Goal: Task Accomplishment & Management: Manage account settings

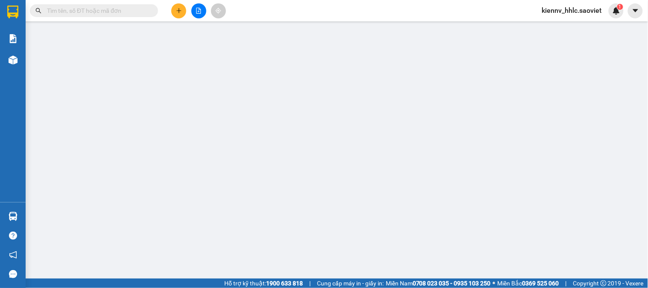
type input "0818457290"
type input "0394954157"
type input "kt"
type input "0"
type input "40.000"
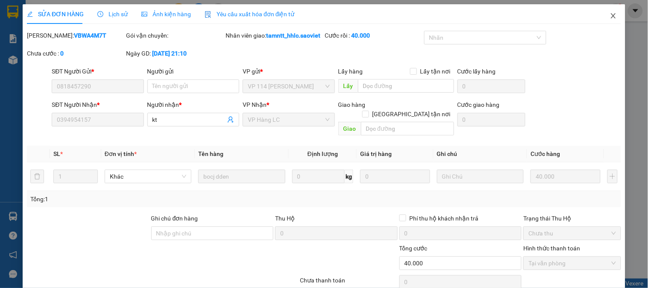
click at [601, 16] on span "Close" at bounding box center [613, 16] width 24 height 24
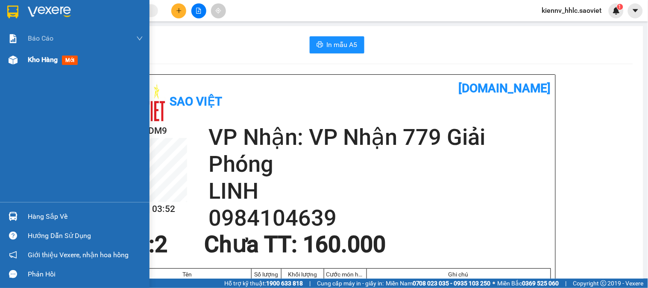
click at [19, 61] on div at bounding box center [13, 60] width 15 height 15
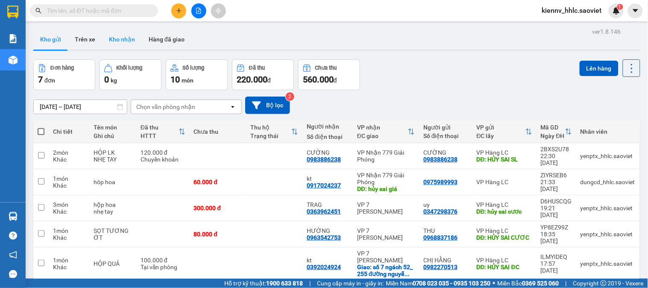
click at [130, 37] on button "Kho nhận" at bounding box center [122, 39] width 40 height 20
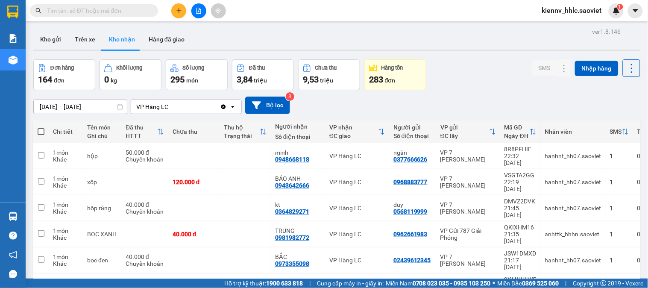
click at [201, 12] on icon "file-add" at bounding box center [198, 11] width 5 height 6
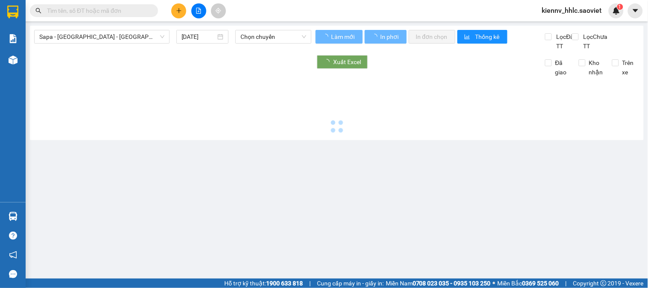
type input "[DATE]"
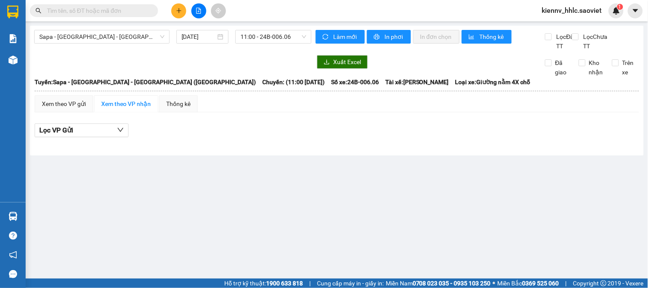
click at [87, 44] on div "Sapa - Lào Cai - Hà Nội (Giường) 13/10/2025 11:00 - 24B-006.06" at bounding box center [172, 40] width 277 height 21
click at [88, 43] on span "Sapa - [GEOGRAPHIC_DATA] - [GEOGRAPHIC_DATA] ([GEOGRAPHIC_DATA])" at bounding box center [101, 36] width 125 height 13
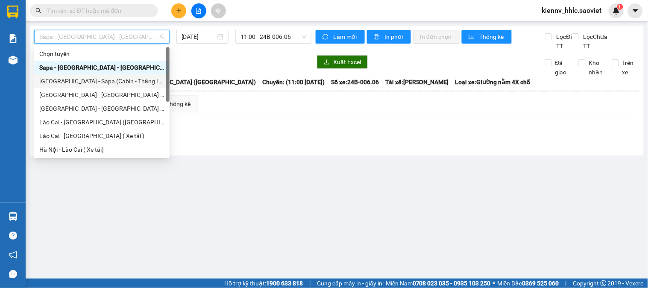
scroll to position [68, 0]
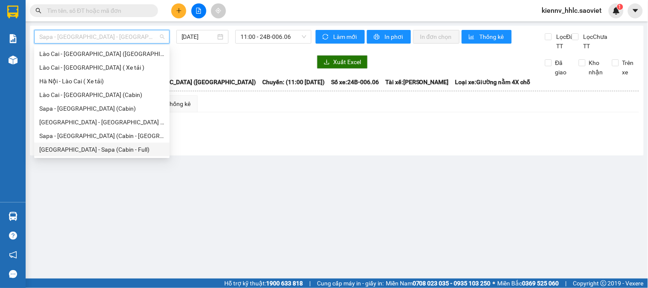
click at [103, 153] on div "[GEOGRAPHIC_DATA] - Sapa (Cabin - Full)" at bounding box center [101, 149] width 125 height 9
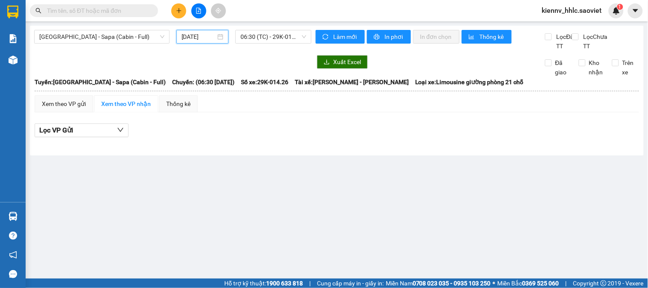
drag, startPoint x: 190, startPoint y: 40, endPoint x: 193, endPoint y: 63, distance: 23.3
click at [190, 41] on input "[DATE]" at bounding box center [198, 36] width 35 height 9
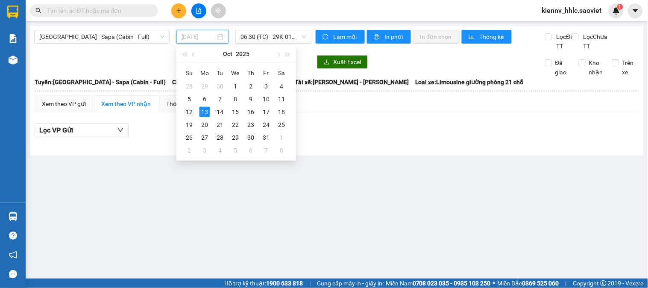
click at [188, 113] on div "12" at bounding box center [189, 112] width 10 height 10
type input "12/10/2025"
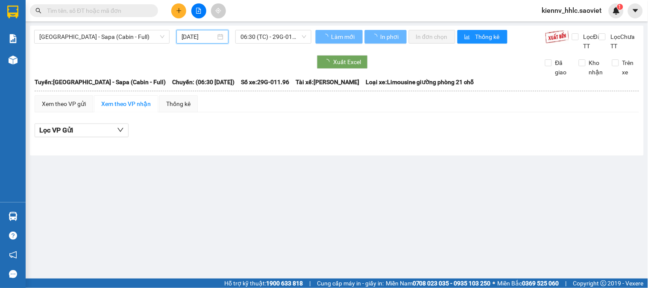
click at [260, 44] on div "Hà Nội - Sapa (Cabin - Full) 12/10/2025 06:30 (TC) - 29G-011.96" at bounding box center [172, 40] width 277 height 21
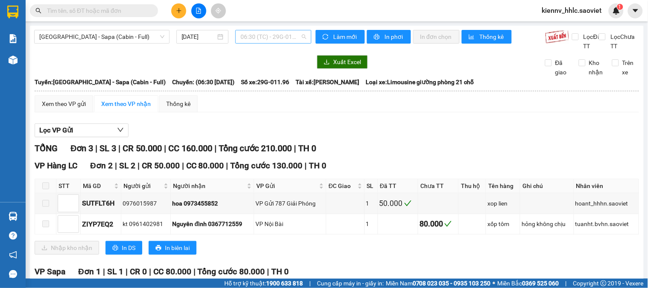
click at [261, 39] on span "06:30 (TC) - 29G-011.96" at bounding box center [273, 36] width 66 height 13
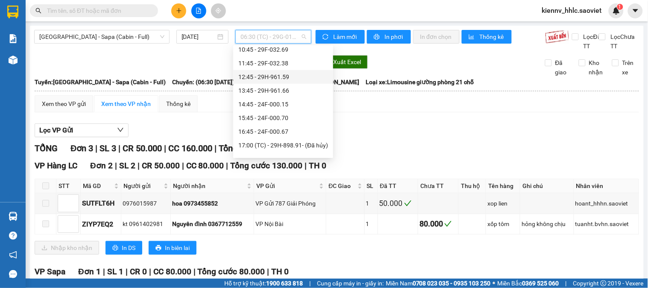
scroll to position [150, 0]
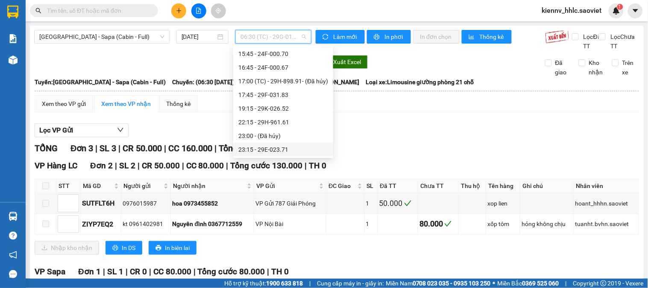
click at [279, 149] on div "23:15 - 29E-023.71" at bounding box center [283, 149] width 90 height 9
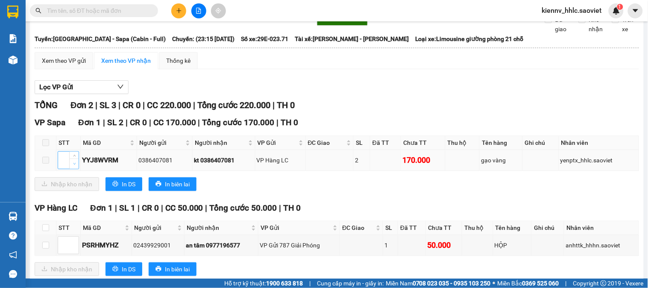
scroll to position [74, 0]
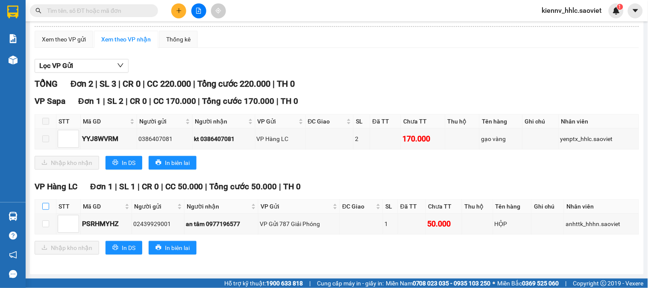
click at [49, 208] on input "checkbox" at bounding box center [45, 206] width 7 height 7
checkbox input "true"
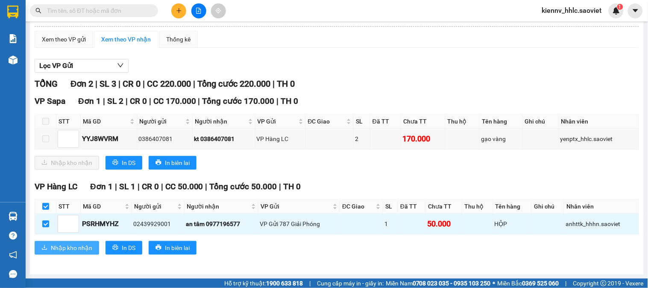
click at [71, 246] on span "Nhập kho nhận" at bounding box center [71, 247] width 41 height 9
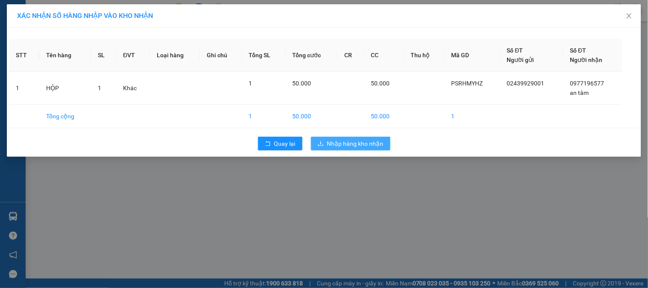
click at [346, 144] on span "Nhập hàng kho nhận" at bounding box center [355, 143] width 56 height 9
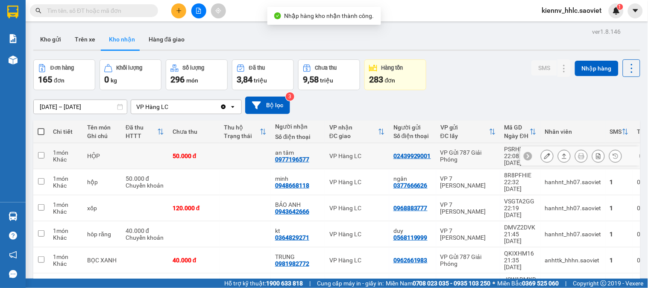
click at [225, 146] on td at bounding box center [245, 156] width 51 height 26
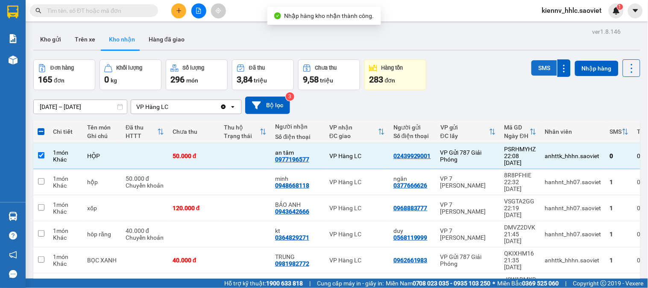
click at [535, 65] on button "SMS" at bounding box center [544, 67] width 26 height 15
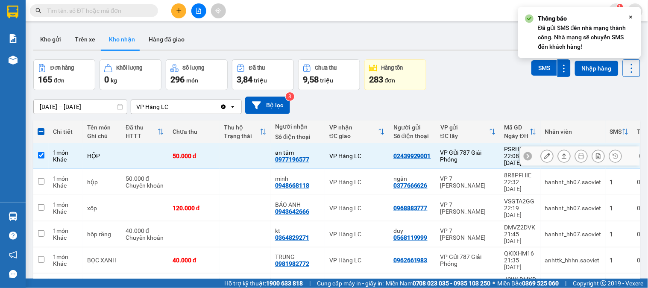
click at [212, 152] on div "50.000 đ" at bounding box center [194, 155] width 43 height 7
checkbox input "false"
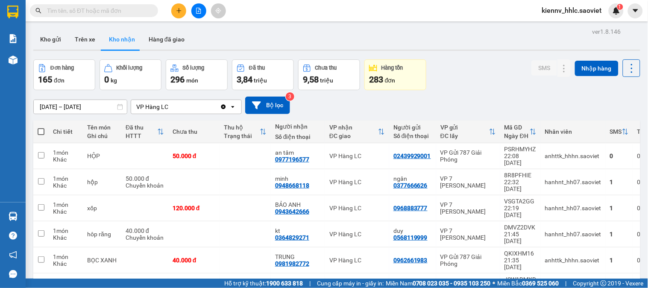
click at [193, 18] on div at bounding box center [199, 10] width 64 height 15
click at [201, 15] on button at bounding box center [198, 10] width 15 height 15
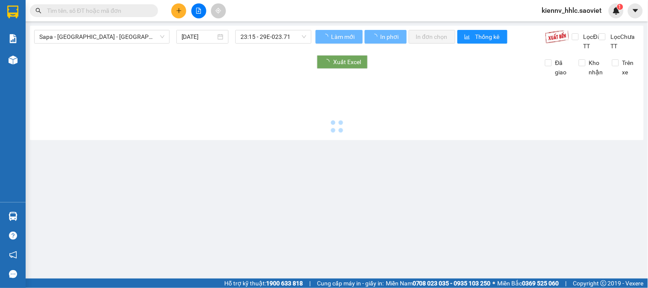
type input "[DATE]"
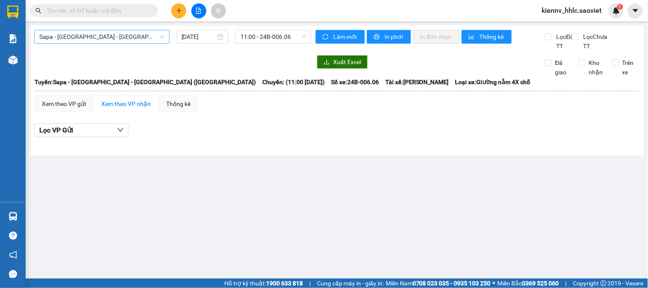
click at [137, 36] on span "Sapa - [GEOGRAPHIC_DATA] - [GEOGRAPHIC_DATA] ([GEOGRAPHIC_DATA])" at bounding box center [101, 36] width 125 height 13
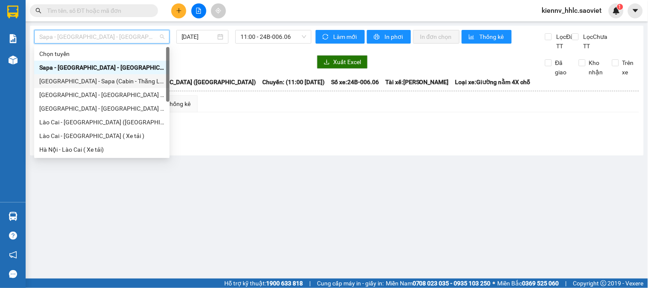
scroll to position [68, 0]
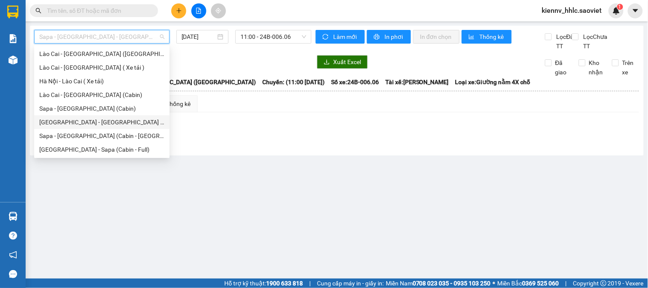
click at [107, 123] on div "[GEOGRAPHIC_DATA] - [GEOGRAPHIC_DATA] ([GEOGRAPHIC_DATA])" at bounding box center [101, 121] width 125 height 9
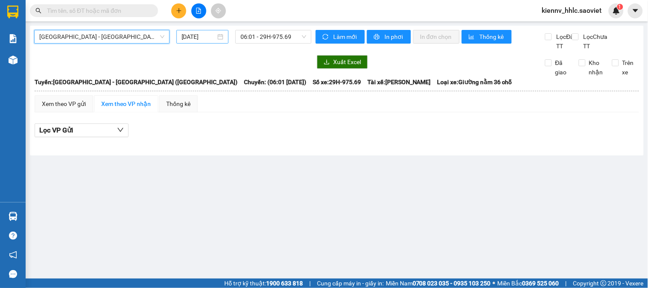
click at [189, 32] on div "[DATE]" at bounding box center [202, 37] width 53 height 14
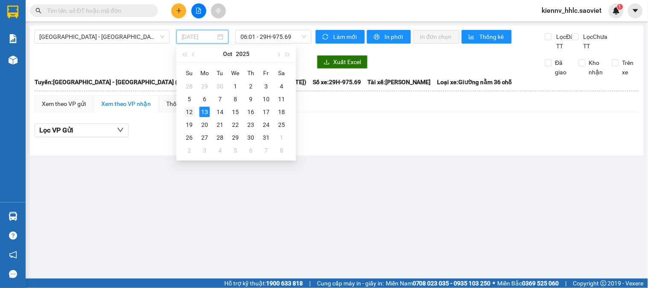
click at [189, 115] on div "12" at bounding box center [189, 112] width 10 height 10
type input "12/10/2025"
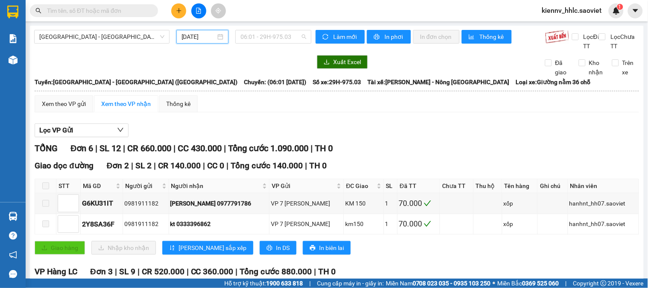
drag, startPoint x: 258, startPoint y: 41, endPoint x: 262, endPoint y: 56, distance: 15.5
click at [259, 42] on span "06:01 - 29H-975.03" at bounding box center [273, 36] width 66 height 13
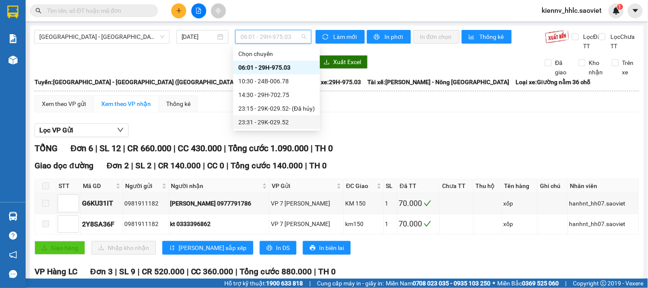
click at [270, 120] on div "23:31 - 29K-029.52" at bounding box center [276, 121] width 76 height 9
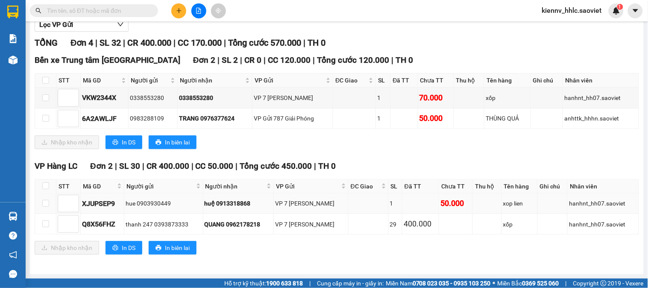
scroll to position [116, 0]
click at [47, 185] on input "checkbox" at bounding box center [45, 185] width 7 height 7
checkbox input "true"
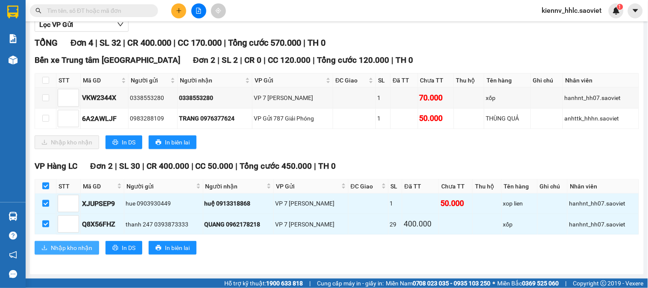
click at [64, 248] on span "Nhập kho nhận" at bounding box center [71, 247] width 41 height 9
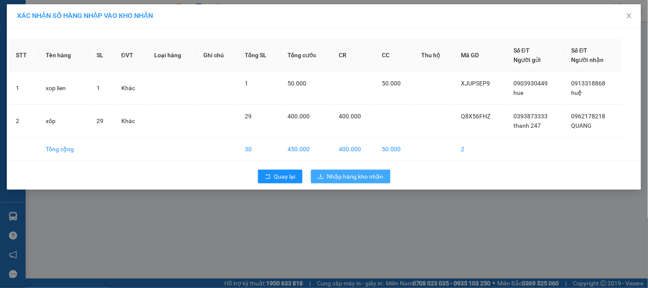
click at [366, 172] on span "Nhập hàng kho nhận" at bounding box center [355, 176] width 56 height 9
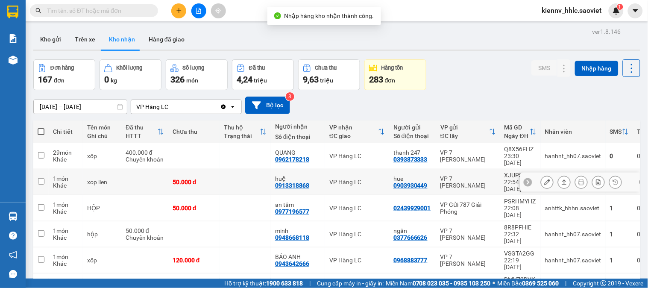
click at [245, 173] on td at bounding box center [245, 182] width 51 height 26
checkbox input "true"
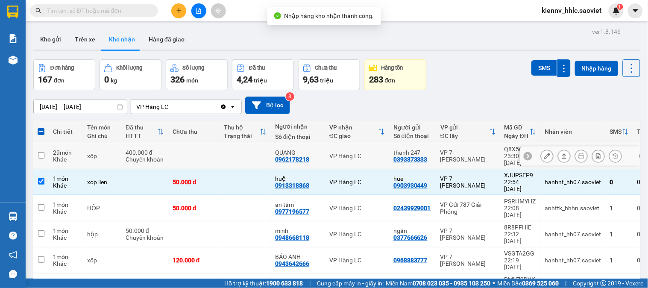
click at [245, 160] on td at bounding box center [245, 156] width 51 height 26
checkbox input "true"
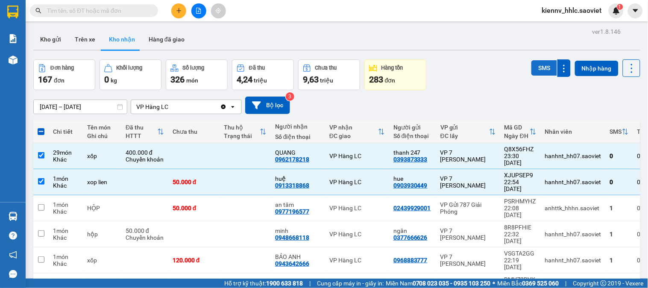
click at [531, 71] on button "SMS" at bounding box center [544, 67] width 26 height 15
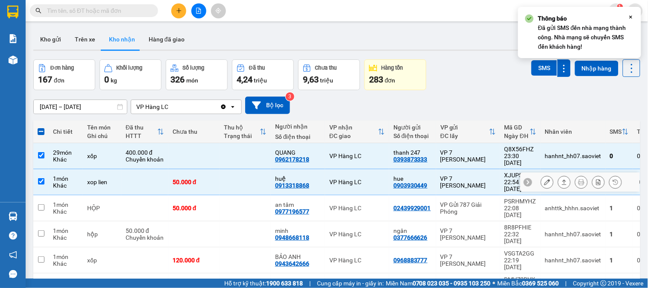
click at [259, 173] on td at bounding box center [245, 182] width 51 height 26
checkbox input "false"
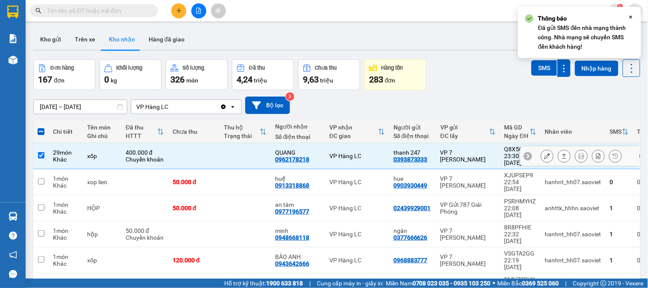
click at [255, 151] on td at bounding box center [245, 156] width 51 height 26
checkbox input "false"
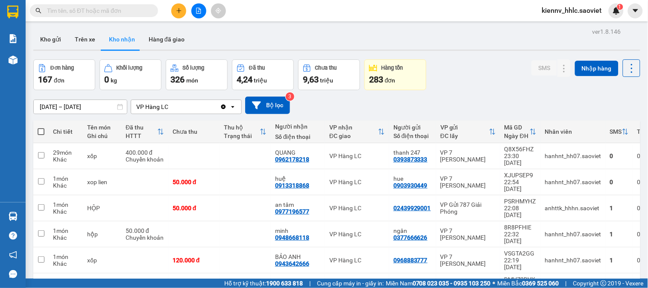
click at [462, 90] on div "Đơn hàng 167 đơn Khối lượng 0 kg Số lượng 326 món Đã thu 4,24 triệu Chưa thu 9,…" at bounding box center [336, 74] width 607 height 31
drag, startPoint x: 206, startPoint y: 12, endPoint x: 199, endPoint y: 12, distance: 6.8
click at [201, 12] on div at bounding box center [199, 10] width 64 height 15
click at [199, 12] on icon "file-add" at bounding box center [199, 11] width 6 height 6
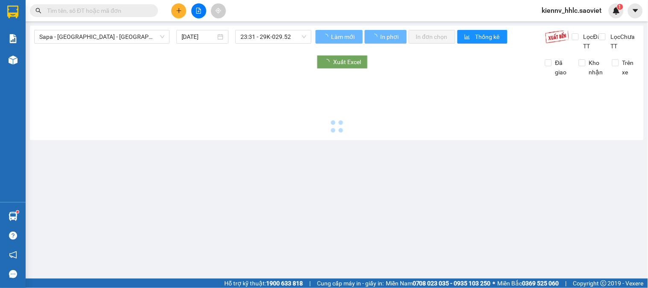
type input "[DATE]"
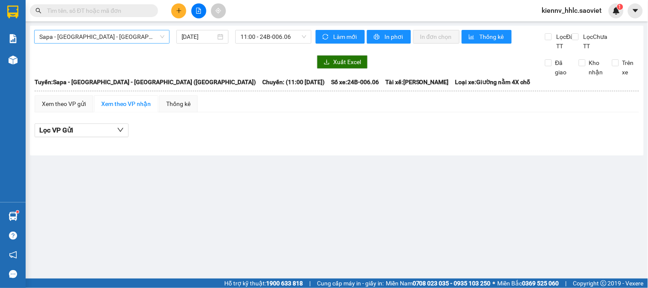
click at [113, 40] on span "Sapa - [GEOGRAPHIC_DATA] - [GEOGRAPHIC_DATA] ([GEOGRAPHIC_DATA])" at bounding box center [101, 36] width 125 height 13
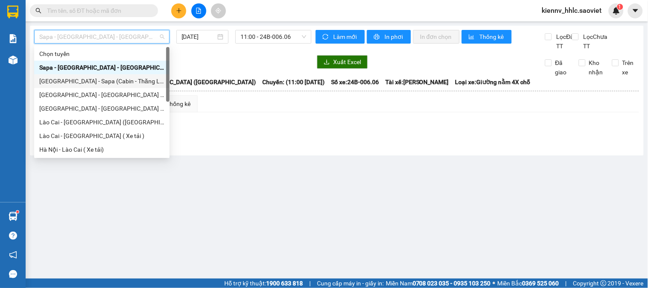
click at [107, 79] on div "[GEOGRAPHIC_DATA] - Sapa (Cabin - Thăng Long)" at bounding box center [101, 80] width 125 height 9
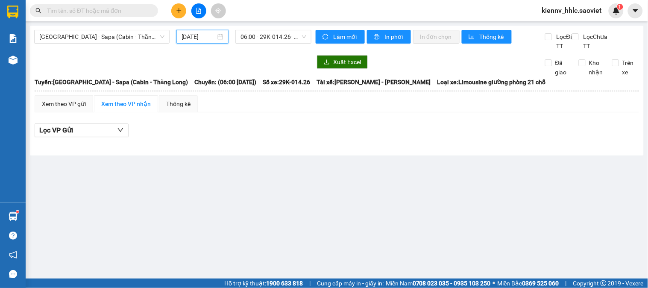
click at [187, 40] on input "[DATE]" at bounding box center [198, 36] width 35 height 9
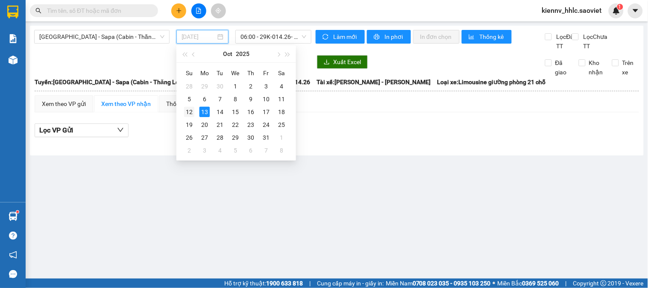
click at [191, 109] on div "12" at bounding box center [189, 112] width 10 height 10
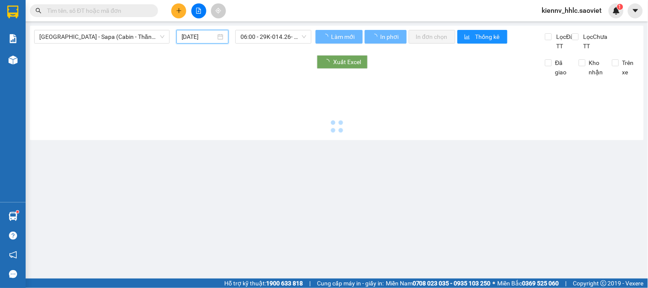
type input "12/10/2025"
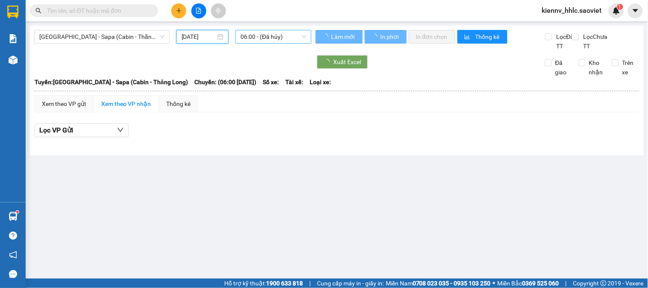
click at [244, 36] on span "06:00 - (Đã hủy)" at bounding box center [273, 36] width 66 height 13
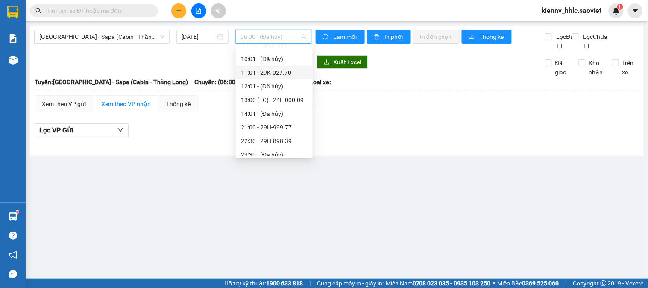
scroll to position [82, 0]
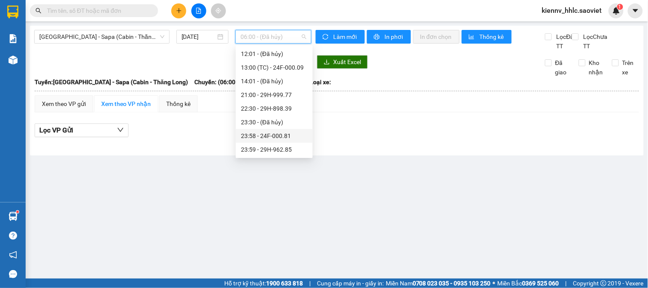
click at [282, 132] on div "23:58 - 24F-000.81" at bounding box center [274, 135] width 67 height 9
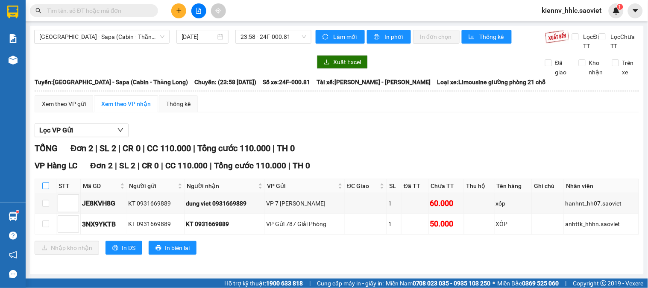
click at [47, 189] on input "checkbox" at bounding box center [45, 185] width 7 height 7
checkbox input "true"
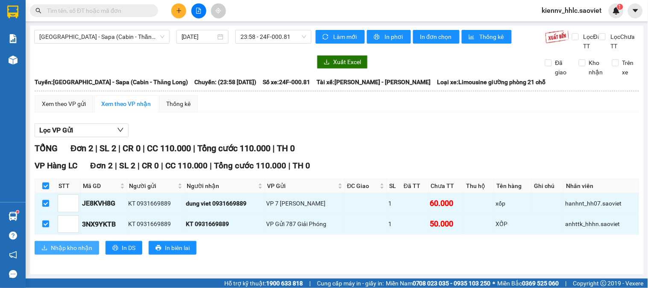
click at [68, 252] on span "Nhập kho nhận" at bounding box center [71, 247] width 41 height 9
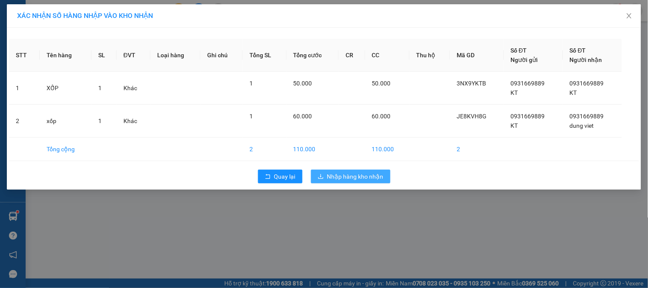
drag, startPoint x: 338, startPoint y: 176, endPoint x: 322, endPoint y: 182, distance: 17.4
click at [337, 176] on span "Nhập hàng kho nhận" at bounding box center [355, 176] width 56 height 9
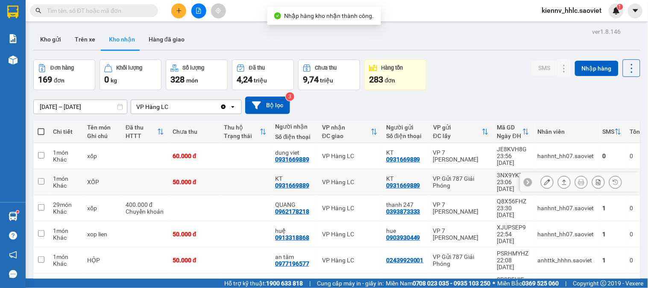
click at [231, 176] on td at bounding box center [245, 182] width 51 height 26
checkbox input "true"
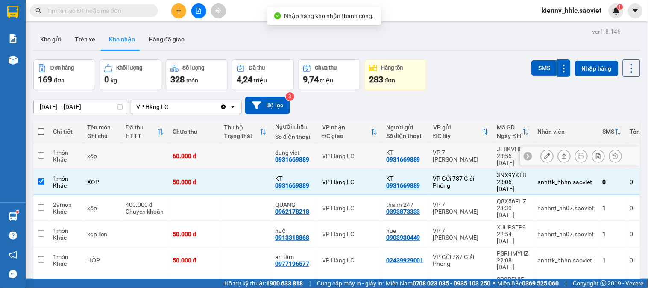
click at [240, 160] on td at bounding box center [245, 156] width 51 height 26
checkbox input "true"
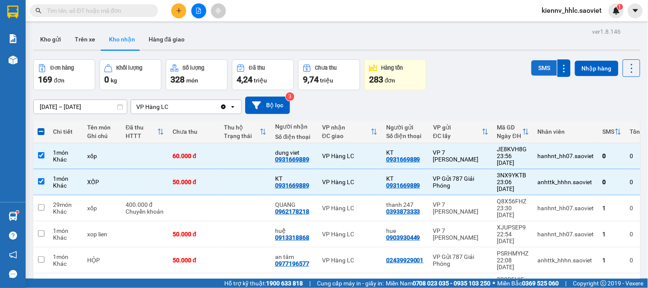
click at [531, 70] on button "SMS" at bounding box center [544, 67] width 26 height 15
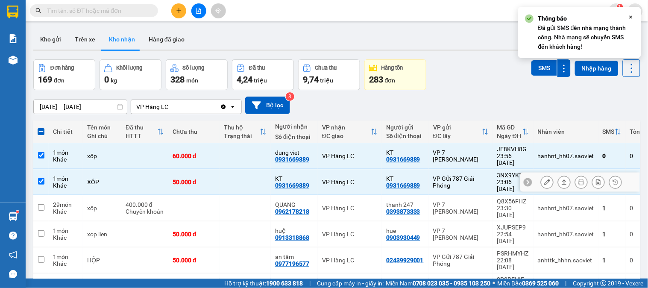
drag, startPoint x: 255, startPoint y: 173, endPoint x: 255, endPoint y: 153, distance: 20.5
click at [255, 173] on td at bounding box center [245, 182] width 51 height 26
checkbox input "false"
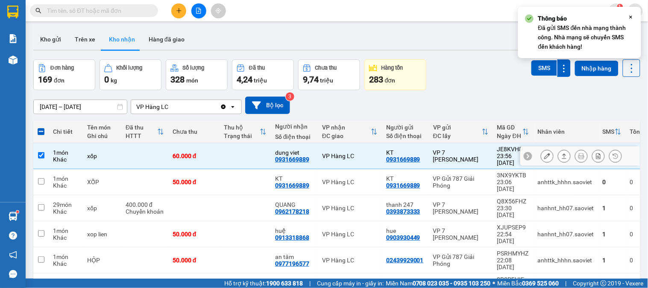
click at [255, 153] on td at bounding box center [245, 156] width 51 height 26
checkbox input "false"
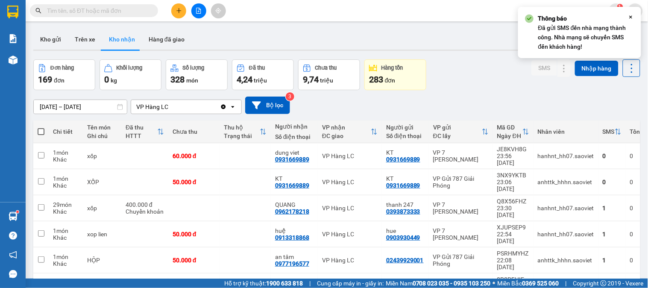
click at [457, 76] on div "Đơn hàng 169 đơn Khối lượng 0 kg Số lượng 328 món Đã thu 4,24 triệu Chưa thu 9,…" at bounding box center [336, 74] width 607 height 31
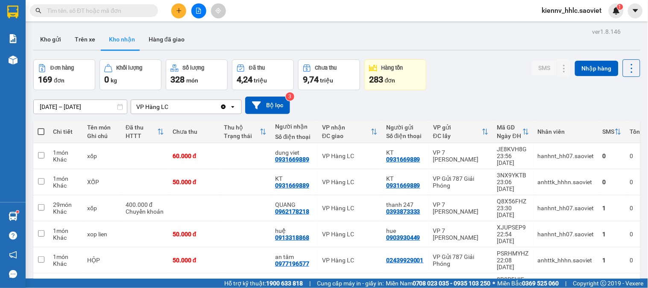
click at [473, 65] on div "Đơn hàng 169 đơn Khối lượng 0 kg Số lượng 328 món Đã thu 4,24 triệu Chưa thu 9,…" at bounding box center [336, 74] width 607 height 31
click at [473, 68] on div "Đơn hàng 169 đơn Khối lượng 0 kg Số lượng 328 món Đã thu 4,24 triệu Chưa thu 9,…" at bounding box center [336, 74] width 607 height 31
drag, startPoint x: 124, startPoint y: 7, endPoint x: 121, endPoint y: 12, distance: 6.2
click at [121, 12] on input "text" at bounding box center [97, 10] width 101 height 9
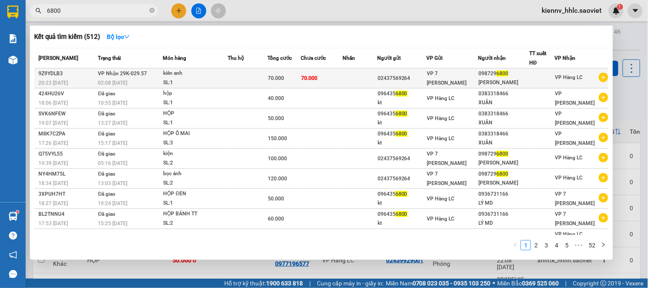
type input "6800"
click at [208, 73] on div "kiên anh" at bounding box center [195, 73] width 64 height 9
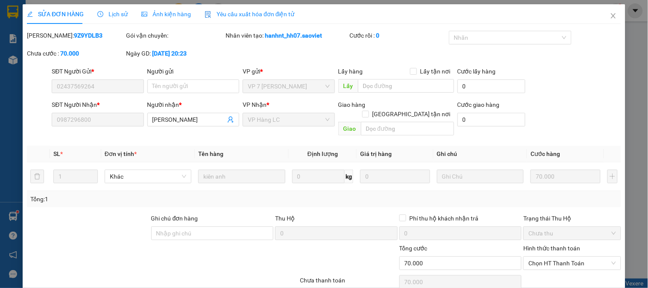
type input "02437569264"
type input "0987296800"
type input "hưng huy"
type input "0"
type input "70.000"
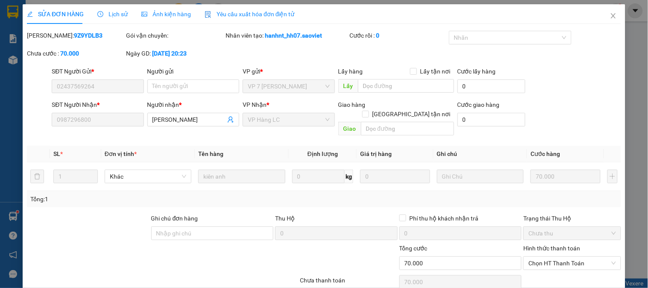
scroll to position [30, 0]
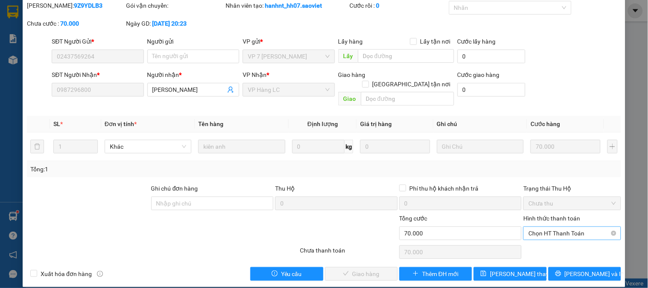
click at [539, 228] on span "Chọn HT Thanh Toán" at bounding box center [571, 233] width 87 height 13
click at [540, 238] on div "Tại văn phòng" at bounding box center [567, 240] width 86 height 9
type input "0"
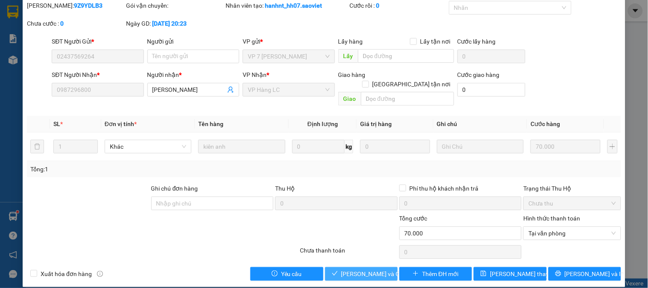
click at [374, 269] on span "Lưu và Giao hàng" at bounding box center [382, 273] width 82 height 9
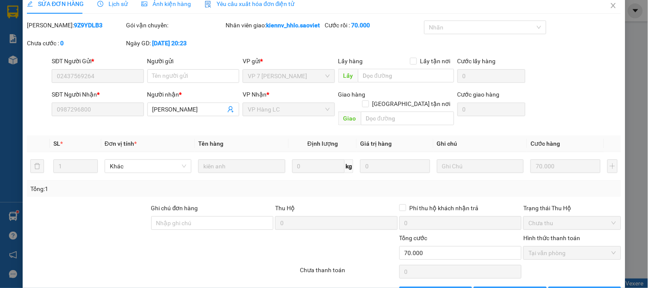
scroll to position [0, 0]
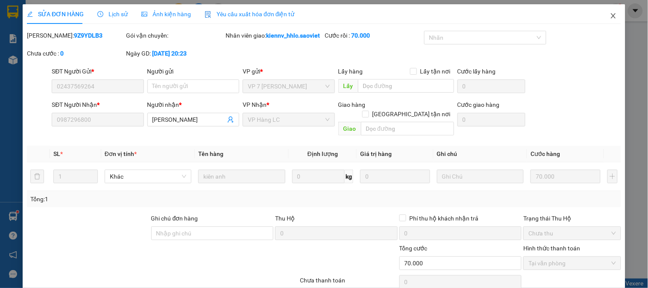
click at [610, 17] on icon "close" at bounding box center [613, 15] width 7 height 7
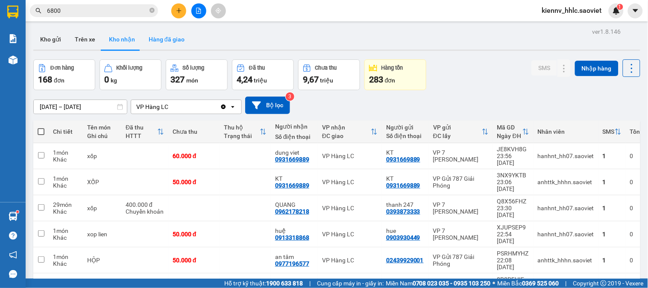
click at [163, 37] on button "Hàng đã giao" at bounding box center [167, 39] width 50 height 20
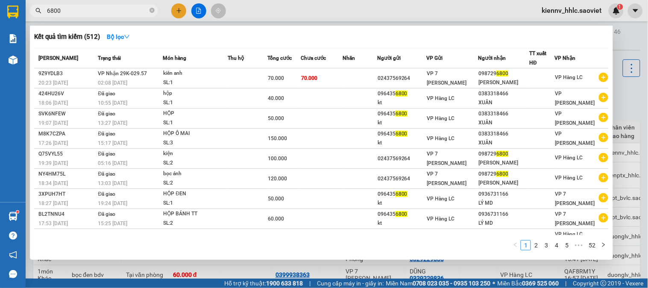
click at [155, 11] on span "6800" at bounding box center [94, 10] width 128 height 13
click at [153, 10] on icon "close-circle" at bounding box center [151, 10] width 5 height 5
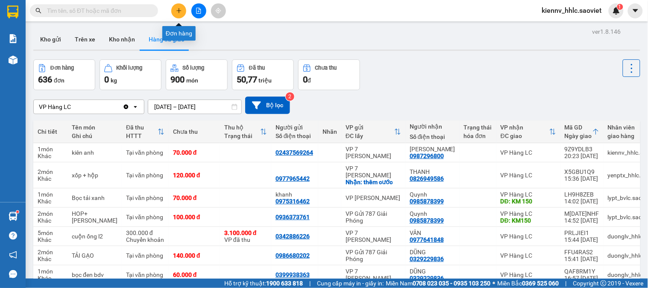
click at [180, 9] on icon "plus" at bounding box center [179, 11] width 6 height 6
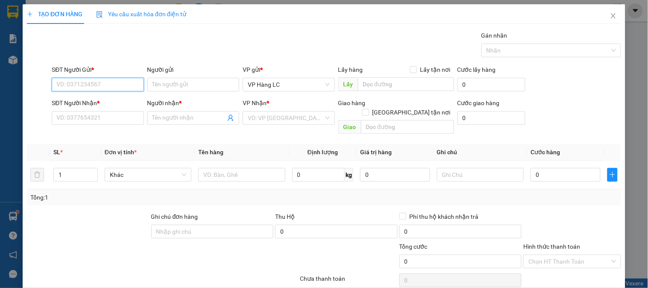
click at [106, 84] on input "SĐT Người Gửi *" at bounding box center [98, 85] width 92 height 14
type input "0866988196"
click at [105, 104] on div "0866988196" at bounding box center [96, 101] width 81 height 9
type input "0969160355"
type input "KT"
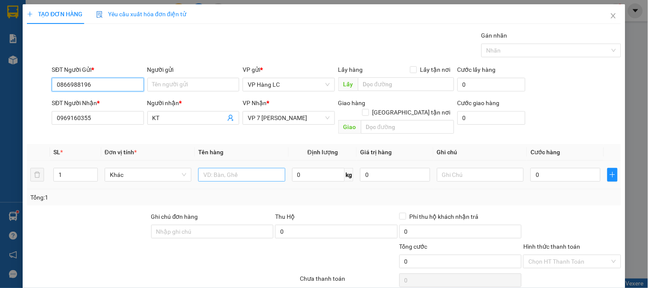
type input "0866988196"
click at [212, 169] on input "text" at bounding box center [241, 175] width 87 height 14
type input "sọt gà"
click at [538, 168] on input "0" at bounding box center [565, 175] width 70 height 14
type input "1"
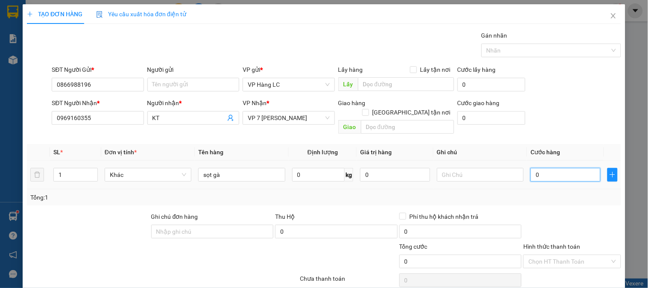
type input "1"
type input "10"
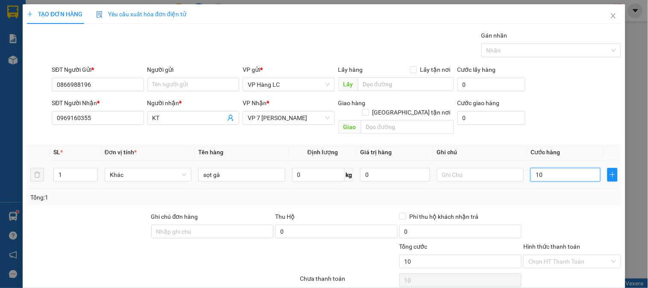
type input "100"
type input "100.000"
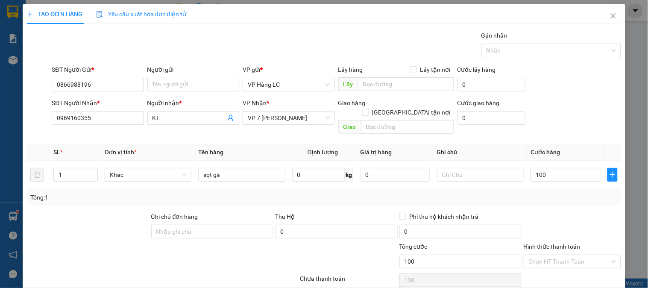
type input "100.000"
click at [546, 193] on div "Tổng: 1" at bounding box center [323, 197] width 587 height 9
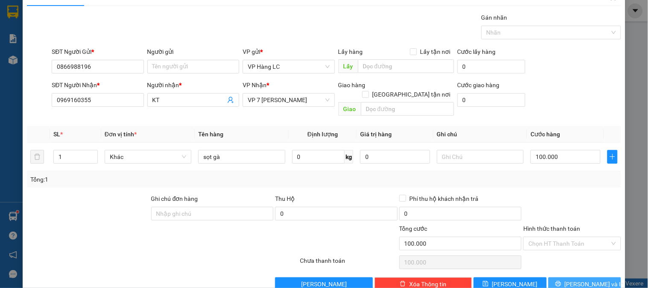
scroll to position [28, 0]
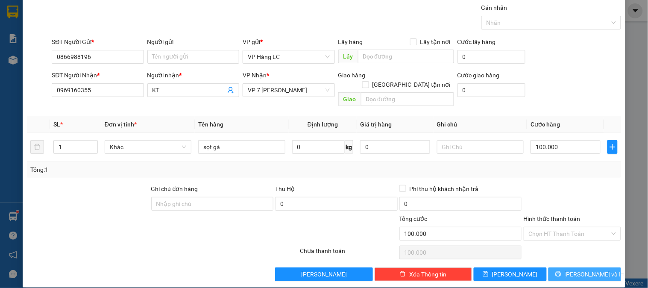
click at [588, 269] on span "[PERSON_NAME] và In" at bounding box center [595, 273] width 60 height 9
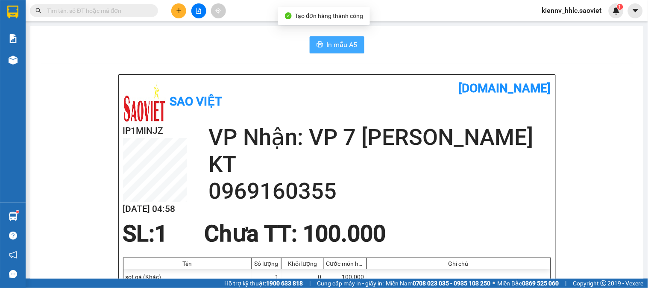
click at [328, 44] on span "In mẫu A5" at bounding box center [342, 44] width 31 height 11
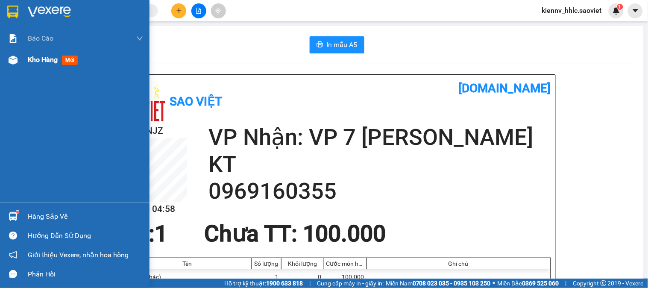
click at [26, 54] on div "Kho hàng mới" at bounding box center [74, 59] width 149 height 21
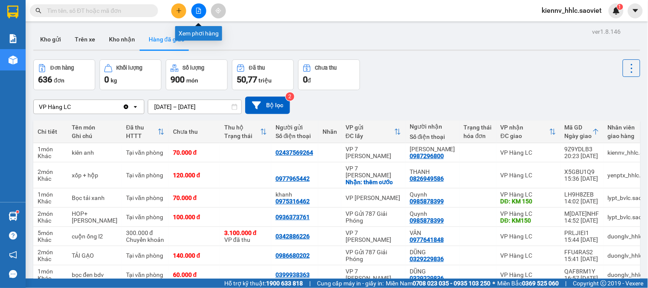
click at [196, 13] on icon "file-add" at bounding box center [199, 11] width 6 height 6
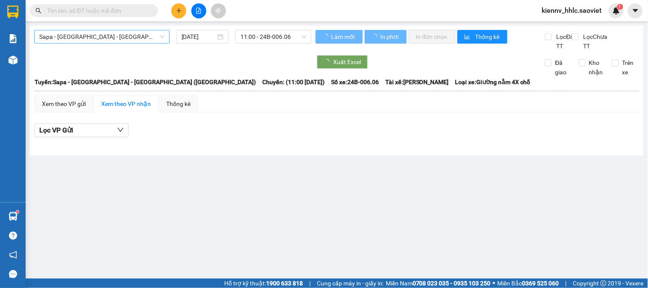
click at [129, 37] on span "Sapa - [GEOGRAPHIC_DATA] - [GEOGRAPHIC_DATA] ([GEOGRAPHIC_DATA])" at bounding box center [101, 36] width 125 height 13
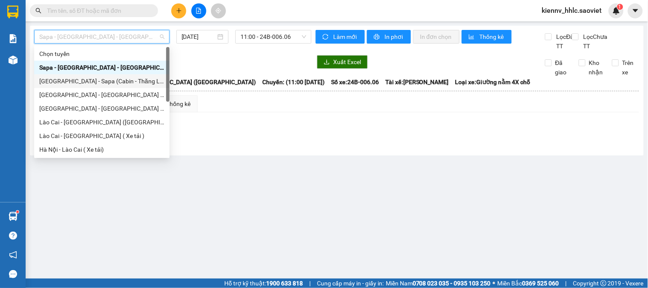
click at [122, 82] on div "[GEOGRAPHIC_DATA] - Sapa (Cabin - Thăng Long)" at bounding box center [101, 80] width 125 height 9
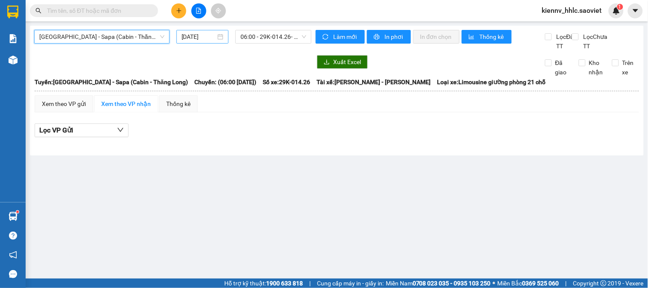
click at [205, 38] on input "[DATE]" at bounding box center [198, 36] width 35 height 9
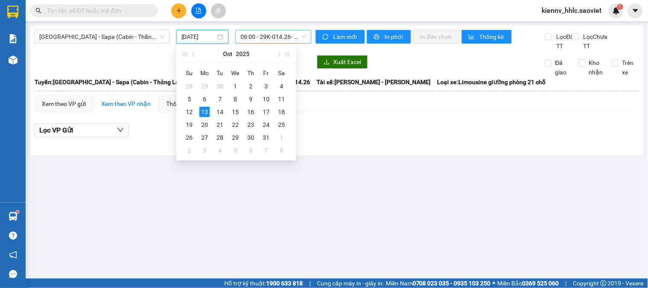
click at [290, 40] on span "06:00 - 29K-014.26 - (Đã hủy)" at bounding box center [273, 36] width 66 height 13
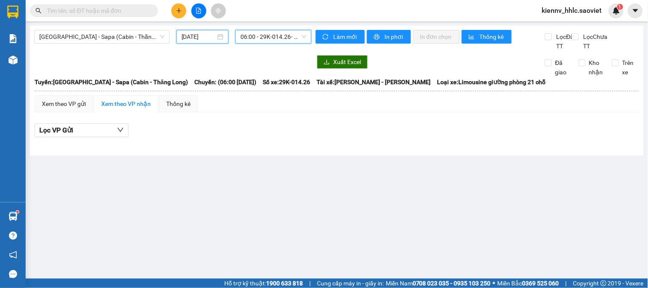
click at [196, 34] on input "[DATE]" at bounding box center [198, 36] width 35 height 9
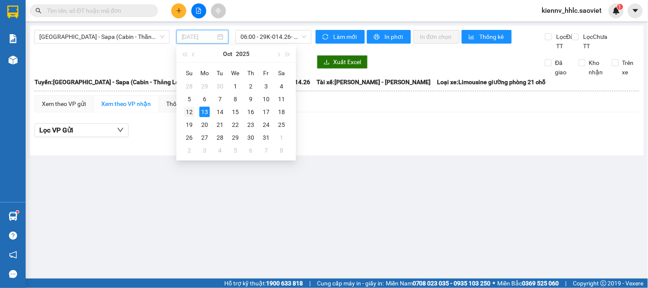
click at [188, 111] on div "12" at bounding box center [189, 112] width 10 height 10
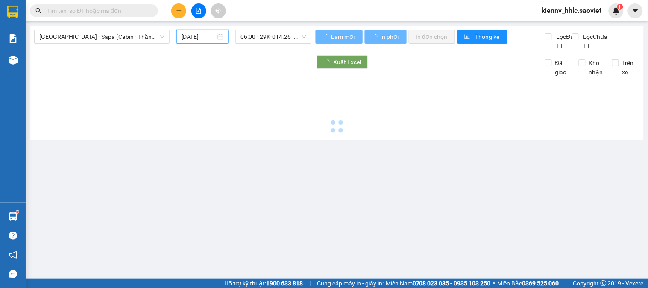
type input "12/10/2025"
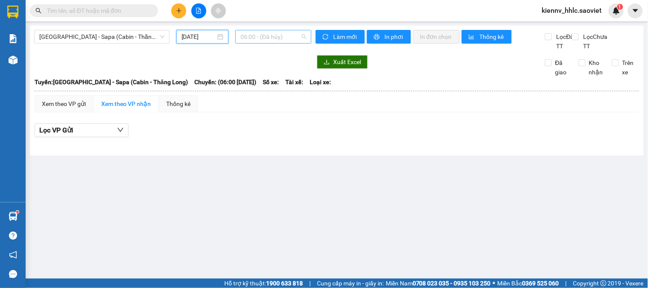
click at [274, 37] on span "06:00 - (Đã hủy)" at bounding box center [273, 36] width 66 height 13
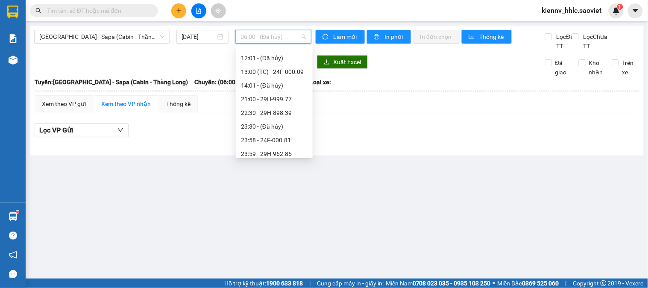
scroll to position [82, 0]
drag, startPoint x: 279, startPoint y: 152, endPoint x: 186, endPoint y: 195, distance: 102.2
click at [278, 152] on div "23:59 - 29H-962.85" at bounding box center [274, 149] width 67 height 9
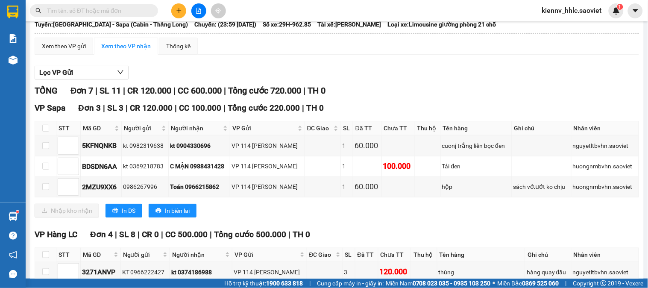
scroll to position [178, 0]
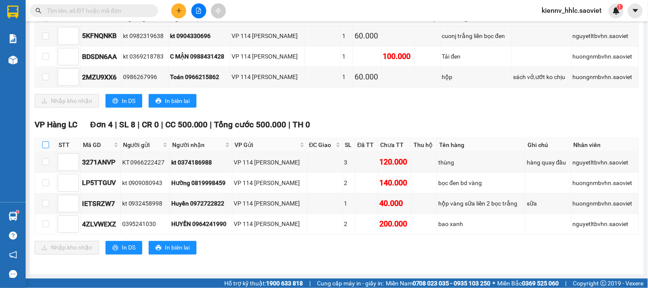
click at [44, 141] on input "checkbox" at bounding box center [45, 144] width 7 height 7
checkbox input "true"
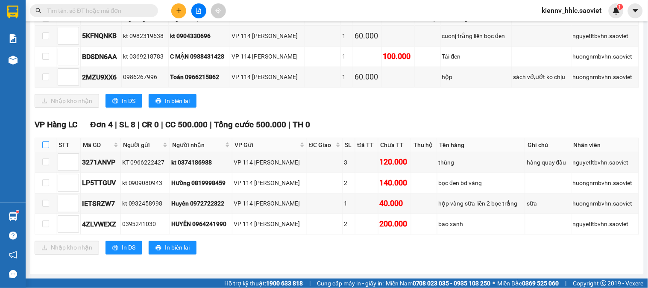
checkbox input "true"
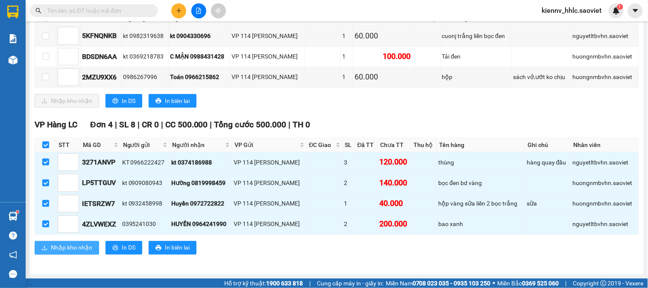
click at [68, 242] on button "Nhập kho nhận" at bounding box center [67, 248] width 64 height 14
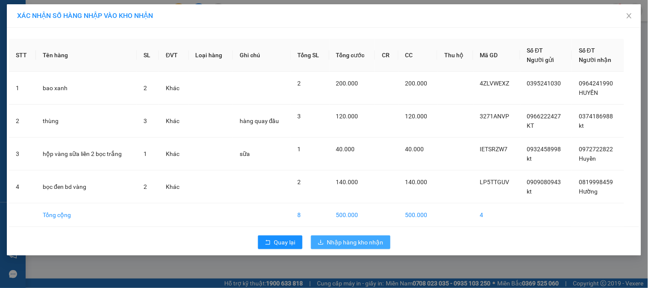
click at [357, 243] on span "Nhập hàng kho nhận" at bounding box center [355, 241] width 56 height 9
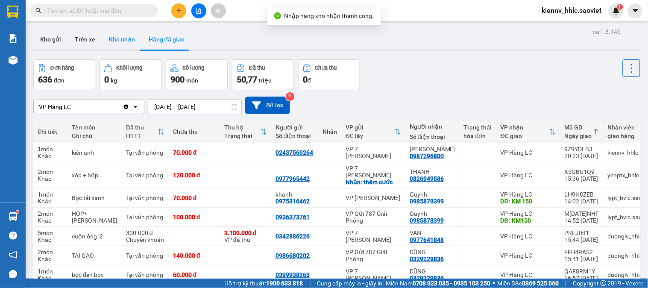
click at [123, 38] on button "Kho nhận" at bounding box center [122, 39] width 40 height 20
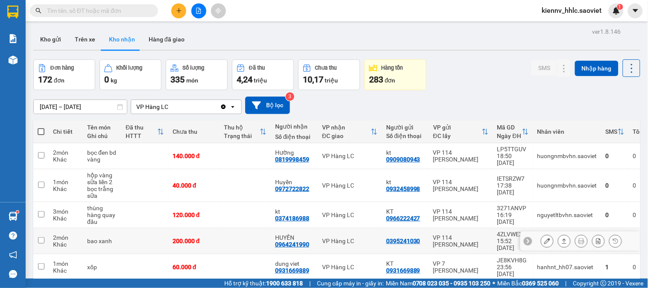
click at [255, 228] on td at bounding box center [245, 241] width 51 height 26
checkbox input "true"
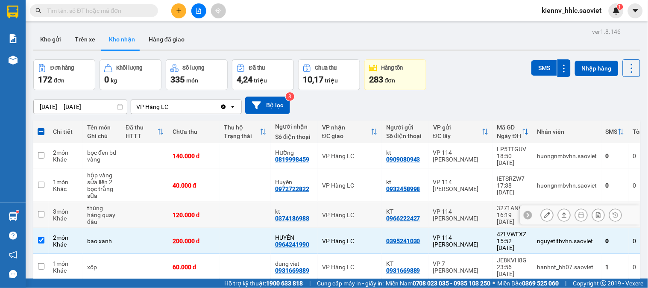
click at [246, 202] on td at bounding box center [245, 215] width 51 height 26
checkbox input "true"
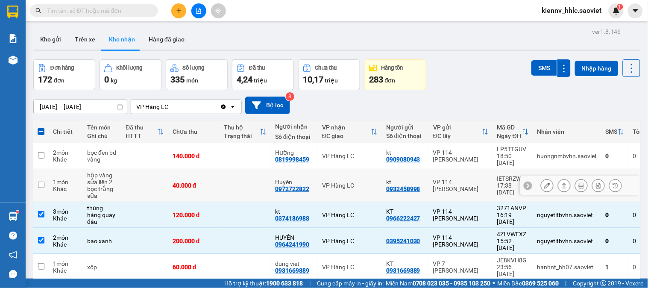
click at [248, 183] on td at bounding box center [245, 185] width 51 height 33
checkbox input "true"
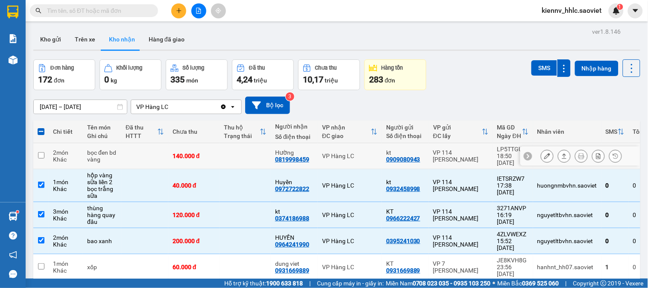
click at [242, 152] on td at bounding box center [245, 156] width 51 height 26
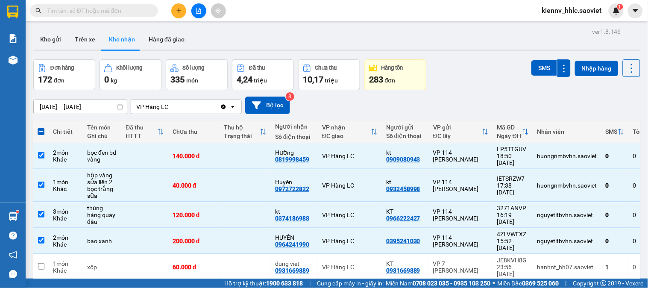
drag, startPoint x: 532, startPoint y: 70, endPoint x: 515, endPoint y: 115, distance: 48.2
click at [532, 73] on button "SMS" at bounding box center [544, 67] width 26 height 15
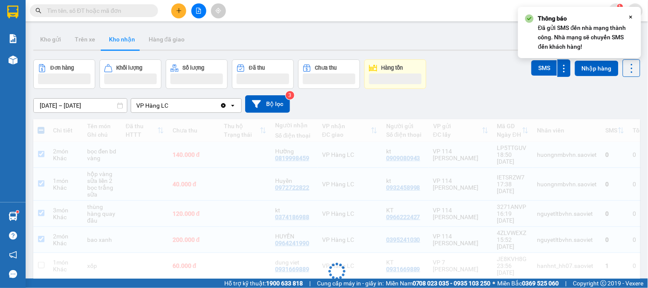
scroll to position [116, 0]
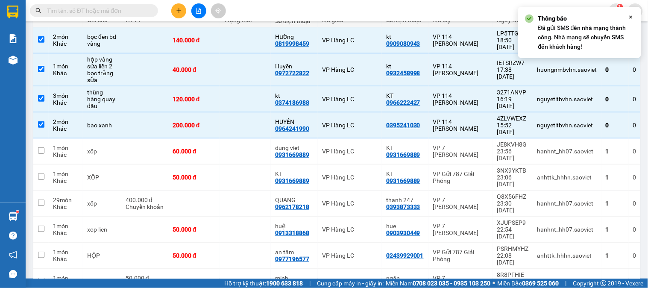
checkbox input "false"
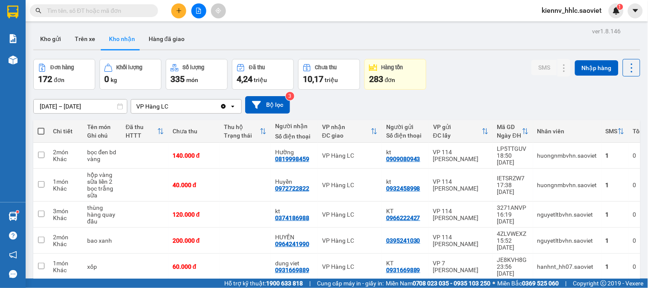
scroll to position [0, 0]
click at [81, 9] on input "text" at bounding box center [97, 10] width 101 height 9
click at [167, 35] on button "Hàng đã giao" at bounding box center [167, 39] width 50 height 20
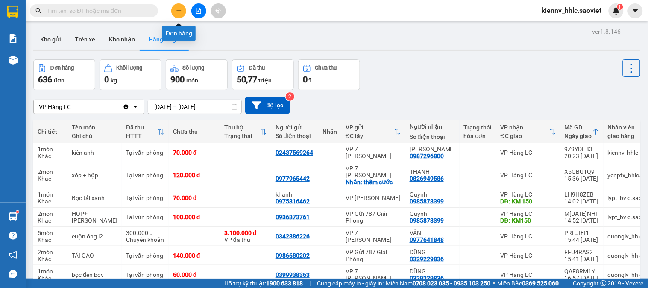
click at [174, 13] on button at bounding box center [178, 10] width 15 height 15
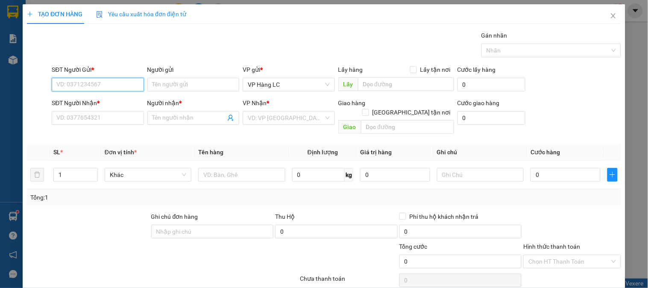
click at [107, 81] on input "SĐT Người Gửi *" at bounding box center [98, 85] width 92 height 14
type input "0972158041"
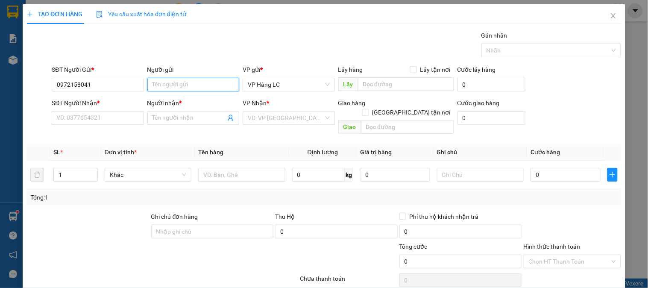
click at [165, 85] on input "Người gửi" at bounding box center [193, 85] width 92 height 14
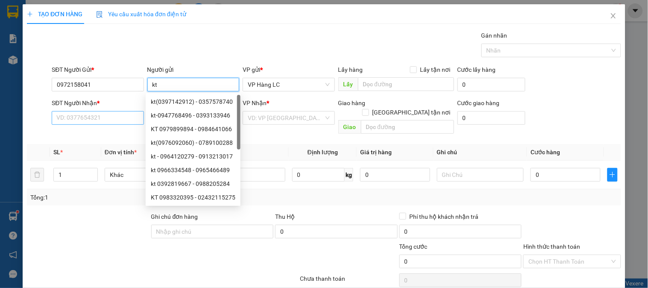
type input "kt"
click at [102, 116] on input "SĐT Người Nhận *" at bounding box center [98, 118] width 92 height 14
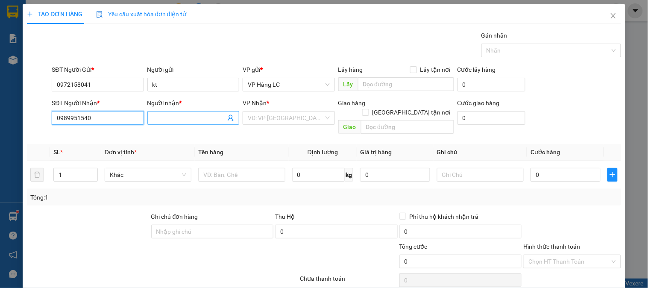
type input "0989951540"
click at [180, 122] on input "Người nhận *" at bounding box center [188, 117] width 73 height 9
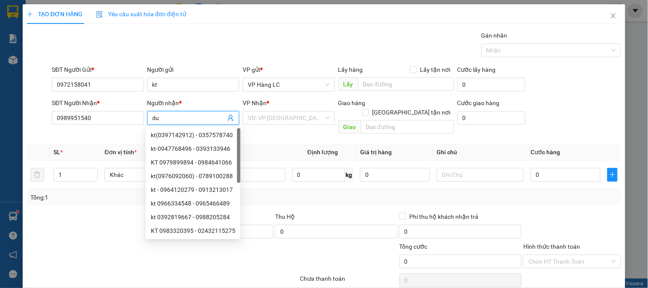
type input "d"
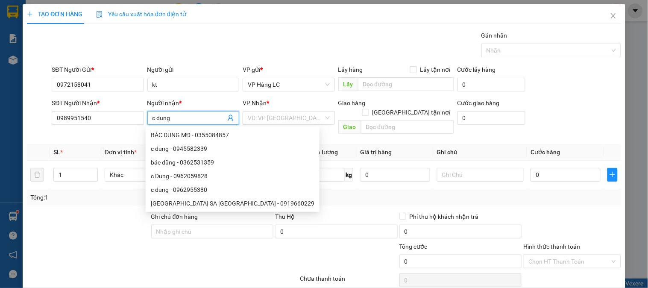
type input "c dung"
click at [278, 108] on div "VP Nhận *" at bounding box center [289, 104] width 92 height 13
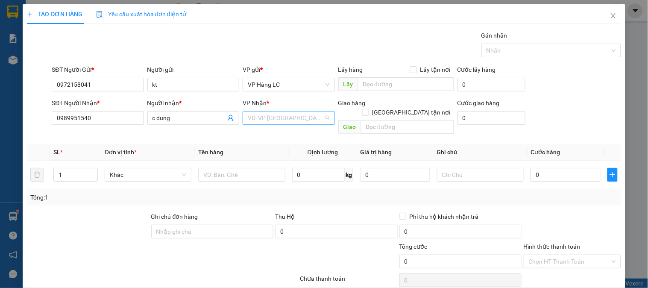
click at [277, 111] on input "search" at bounding box center [286, 117] width 76 height 13
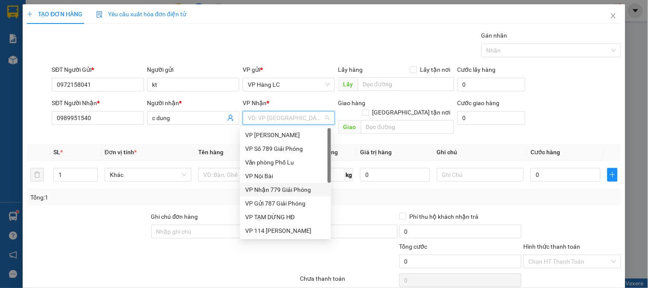
click at [286, 188] on div "VP Nhận 779 Giải Phóng" at bounding box center [285, 189] width 81 height 9
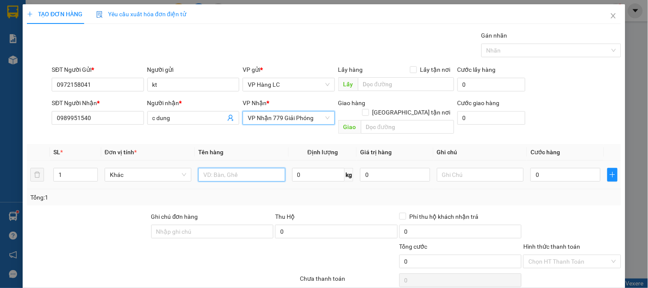
click at [215, 168] on input "text" at bounding box center [241, 175] width 87 height 14
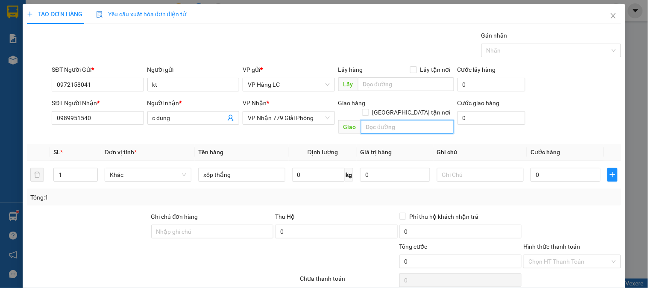
click at [367, 120] on input "text" at bounding box center [407, 127] width 93 height 14
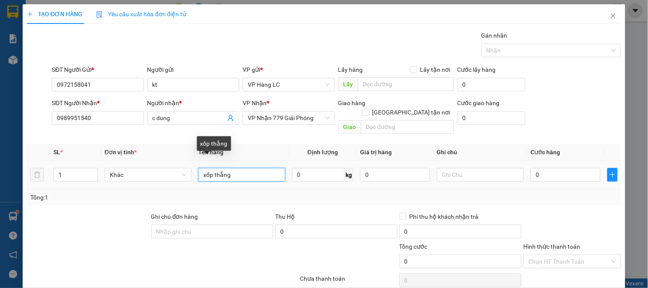
drag, startPoint x: 255, startPoint y: 171, endPoint x: 251, endPoint y: 168, distance: 5.2
click at [255, 171] on input "xốp thắng" at bounding box center [241, 175] width 87 height 14
type input "xốp thắng cố"
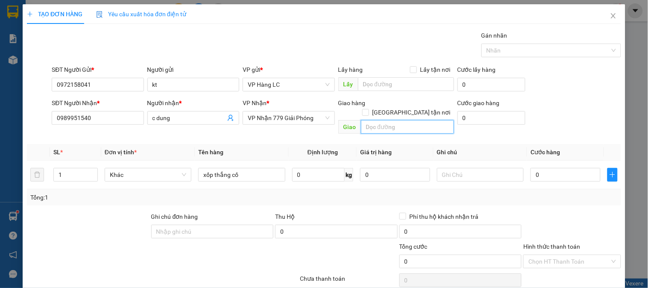
click at [382, 120] on input "text" at bounding box center [407, 127] width 93 height 14
type input "677 giải phóng"
click at [368, 109] on input "[GEOGRAPHIC_DATA] tận nơi" at bounding box center [365, 112] width 6 height 6
checkbox input "true"
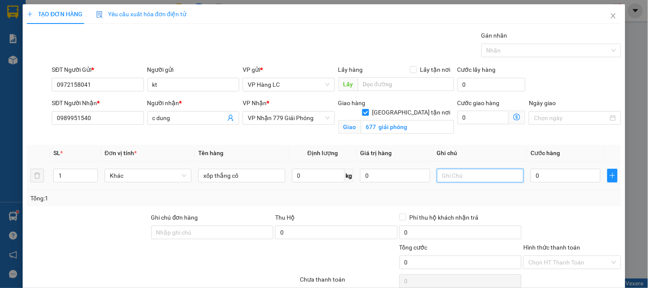
click at [454, 174] on input "text" at bounding box center [480, 176] width 87 height 14
type input "hnoi tính ship"
click at [541, 176] on input "0" at bounding box center [565, 176] width 70 height 14
type input "4"
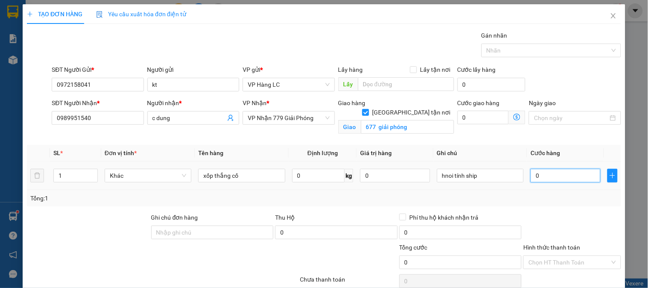
type input "4"
type input "40"
type input "40.000"
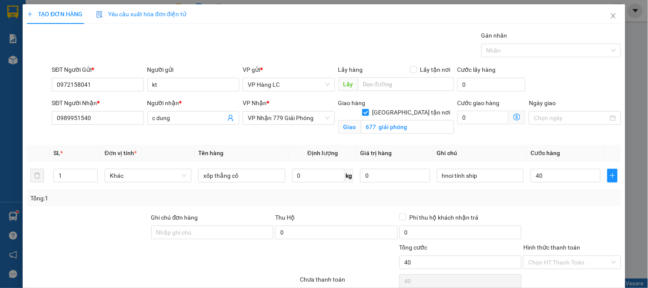
type input "40.000"
click at [574, 210] on div "Transit Pickup Surcharge Ids Transit Deliver Surcharge Ids Transit Deliver Surc…" at bounding box center [324, 170] width 594 height 279
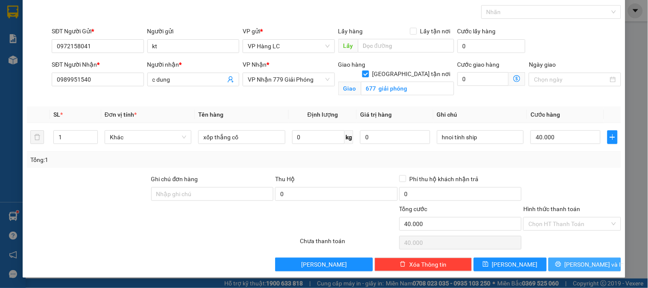
click at [571, 263] on span "[PERSON_NAME] và In" at bounding box center [595, 264] width 60 height 9
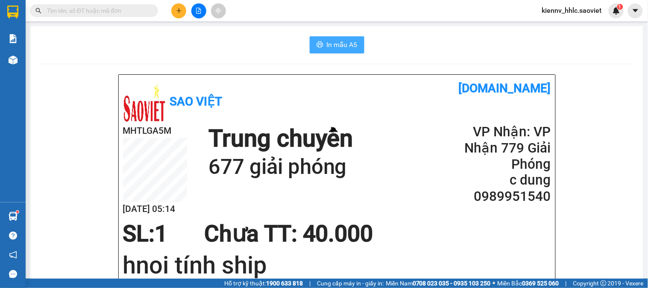
click at [339, 44] on span "In mẫu A5" at bounding box center [342, 44] width 31 height 11
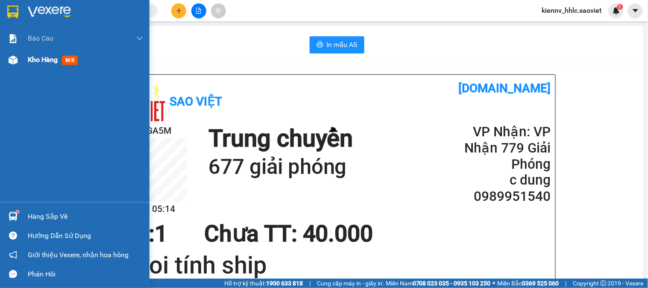
click at [15, 66] on div at bounding box center [13, 60] width 15 height 15
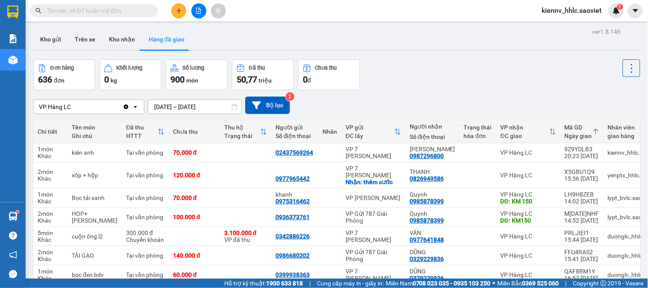
click at [117, 12] on input "text" at bounding box center [97, 10] width 101 height 9
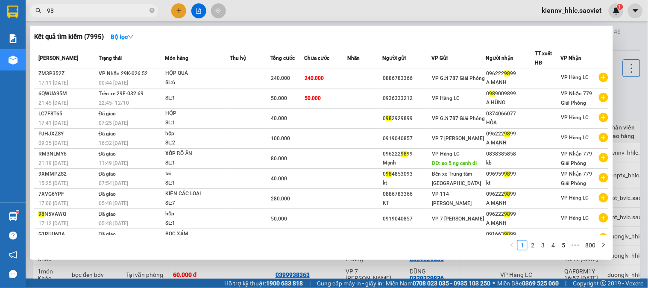
type input "9"
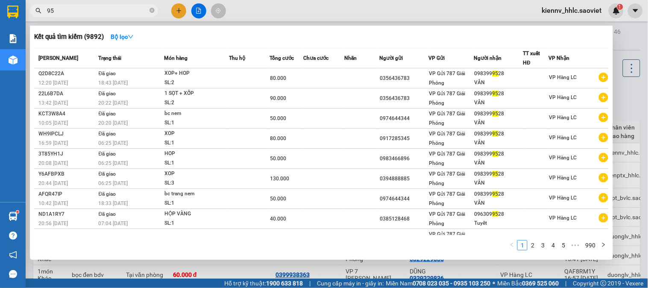
type input "9"
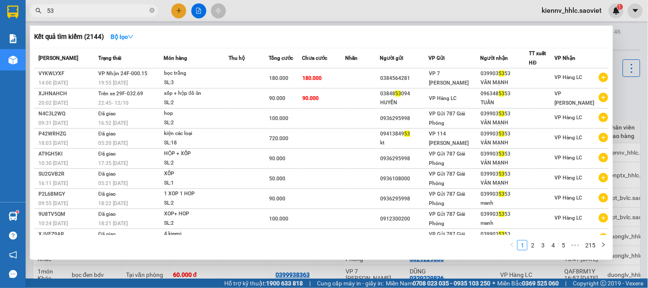
type input "5"
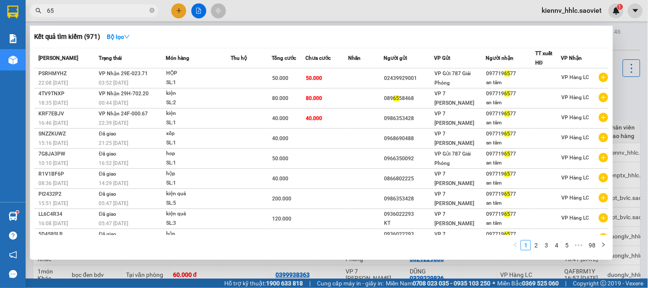
type input "6"
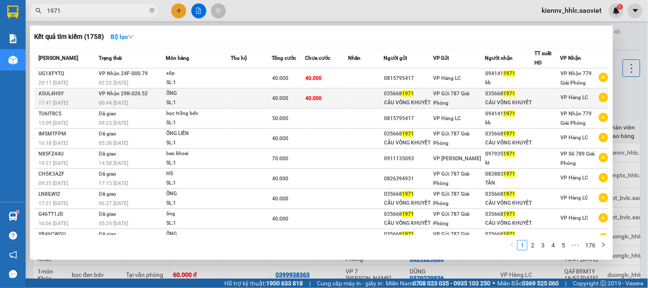
type input "1971"
click at [306, 97] on span "40.000" at bounding box center [314, 98] width 16 height 6
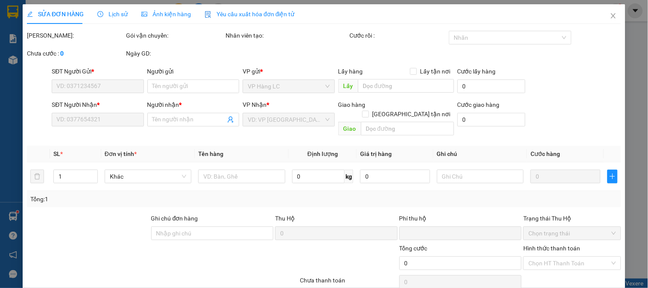
type input "0356681971"
type input "CẦU VỒNG KHUYẾT"
type input "0356681971"
type input "CẦU VỒNG KHUYẾT"
type input "0"
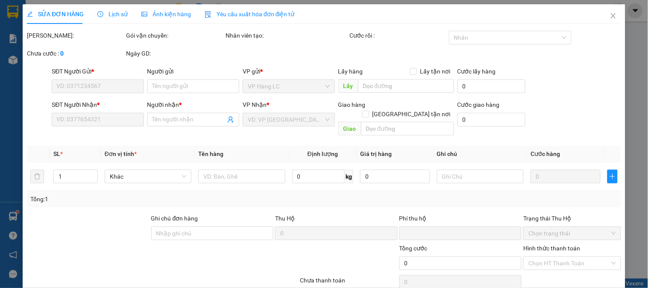
type input "40.000"
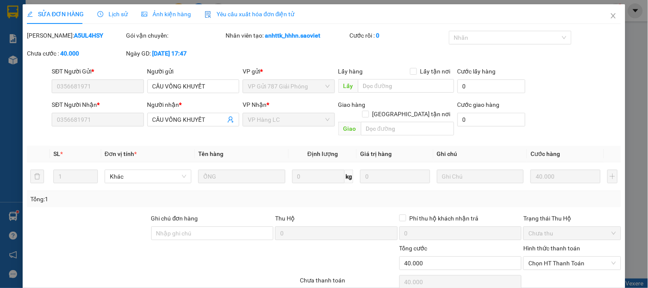
scroll to position [30, 0]
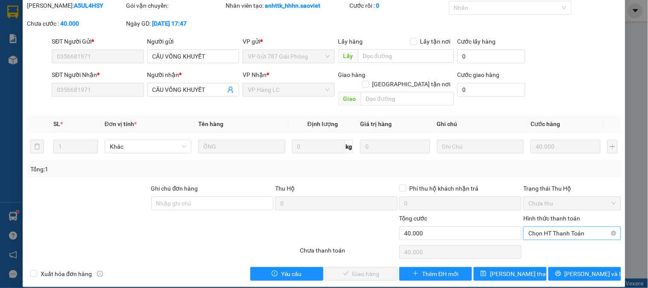
click at [533, 227] on span "Chọn HT Thanh Toán" at bounding box center [571, 233] width 87 height 13
click at [536, 240] on div "Tại văn phòng" at bounding box center [567, 240] width 86 height 9
type input "0"
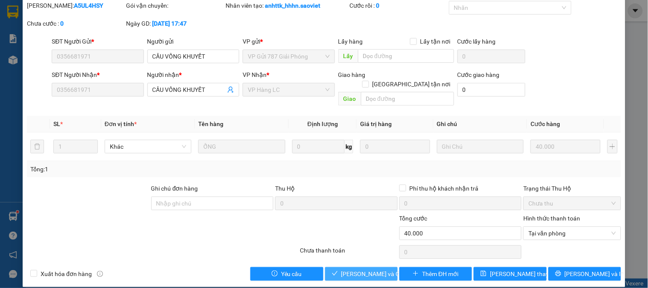
drag, startPoint x: 362, startPoint y: 264, endPoint x: 385, endPoint y: 254, distance: 25.1
click at [363, 269] on span "Lưu và Giao hàng" at bounding box center [382, 273] width 82 height 9
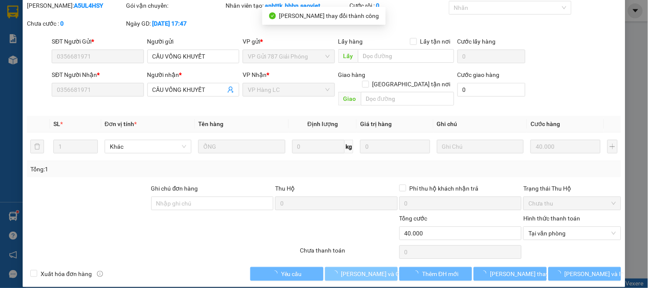
scroll to position [0, 0]
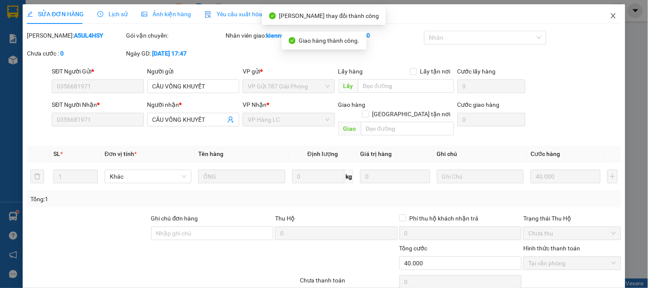
click at [609, 20] on span "Close" at bounding box center [613, 16] width 24 height 24
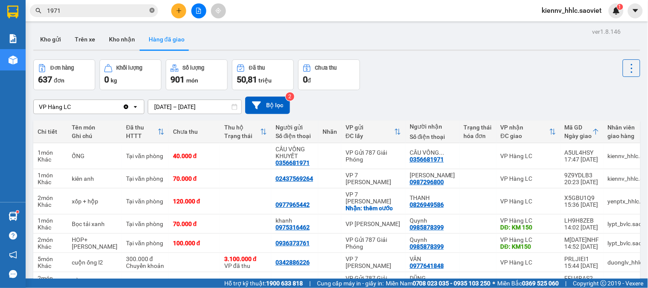
click at [151, 10] on icon "close-circle" at bounding box center [151, 10] width 5 height 5
click at [138, 10] on input "text" at bounding box center [97, 10] width 101 height 9
type input "2"
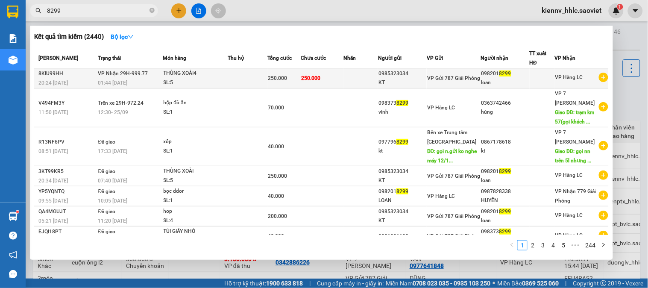
type input "8299"
click at [271, 73] on td "250.000" at bounding box center [283, 78] width 33 height 20
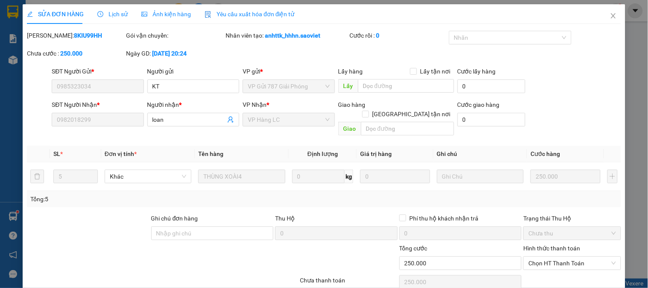
type input "0985323034"
type input "KT"
type input "0982018299"
type input "loan"
type input "0"
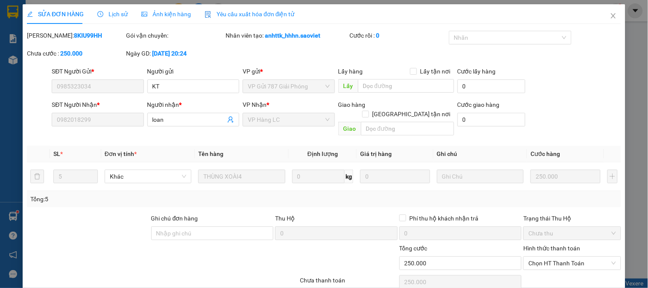
type input "250.000"
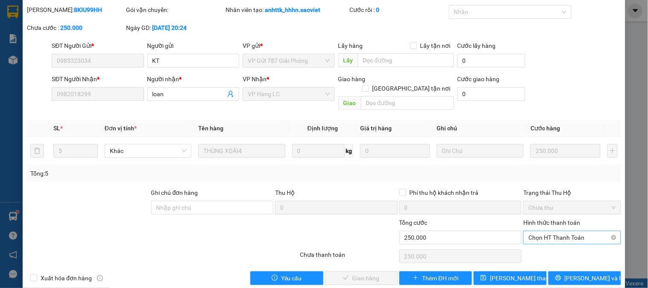
click at [545, 232] on span "Chọn HT Thanh Toán" at bounding box center [571, 237] width 87 height 13
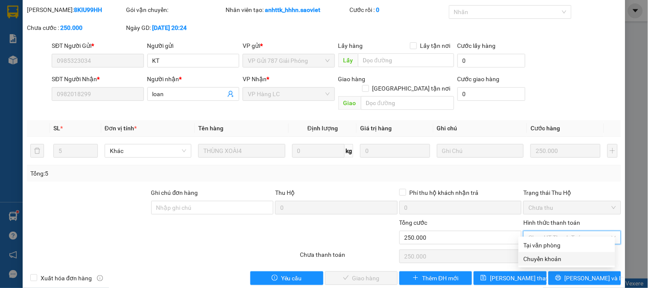
click at [549, 258] on div "Chuyển khoản" at bounding box center [567, 258] width 86 height 9
type input "0"
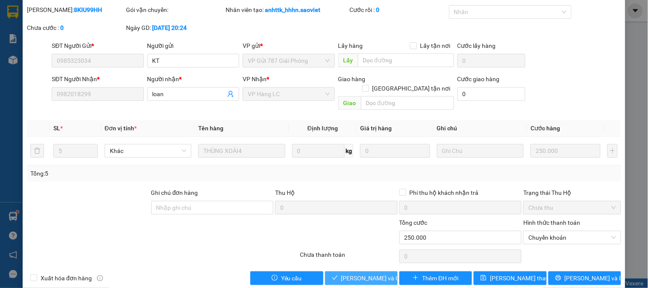
click at [370, 273] on span "[PERSON_NAME] và Giao hàng" at bounding box center [382, 277] width 82 height 9
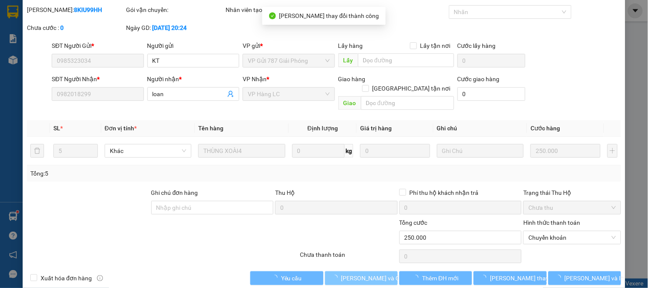
scroll to position [0, 0]
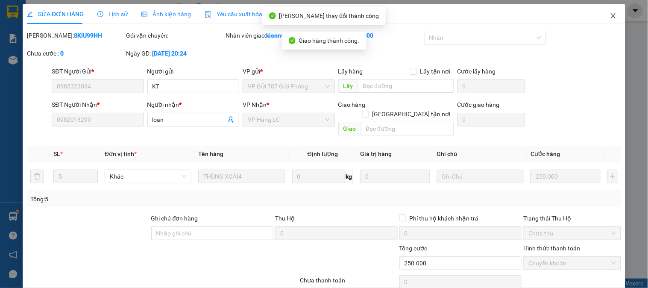
click at [601, 20] on span "Close" at bounding box center [613, 16] width 24 height 24
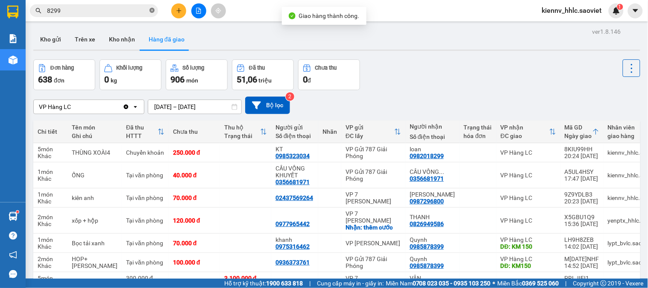
click at [151, 9] on icon "close-circle" at bounding box center [151, 10] width 5 height 5
click at [147, 9] on input "text" at bounding box center [97, 10] width 101 height 9
click at [111, 10] on input "text" at bounding box center [97, 10] width 101 height 9
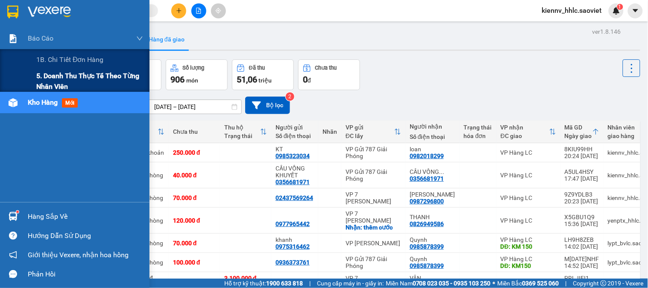
click at [47, 75] on span "5. Doanh thu thực tế theo từng nhân viên" at bounding box center [89, 80] width 107 height 21
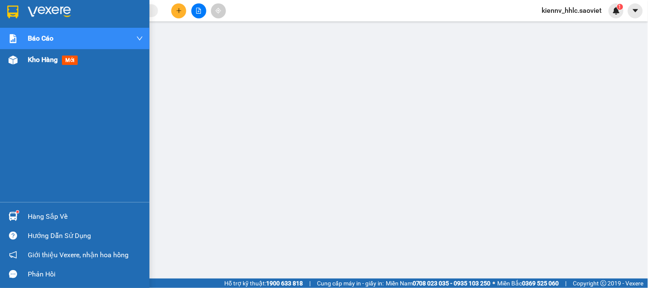
click at [24, 58] on div "Kho hàng mới" at bounding box center [74, 59] width 149 height 21
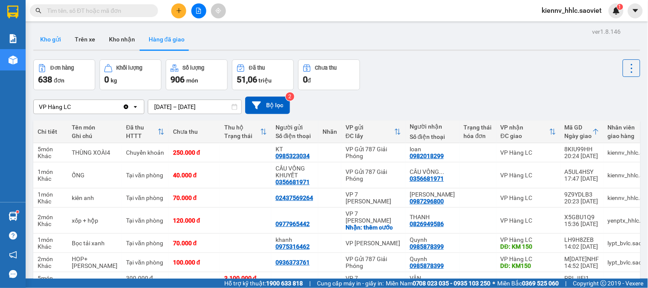
click at [61, 39] on button "Kho gửi" at bounding box center [50, 39] width 35 height 20
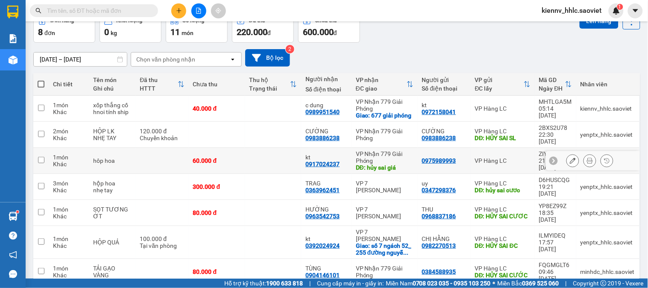
scroll to position [88, 0]
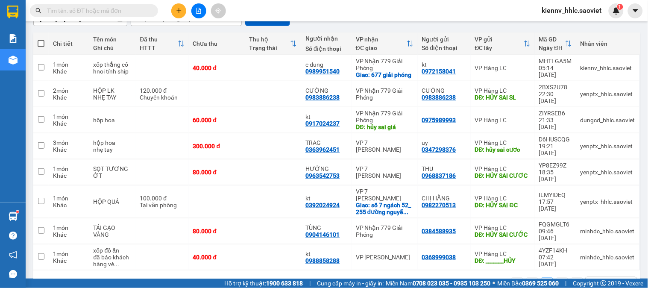
click at [601, 280] on div "10 / trang" at bounding box center [604, 284] width 26 height 9
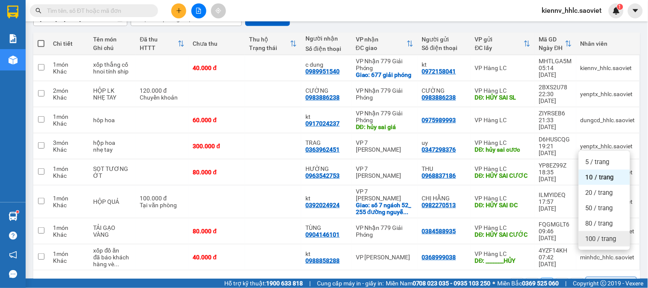
click at [609, 237] on span "100 / trang" at bounding box center [600, 238] width 31 height 9
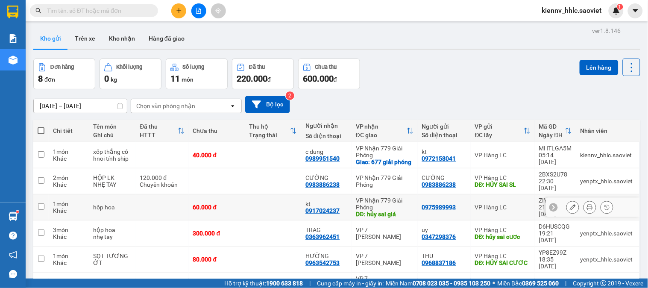
scroll to position [0, 0]
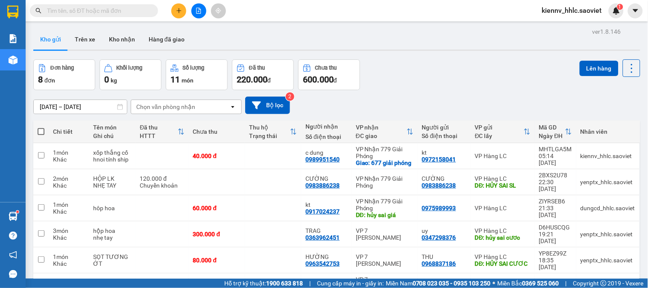
click at [418, 61] on div "Đơn hàng 8 đơn Khối lượng 0 kg Số lượng 11 món Đã thu 220.000 đ Chưa thu 600.00…" at bounding box center [336, 74] width 607 height 31
click at [570, 156] on icon at bounding box center [573, 156] width 6 height 6
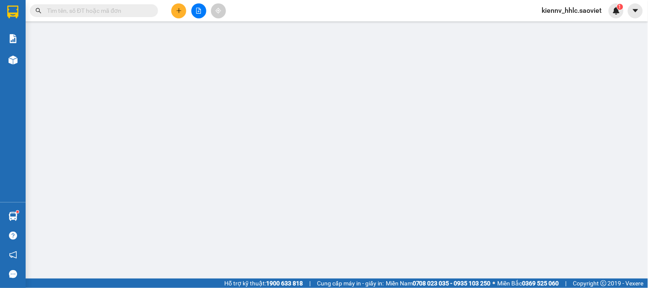
type input "0972158041"
type input "kt"
type input "0989951540"
type input "c dung"
checkbox input "true"
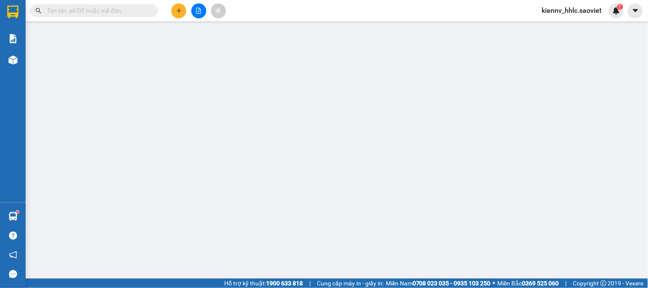
type input "677 giải phóng"
type input "0"
type input "40.000"
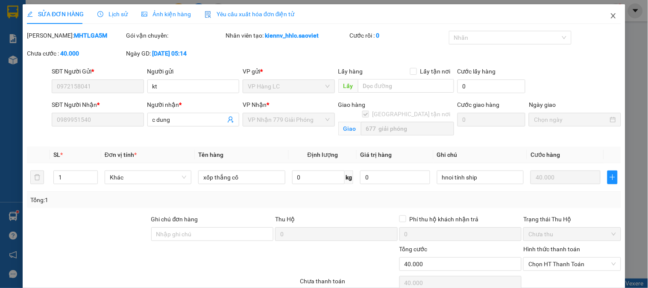
click at [611, 14] on icon "close" at bounding box center [613, 15] width 5 height 5
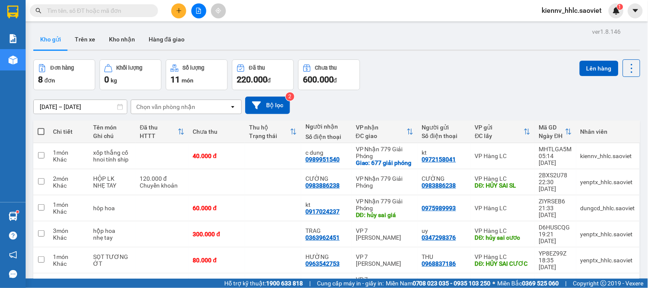
click at [103, 7] on input "text" at bounding box center [97, 10] width 101 height 9
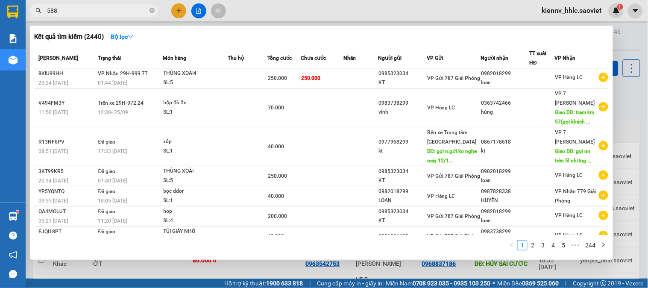
type input "5885"
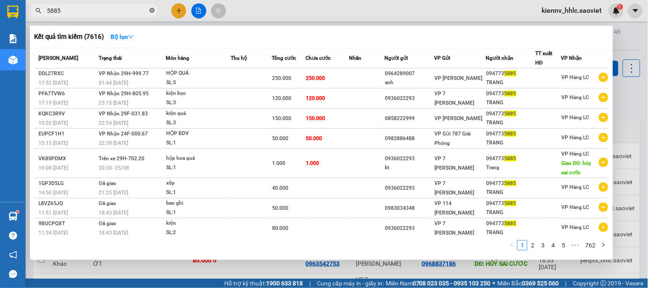
click at [150, 10] on icon "close-circle" at bounding box center [151, 10] width 5 height 5
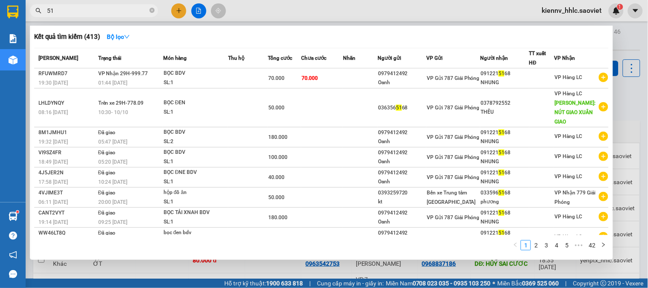
type input "5"
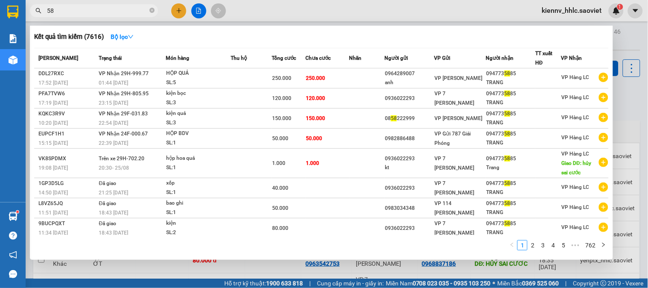
type input "5"
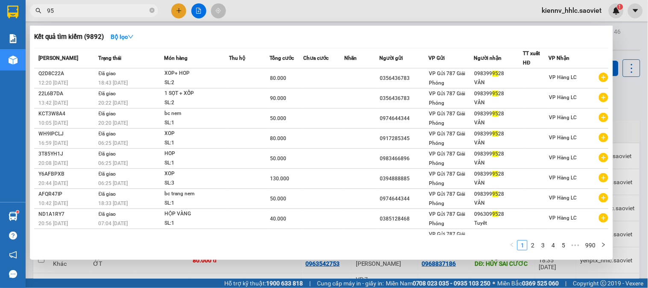
type input "9"
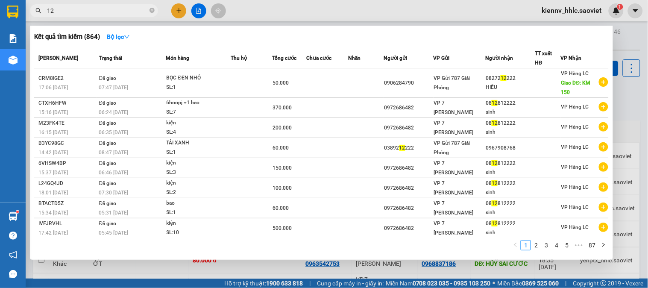
type input "1"
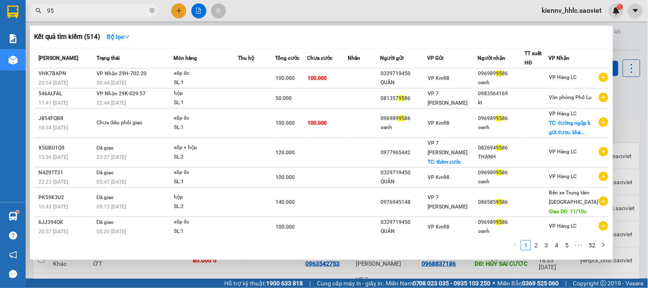
type input "9"
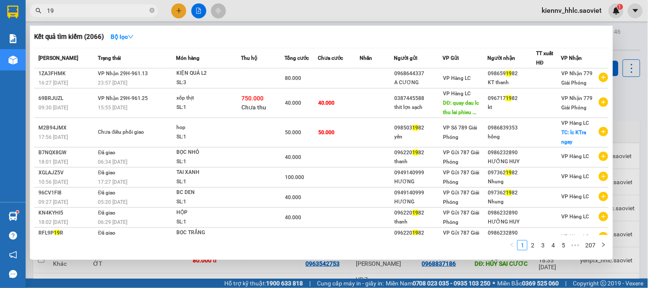
type input "1"
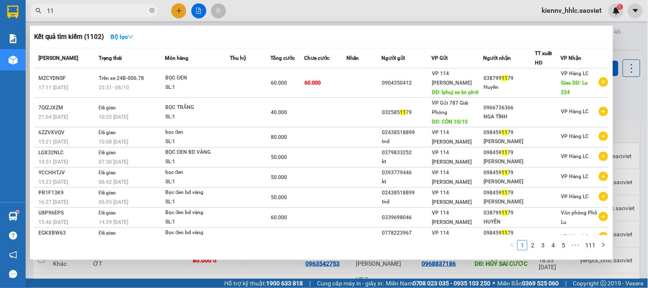
type input "1"
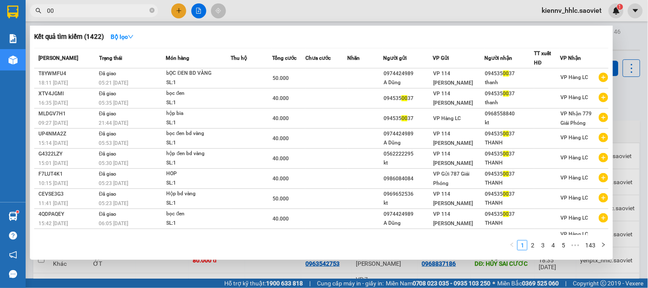
type input "0"
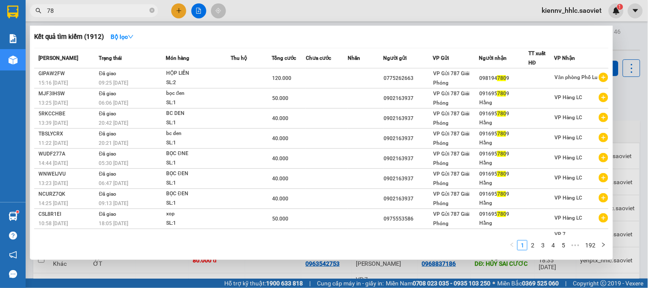
type input "7"
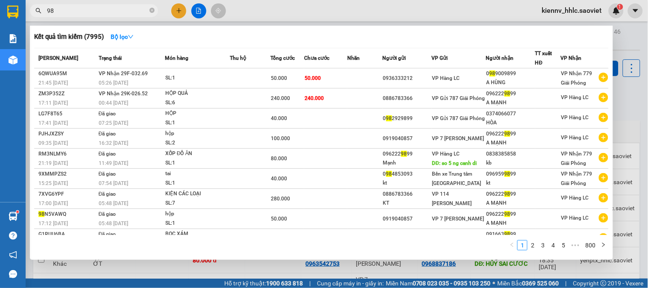
type input "9"
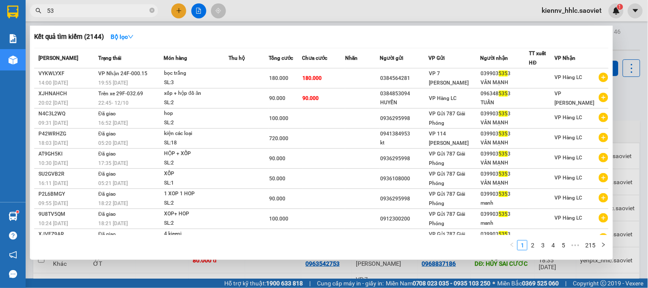
type input "5"
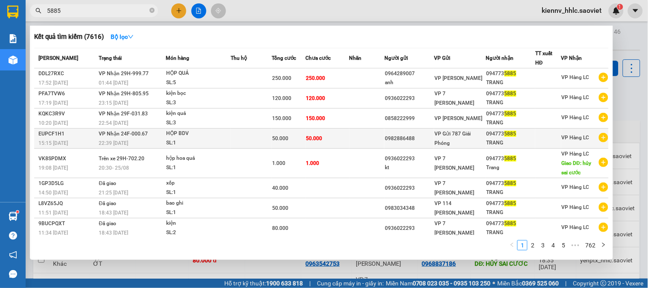
type input "5885"
click at [354, 135] on td at bounding box center [366, 139] width 35 height 20
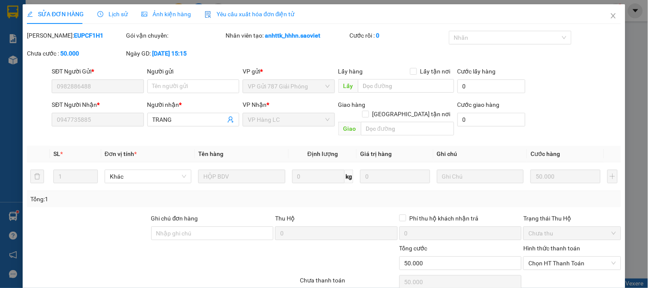
type input "0982886488"
type input "0947735885"
type input "TRANG"
type input "0"
type input "50.000"
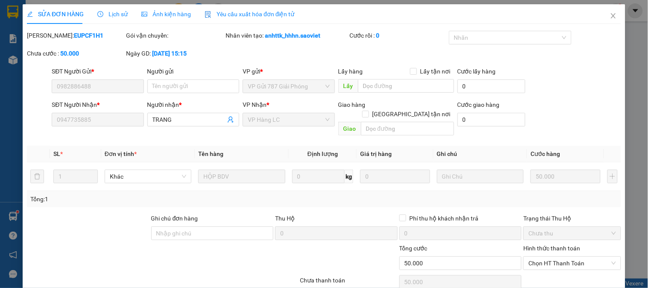
type input "50.000"
click at [120, 18] on div "Lịch sử" at bounding box center [112, 13] width 30 height 9
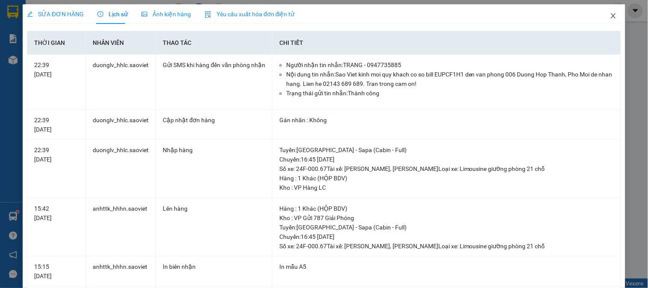
click at [610, 14] on icon "close" at bounding box center [613, 15] width 7 height 7
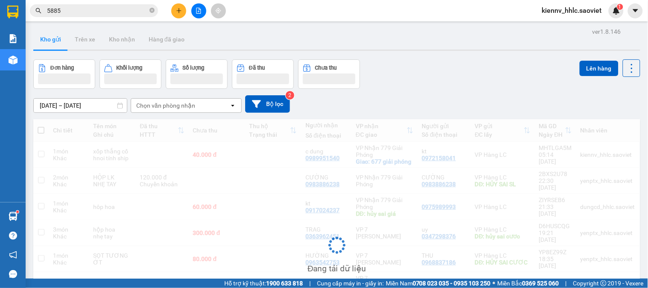
click at [143, 12] on input "5885" at bounding box center [97, 10] width 101 height 9
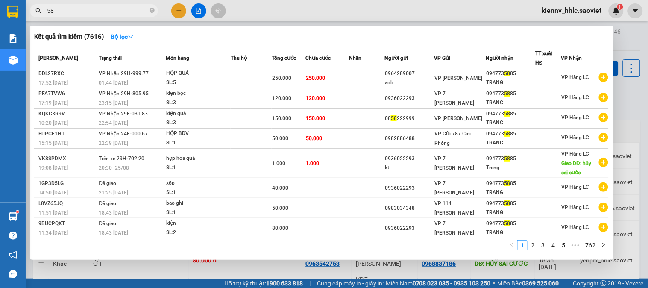
type input "5"
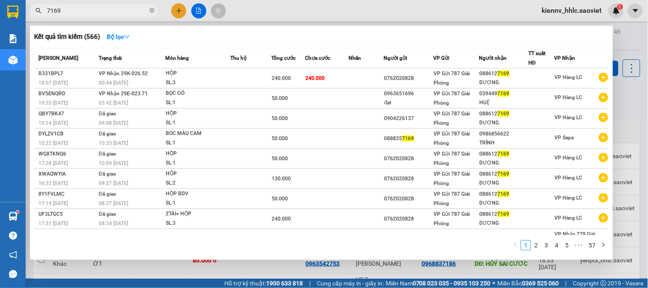
type input "7169"
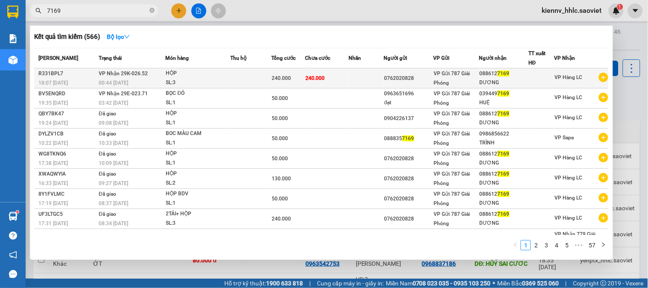
click at [260, 79] on td at bounding box center [250, 78] width 41 height 20
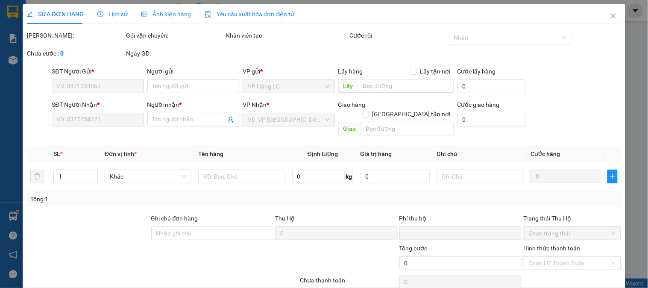
type input "0762020828"
type input "0886127169"
type input "DƯƠNG"
type input "0"
type input "240.000"
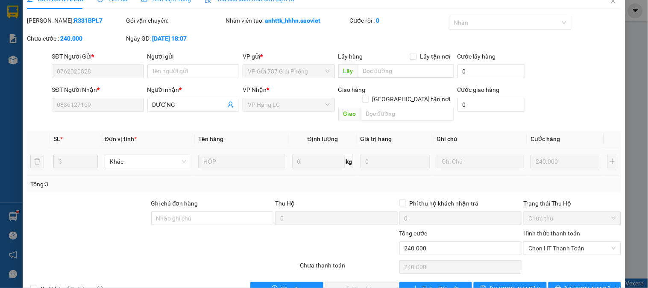
scroll to position [30, 0]
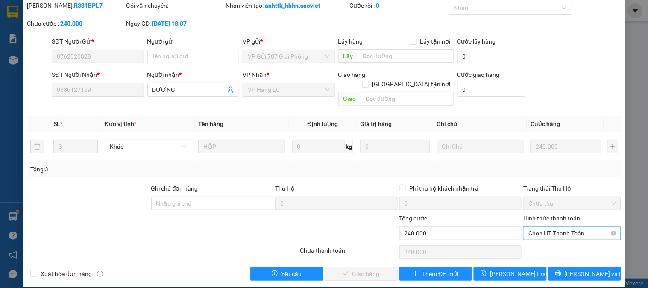
click at [534, 227] on span "Chọn HT Thanh Toán" at bounding box center [571, 233] width 87 height 13
click at [535, 244] on div "Tại văn phòng" at bounding box center [567, 240] width 86 height 9
type input "0"
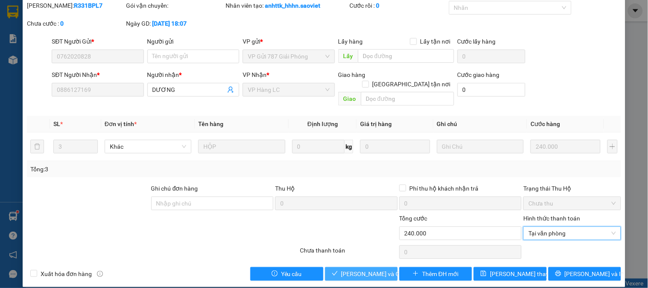
click at [387, 267] on button "[PERSON_NAME] và Giao hàng" at bounding box center [361, 274] width 73 height 14
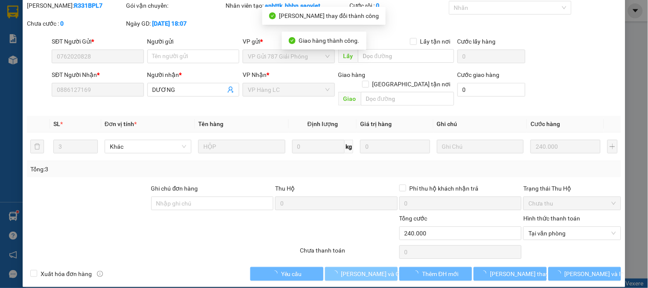
scroll to position [0, 0]
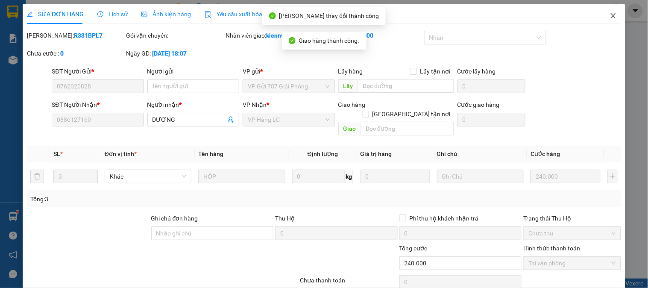
click at [611, 15] on icon "close" at bounding box center [613, 15] width 5 height 5
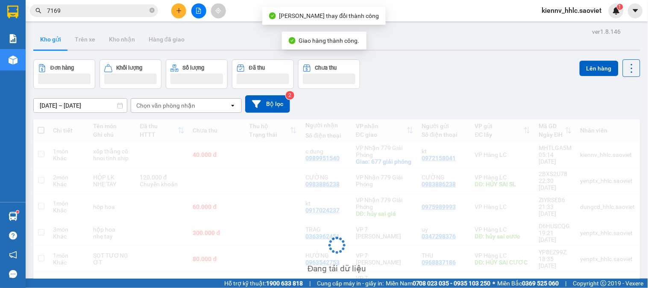
click at [122, 10] on input "7169" at bounding box center [97, 10] width 101 height 9
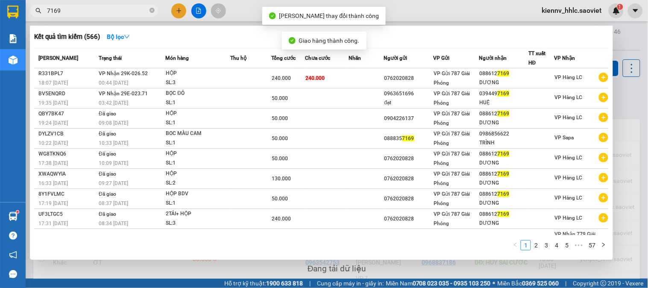
click at [122, 10] on input "7169" at bounding box center [97, 10] width 101 height 9
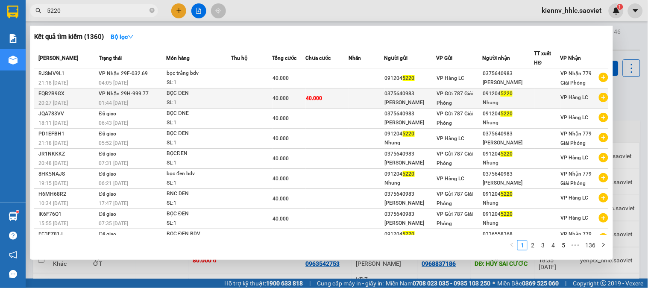
type input "5220"
click at [281, 96] on span "40.000" at bounding box center [281, 98] width 16 height 6
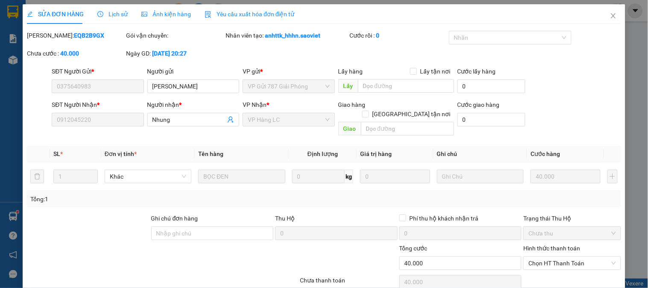
type input "0375640983"
type input "LÂM THẢO"
type input "0912045220"
type input "Nhung"
type input "0"
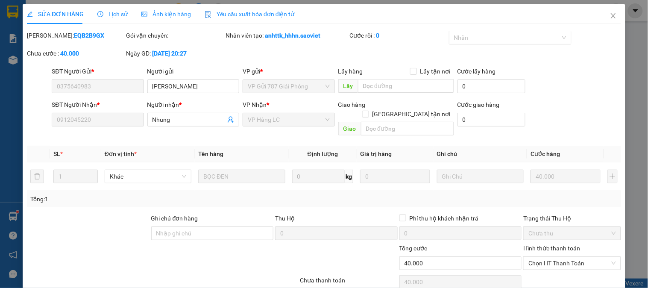
type input "40.000"
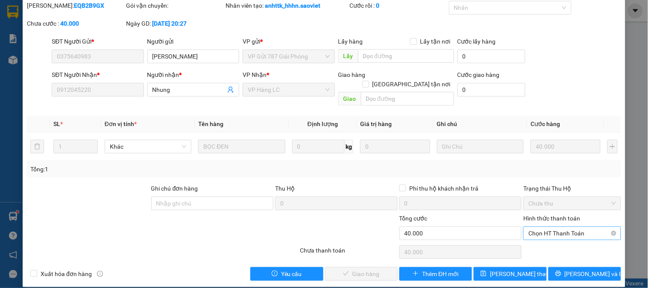
click at [563, 227] on span "Chọn HT Thanh Toán" at bounding box center [571, 233] width 87 height 13
click at [552, 240] on div "Tại văn phòng" at bounding box center [567, 240] width 86 height 9
type input "0"
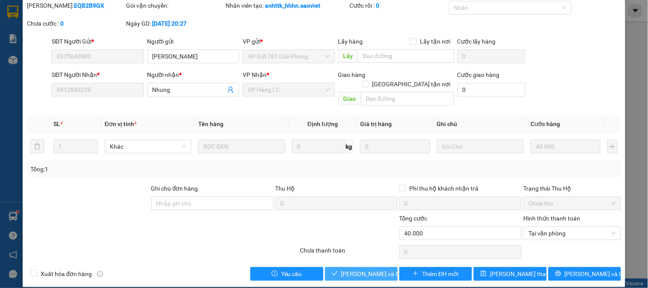
click at [344, 269] on span "[PERSON_NAME] và Giao hàng" at bounding box center [382, 273] width 82 height 9
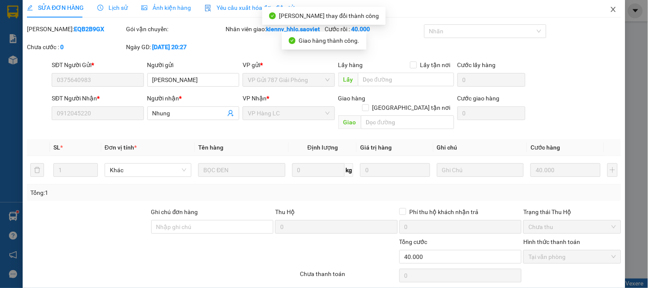
scroll to position [0, 0]
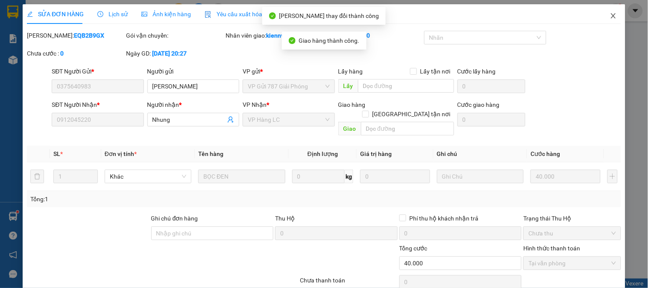
click at [610, 14] on icon "close" at bounding box center [613, 15] width 7 height 7
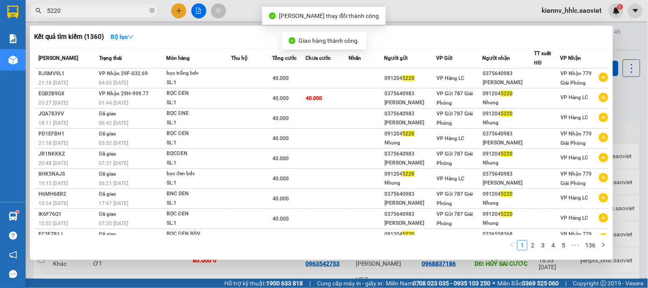
click at [103, 14] on input "5220" at bounding box center [97, 10] width 101 height 9
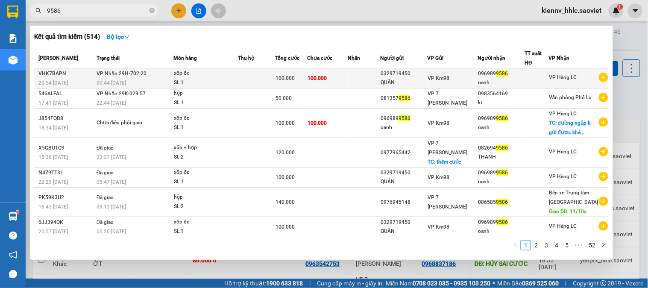
type input "9586"
click at [312, 88] on td "100.000" at bounding box center [327, 78] width 41 height 20
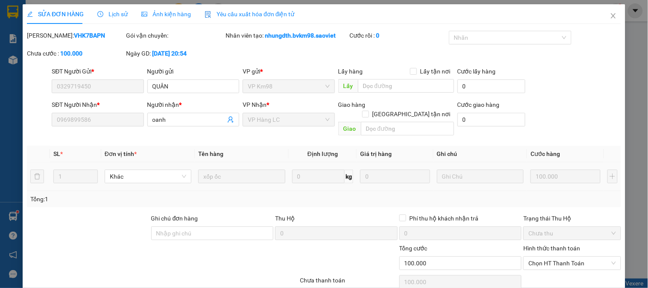
type input "0329719450"
type input "QUÂN"
type input "0969899586"
type input "oanh"
type input "0"
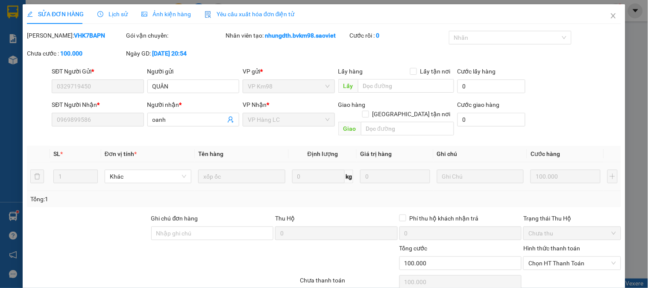
type input "100.000"
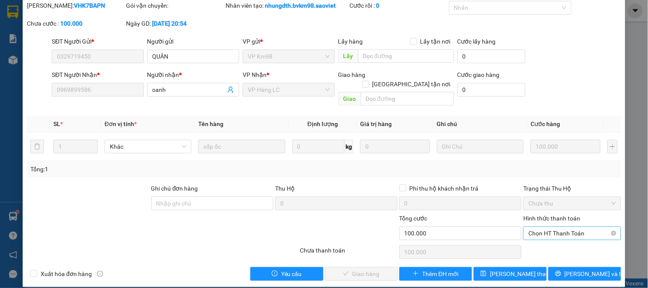
click at [548, 227] on span "Chọn HT Thanh Toán" at bounding box center [571, 233] width 87 height 13
click at [544, 241] on div "Tại văn phòng" at bounding box center [567, 240] width 86 height 9
type input "0"
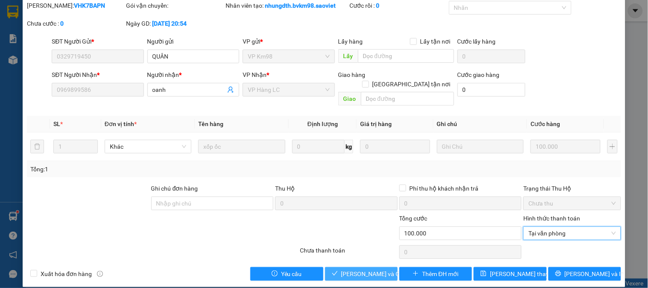
click at [372, 269] on span "[PERSON_NAME] và Giao hàng" at bounding box center [382, 273] width 82 height 9
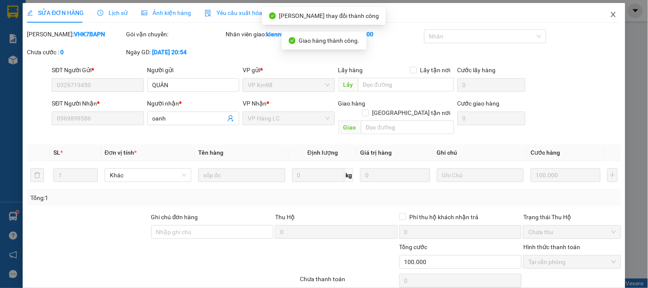
scroll to position [0, 0]
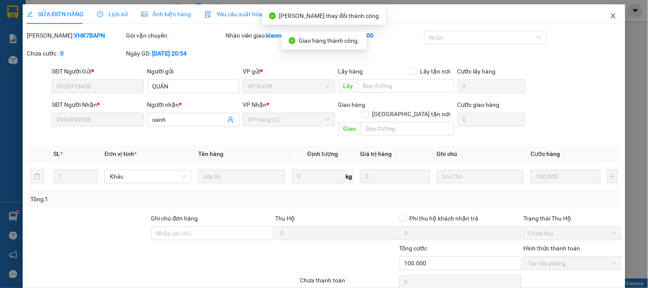
click at [611, 16] on icon "close" at bounding box center [613, 15] width 5 height 5
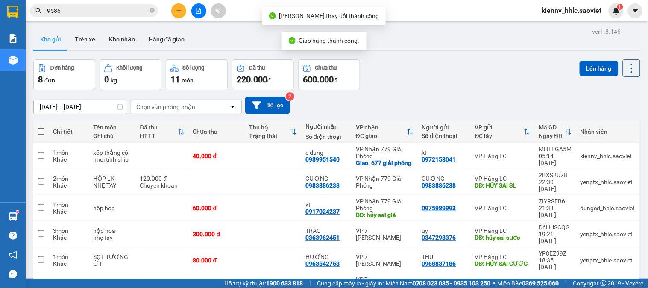
click at [140, 10] on input "9586" at bounding box center [97, 10] width 101 height 9
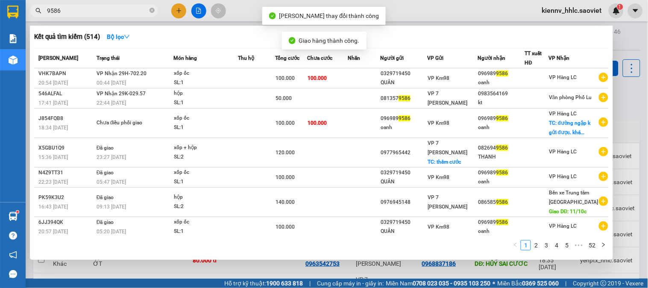
click at [140, 10] on input "9586" at bounding box center [97, 10] width 101 height 9
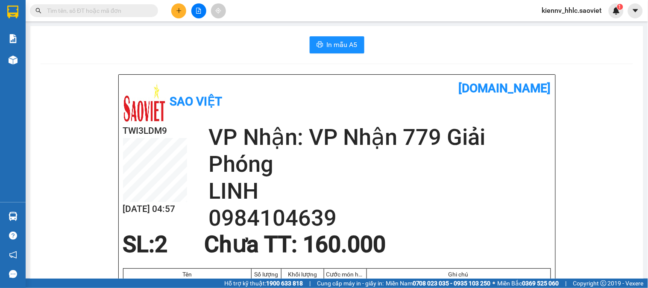
click at [123, 6] on input "text" at bounding box center [97, 10] width 101 height 9
click at [147, 6] on input "text" at bounding box center [97, 10] width 101 height 9
click at [85, 6] on input "text" at bounding box center [97, 10] width 101 height 9
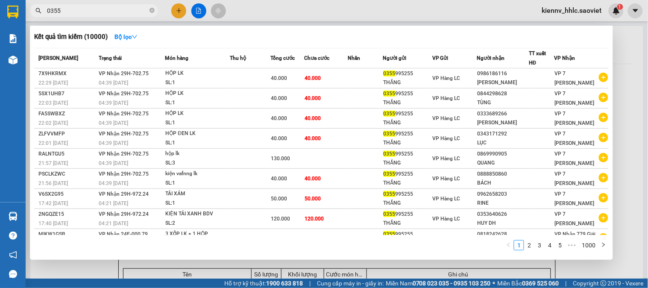
type input "0355"
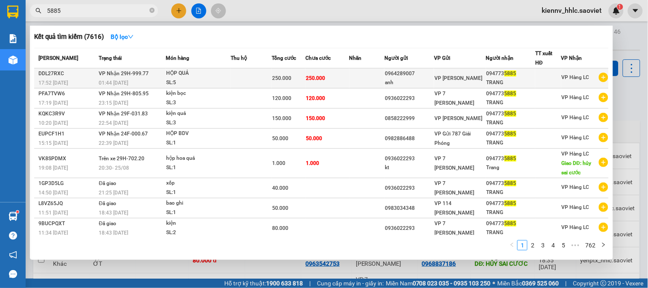
type input "5885"
click at [264, 82] on td at bounding box center [251, 78] width 41 height 20
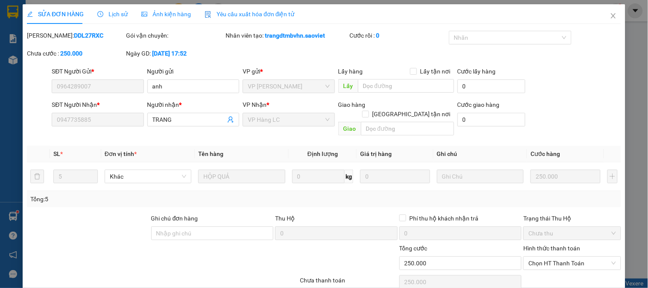
type input "0964289007"
type input "anh"
type input "0947735885"
type input "TRANG"
type input "0"
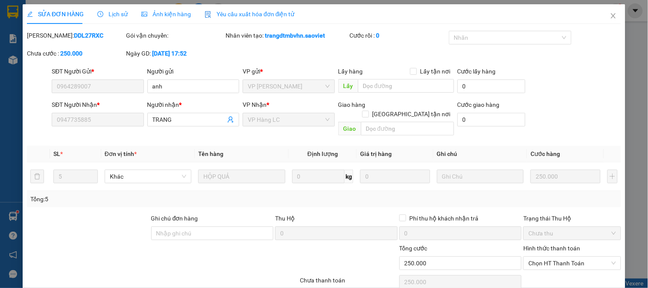
type input "250.000"
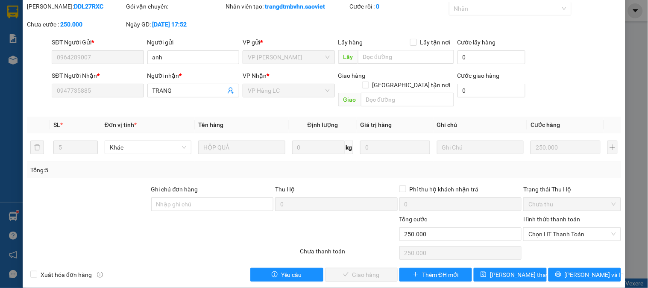
scroll to position [30, 0]
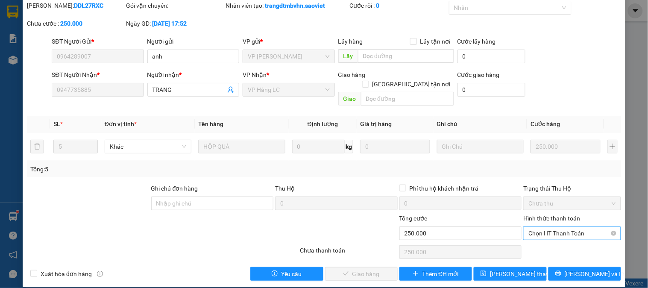
click at [545, 228] on span "Chọn HT Thanh Toán" at bounding box center [571, 233] width 87 height 13
click at [544, 238] on div "Tại văn phòng" at bounding box center [567, 240] width 86 height 9
type input "0"
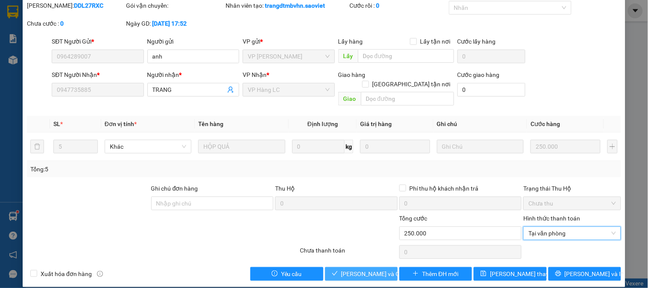
click at [366, 269] on span "[PERSON_NAME] và Giao hàng" at bounding box center [382, 273] width 82 height 9
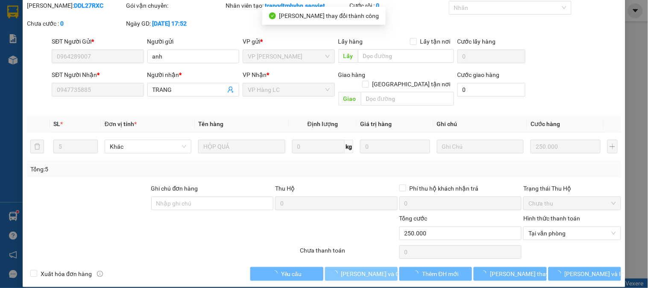
scroll to position [0, 0]
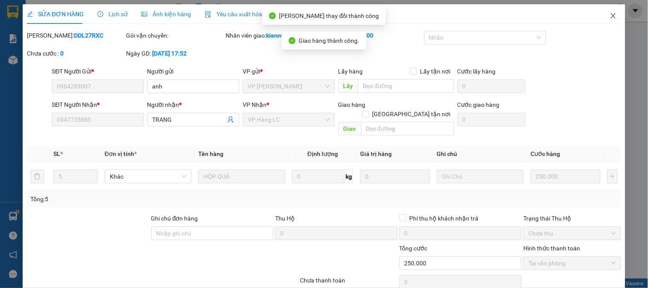
click at [610, 13] on icon "close" at bounding box center [613, 15] width 7 height 7
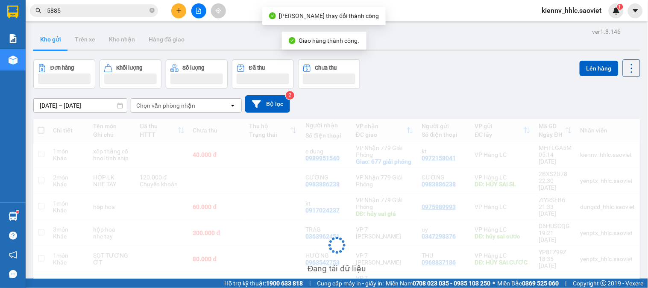
drag, startPoint x: 100, startPoint y: 11, endPoint x: 148, endPoint y: 37, distance: 54.8
click at [101, 11] on input "5885" at bounding box center [97, 10] width 101 height 9
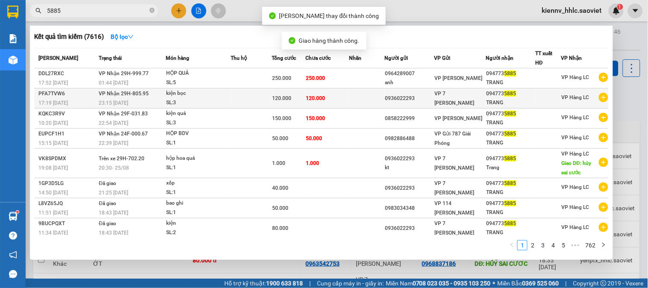
click at [282, 102] on div "120.000" at bounding box center [288, 98] width 33 height 9
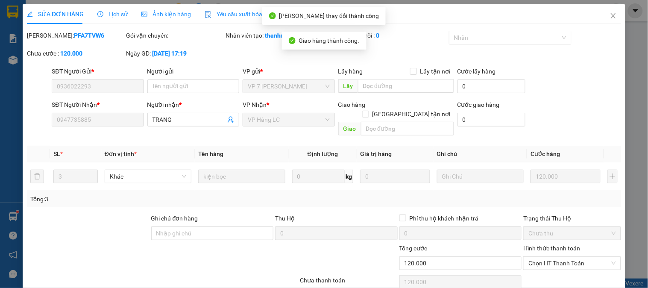
type input "0936022293"
type input "0947735885"
type input "TRANG"
type input "0"
type input "120.000"
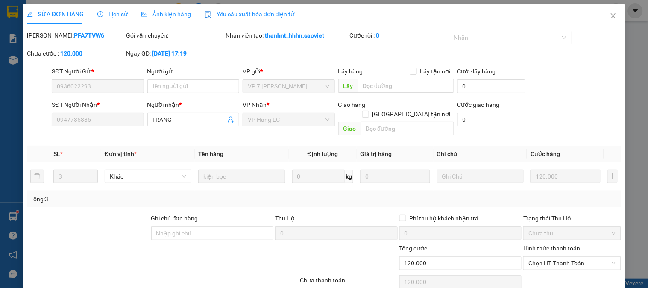
scroll to position [30, 0]
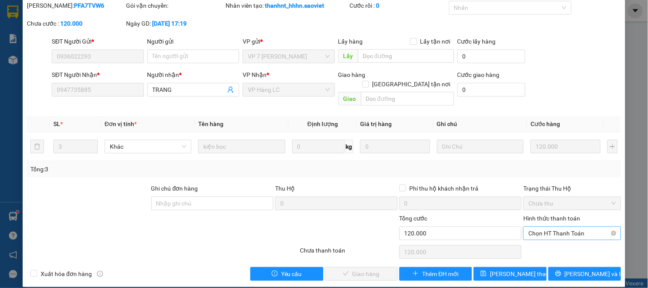
click at [535, 227] on span "Chọn HT Thanh Toán" at bounding box center [571, 233] width 87 height 13
click at [536, 240] on div "Tại văn phòng" at bounding box center [567, 240] width 86 height 9
type input "0"
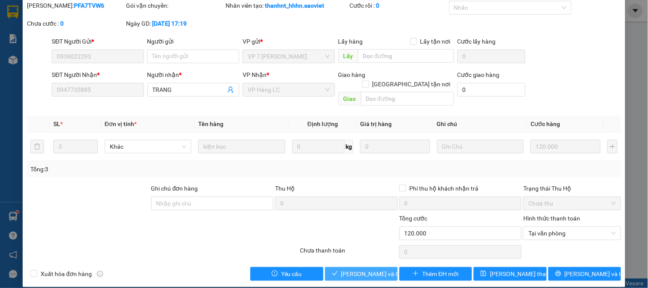
click at [375, 269] on span "Lưu và Giao hàng" at bounding box center [382, 273] width 82 height 9
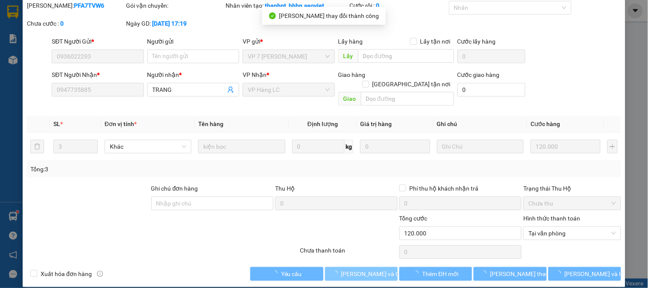
scroll to position [0, 0]
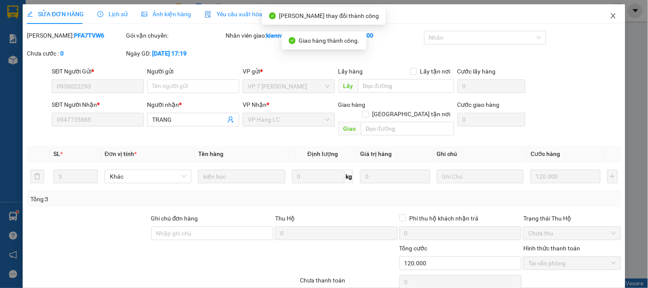
click at [611, 16] on icon "close" at bounding box center [613, 15] width 5 height 5
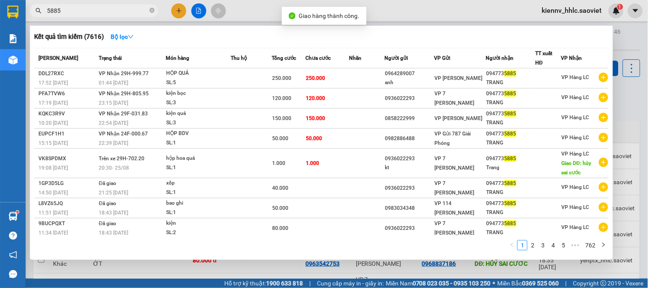
click at [107, 11] on input "5885" at bounding box center [97, 10] width 101 height 9
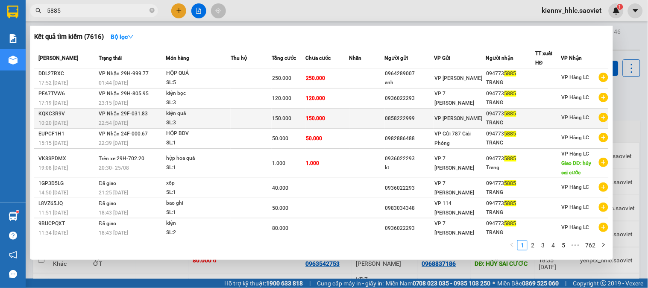
click at [365, 121] on td at bounding box center [366, 118] width 35 height 20
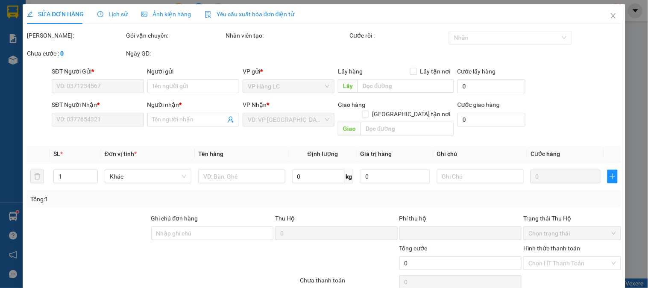
type input "0858222999"
type input "0947735885"
type input "TRANG"
type input "0"
type input "150.000"
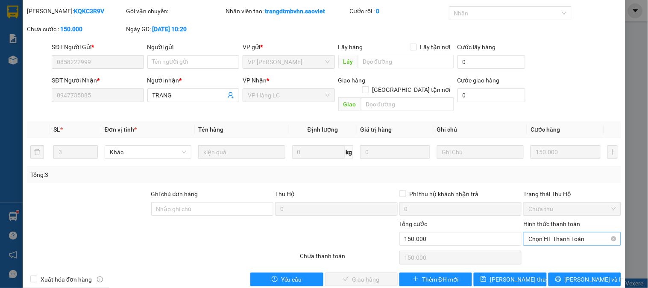
scroll to position [30, 0]
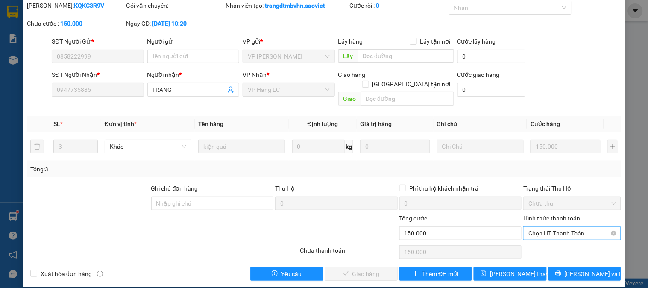
click at [566, 228] on span "Chọn HT Thanh Toán" at bounding box center [571, 233] width 87 height 13
click at [555, 238] on div "Tại văn phòng" at bounding box center [567, 240] width 86 height 9
type input "0"
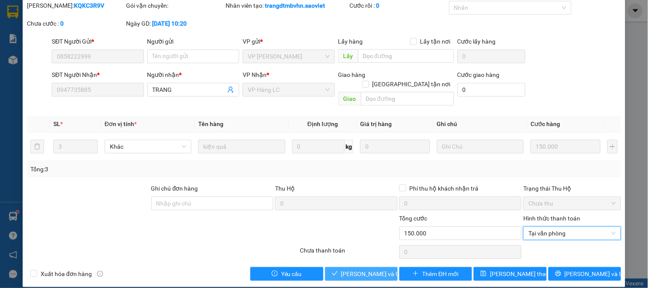
click at [360, 269] on span "Lưu và Giao hàng" at bounding box center [382, 273] width 82 height 9
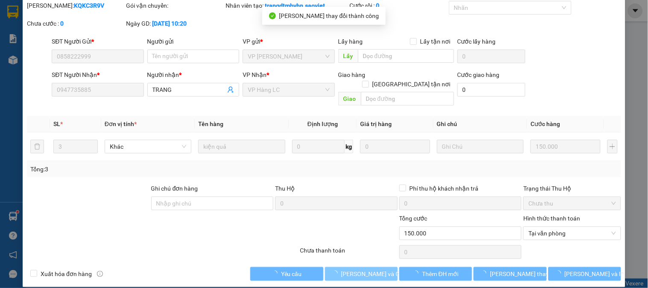
scroll to position [0, 0]
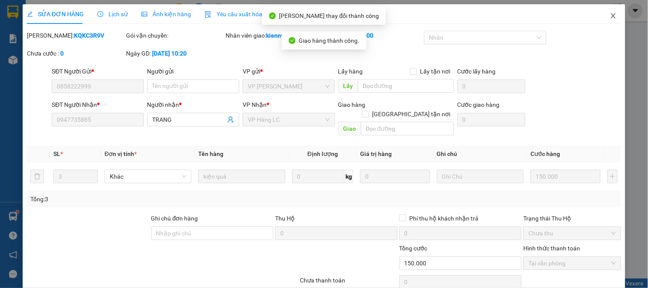
click at [610, 16] on icon "close" at bounding box center [613, 15] width 7 height 7
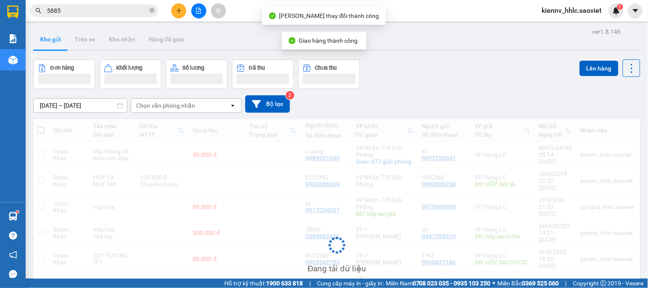
click at [74, 11] on input "5885" at bounding box center [97, 10] width 101 height 9
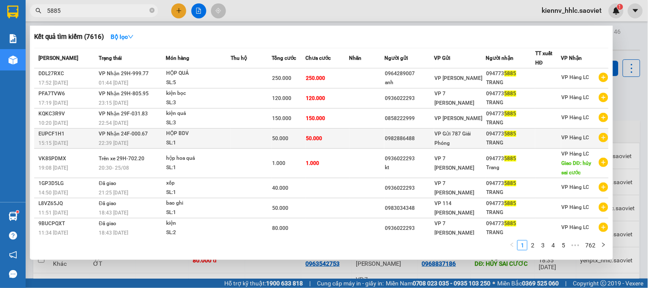
click at [270, 136] on td at bounding box center [251, 139] width 41 height 20
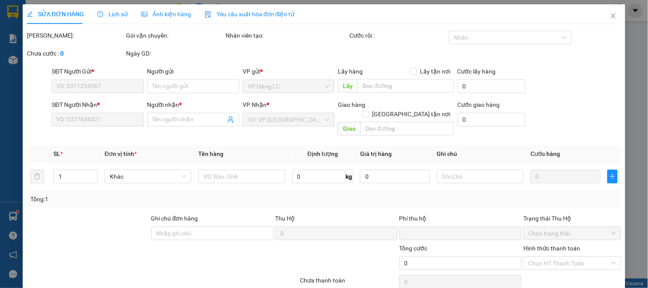
type input "0982886488"
type input "0947735885"
type input "TRANG"
type input "0"
type input "50.000"
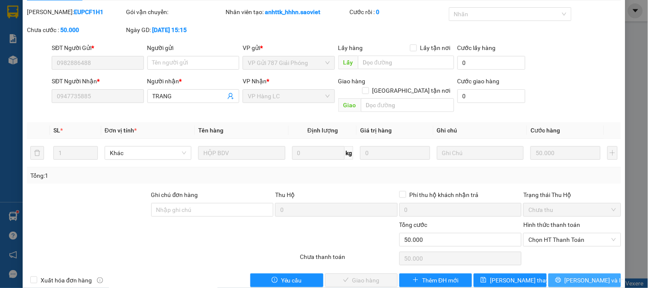
scroll to position [30, 0]
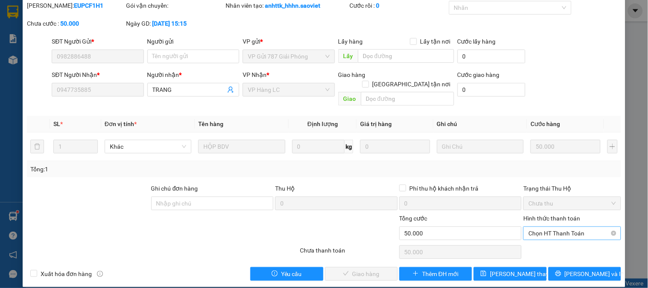
click at [543, 227] on span "Chọn HT Thanh Toán" at bounding box center [571, 233] width 87 height 13
click at [543, 238] on div "Tại văn phòng" at bounding box center [567, 240] width 86 height 9
type input "0"
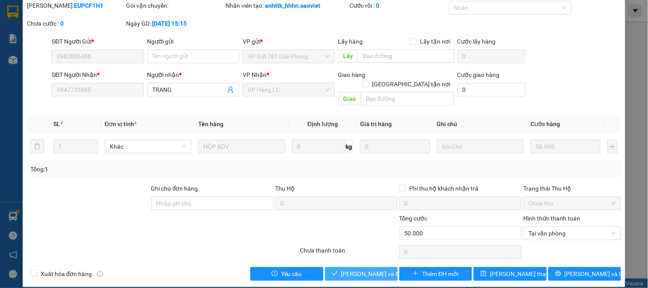
click at [348, 269] on span "Lưu và Giao hàng" at bounding box center [382, 273] width 82 height 9
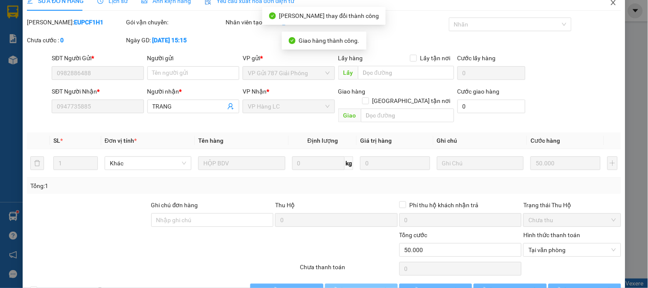
scroll to position [0, 0]
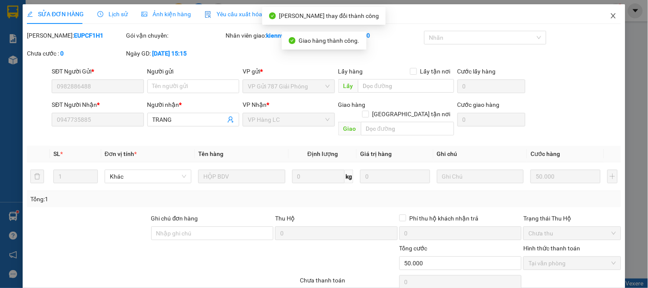
drag, startPoint x: 606, startPoint y: 16, endPoint x: 214, endPoint y: 18, distance: 392.5
click at [610, 16] on icon "close" at bounding box center [613, 15] width 7 height 7
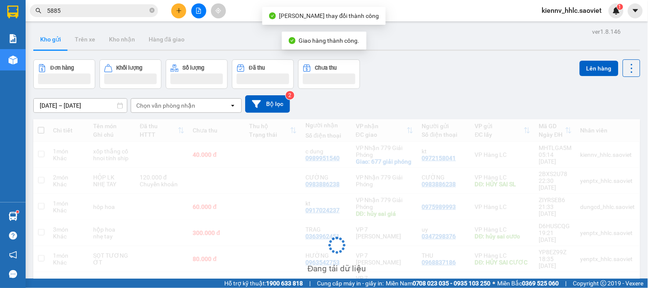
click at [111, 12] on input "5885" at bounding box center [97, 10] width 101 height 9
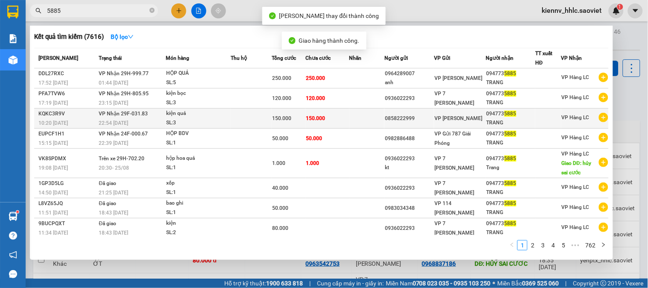
click at [313, 115] on span "150.000" at bounding box center [315, 118] width 19 height 6
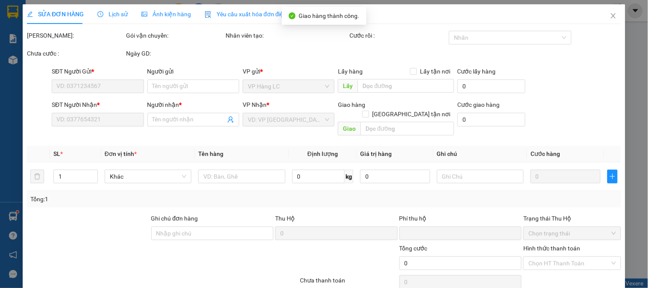
type input "0858222999"
type input "0947735885"
type input "TRANG"
type input "0"
type input "150.000"
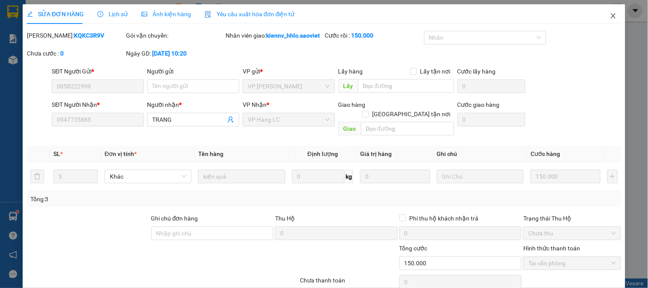
click at [610, 15] on icon "close" at bounding box center [613, 15] width 7 height 7
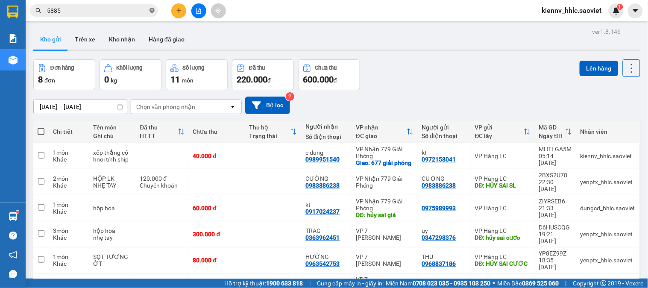
click at [152, 11] on icon "close-circle" at bounding box center [151, 10] width 5 height 5
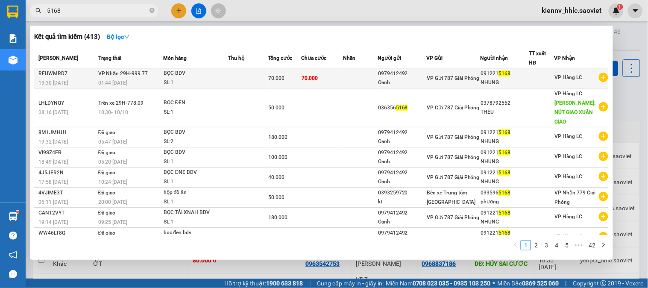
type input "5168"
click at [275, 81] on span "70.000" at bounding box center [276, 78] width 16 height 6
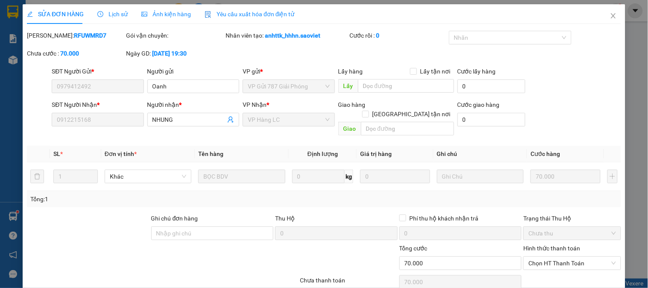
type input "0979412492"
type input "Oanh"
type input "0912215168"
type input "NHUNG"
type input "0"
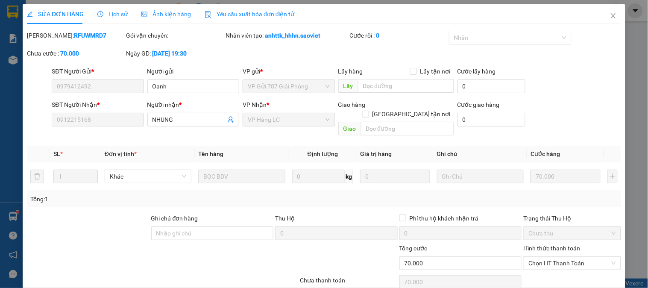
type input "70.000"
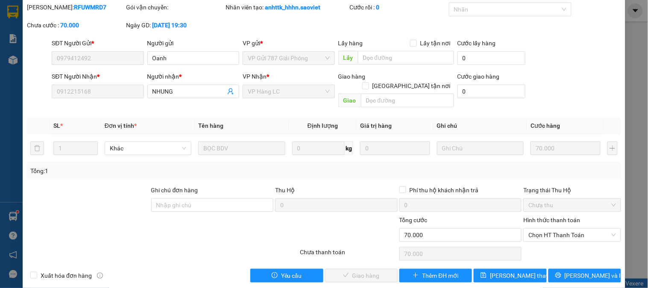
scroll to position [30, 0]
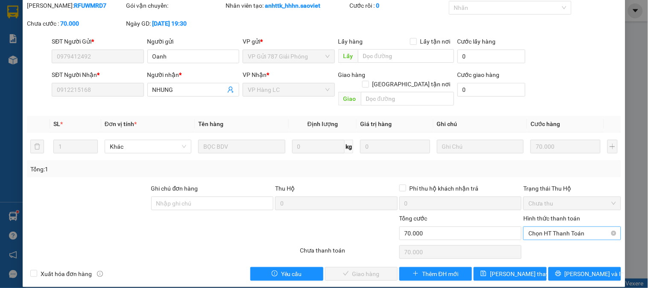
click at [553, 227] on span "Chọn HT Thanh Toán" at bounding box center [571, 233] width 87 height 13
click at [553, 240] on div "Tại văn phòng" at bounding box center [567, 240] width 86 height 9
type input "0"
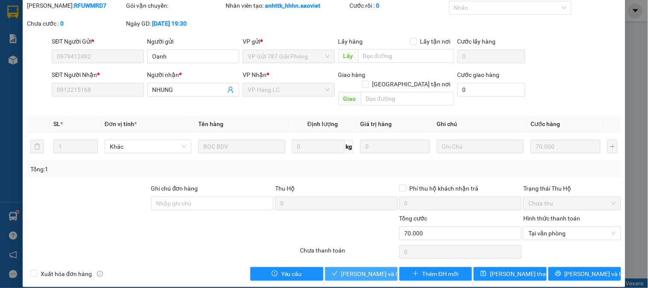
click at [368, 269] on span "Lưu và Giao hàng" at bounding box center [382, 273] width 82 height 9
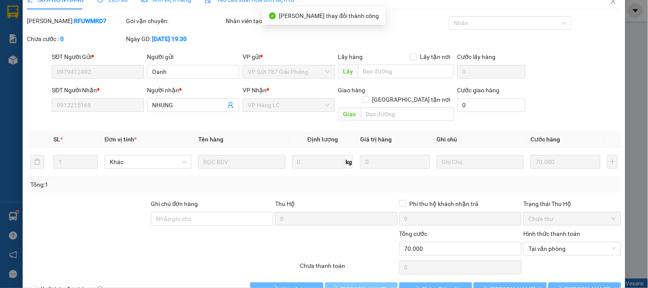
scroll to position [0, 0]
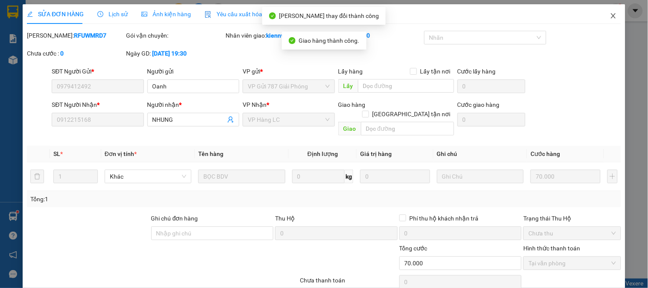
click at [610, 15] on icon "close" at bounding box center [613, 15] width 7 height 7
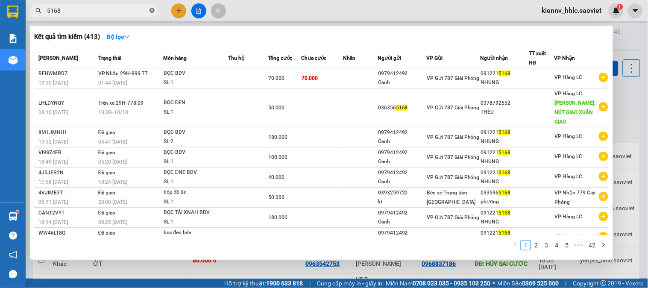
click at [151, 10] on icon "close-circle" at bounding box center [151, 10] width 5 height 5
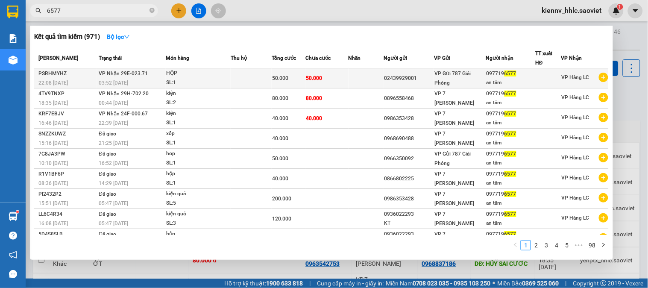
type input "6577"
click at [266, 76] on td at bounding box center [251, 78] width 41 height 20
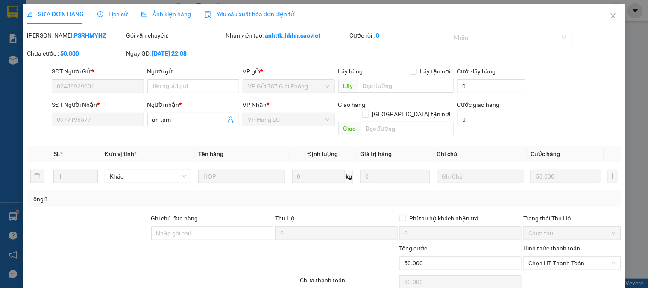
type input "02439929001"
type input "0977196577"
type input "an tâm"
type input "0"
type input "50.000"
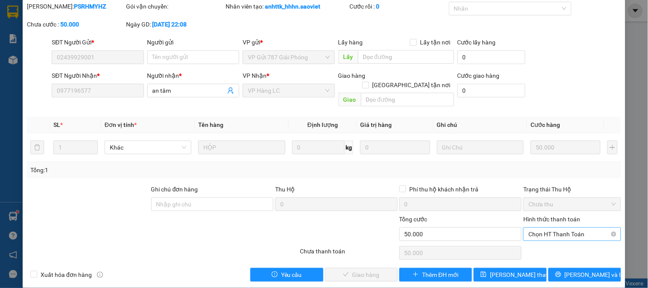
scroll to position [30, 0]
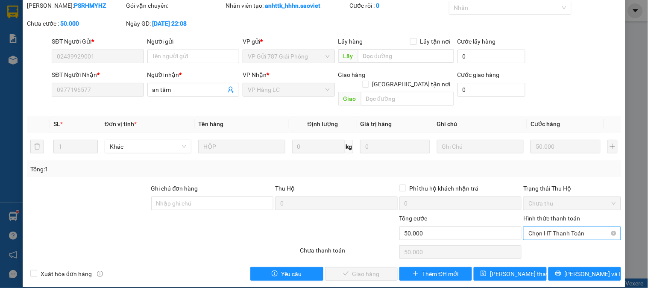
click at [551, 227] on span "Chọn HT Thanh Toán" at bounding box center [571, 233] width 87 height 13
click at [551, 237] on div "Tại văn phòng" at bounding box center [567, 240] width 86 height 9
type input "0"
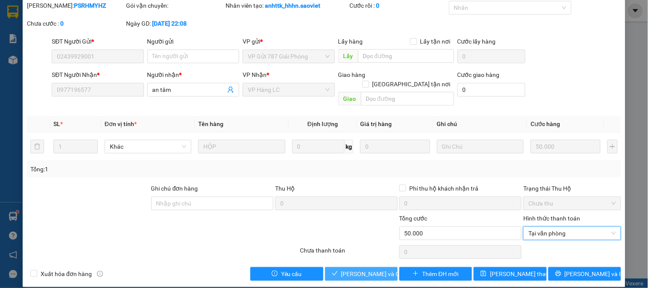
click at [357, 269] on span "Lưu và Giao hàng" at bounding box center [382, 273] width 82 height 9
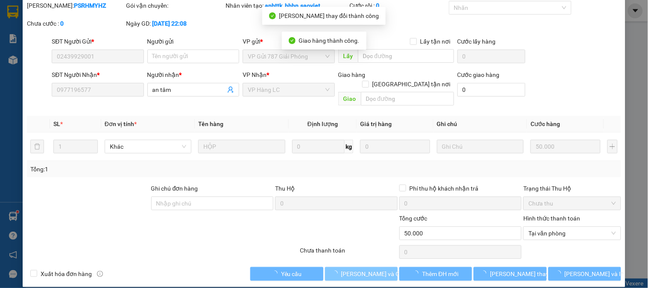
scroll to position [0, 0]
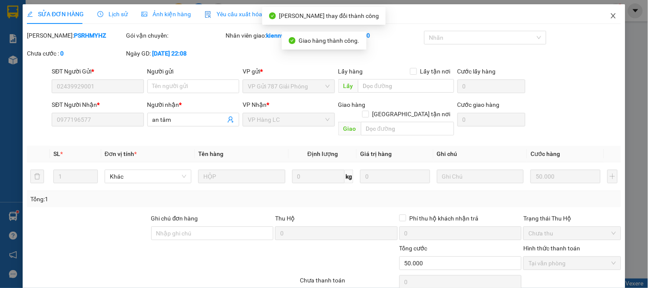
click at [611, 17] on icon "close" at bounding box center [613, 15] width 5 height 5
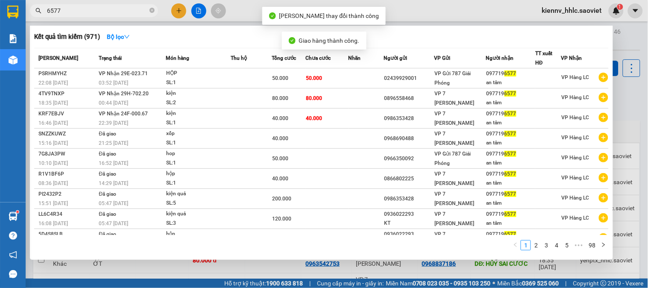
click at [113, 6] on input "6577" at bounding box center [97, 10] width 101 height 9
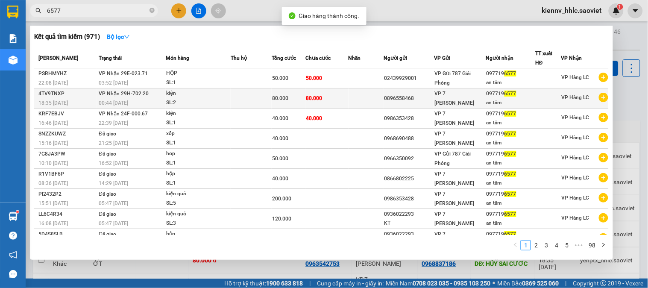
click at [274, 96] on span "80.000" at bounding box center [280, 98] width 16 height 6
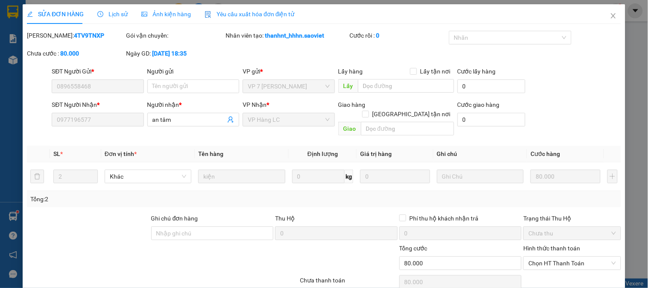
type input "0896558468"
type input "0977196577"
type input "an tâm"
type input "0"
type input "80.000"
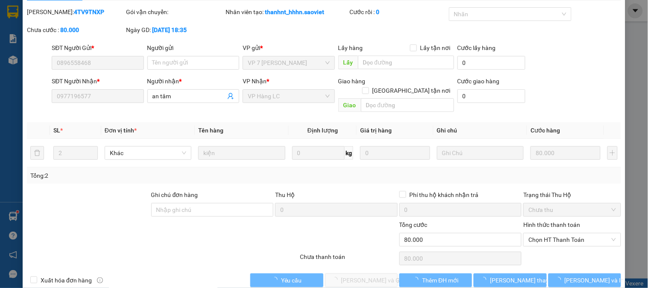
scroll to position [30, 0]
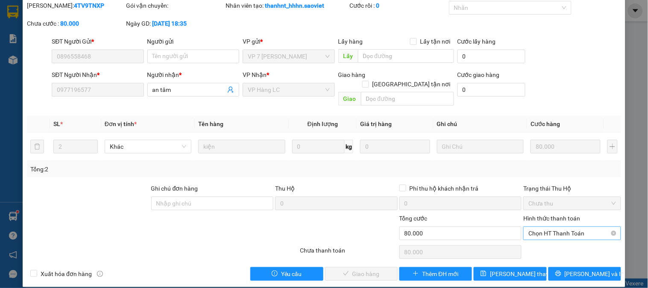
click at [531, 227] on span "Chọn HT Thanh Toán" at bounding box center [571, 233] width 87 height 13
click at [546, 244] on div "Tại văn phòng" at bounding box center [567, 240] width 86 height 9
type input "0"
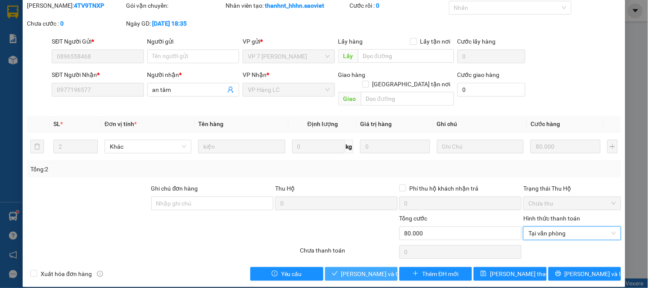
click at [345, 269] on span "Lưu và Giao hàng" at bounding box center [382, 273] width 82 height 9
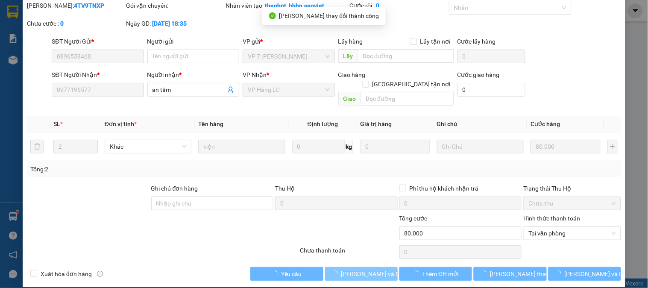
scroll to position [0, 0]
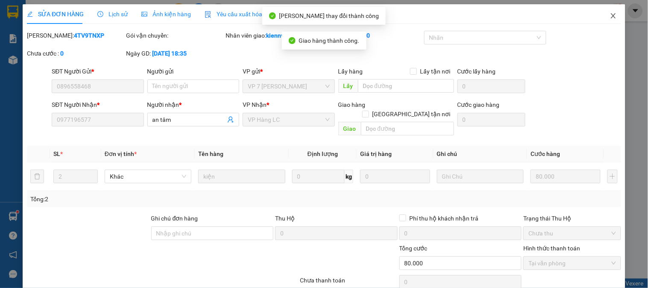
click at [610, 14] on icon "close" at bounding box center [613, 15] width 7 height 7
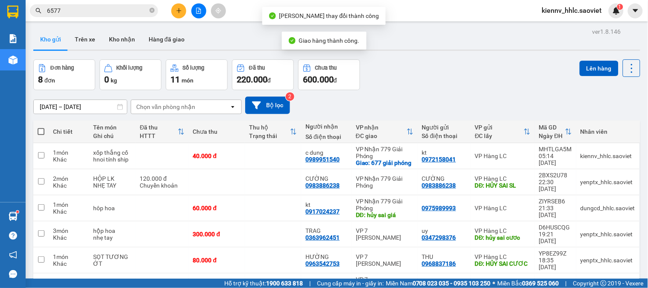
click at [72, 11] on input "6577" at bounding box center [97, 10] width 101 height 9
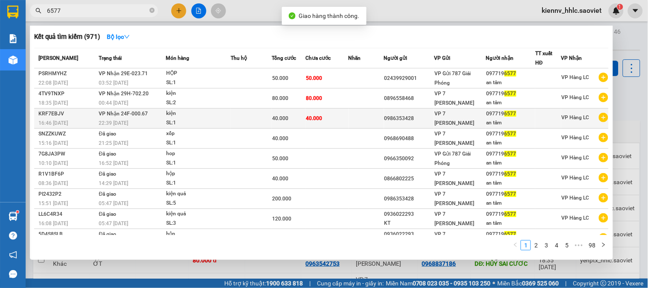
click at [259, 114] on td at bounding box center [251, 118] width 41 height 20
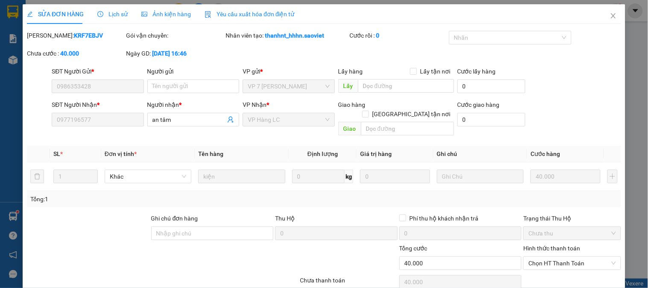
type input "0986353428"
type input "0977196577"
type input "an tâm"
type input "0"
type input "40.000"
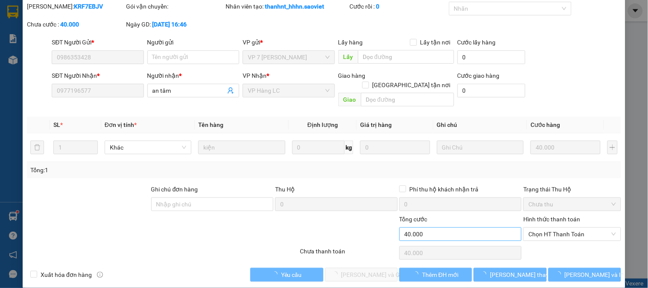
scroll to position [30, 0]
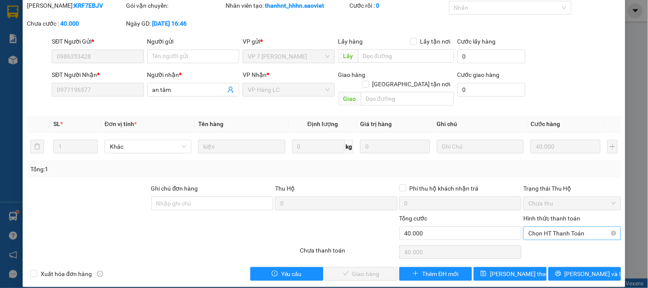
click at [532, 227] on span "Chọn HT Thanh Toán" at bounding box center [571, 233] width 87 height 13
click at [538, 244] on div "Tại văn phòng" at bounding box center [567, 240] width 86 height 9
type input "0"
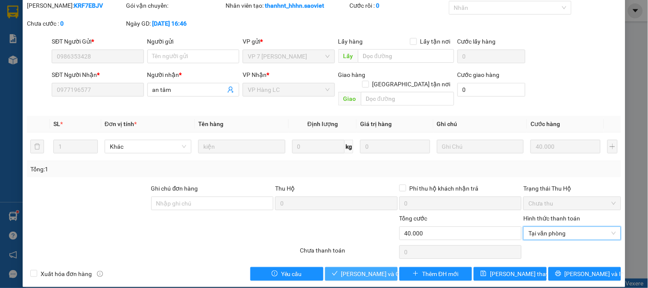
click at [337, 269] on button "Lưu và Giao hàng" at bounding box center [361, 274] width 73 height 14
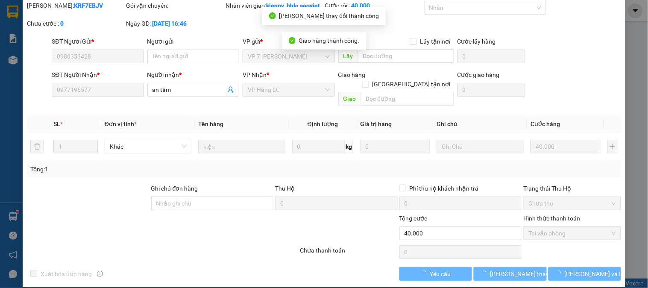
scroll to position [0, 0]
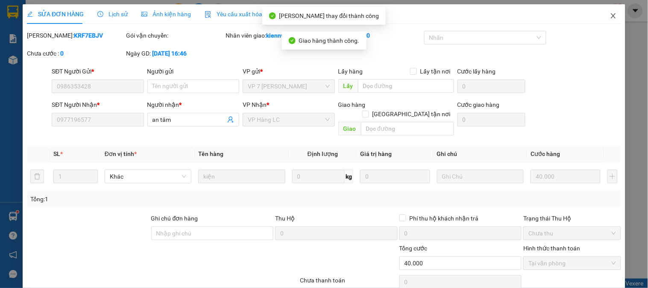
click at [610, 16] on icon "close" at bounding box center [613, 15] width 7 height 7
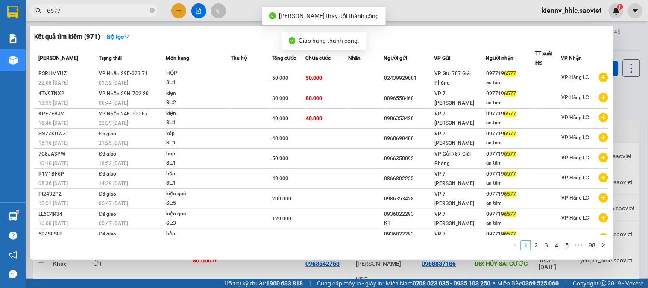
click at [120, 9] on input "6577" at bounding box center [97, 10] width 101 height 9
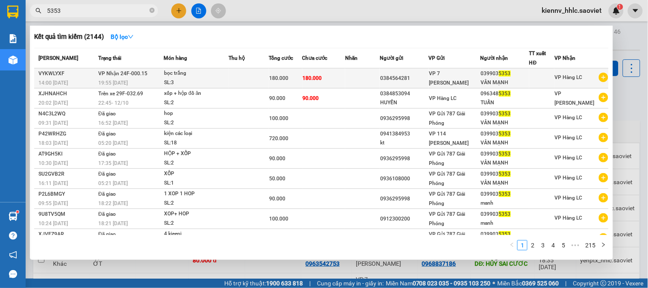
type input "5353"
click at [272, 81] on span "180.000" at bounding box center [278, 78] width 19 height 6
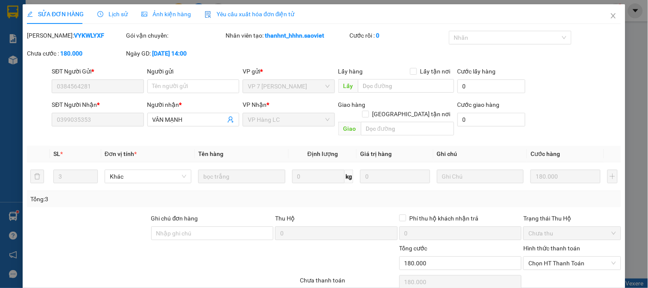
type input "0384564281"
type input "0399035353"
type input "VÂN MẠNH"
type input "0"
type input "180.000"
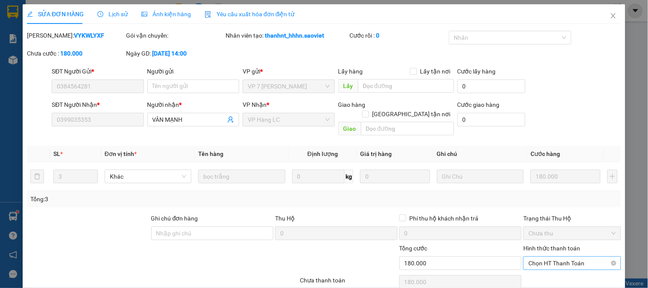
scroll to position [30, 0]
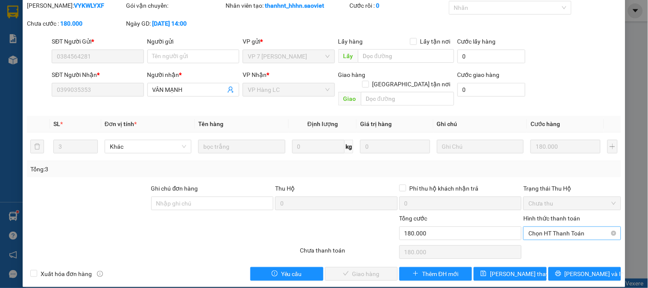
click at [558, 227] on span "Chọn HT Thanh Toán" at bounding box center [571, 233] width 87 height 13
click at [548, 240] on div "Tại văn phòng" at bounding box center [567, 240] width 86 height 9
type input "0"
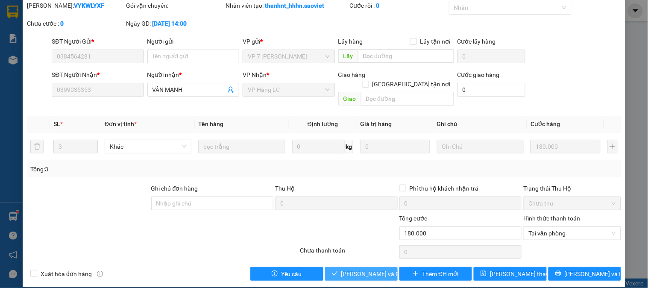
click at [383, 269] on span "Lưu và Giao hàng" at bounding box center [382, 273] width 82 height 9
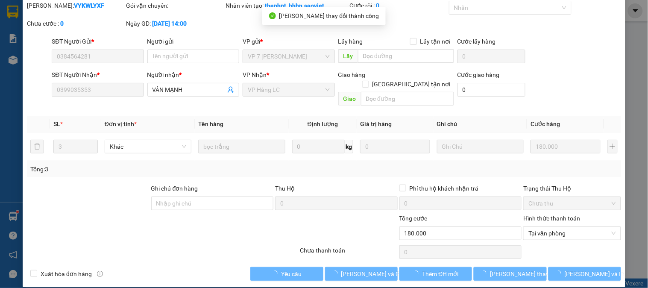
scroll to position [0, 0]
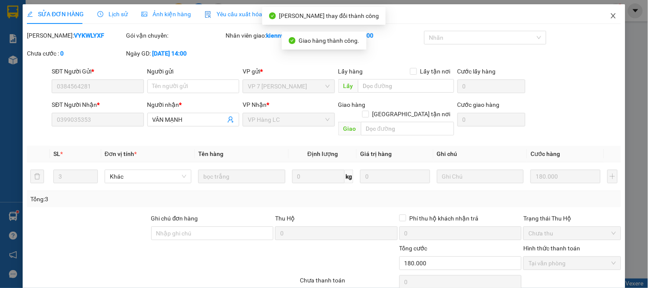
click at [610, 16] on icon "close" at bounding box center [613, 15] width 7 height 7
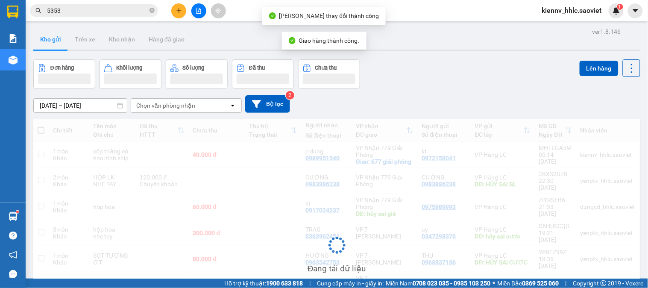
click at [125, 11] on input "5353" at bounding box center [97, 10] width 101 height 9
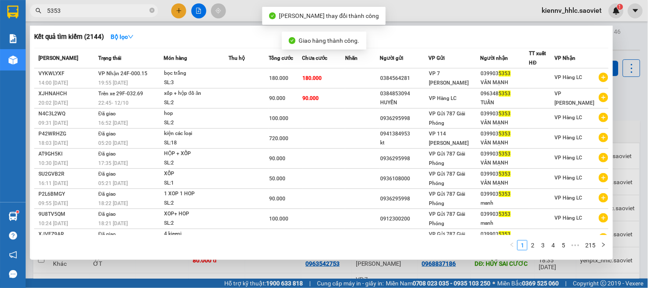
click at [125, 11] on input "5353" at bounding box center [97, 10] width 101 height 9
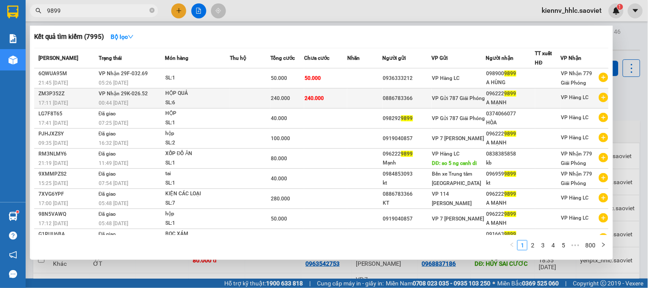
type input "9899"
click at [261, 91] on td at bounding box center [250, 98] width 41 height 20
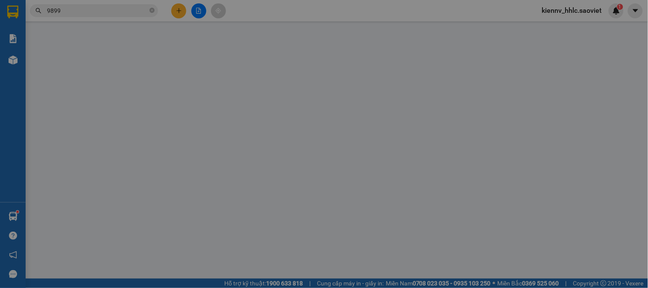
type input "0886783366"
type input "0962229899"
type input "A MẠNH"
type input "0"
type input "240.000"
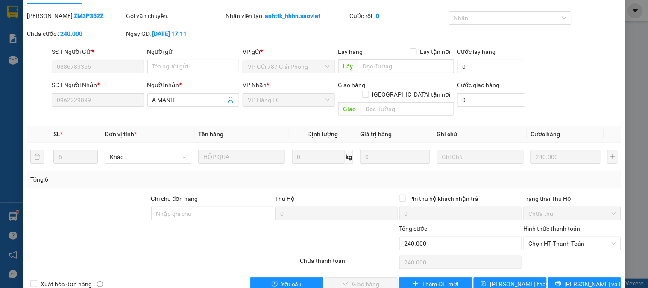
scroll to position [30, 0]
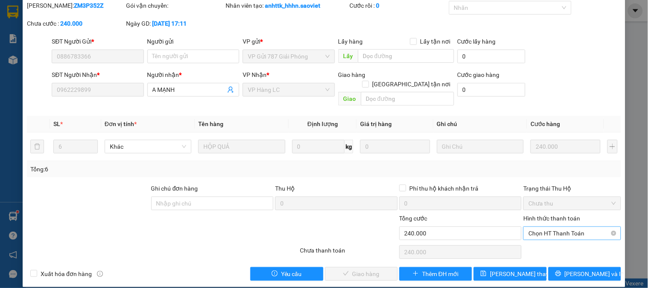
click at [555, 227] on span "Chọn HT Thanh Toán" at bounding box center [571, 233] width 87 height 13
click at [556, 243] on div "Tại văn phòng" at bounding box center [567, 240] width 86 height 9
type input "0"
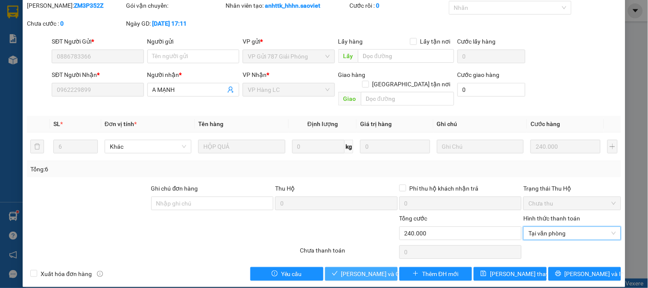
click at [360, 269] on span "Lưu và Giao hàng" at bounding box center [382, 273] width 82 height 9
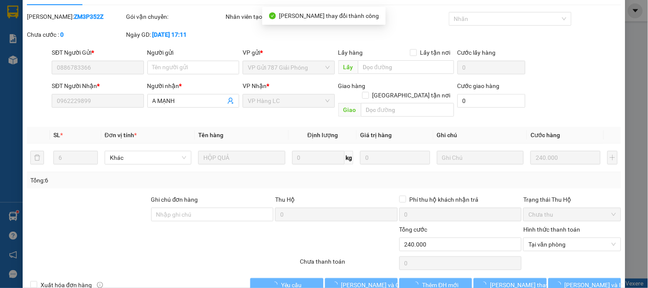
scroll to position [0, 0]
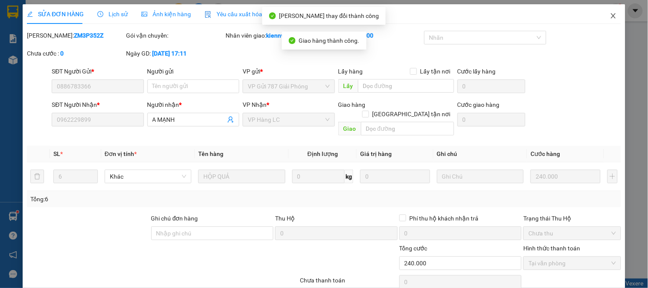
drag, startPoint x: 606, startPoint y: 18, endPoint x: 269, endPoint y: 17, distance: 336.1
click at [610, 18] on icon "close" at bounding box center [613, 15] width 7 height 7
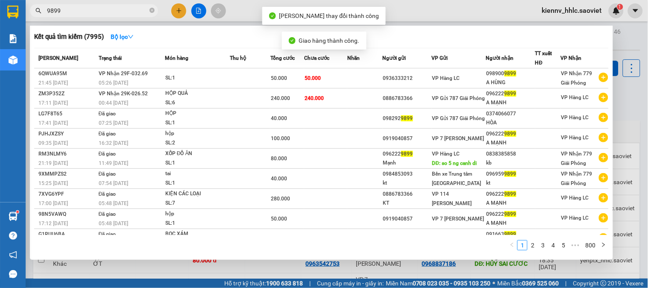
click at [125, 6] on input "9899" at bounding box center [97, 10] width 101 height 9
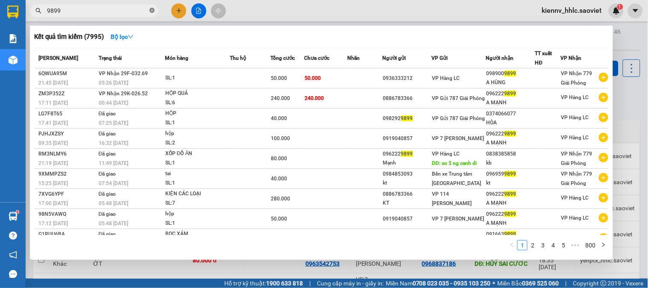
click at [154, 9] on icon "close-circle" at bounding box center [151, 10] width 5 height 5
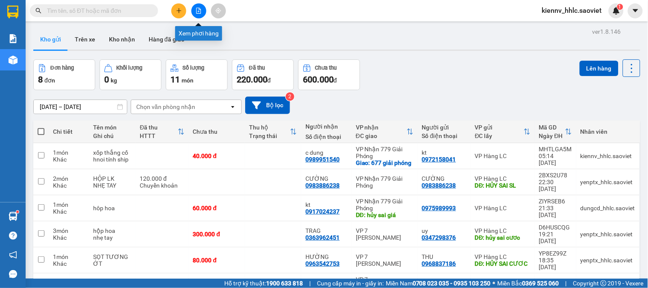
click at [185, 11] on button at bounding box center [178, 10] width 15 height 15
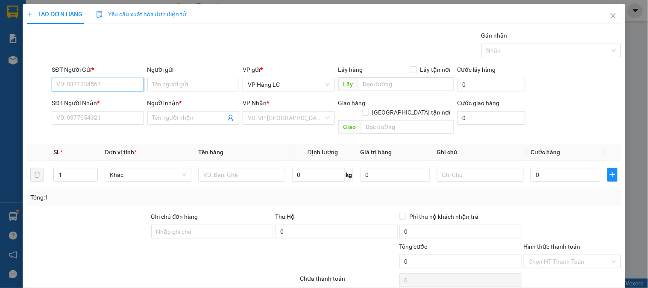
click at [100, 84] on input "SĐT Người Gửi *" at bounding box center [98, 85] width 92 height 14
type input "0366868768"
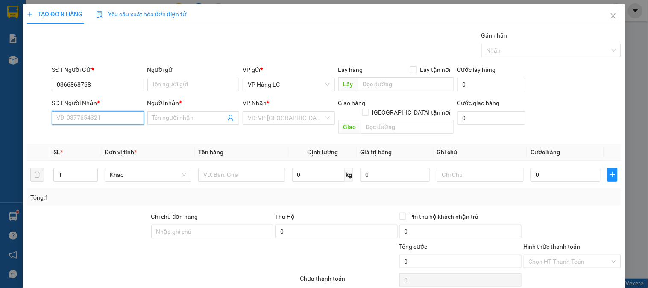
click at [85, 117] on input "SĐT Người Nhận *" at bounding box center [98, 118] width 92 height 14
type input "0832963895"
click at [188, 117] on input "Người nhận *" at bounding box center [188, 117] width 73 height 9
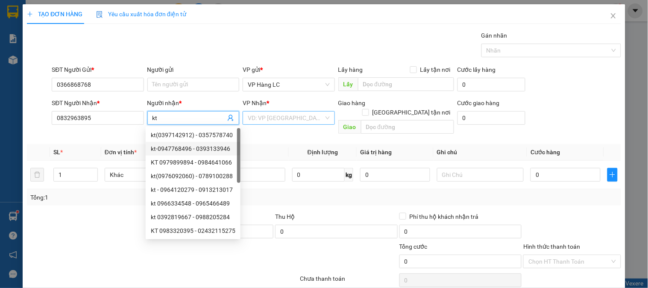
type input "kt"
click at [266, 116] on input "search" at bounding box center [286, 117] width 76 height 13
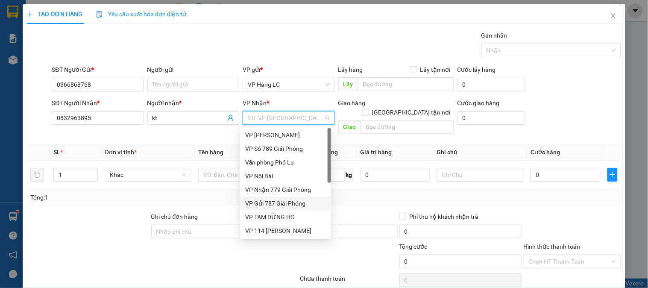
scroll to position [96, 0]
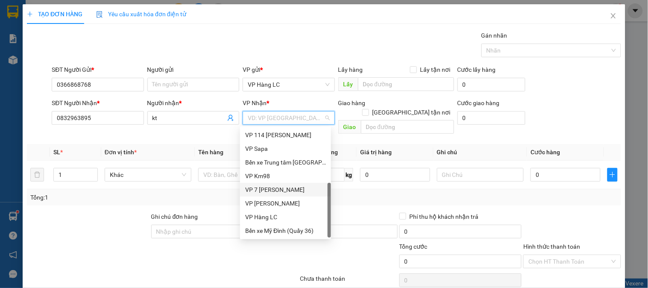
click at [298, 193] on div "VP 7 [PERSON_NAME]" at bounding box center [285, 189] width 81 height 9
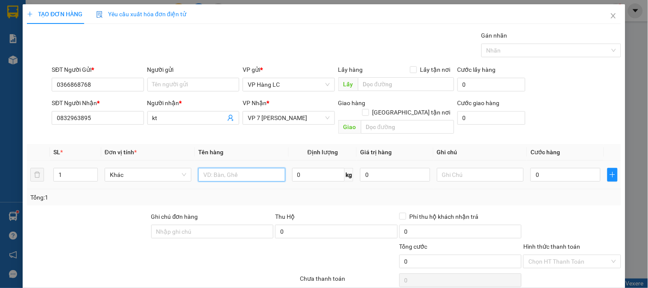
click at [232, 168] on input "text" at bounding box center [241, 175] width 87 height 14
type input "xốp đồ ăn"
click at [558, 161] on td "0" at bounding box center [565, 175] width 77 height 29
click at [574, 168] on input "0" at bounding box center [565, 175] width 70 height 14
type input "6"
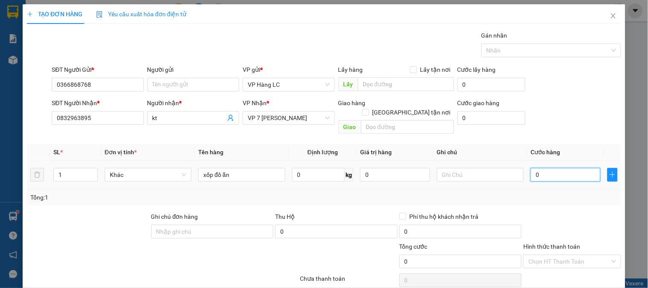
type input "6"
type input "60"
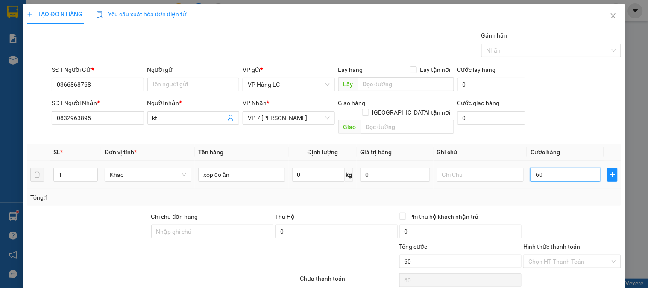
type input "600"
type input "6.000"
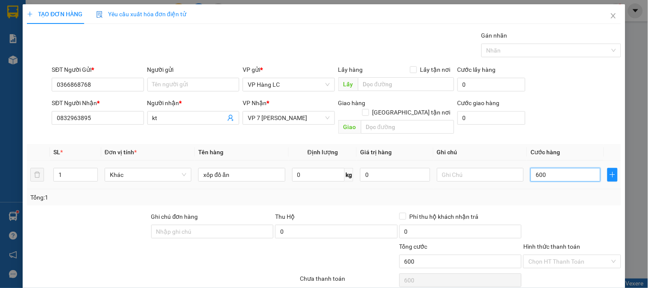
type input "6.000"
type input "60.000"
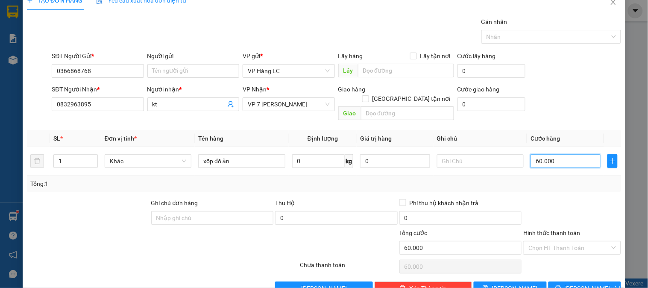
scroll to position [0, 0]
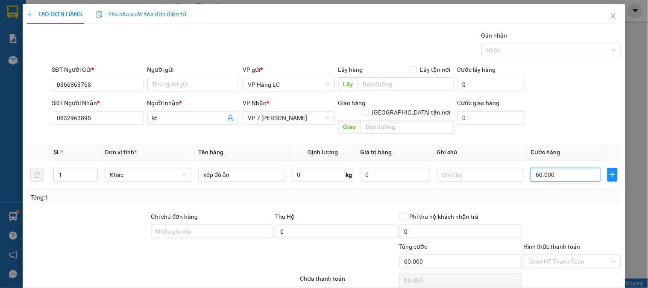
type input "60.000"
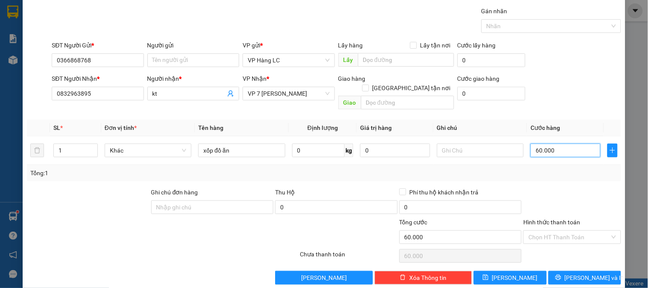
scroll to position [28, 0]
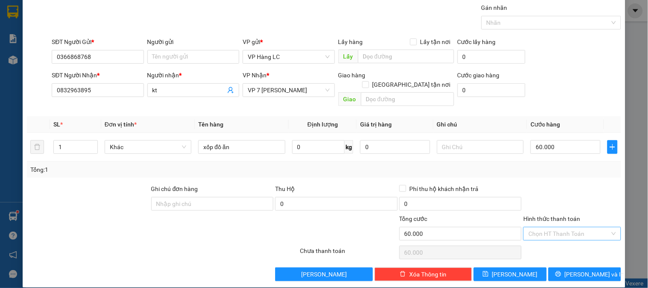
click at [553, 227] on input "Hình thức thanh toán" at bounding box center [568, 233] width 81 height 13
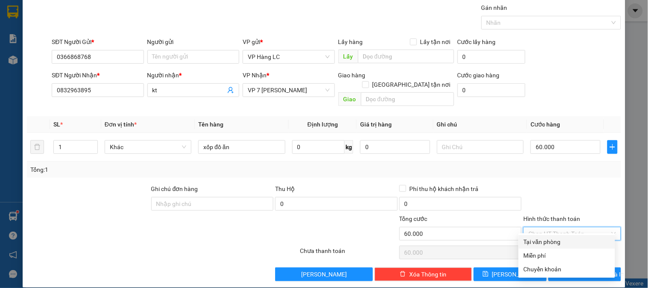
click at [550, 244] on div "Tại văn phòng" at bounding box center [567, 241] width 86 height 9
type input "0"
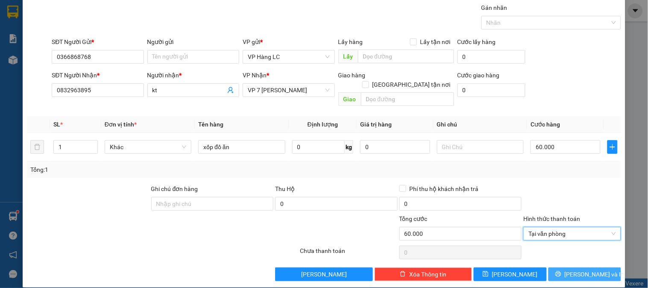
click at [577, 269] on span "[PERSON_NAME] và In" at bounding box center [595, 273] width 60 height 9
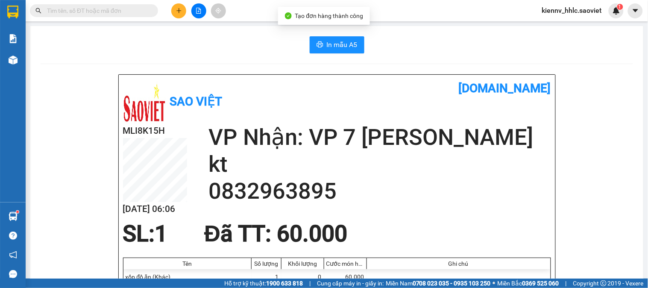
click at [335, 53] on button "In mẫu A5" at bounding box center [337, 44] width 55 height 17
click at [127, 7] on input "text" at bounding box center [97, 10] width 101 height 9
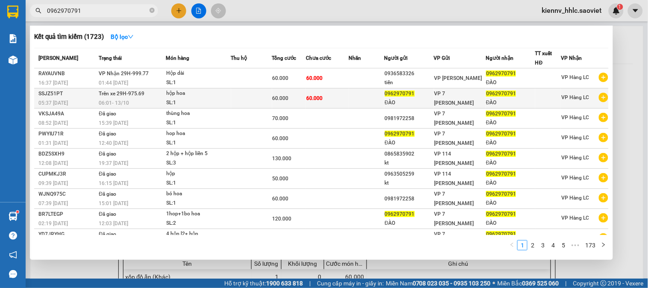
type input "0962970791"
click at [318, 100] on span "60.000" at bounding box center [314, 98] width 16 height 6
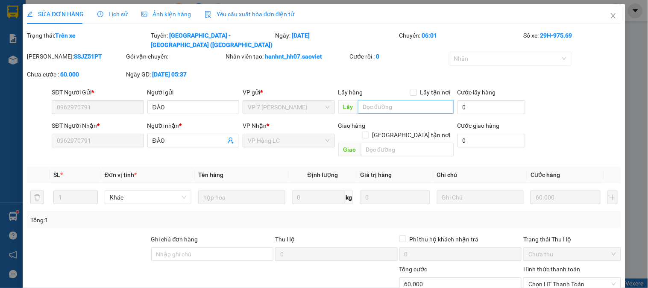
type input "0962970791"
type input "ĐÀO"
type input "0962970791"
type input "ĐÀO"
type input "0"
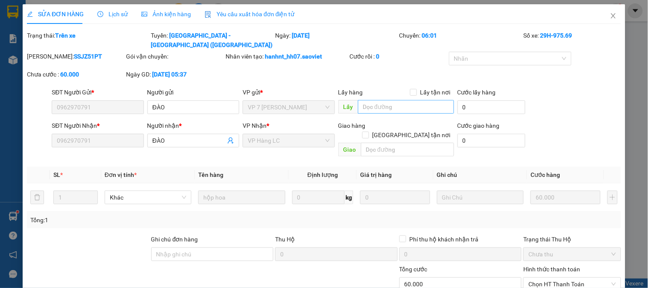
type input "60.000"
click at [610, 17] on icon "close" at bounding box center [613, 15] width 7 height 7
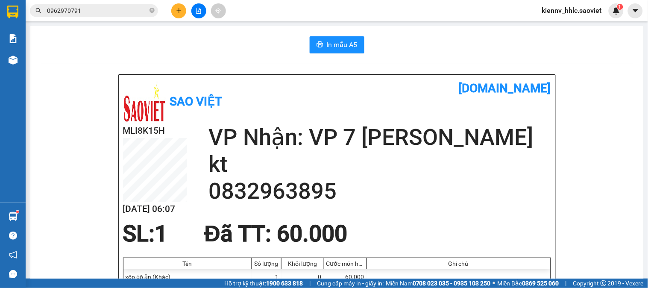
click at [100, 15] on span "0962970791" at bounding box center [94, 10] width 128 height 13
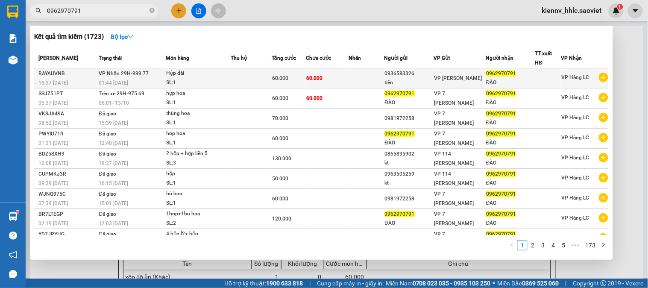
click at [178, 87] on div "SL: 1" at bounding box center [199, 82] width 64 height 9
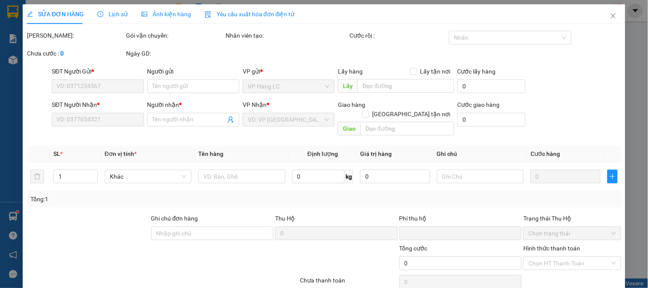
type input "0936583326"
type input "tiến"
type input "0962970791"
type input "ĐÀO"
type input "0"
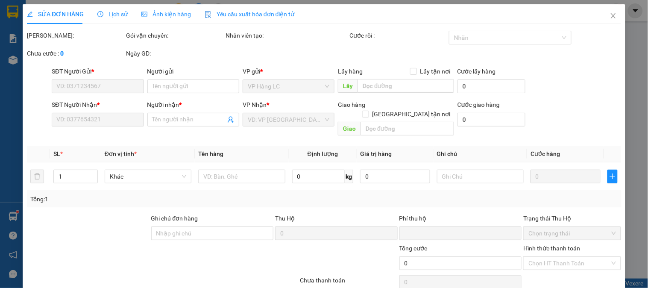
type input "60.000"
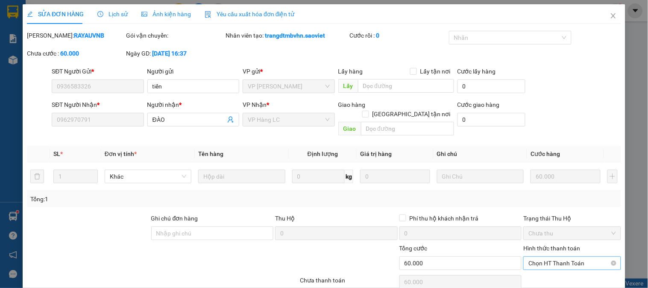
scroll to position [28, 0]
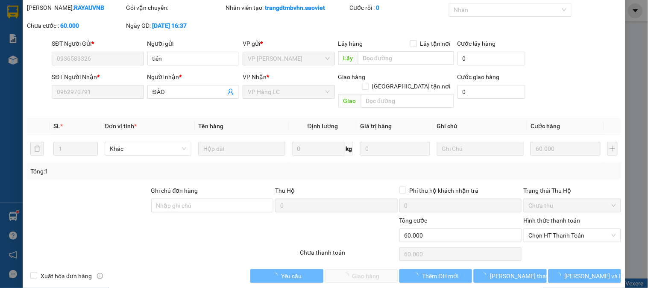
click at [544, 233] on div "Hình thức thanh toán Chọn HT Thanh Toán" at bounding box center [571, 231] width 97 height 30
click at [542, 229] on span "Chọn HT Thanh Toán" at bounding box center [571, 235] width 87 height 13
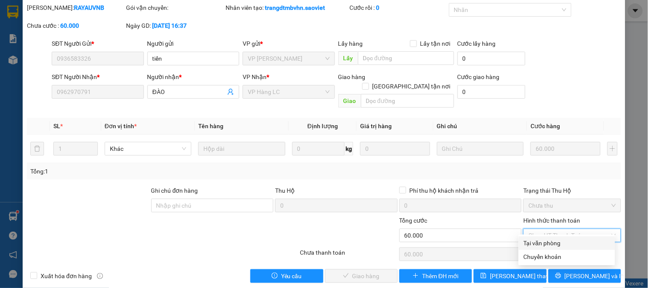
click at [547, 242] on div "Tại văn phòng" at bounding box center [567, 242] width 86 height 9
type input "0"
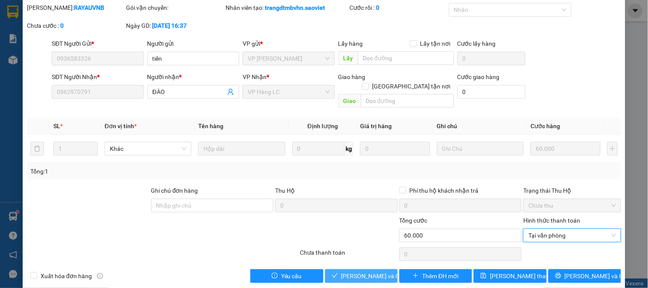
click at [337, 269] on button "Lưu và Giao hàng" at bounding box center [361, 276] width 73 height 14
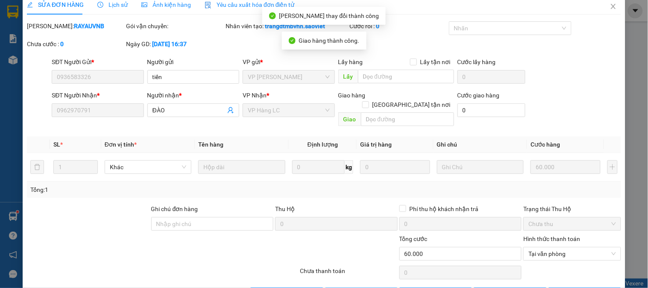
scroll to position [0, 0]
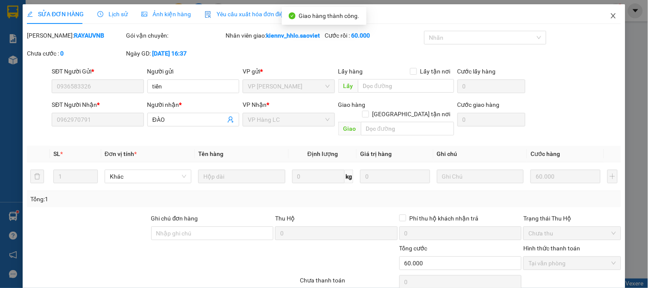
click at [611, 16] on icon "close" at bounding box center [613, 15] width 5 height 5
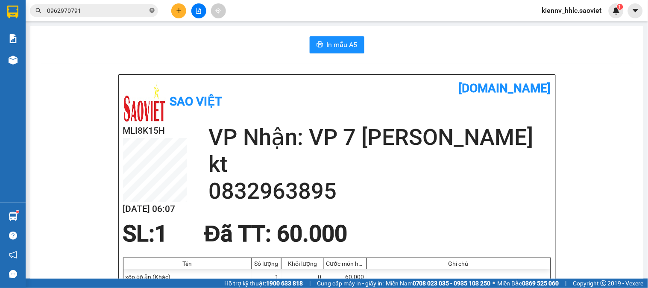
click at [152, 9] on icon "close-circle" at bounding box center [151, 10] width 5 height 5
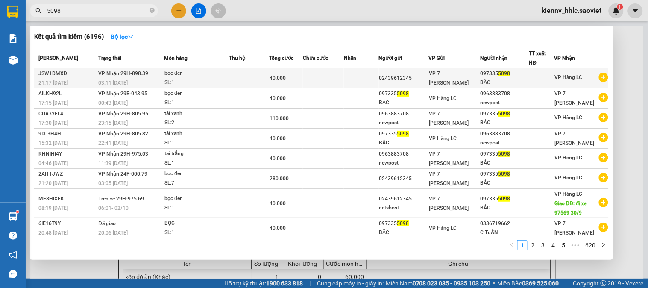
type input "5098"
click at [246, 81] on td at bounding box center [249, 78] width 40 height 20
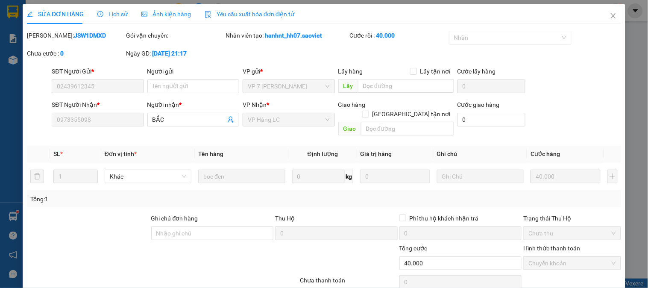
type input "02439612345"
type input "0973355098"
type input "BẮC"
type input "0"
type input "40.000"
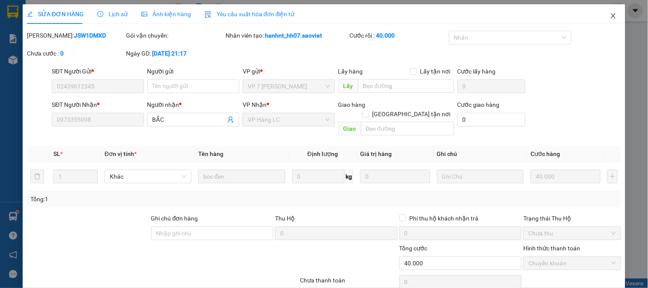
click at [610, 16] on icon "close" at bounding box center [613, 15] width 7 height 7
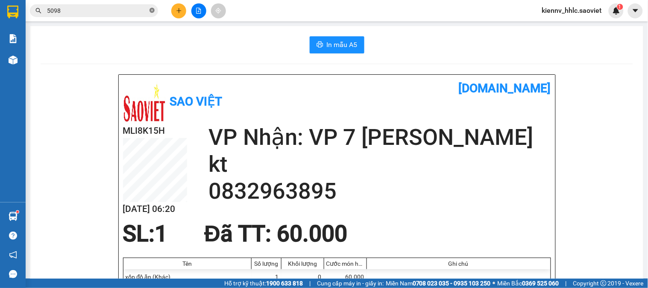
click at [151, 12] on icon "close-circle" at bounding box center [151, 10] width 5 height 5
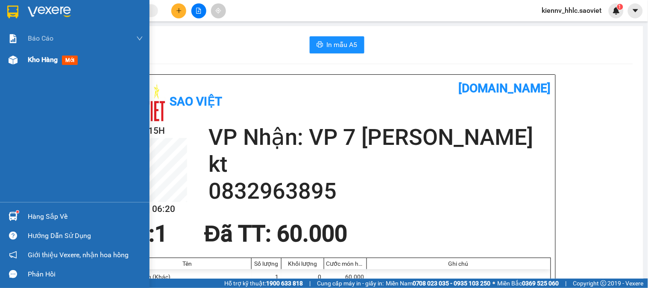
click at [18, 63] on div at bounding box center [13, 60] width 15 height 15
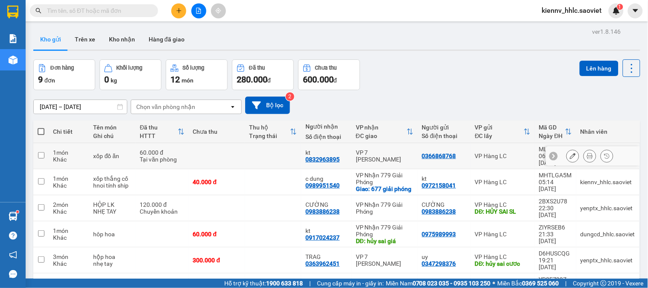
click at [249, 152] on td at bounding box center [273, 156] width 56 height 26
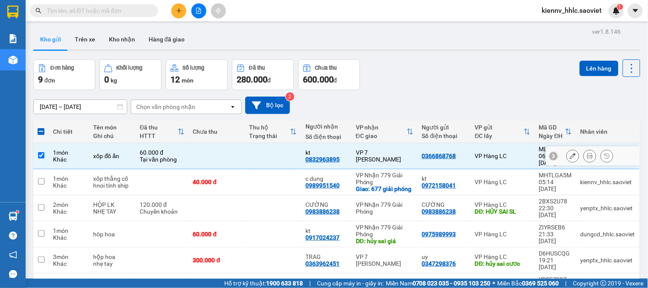
click at [208, 152] on td at bounding box center [217, 156] width 56 height 26
checkbox input "false"
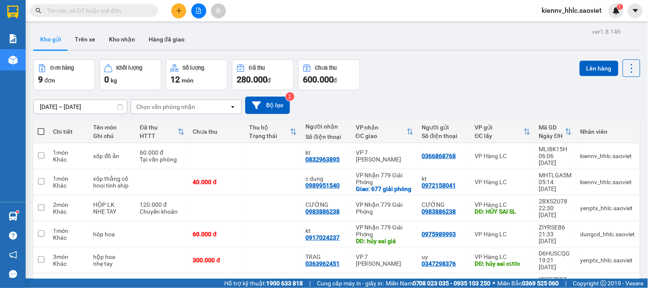
click at [93, 14] on input "text" at bounding box center [97, 10] width 101 height 9
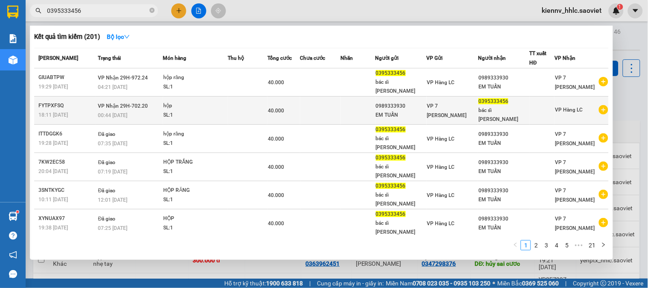
type input "0395333456"
click at [221, 101] on div "hộp" at bounding box center [196, 105] width 64 height 9
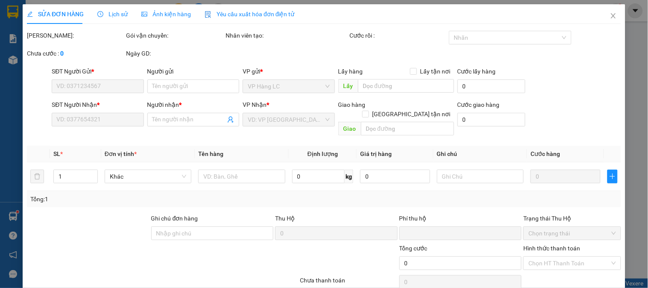
scroll to position [30, 0]
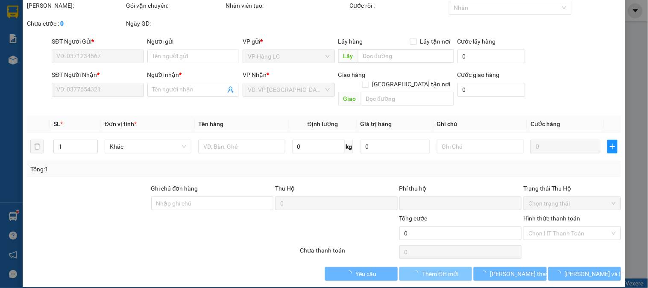
type input "0989333930"
type input "EM TUẤN"
type input "0395333456"
type input "bác sĩ ngọ"
type input "0"
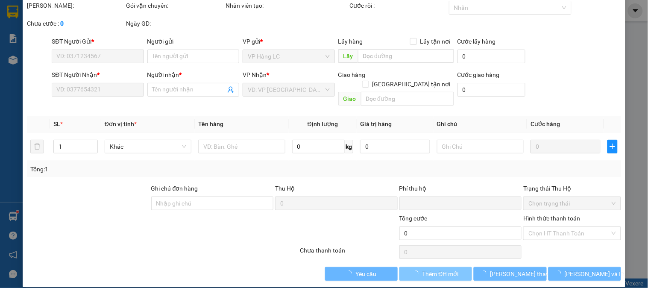
type input "40.000"
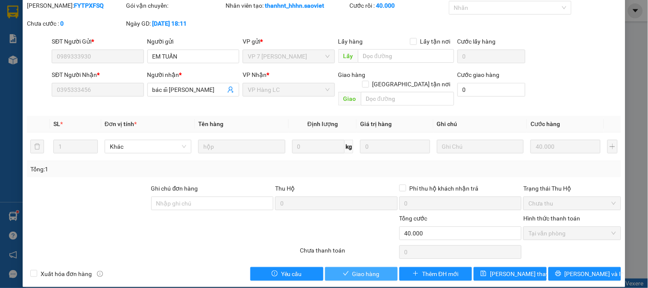
click at [373, 269] on span "Giao hàng" at bounding box center [365, 273] width 27 height 9
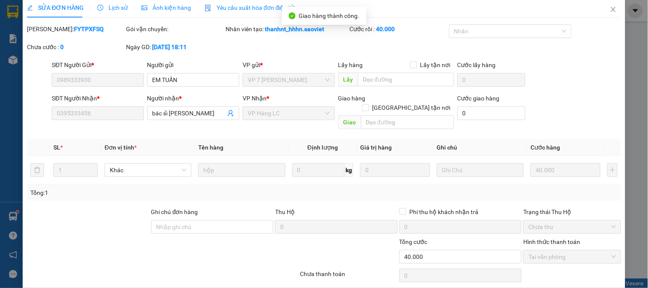
scroll to position [0, 0]
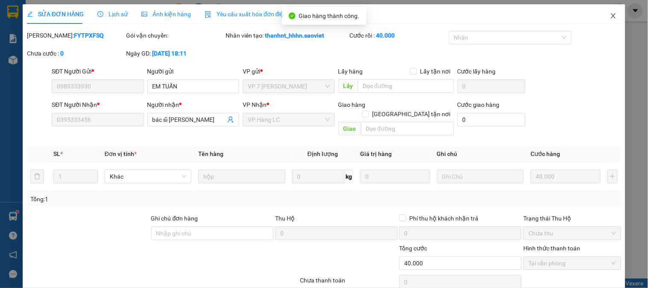
click at [610, 16] on icon "close" at bounding box center [613, 15] width 7 height 7
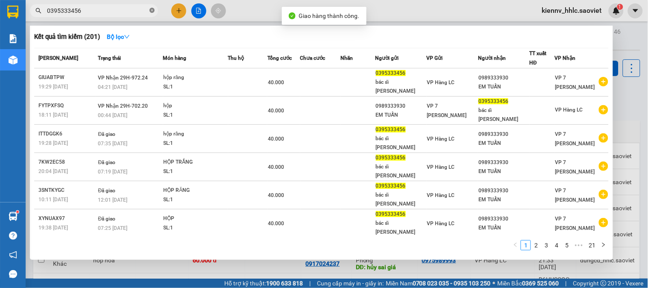
click at [150, 11] on icon "close-circle" at bounding box center [151, 10] width 5 height 5
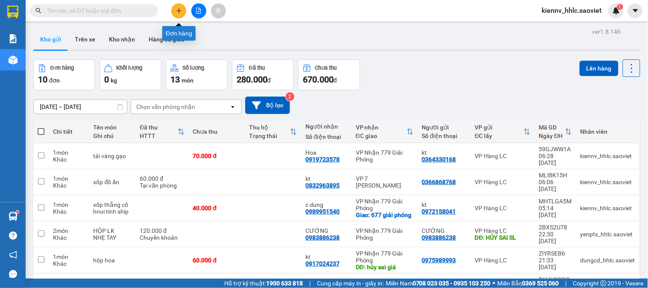
click at [173, 6] on button at bounding box center [178, 10] width 15 height 15
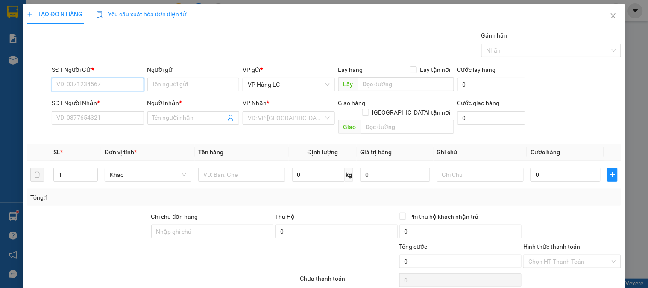
click at [95, 88] on input "SĐT Người Gửi *" at bounding box center [98, 85] width 92 height 14
type input "0814128129"
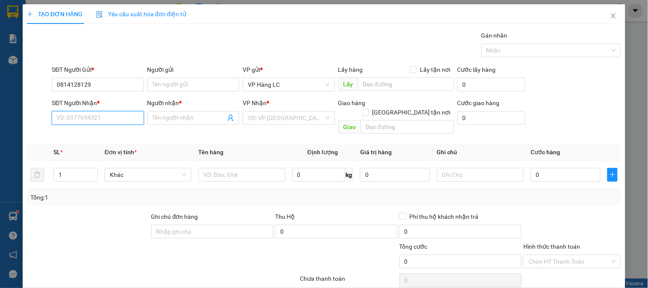
click at [95, 117] on input "SĐT Người Nhận *" at bounding box center [98, 118] width 92 height 14
type input "0988812286"
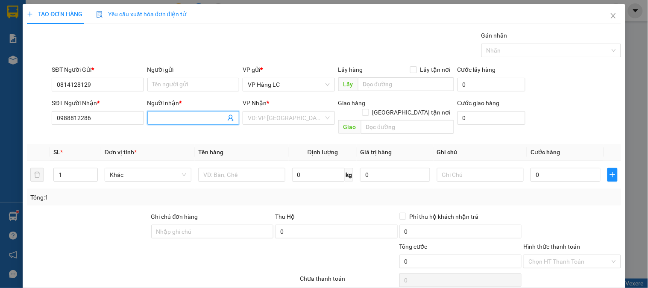
click at [161, 121] on input "Người nhận *" at bounding box center [188, 117] width 73 height 9
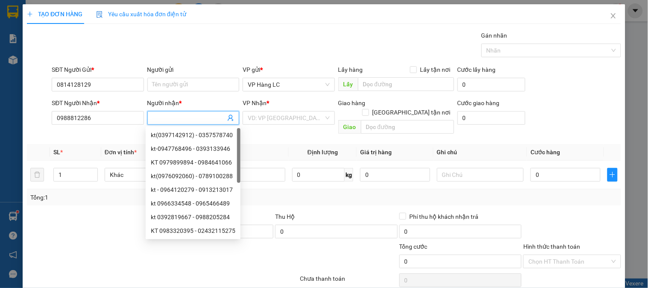
type input "k"
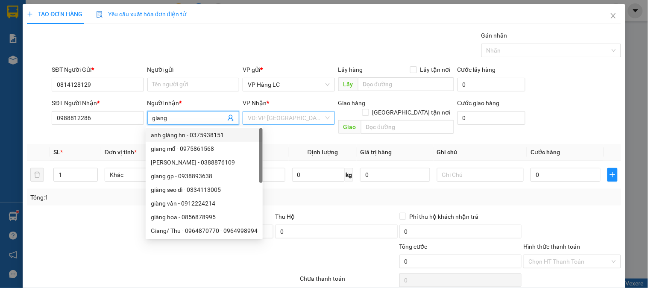
type input "giang"
click at [255, 117] on input "search" at bounding box center [286, 117] width 76 height 13
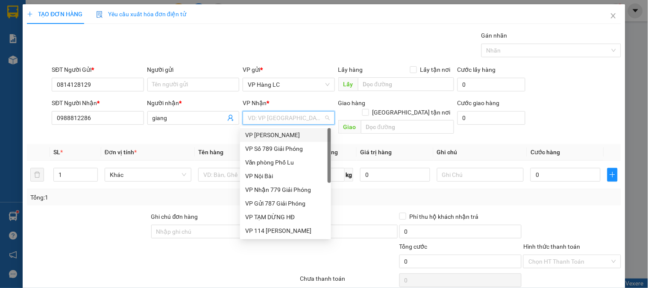
scroll to position [96, 0]
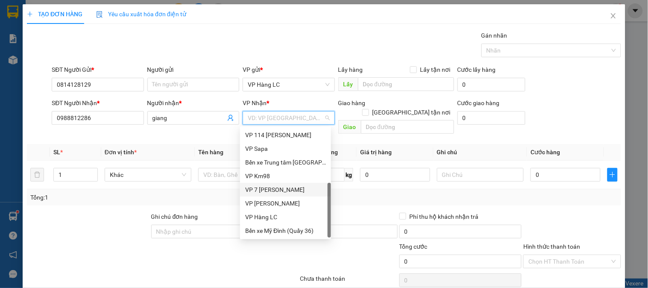
click at [296, 188] on div "VP 7 [PERSON_NAME]" at bounding box center [285, 189] width 81 height 9
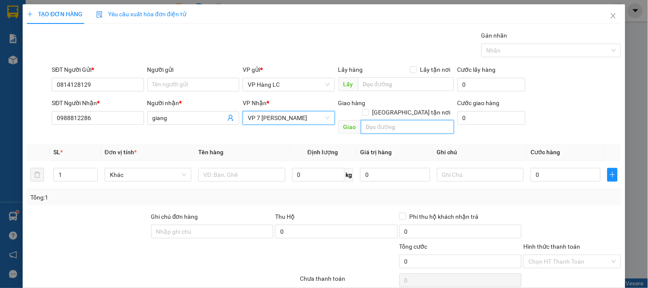
click at [383, 120] on input "text" at bounding box center [407, 127] width 93 height 14
type input "bip bầu"
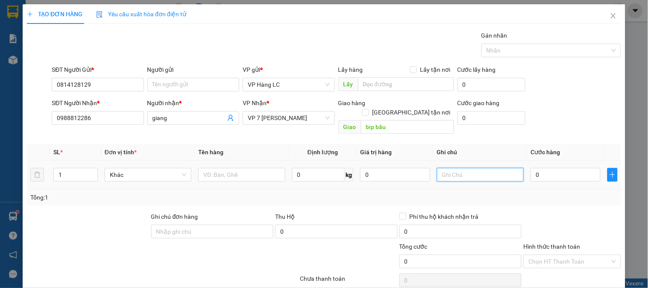
click at [450, 168] on input "text" at bounding box center [480, 175] width 87 height 14
type input "gọi cho ng gủi trước 1 tiếng"
click at [536, 168] on input "0" at bounding box center [565, 175] width 70 height 14
type input "4"
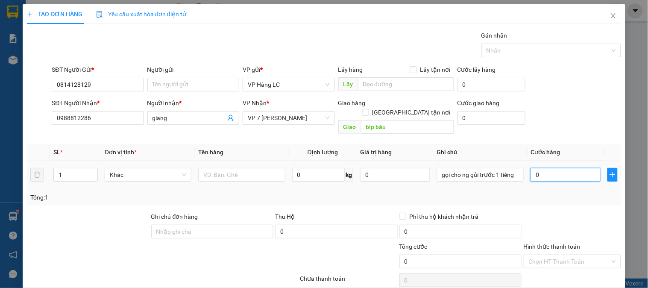
type input "4"
type input "41"
type input "410"
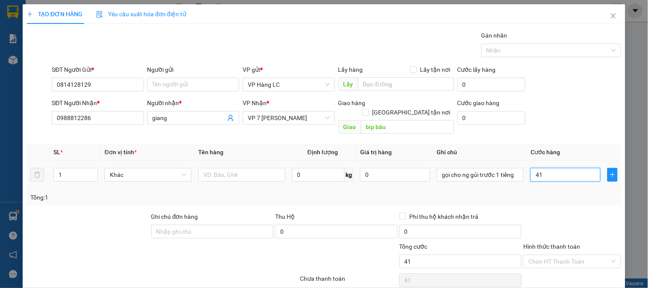
type input "410"
type input "41"
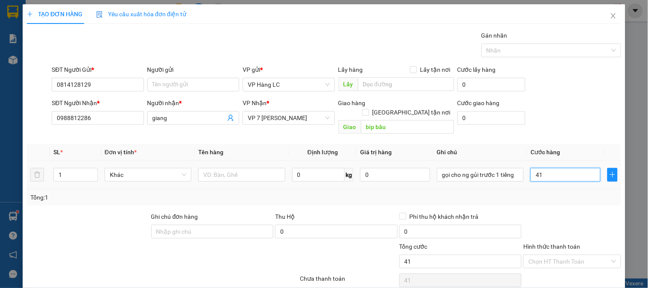
type input "4"
type input "0"
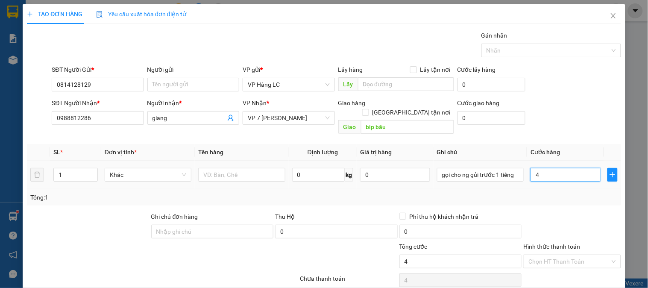
type input "0"
type input "03"
type input "3"
type input "034"
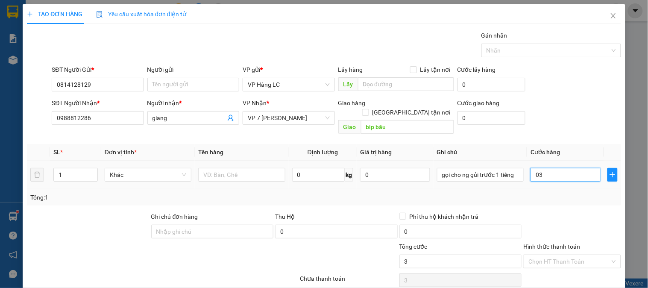
type input "34"
type input "03"
type input "3"
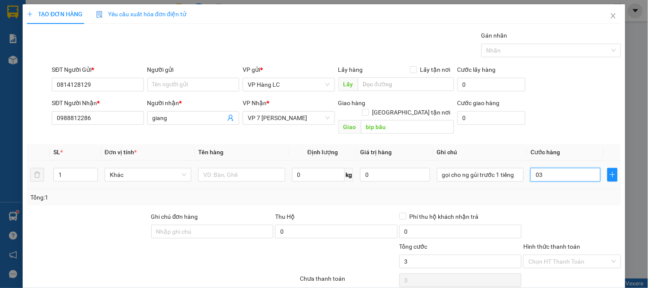
type input "035"
type input "35"
type input "0.350"
type input "350"
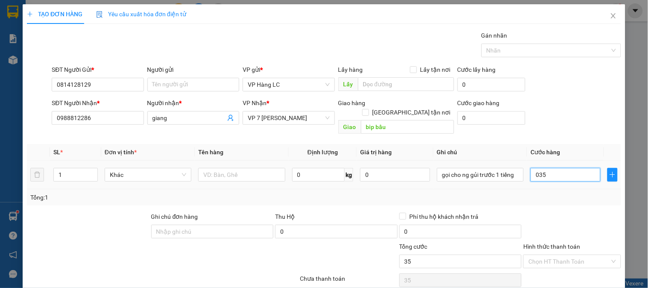
type input "350"
type input "03.500"
type input "3.500"
type input "035.000"
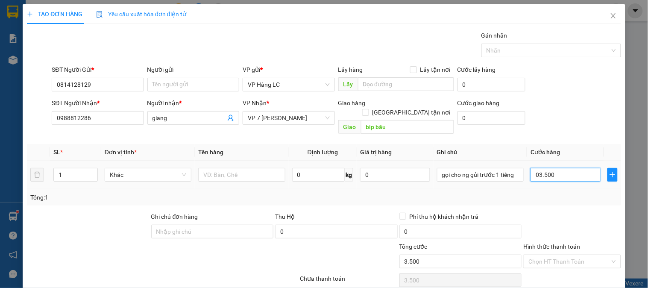
type input "35.000"
type input "0.350.000"
type input "350.000"
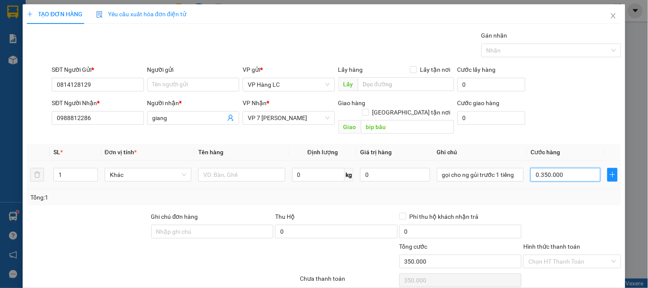
type input "03.500.000"
type input "3.500.000"
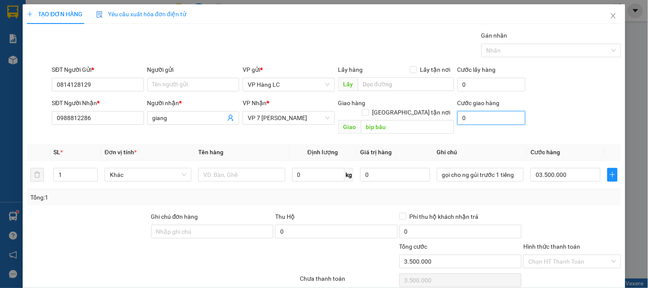
type input "3.500.000"
click at [460, 119] on input "0" at bounding box center [491, 118] width 68 height 14
type input "5"
type input "3.500.005"
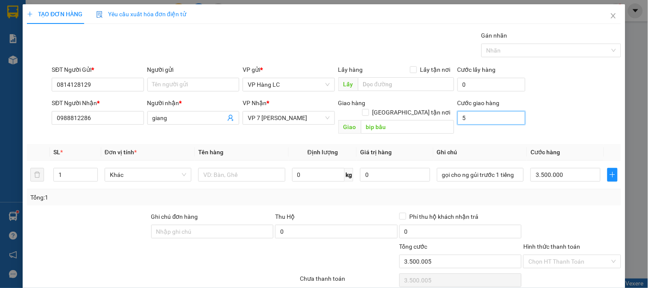
type input "50"
type input "3.500.050"
type input "500"
type input "3.500.500"
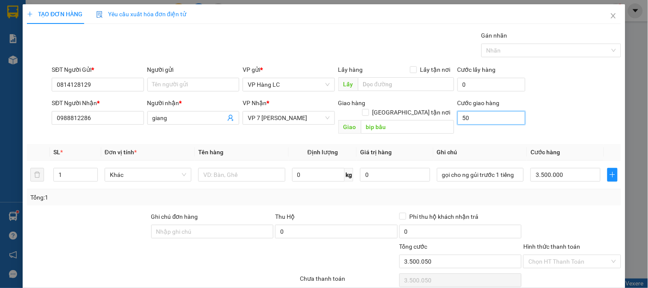
type input "3.500.500"
type input "5.000"
type input "3.505.000"
type input "50.000"
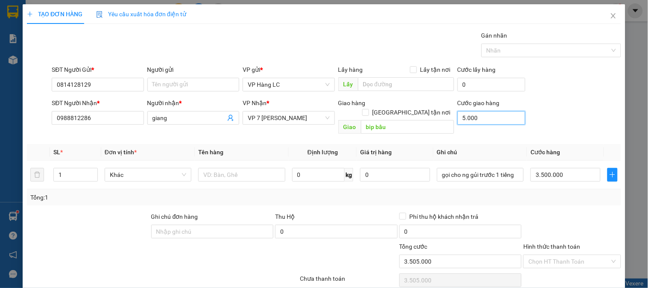
type input "3.550.000"
type input "500.000"
type input "4.000.000"
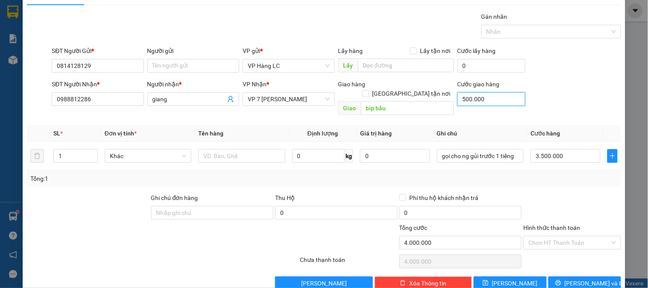
scroll to position [28, 0]
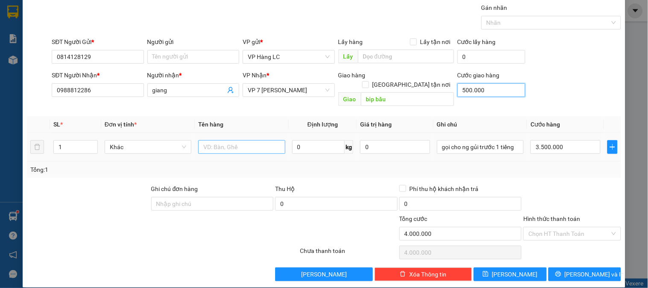
type input "500.000"
click at [234, 140] on input "text" at bounding box center [241, 147] width 87 height 14
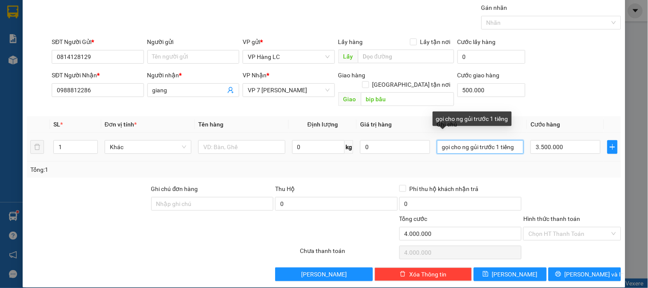
click at [511, 140] on input "gọi cho ng gủi trước 1 tiếng" at bounding box center [480, 147] width 87 height 14
type input "gọi cho ng gủi trước 1 tiếng hỗ trợi nhà xe ngân hà"
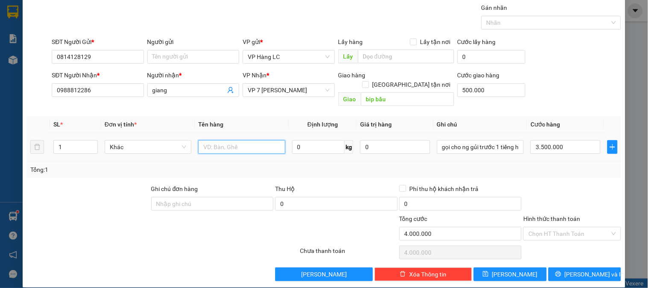
click at [220, 140] on input "text" at bounding box center [241, 147] width 87 height 14
type input "lô"
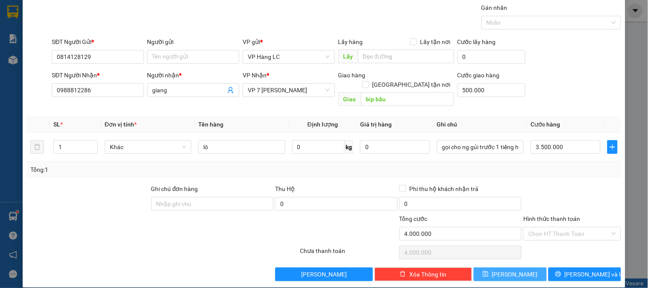
click at [493, 267] on button "[PERSON_NAME]" at bounding box center [510, 274] width 73 height 14
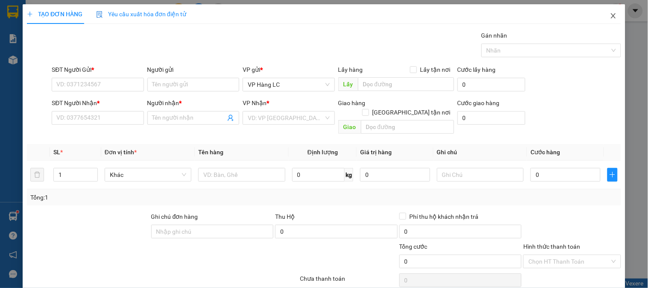
click at [610, 15] on icon "close" at bounding box center [613, 15] width 7 height 7
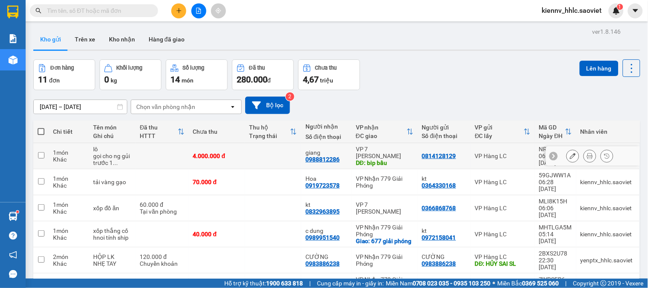
click at [510, 156] on div "VP Hàng LC" at bounding box center [503, 155] width 56 height 7
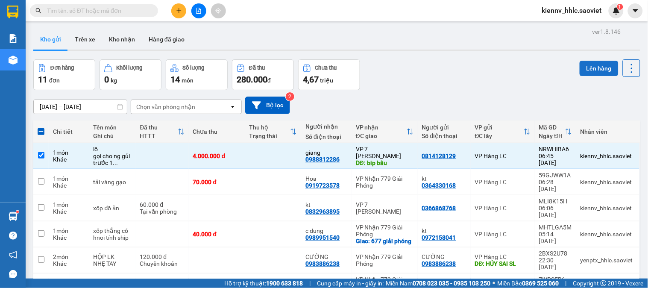
click at [581, 71] on button "Lên hàng" at bounding box center [599, 68] width 39 height 15
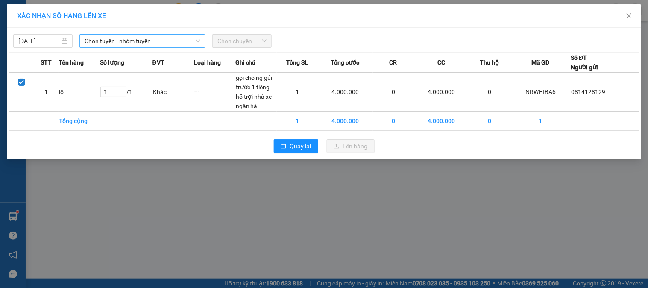
click at [98, 46] on span "Chọn tuyến - nhóm tuyến" at bounding box center [143, 41] width 116 height 13
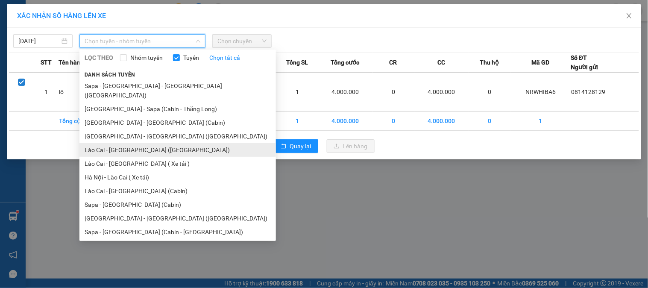
click at [152, 143] on li "Lào Cai - [GEOGRAPHIC_DATA] ([GEOGRAPHIC_DATA])" at bounding box center [177, 150] width 196 height 14
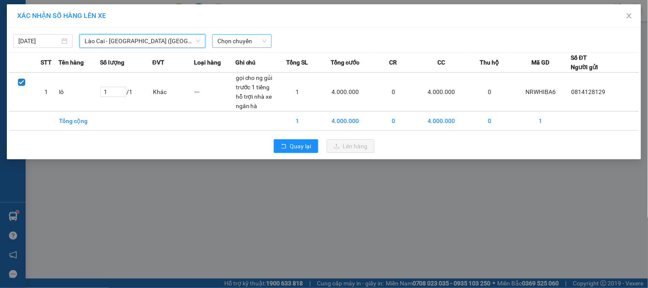
click at [229, 45] on span "Chọn chuyến" at bounding box center [241, 41] width 49 height 13
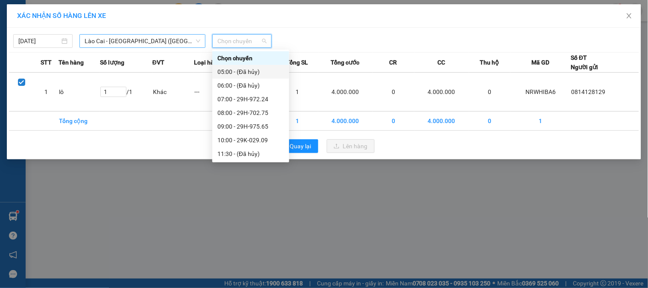
click at [152, 43] on span "Lào Cai - [GEOGRAPHIC_DATA] ([GEOGRAPHIC_DATA])" at bounding box center [143, 41] width 116 height 13
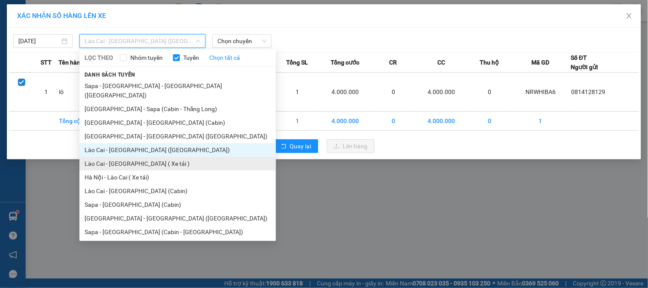
click at [150, 158] on li "Lào Cai - [GEOGRAPHIC_DATA] ( Xe tải )" at bounding box center [177, 164] width 196 height 14
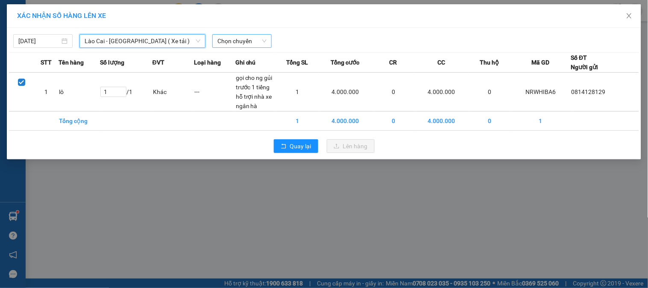
click at [251, 44] on span "Chọn chuyến" at bounding box center [241, 41] width 49 height 13
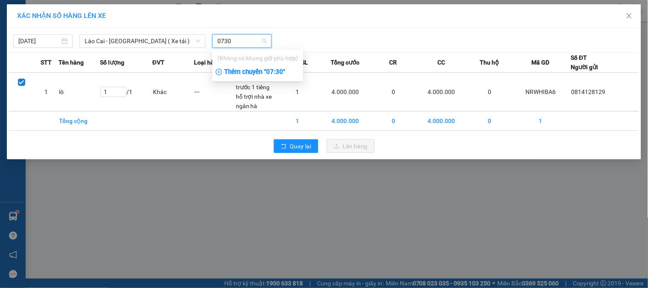
click at [262, 73] on div "Thêm chuyến " 07:30 "" at bounding box center [257, 72] width 91 height 15
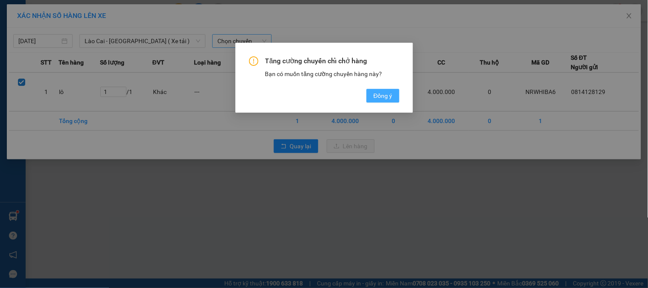
click at [392, 97] on button "Đồng ý" at bounding box center [382, 96] width 32 height 14
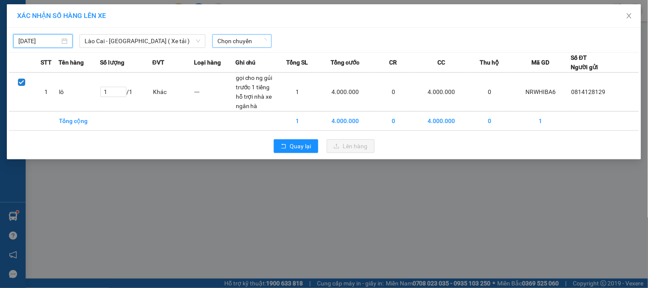
click at [48, 41] on input "12/10/2025" at bounding box center [38, 40] width 41 height 9
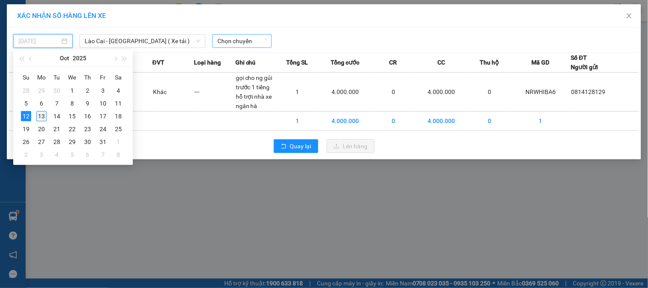
click at [44, 116] on div "13" at bounding box center [41, 116] width 10 height 10
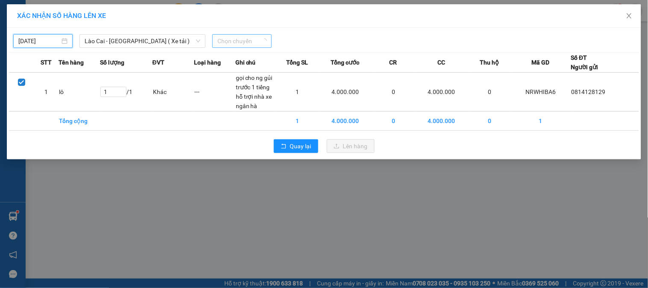
click at [224, 40] on span "Chọn chuyến" at bounding box center [241, 41] width 49 height 13
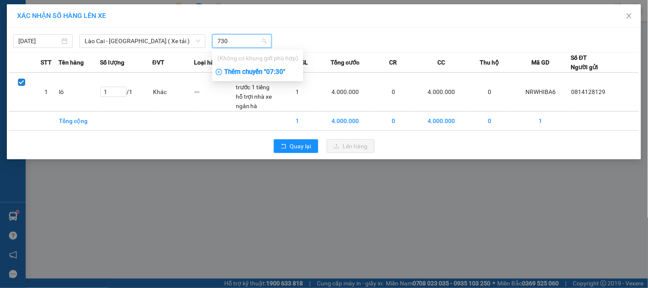
click at [280, 70] on div "Thêm chuyến " 07:30 "" at bounding box center [257, 72] width 91 height 15
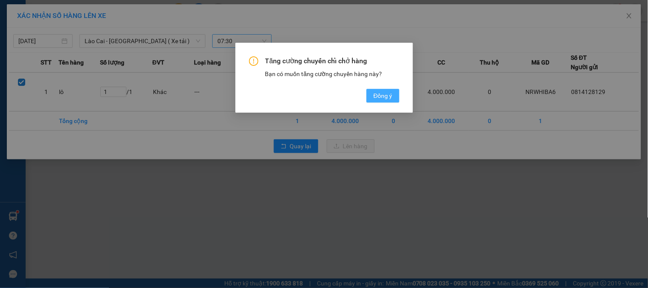
click at [387, 96] on span "Đồng ý" at bounding box center [382, 95] width 19 height 9
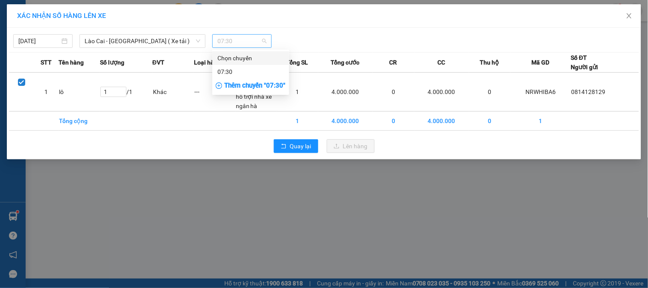
click at [257, 41] on span "07:30" at bounding box center [241, 41] width 49 height 13
click at [626, 14] on icon "close" at bounding box center [629, 15] width 7 height 7
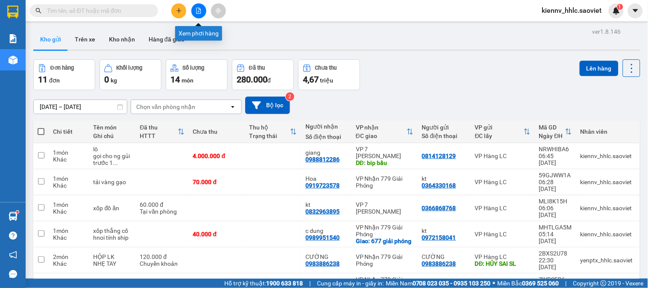
click at [200, 12] on icon "file-add" at bounding box center [199, 11] width 6 height 6
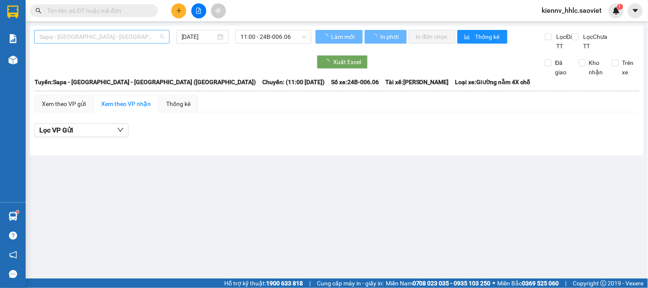
click at [113, 43] on div "Sapa - [GEOGRAPHIC_DATA] - [GEOGRAPHIC_DATA] ([GEOGRAPHIC_DATA])" at bounding box center [101, 37] width 135 height 14
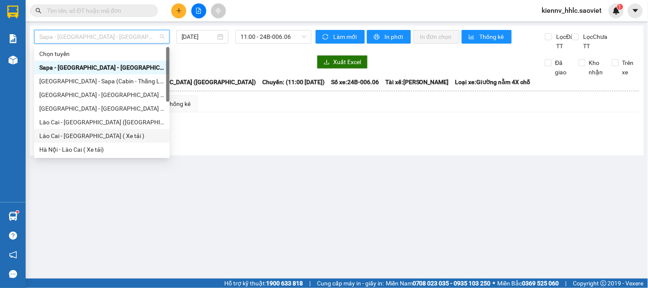
click at [108, 134] on div "Lào Cai - [GEOGRAPHIC_DATA] ( Xe tải )" at bounding box center [101, 135] width 125 height 9
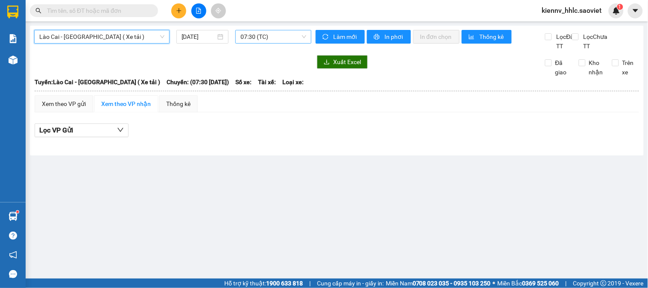
click at [270, 35] on span "07:30 (TC)" at bounding box center [273, 36] width 66 height 13
click at [32, 63] on div "Lào Cai - Hà Nội ( Xe tải ) 13/10/2025 07:30 (TC) Làm mới In phơi In đơn chọn T…" at bounding box center [337, 91] width 614 height 130
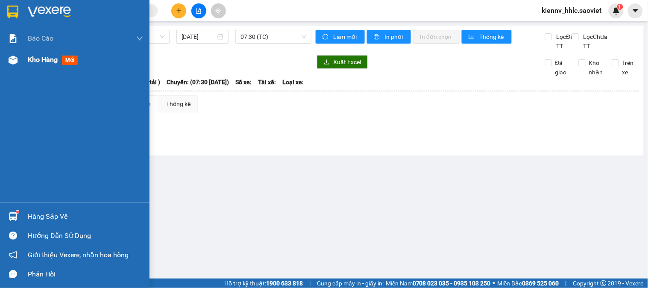
click at [23, 60] on div "Kho hàng mới" at bounding box center [74, 59] width 149 height 21
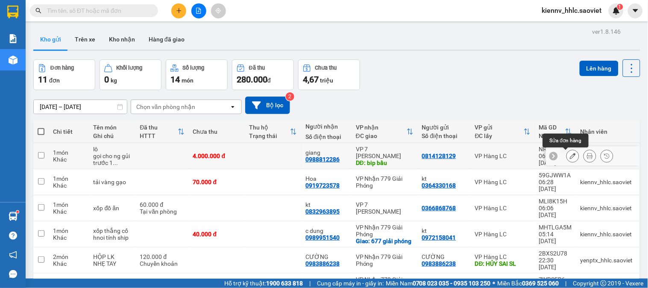
click at [570, 159] on icon at bounding box center [573, 156] width 6 height 6
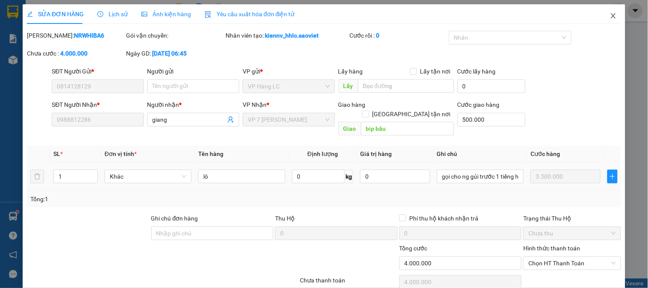
click at [610, 16] on icon "close" at bounding box center [613, 15] width 7 height 7
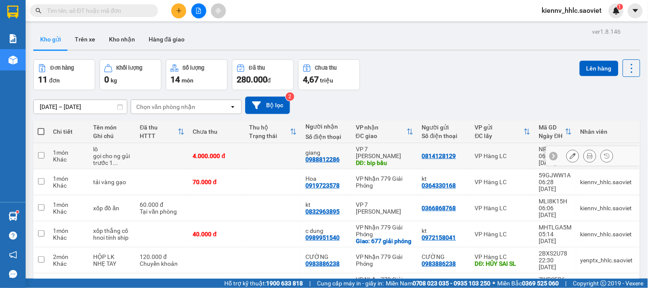
click at [510, 155] on div "VP Hàng LC" at bounding box center [503, 155] width 56 height 7
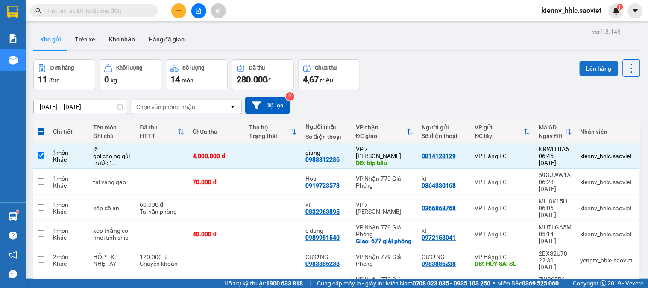
click at [590, 66] on button "Lên hàng" at bounding box center [599, 68] width 39 height 15
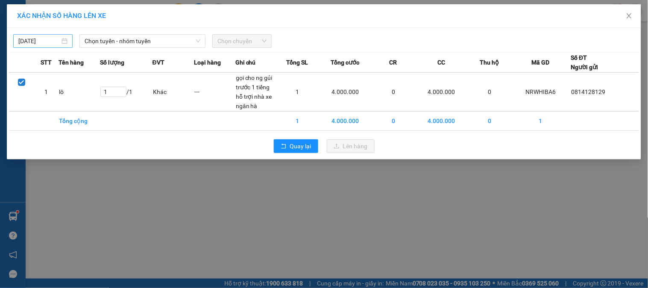
click at [62, 43] on div "12/10/2025" at bounding box center [42, 40] width 49 height 9
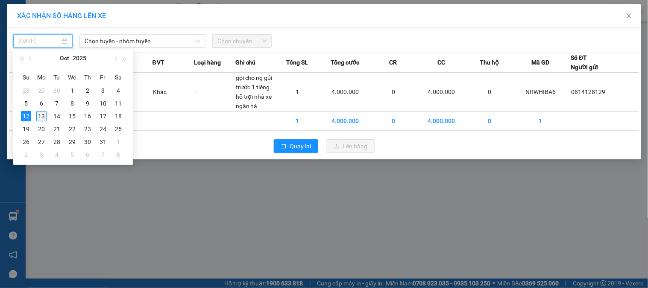
click at [38, 115] on div "13" at bounding box center [41, 116] width 10 height 10
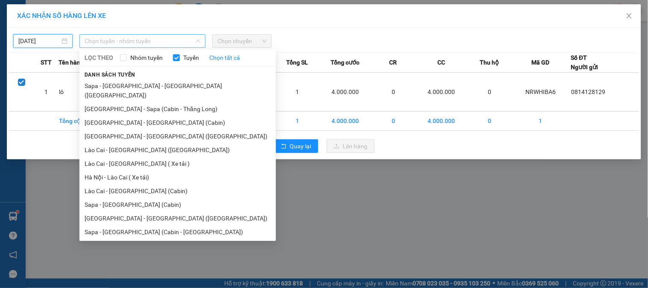
click at [106, 43] on span "Chọn tuyến - nhóm tuyến" at bounding box center [143, 41] width 116 height 13
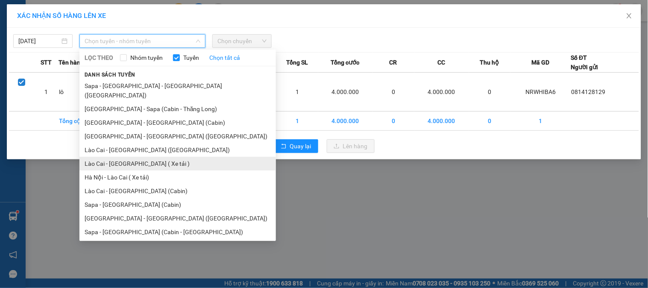
click at [147, 157] on li "Lào Cai - Hà Nội ( Xe tải )" at bounding box center [177, 164] width 196 height 14
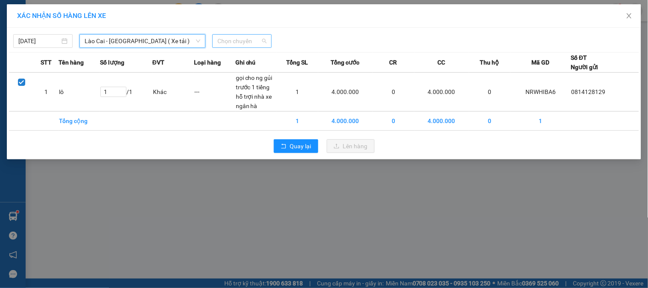
click at [234, 39] on span "Chọn chuyến" at bounding box center [241, 41] width 49 height 13
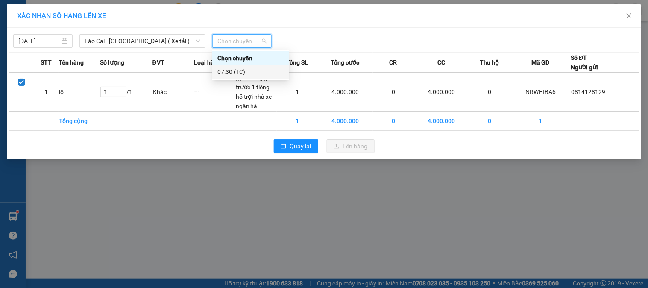
click at [243, 71] on div "07:30 (TC)" at bounding box center [250, 71] width 67 height 9
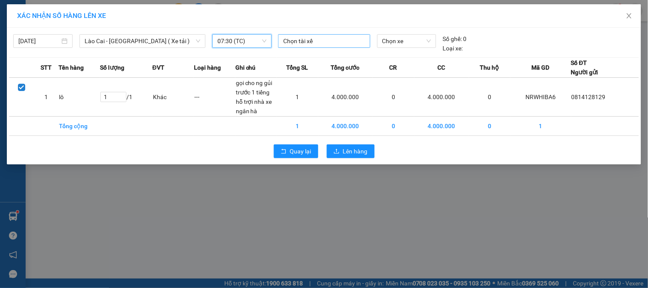
click at [293, 42] on div at bounding box center [324, 41] width 88 height 10
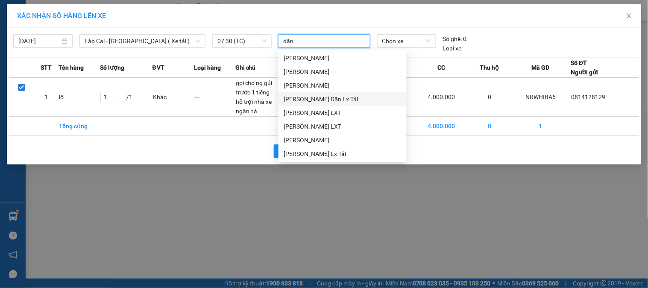
click at [335, 101] on div "Bàn Quang Dần Lx Tải" at bounding box center [343, 98] width 118 height 9
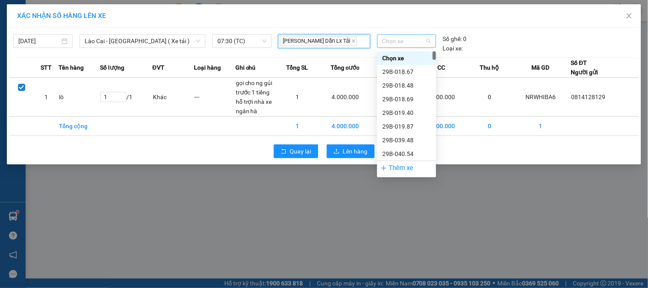
click at [420, 44] on span "Chọn xe" at bounding box center [406, 41] width 49 height 13
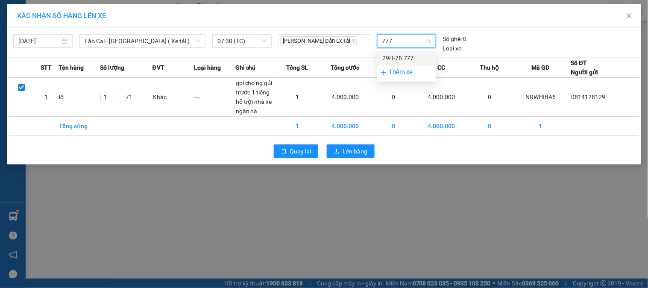
click at [412, 55] on div "29H-78.777" at bounding box center [406, 57] width 49 height 9
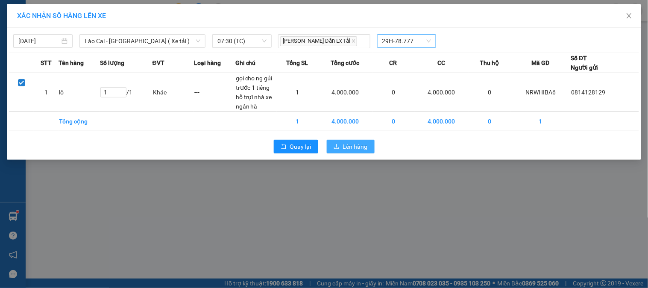
click at [356, 150] on span "Lên hàng" at bounding box center [355, 146] width 25 height 9
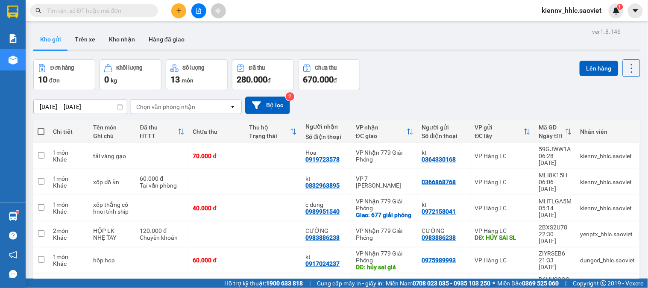
click at [199, 10] on icon "file-add" at bounding box center [199, 11] width 6 height 6
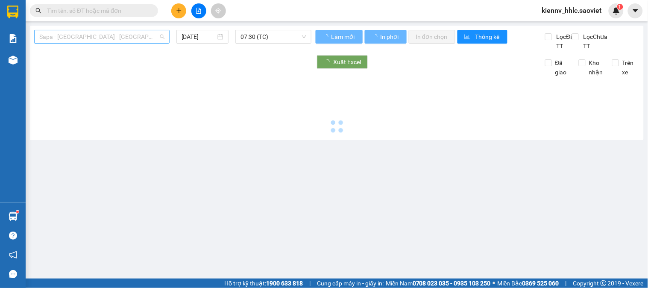
click at [98, 36] on span "Sapa - Lào Cai - Hà Nội (Giường)" at bounding box center [101, 36] width 125 height 13
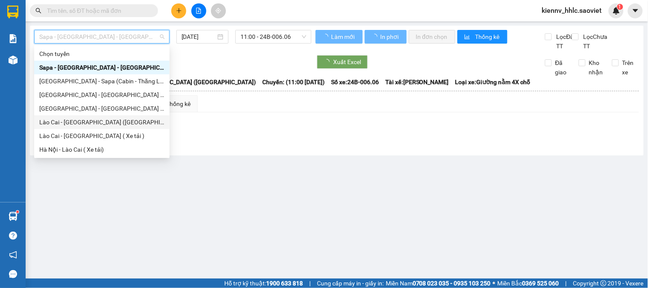
click at [99, 123] on div "Lào Cai - Hà Nội (Giường)" at bounding box center [101, 121] width 125 height 9
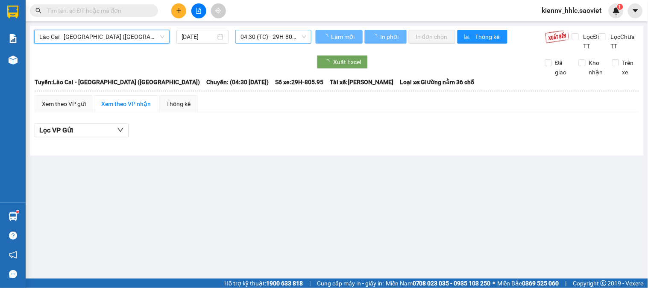
click at [269, 37] on span "04:30 (TC) - 29H-805.95" at bounding box center [273, 36] width 66 height 13
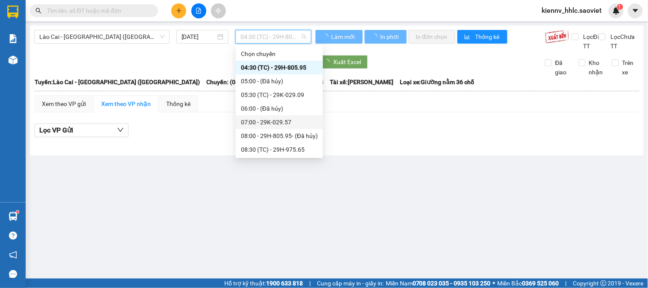
click at [303, 123] on div "07:00 - 29K-029.57" at bounding box center [279, 121] width 77 height 9
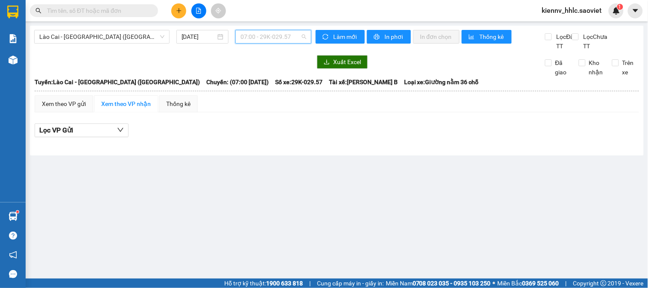
click at [267, 35] on span "07:00 - 29K-029.57" at bounding box center [273, 36] width 66 height 13
click at [125, 39] on span "Lào Cai - Hà Nội (Giường)" at bounding box center [101, 36] width 125 height 13
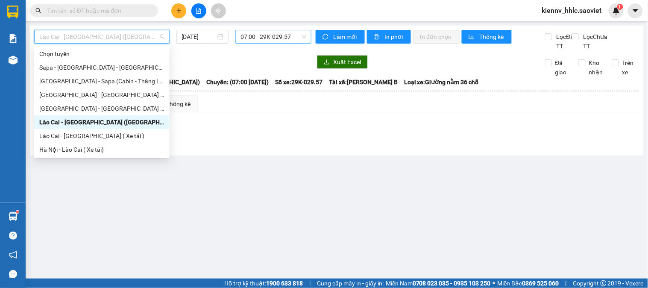
click at [260, 38] on span "07:00 - 29K-029.57" at bounding box center [273, 36] width 66 height 13
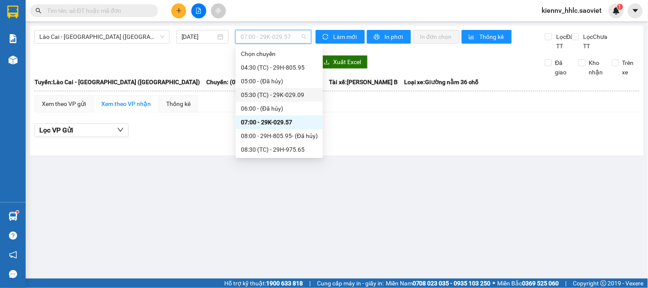
click at [293, 94] on div "05:30 (TC) - 29K-029.09" at bounding box center [279, 94] width 77 height 9
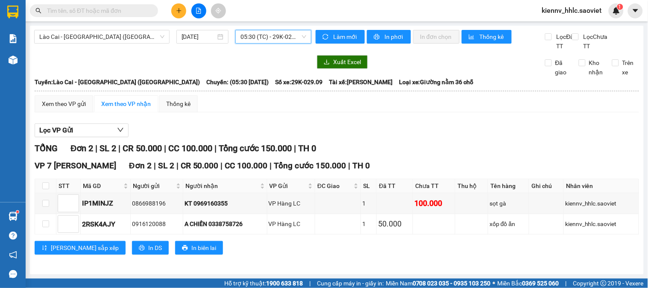
click at [284, 38] on span "05:30 (TC) - 29K-029.09" at bounding box center [273, 36] width 66 height 13
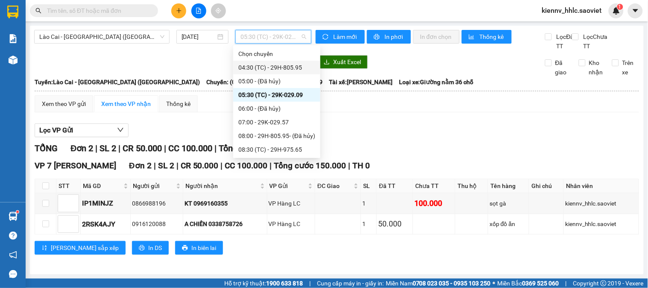
click at [281, 67] on div "04:30 (TC) - 29H-805.95" at bounding box center [276, 67] width 77 height 9
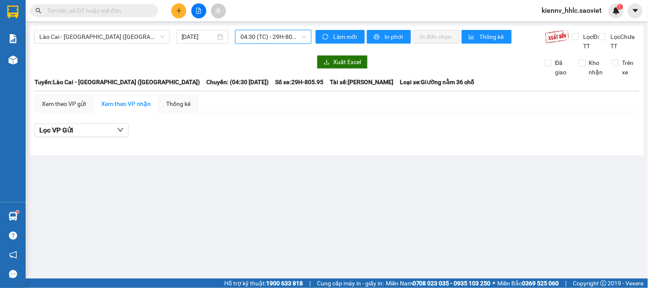
drag, startPoint x: 263, startPoint y: 39, endPoint x: 256, endPoint y: 48, distance: 11.3
click at [263, 38] on span "04:30 (TC) - 29H-805.95" at bounding box center [273, 36] width 66 height 13
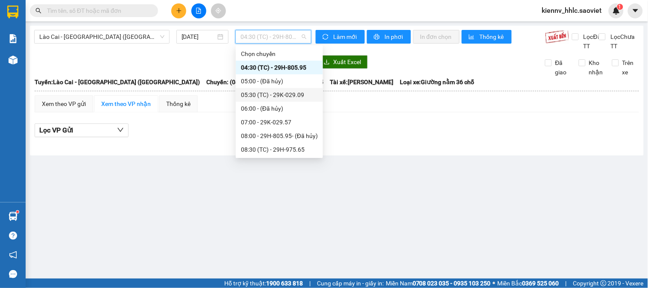
click at [292, 98] on div "05:30 (TC) - 29K-029.09" at bounding box center [279, 94] width 77 height 9
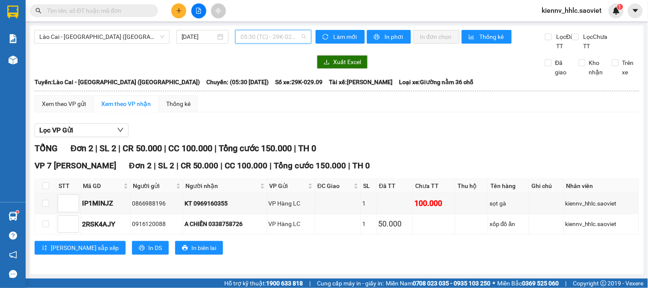
click at [258, 40] on span "05:30 (TC) - 29K-029.09" at bounding box center [273, 36] width 66 height 13
click at [251, 36] on span "05:30 (TC) - 29K-029.09" at bounding box center [273, 36] width 66 height 13
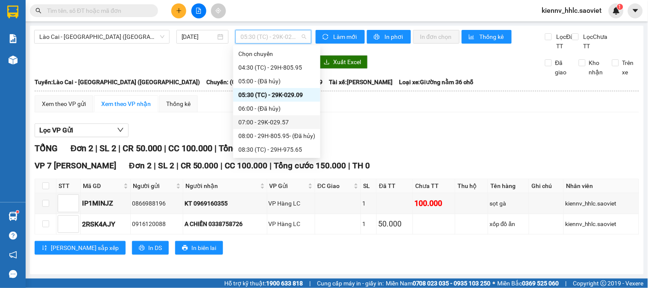
click at [283, 124] on div "07:00 - 29K-029.57" at bounding box center [276, 121] width 77 height 9
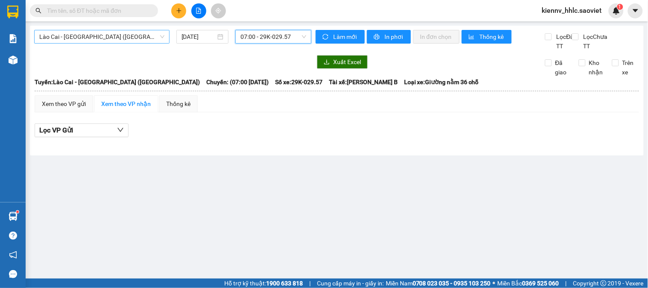
click at [100, 35] on span "Lào Cai - Hà Nội (Giường)" at bounding box center [101, 36] width 125 height 13
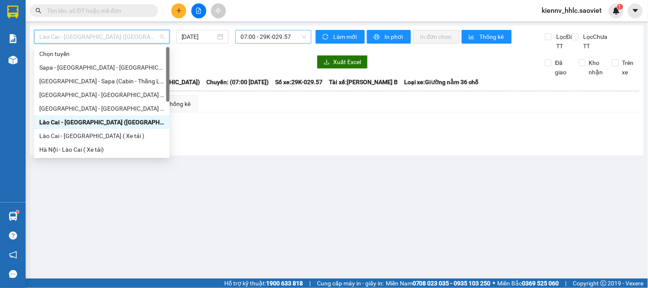
click at [266, 39] on span "07:00 - 29K-029.57" at bounding box center [273, 36] width 66 height 13
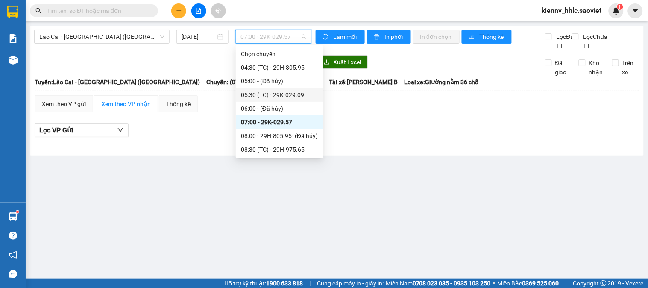
click at [284, 97] on div "05:30 (TC) - 29K-029.09" at bounding box center [279, 94] width 77 height 9
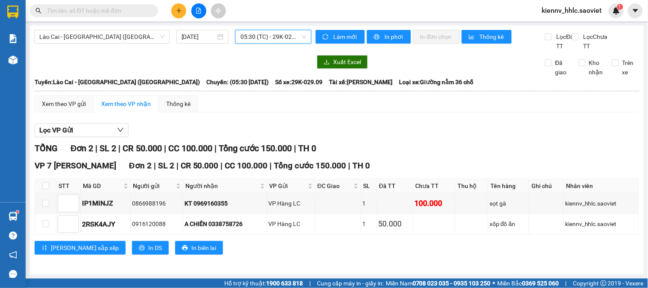
click at [280, 35] on span "05:30 (TC) - 29K-029.09" at bounding box center [273, 36] width 66 height 13
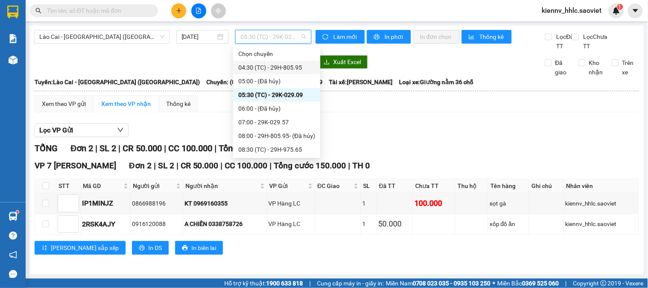
click at [293, 69] on div "04:30 (TC) - 29H-805.95" at bounding box center [276, 67] width 77 height 9
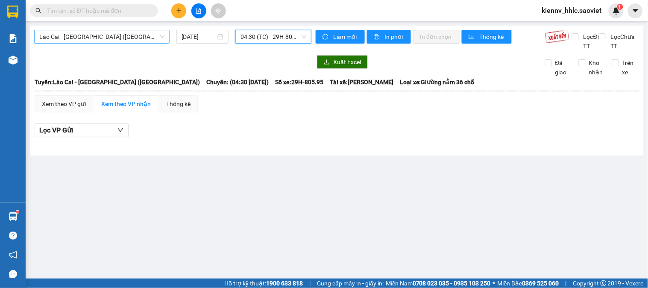
click at [83, 39] on span "Lào Cai - Hà Nội (Giường)" at bounding box center [101, 36] width 125 height 13
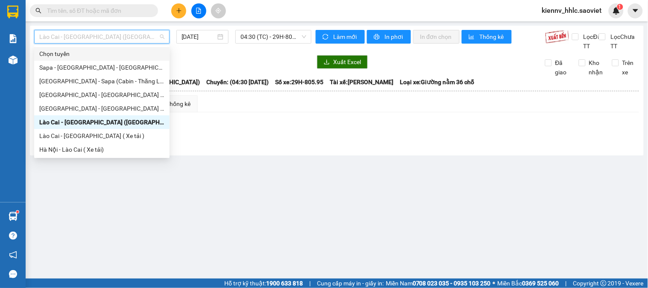
drag, startPoint x: 400, startPoint y: 132, endPoint x: 402, endPoint y: 138, distance: 7.2
click at [400, 135] on div "Lọc VP Gửi" at bounding box center [337, 132] width 604 height 27
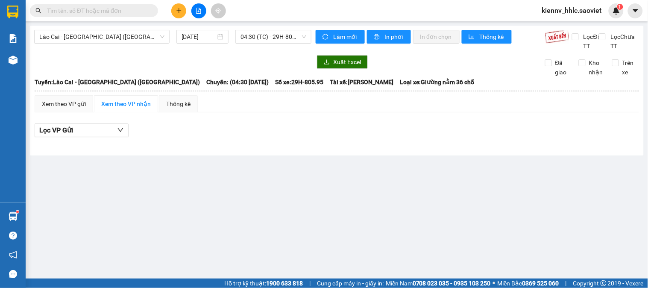
click at [122, 11] on input "text" at bounding box center [97, 10] width 101 height 9
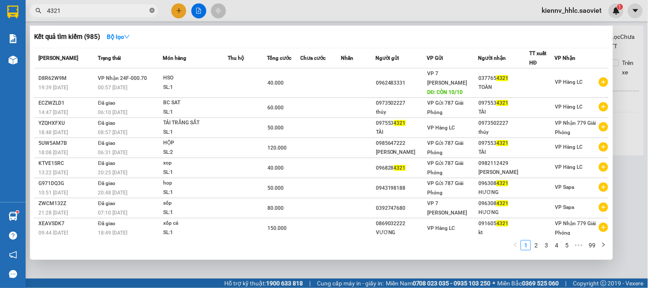
click at [152, 10] on icon "close-circle" at bounding box center [151, 10] width 5 height 5
click at [152, 9] on icon "close-circle" at bounding box center [151, 10] width 5 height 5
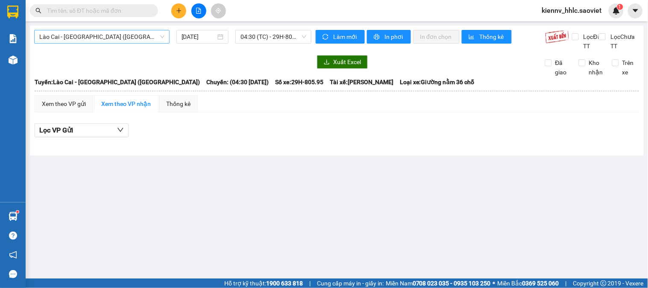
click at [141, 33] on span "Lào Cai - Hà Nội (Giường)" at bounding box center [101, 36] width 125 height 13
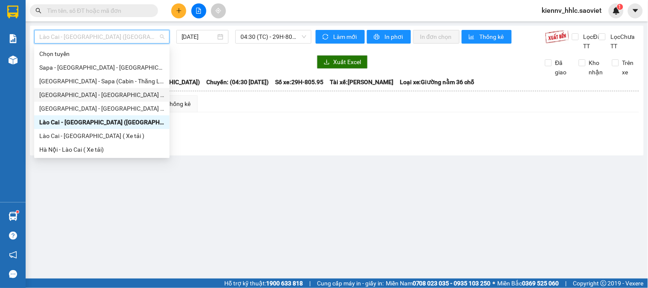
click at [101, 97] on div "Hà Nội - Lào Cai (Cabin)" at bounding box center [101, 94] width 125 height 9
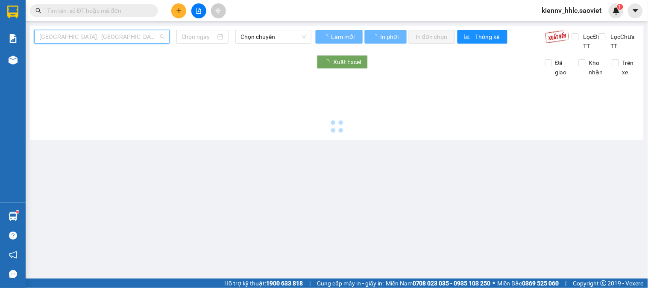
click at [127, 37] on span "Hà Nội - Lào Cai (Cabin)" at bounding box center [101, 36] width 125 height 13
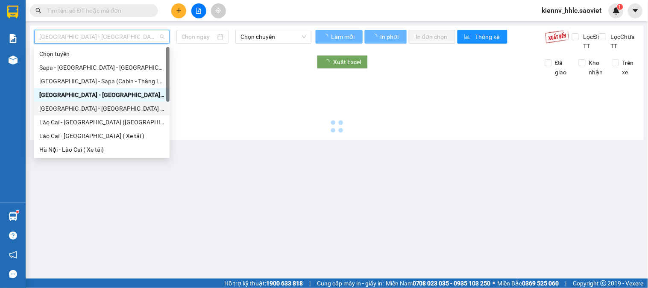
click at [101, 111] on div "Hà Nội - Lào Cai (Giường)" at bounding box center [101, 108] width 125 height 9
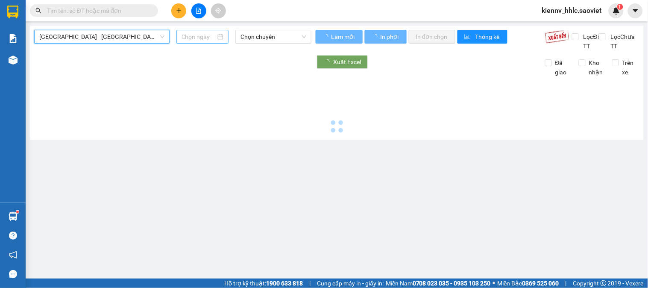
click at [202, 38] on input at bounding box center [198, 36] width 35 height 9
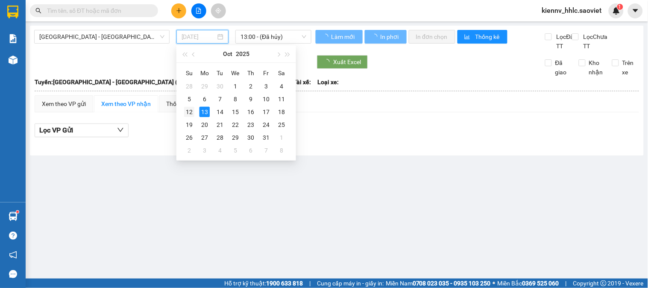
click at [189, 111] on div "12" at bounding box center [189, 112] width 10 height 10
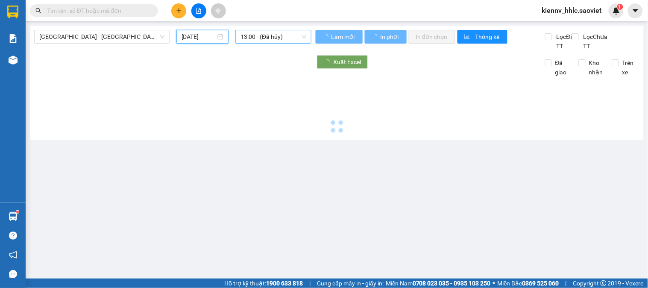
click at [248, 38] on span "13:00 - (Đã hủy)" at bounding box center [273, 36] width 66 height 13
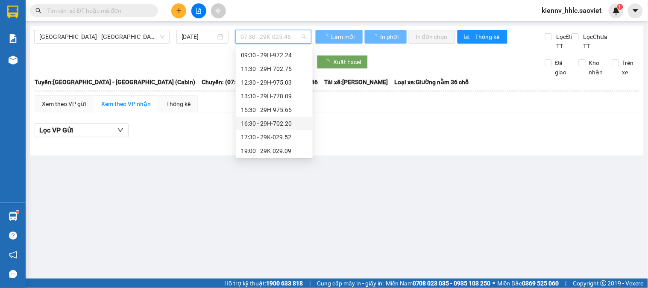
scroll to position [68, 0]
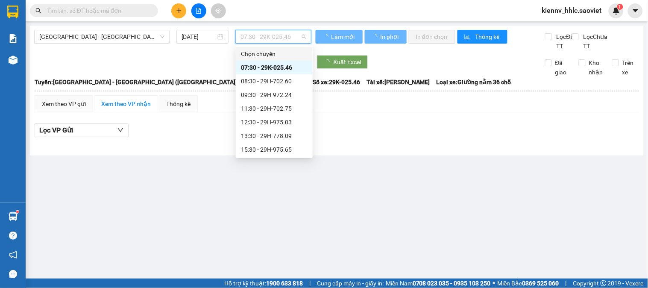
click at [288, 134] on div "13:30 - 29H-778.09" at bounding box center [274, 135] width 67 height 9
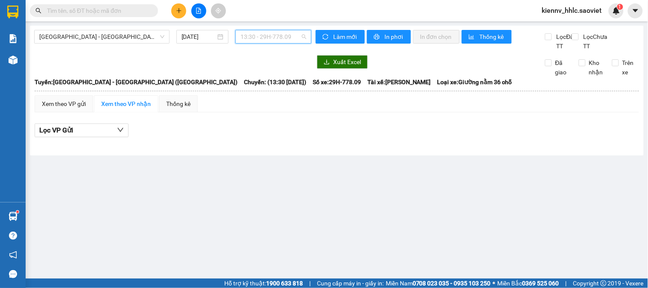
click at [264, 31] on span "13:30 - 29H-778.09" at bounding box center [273, 36] width 66 height 13
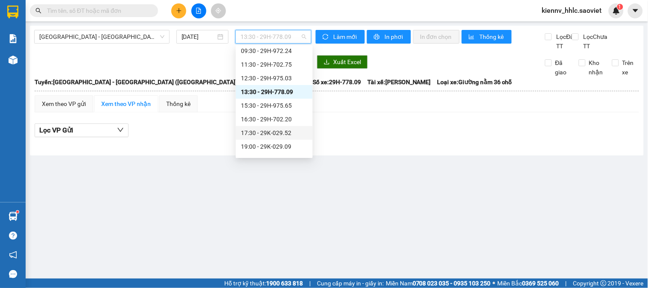
scroll to position [68, 0]
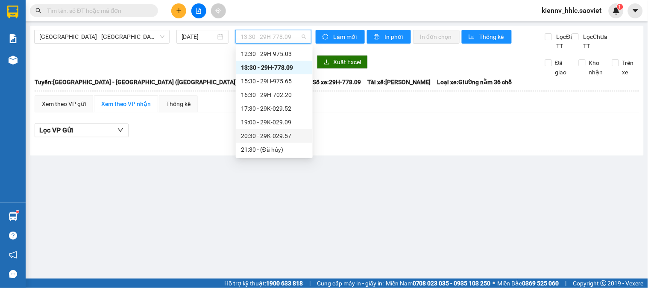
click at [286, 142] on div "20:30 - 29K-029.57" at bounding box center [274, 136] width 77 height 14
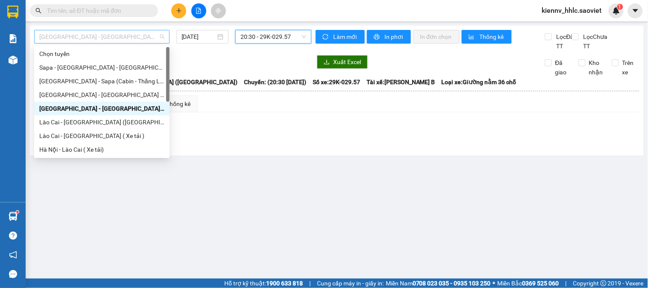
click at [119, 35] on span "Hà Nội - Lào Cai (Giường)" at bounding box center [101, 36] width 125 height 13
click at [122, 120] on div "Lào Cai - Hà Nội (Giường)" at bounding box center [101, 121] width 125 height 9
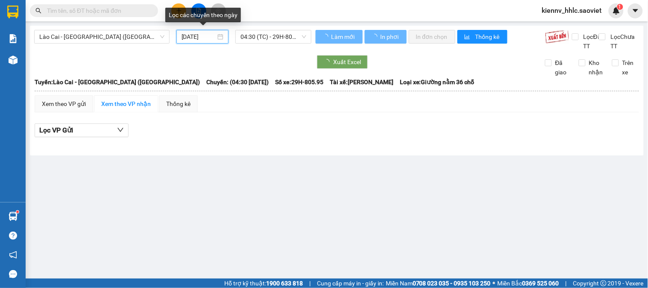
click at [191, 36] on input "13/10/2025" at bounding box center [198, 36] width 35 height 9
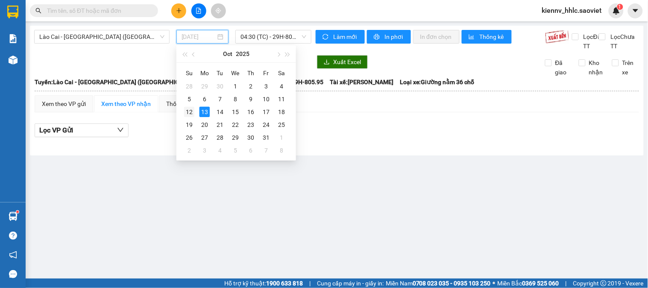
click at [188, 112] on div "12" at bounding box center [189, 112] width 10 height 10
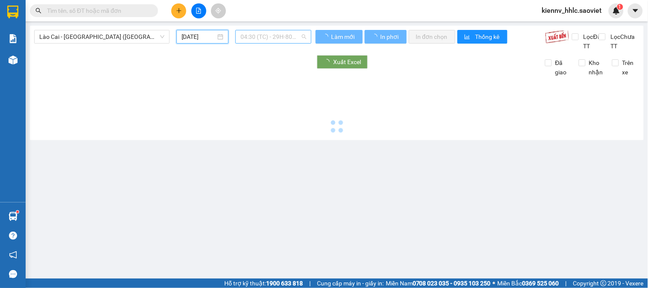
click at [254, 38] on span "04:30 (TC) - 29H-805.95" at bounding box center [273, 36] width 66 height 13
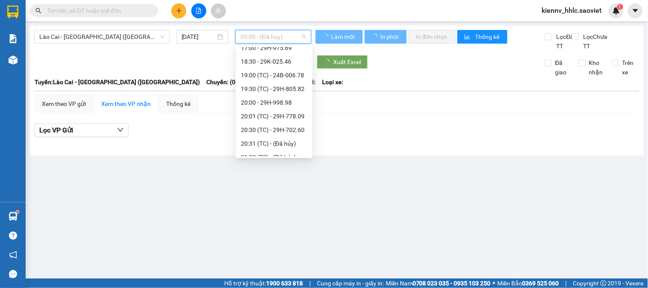
scroll to position [150, 0]
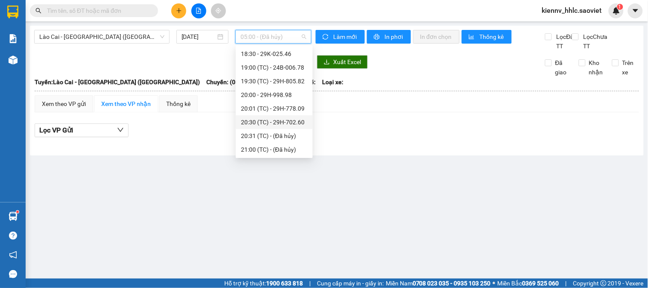
click at [290, 126] on div "20:30 (TC) - 29H-702.60" at bounding box center [274, 121] width 67 height 9
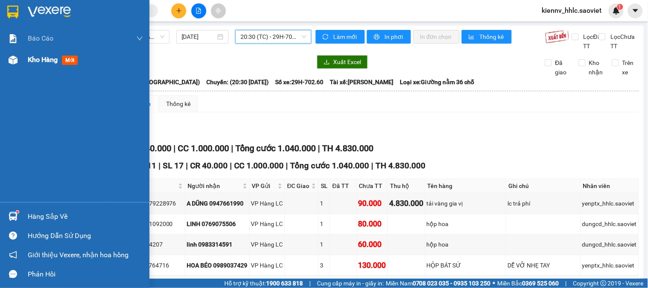
click at [31, 61] on span "Kho hàng" at bounding box center [43, 60] width 30 height 8
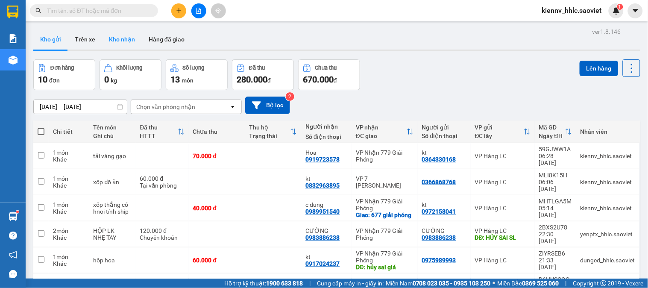
click at [118, 44] on button "Kho nhận" at bounding box center [122, 39] width 40 height 20
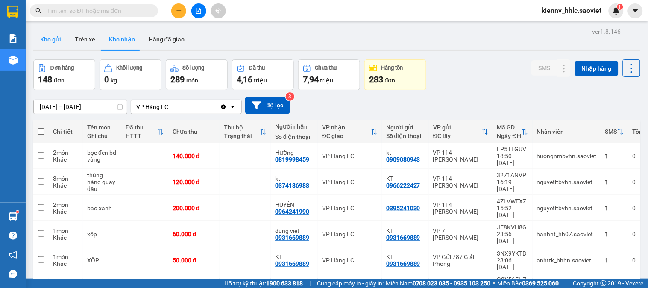
click at [56, 43] on button "Kho gửi" at bounding box center [50, 39] width 35 height 20
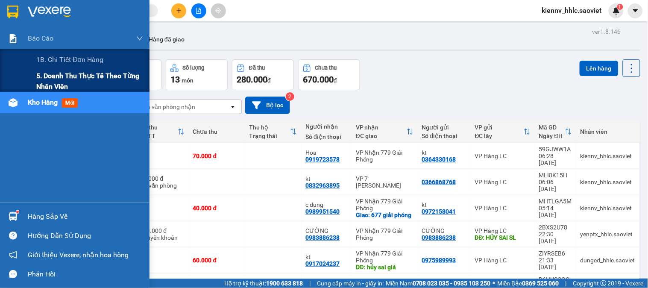
click at [43, 77] on span "5. Doanh thu thực tế theo từng nhân viên" at bounding box center [89, 80] width 107 height 21
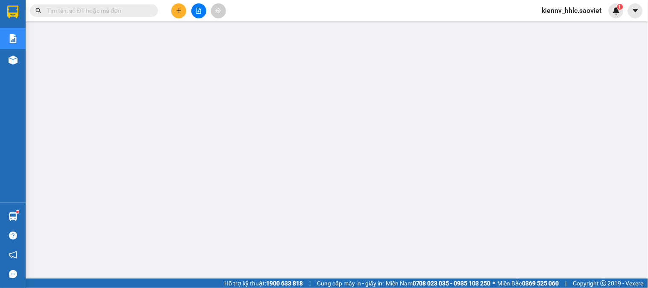
click at [107, 10] on input "text" at bounding box center [97, 10] width 101 height 9
paste input "RAYAUVNB"
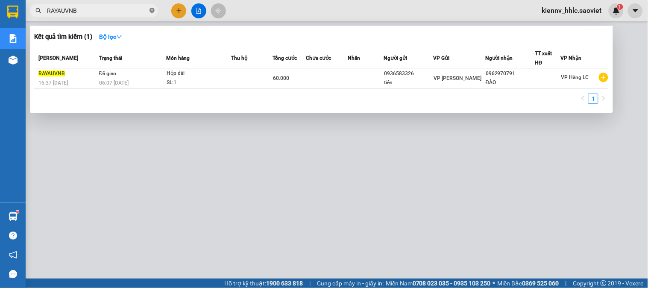
click at [151, 10] on icon "close-circle" at bounding box center [151, 10] width 5 height 5
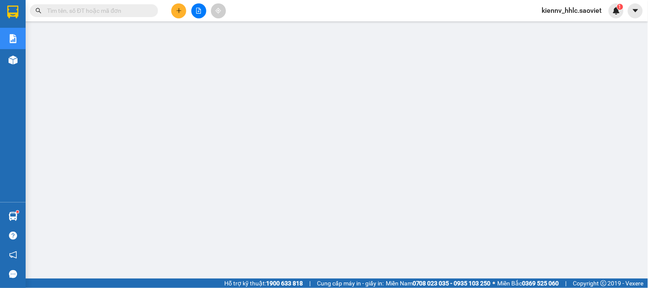
click at [84, 10] on input "text" at bounding box center [97, 10] width 101 height 9
paste input "MLI8K15H"
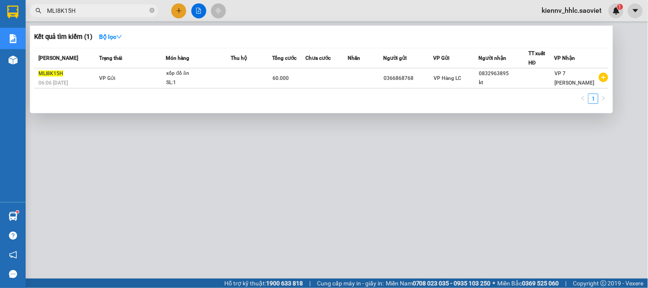
click at [346, 2] on div at bounding box center [324, 144] width 648 height 288
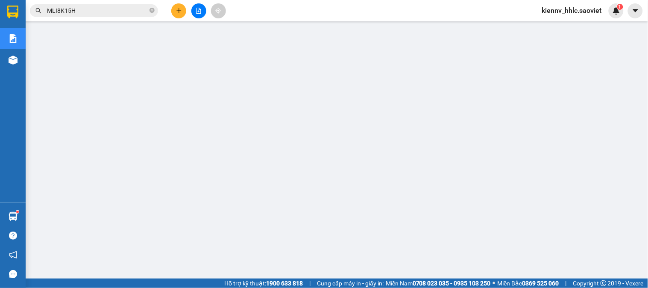
click at [564, 12] on span "kiennv_hhlc.saoviet" at bounding box center [571, 10] width 73 height 11
click at [558, 33] on li "Đổi mật khẩu" at bounding box center [572, 40] width 73 height 14
click at [558, 13] on span "kiennv_hhlc.saoviet" at bounding box center [571, 10] width 73 height 11
click at [557, 29] on span "Đăng xuất" at bounding box center [576, 26] width 55 height 9
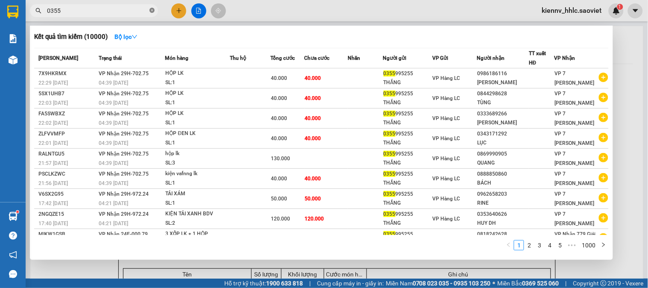
click at [154, 10] on icon "close-circle" at bounding box center [151, 10] width 5 height 5
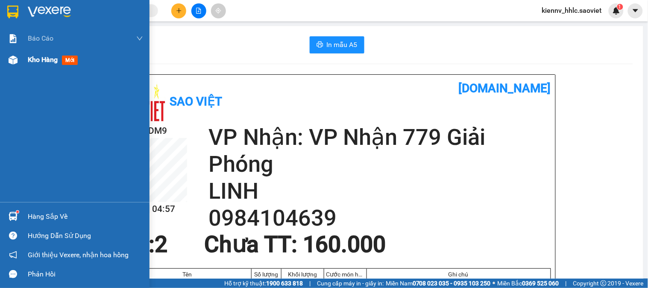
click at [41, 65] on div "Kho hàng mới" at bounding box center [85, 59] width 115 height 21
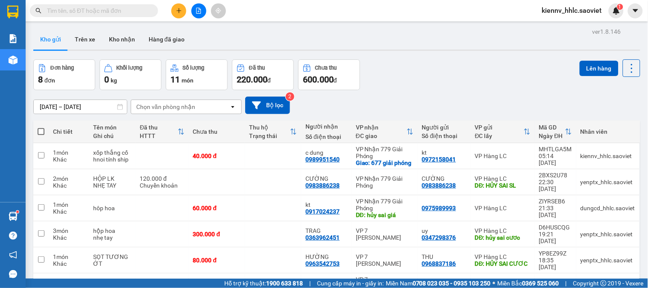
click at [118, 11] on input "text" at bounding box center [97, 10] width 101 height 9
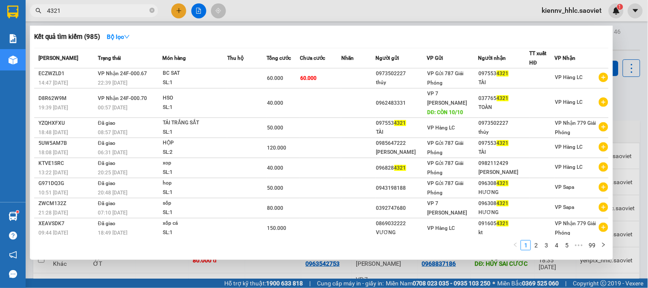
type input "4321"
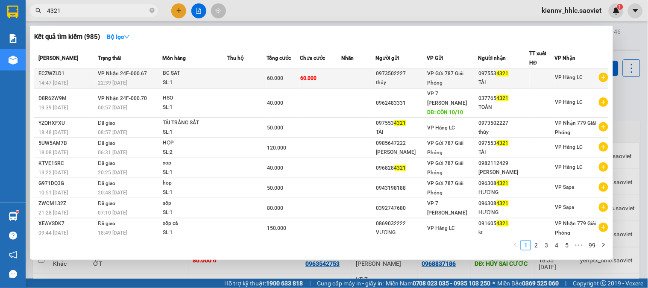
click at [309, 76] on span "60.000" at bounding box center [308, 78] width 16 height 6
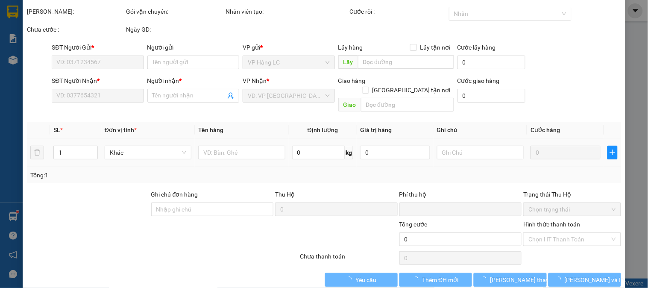
scroll to position [30, 0]
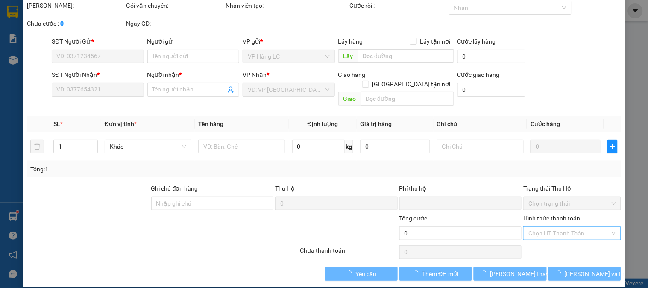
click at [566, 227] on input "Hình thức thanh toán" at bounding box center [568, 233] width 81 height 13
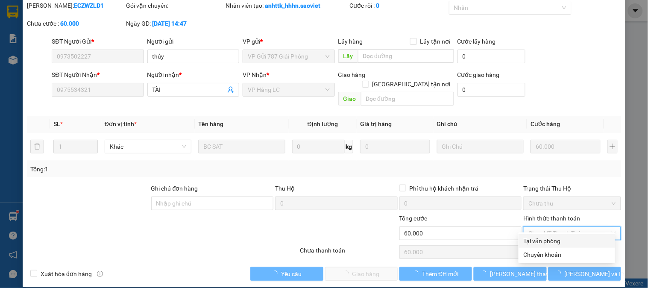
type input "0973502227"
type input "thủy"
type input "0975534321"
type input "TÀI"
type input "0"
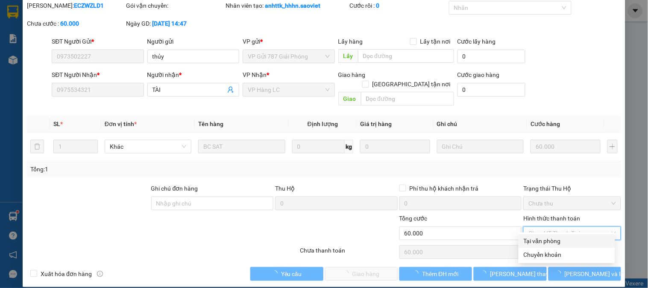
type input "60.000"
click at [541, 242] on div "Tại văn phòng" at bounding box center [567, 240] width 86 height 9
type input "0"
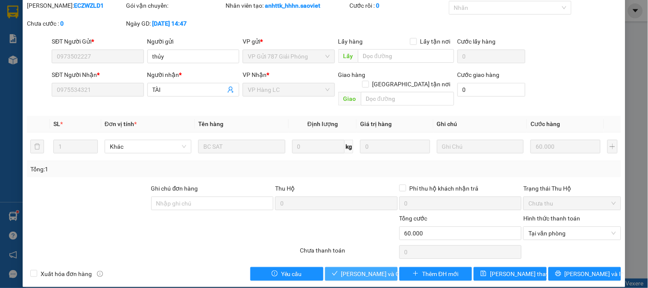
click at [370, 269] on span "Lưu và Giao hàng" at bounding box center [382, 273] width 82 height 9
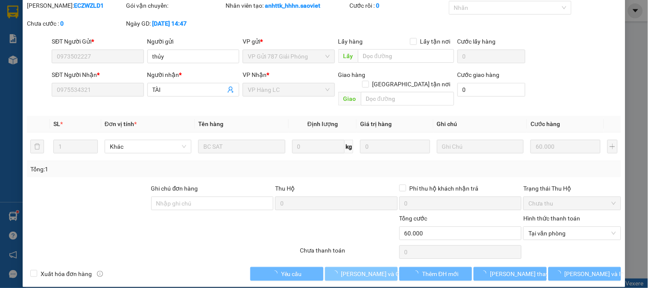
click at [370, 269] on span "Lưu và Giao hàng" at bounding box center [382, 273] width 82 height 9
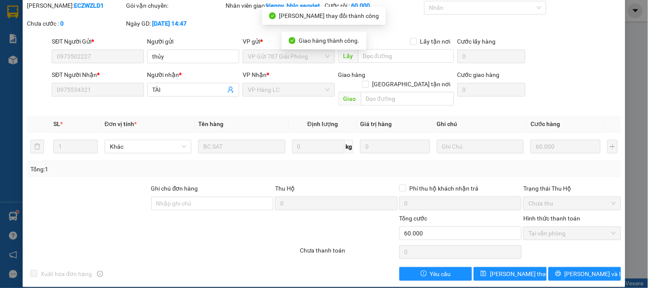
scroll to position [0, 0]
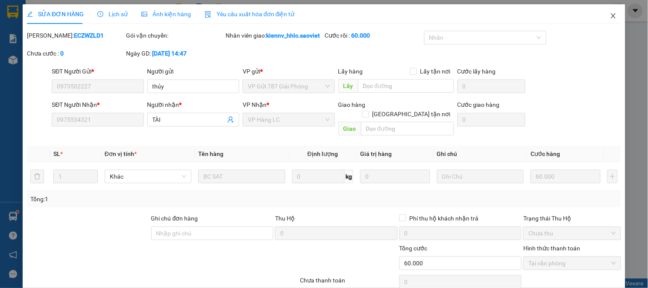
click at [610, 14] on icon "close" at bounding box center [613, 15] width 7 height 7
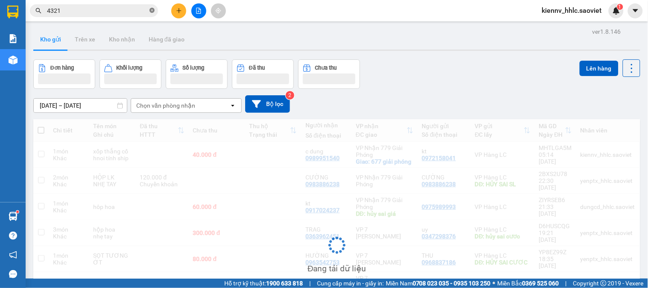
click at [151, 11] on icon "close-circle" at bounding box center [151, 10] width 5 height 5
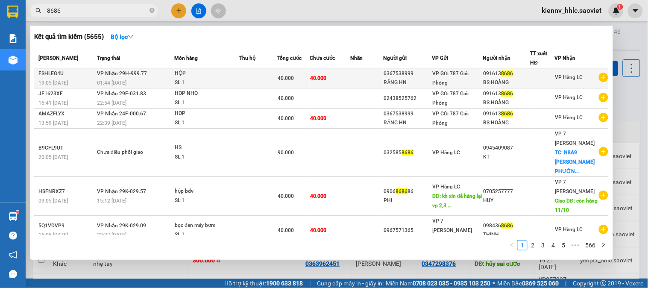
type input "8686"
click at [372, 84] on td at bounding box center [366, 78] width 33 height 20
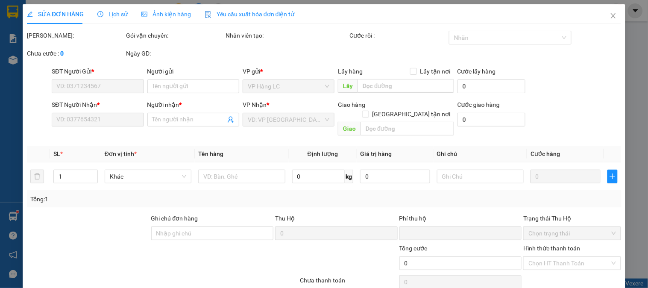
type input "0367538999"
type input "RĂNG HN"
type input "0916138686"
type input "BS HOÀNG"
type input "0"
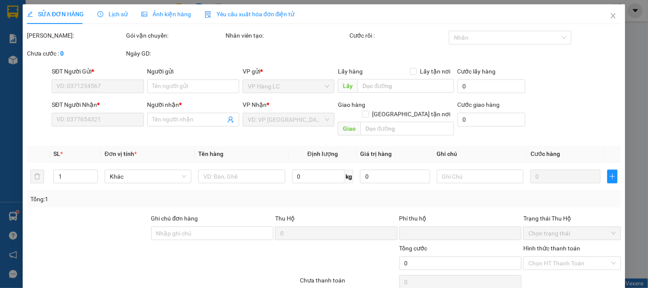
type input "40.000"
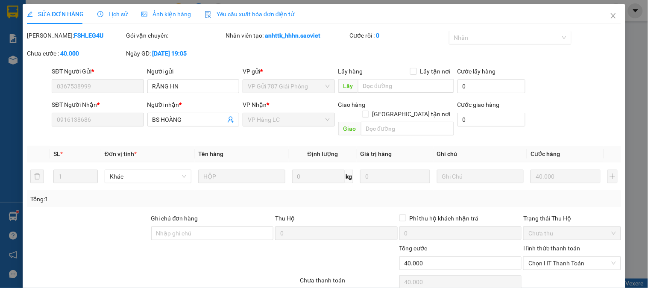
scroll to position [30, 0]
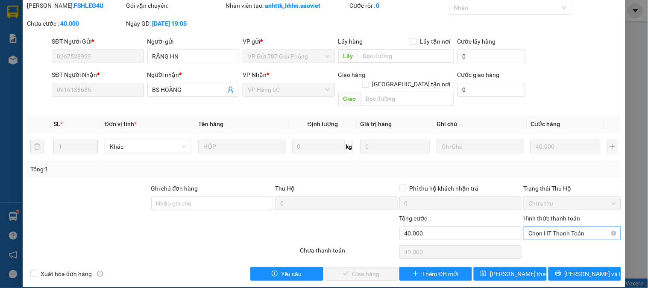
click at [541, 227] on span "Chọn HT Thanh Toán" at bounding box center [571, 233] width 87 height 13
click at [549, 245] on div "Tại văn phòng" at bounding box center [567, 240] width 86 height 9
type input "0"
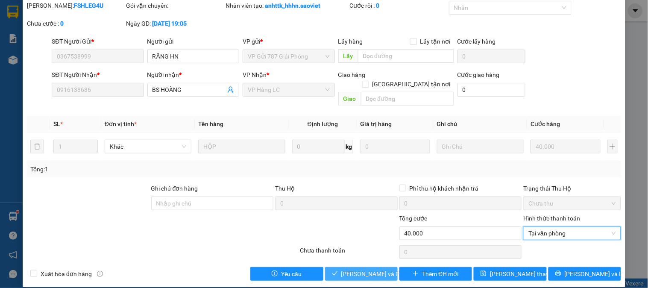
click at [386, 267] on button "Lưu và Giao hàng" at bounding box center [361, 274] width 73 height 14
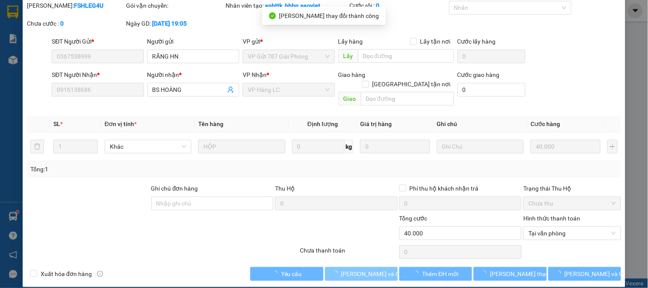
scroll to position [0, 0]
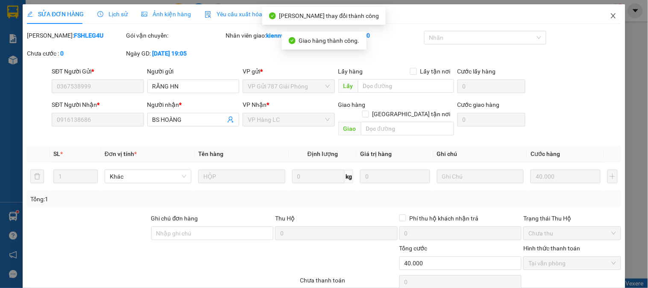
click at [610, 16] on icon "close" at bounding box center [613, 15] width 7 height 7
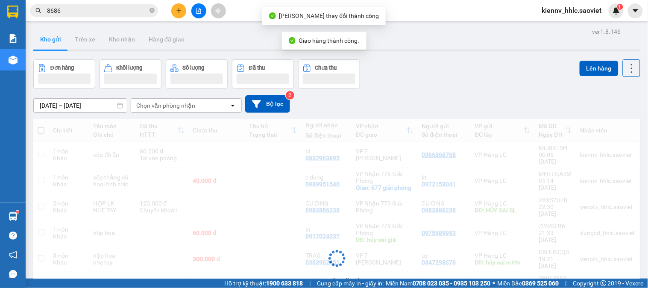
click at [129, 12] on input "8686" at bounding box center [97, 10] width 101 height 9
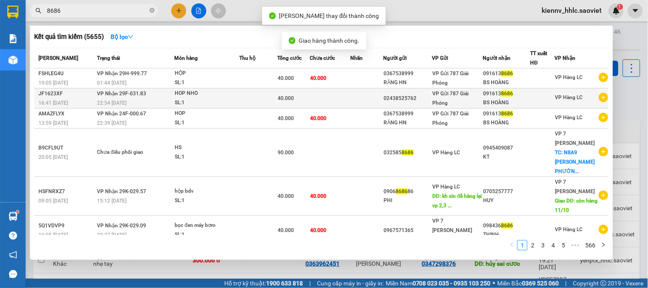
click at [292, 105] on td "40.000" at bounding box center [293, 98] width 32 height 20
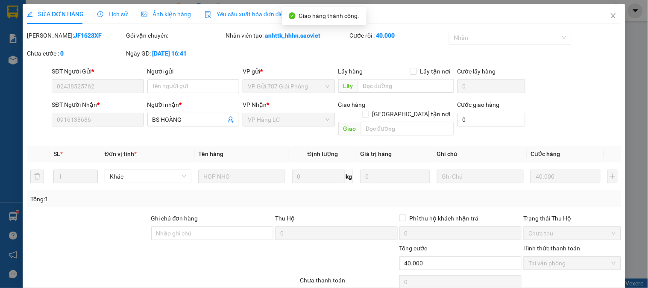
type input "02438525762"
type input "0916138686"
type input "BS HOÀNG"
type input "0"
type input "40.000"
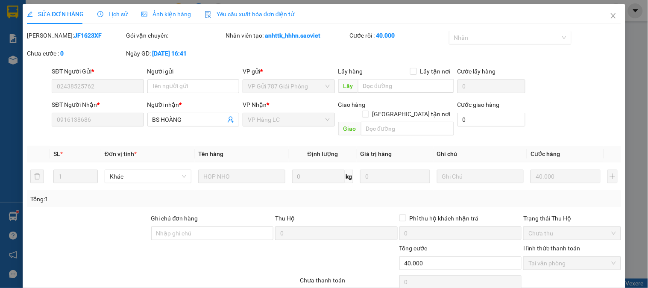
scroll to position [26, 0]
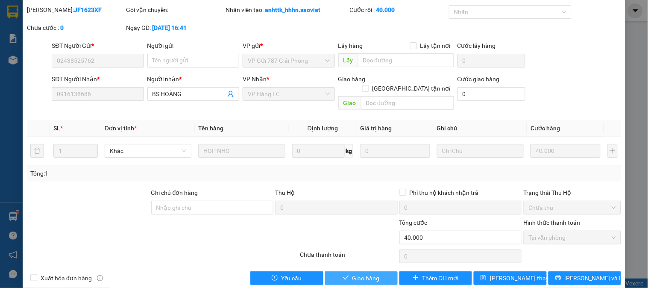
click at [369, 273] on span "Giao hàng" at bounding box center [365, 277] width 27 height 9
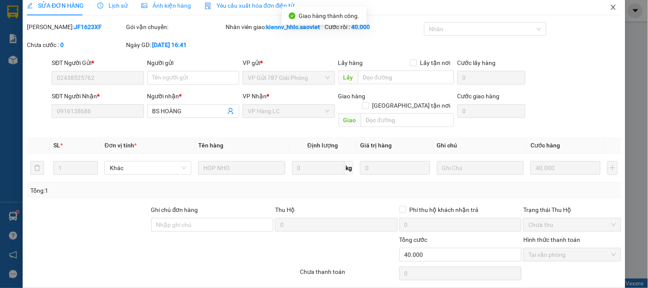
scroll to position [0, 0]
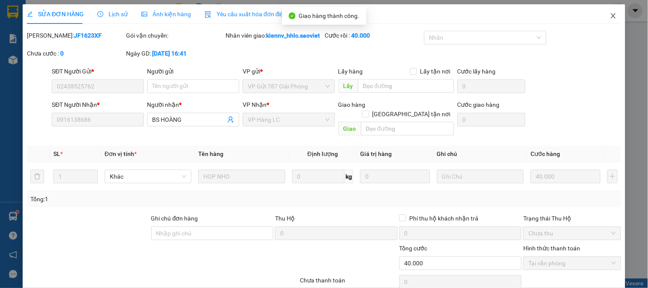
click at [611, 17] on icon "close" at bounding box center [613, 15] width 5 height 5
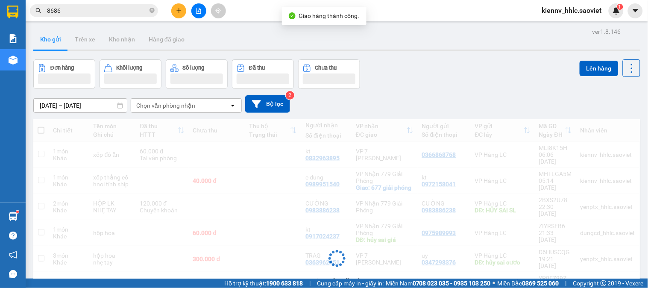
click at [140, 11] on input "8686" at bounding box center [97, 10] width 101 height 9
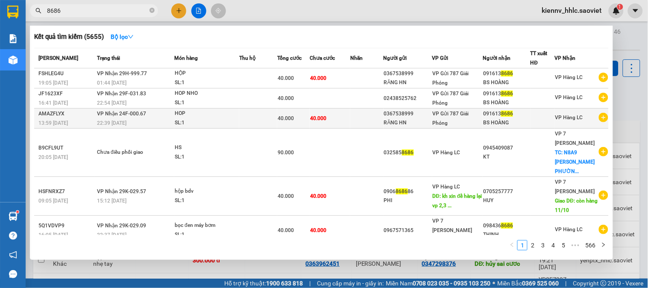
click at [261, 118] on td at bounding box center [258, 118] width 38 height 20
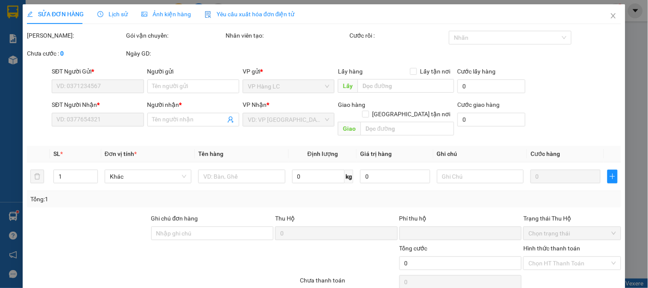
type input "0367538999"
type input "RĂNG HN"
type input "0916138686"
type input "BS HOÀNG"
type input "0"
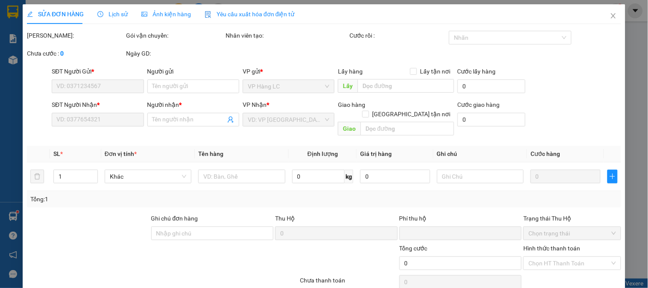
type input "40.000"
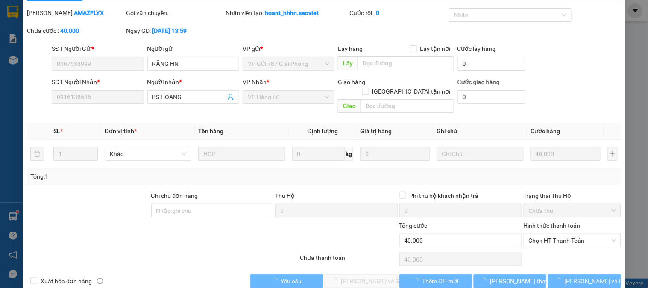
scroll to position [30, 0]
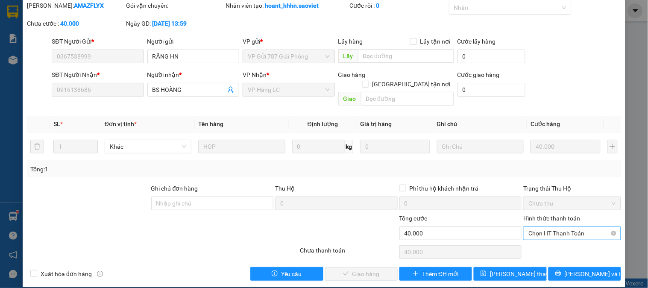
click at [545, 228] on span "Chọn HT Thanh Toán" at bounding box center [571, 233] width 87 height 13
click at [545, 243] on div "Tại văn phòng" at bounding box center [567, 240] width 86 height 9
type input "0"
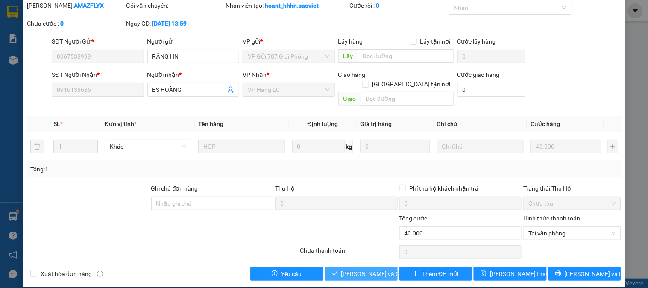
click at [380, 269] on span "Lưu và Giao hàng" at bounding box center [382, 273] width 82 height 9
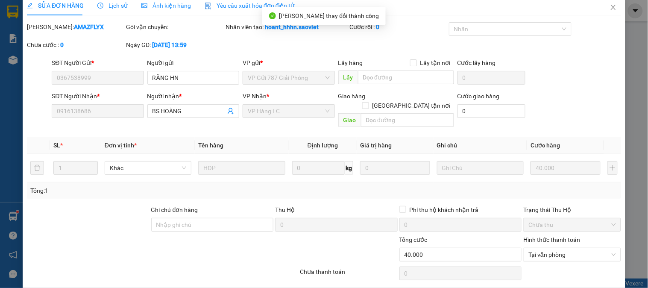
scroll to position [0, 0]
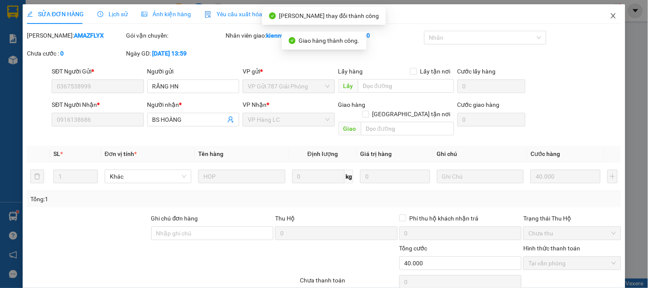
click at [610, 16] on icon "close" at bounding box center [613, 15] width 7 height 7
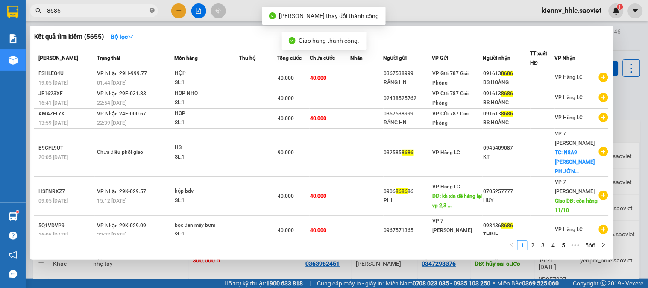
drag, startPoint x: 153, startPoint y: 13, endPoint x: 172, endPoint y: 6, distance: 20.1
click at [154, 12] on icon "close-circle" at bounding box center [151, 10] width 5 height 5
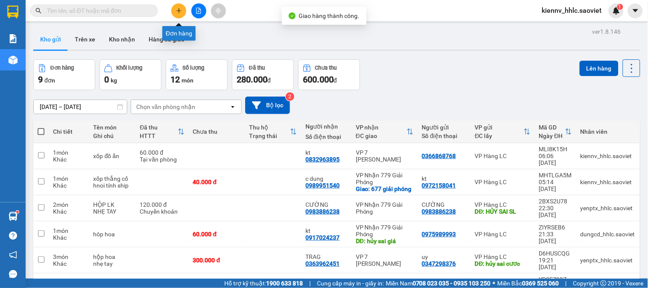
click at [180, 8] on icon "plus" at bounding box center [179, 11] width 6 height 6
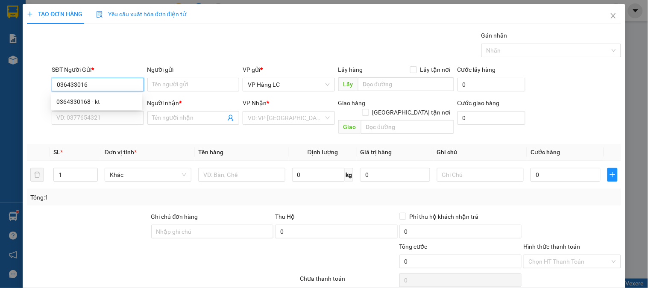
type input "0364330168"
click at [88, 100] on div "0364330168 - kt" at bounding box center [96, 101] width 81 height 9
type input "kt"
type input "0913397584"
type input "cao trị"
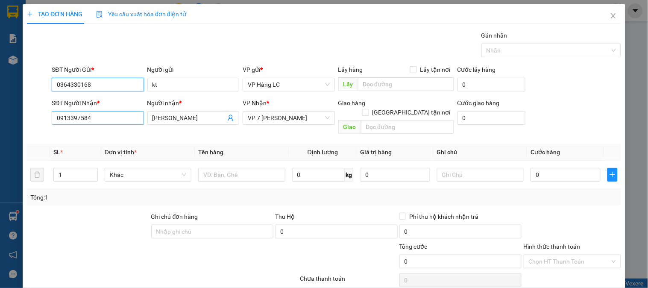
type input "0364330168"
click at [118, 118] on input "0913397584" at bounding box center [98, 118] width 92 height 14
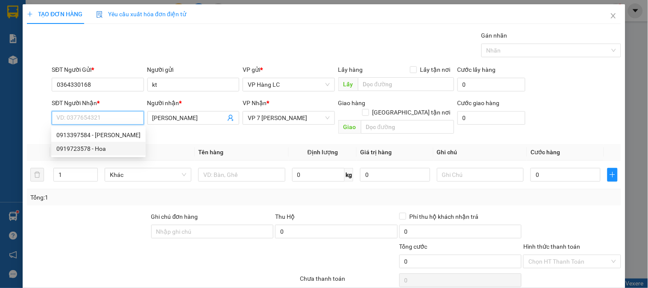
click at [69, 149] on div "0919723578 - Hoa" at bounding box center [98, 148] width 84 height 9
type input "0919723578"
type input "Hoa"
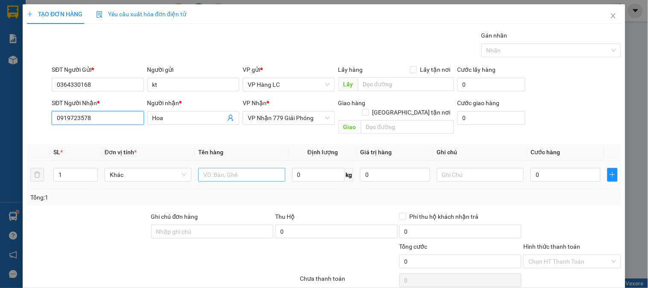
type input "0919723578"
click at [252, 170] on input "text" at bounding box center [241, 175] width 87 height 14
type input "tải vàng gạo"
click at [555, 168] on input "0" at bounding box center [565, 175] width 70 height 14
type input "4"
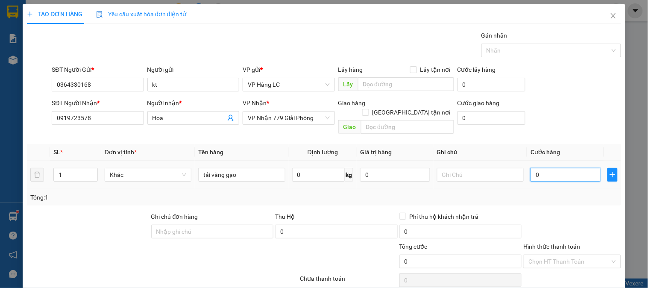
type input "4"
type input "40"
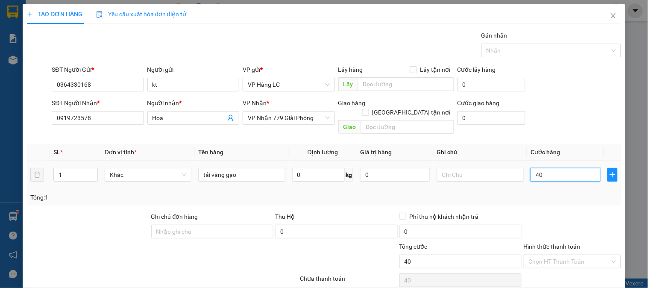
type input "400"
type input "4.000"
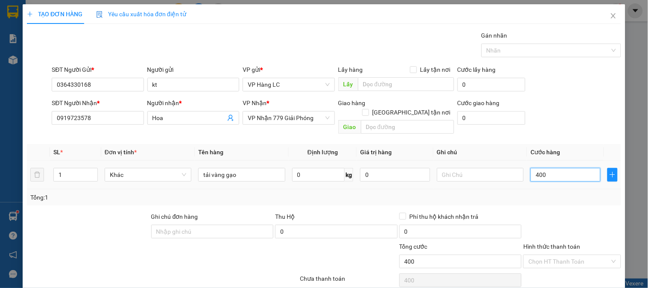
type input "4.000"
type input "40.000"
type input "4.000"
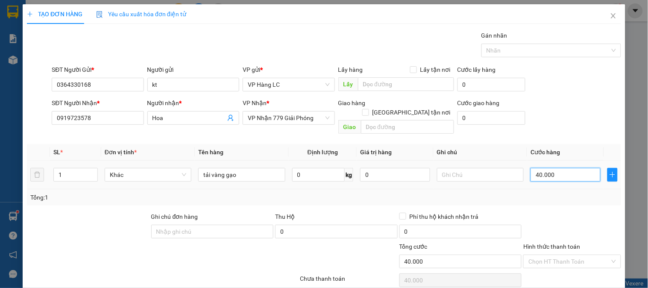
type input "4.000"
type input "4"
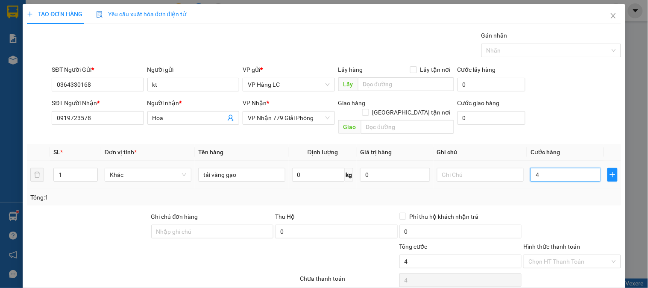
type input "0"
type input "07"
type input "7"
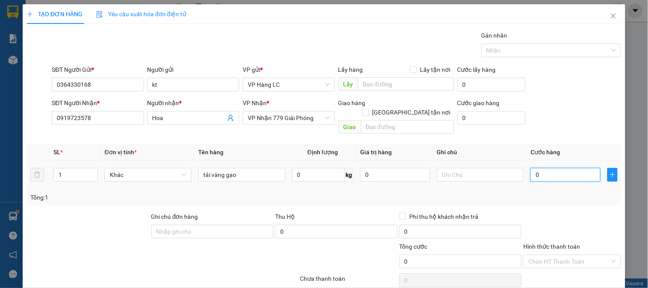
type input "7"
type input "070"
type input "70"
type input "0.700"
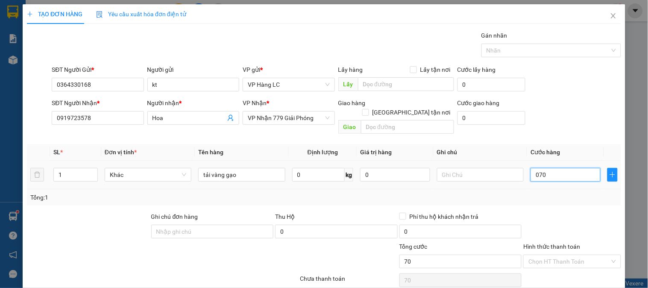
type input "700"
type input "07.000"
type input "7.000"
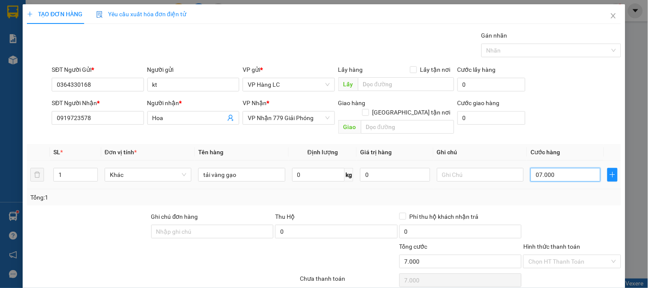
type input "070.000"
type input "70.000"
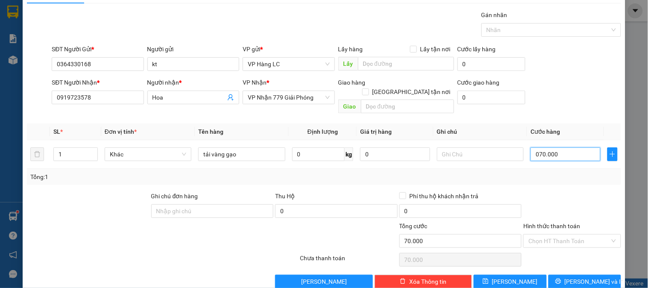
scroll to position [28, 0]
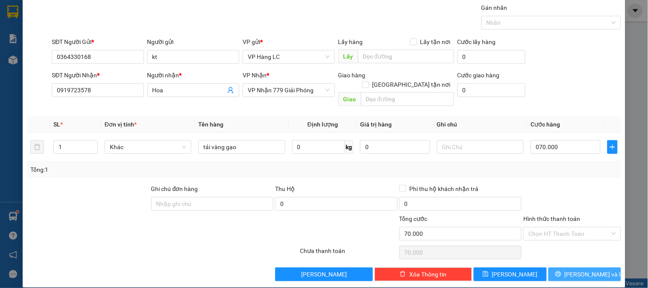
type input "70.000"
click at [561, 271] on icon "printer" at bounding box center [558, 274] width 6 height 6
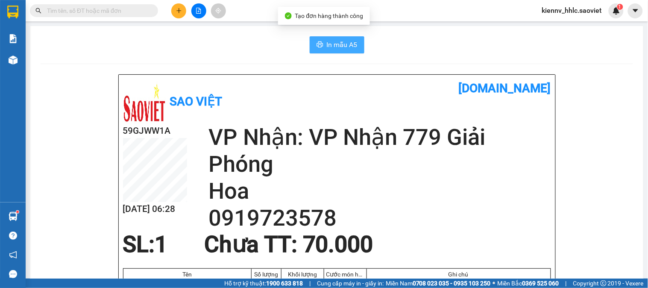
click at [334, 53] on button "In mẫu A5" at bounding box center [337, 44] width 55 height 17
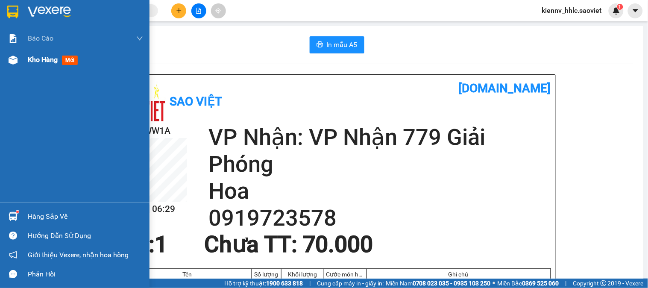
click at [34, 61] on span "Kho hàng" at bounding box center [43, 60] width 30 height 8
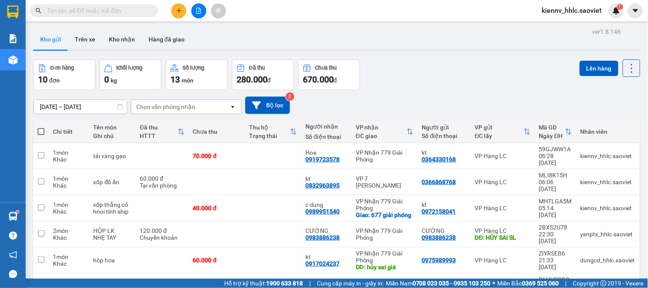
click at [197, 12] on icon "file-add" at bounding box center [199, 11] width 6 height 6
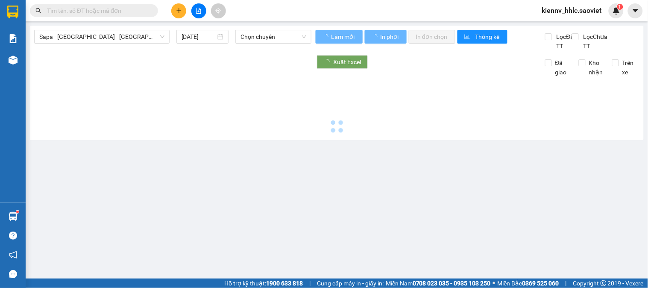
type input "[DATE]"
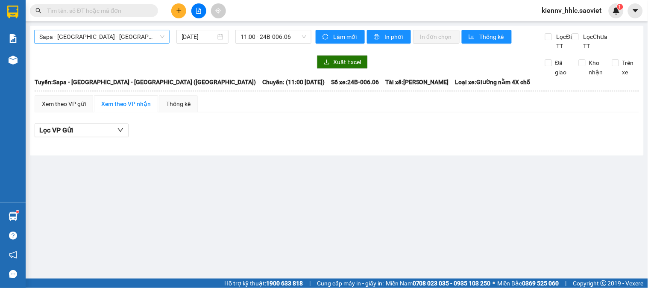
click at [122, 34] on span "Sapa - [GEOGRAPHIC_DATA] - [GEOGRAPHIC_DATA] ([GEOGRAPHIC_DATA])" at bounding box center [101, 36] width 125 height 13
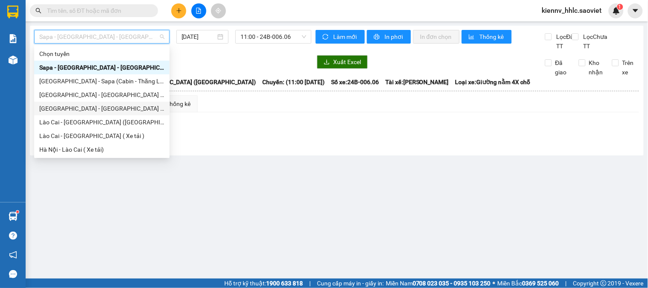
click at [99, 114] on div "[GEOGRAPHIC_DATA] - [GEOGRAPHIC_DATA] ([GEOGRAPHIC_DATA])" at bounding box center [101, 109] width 135 height 14
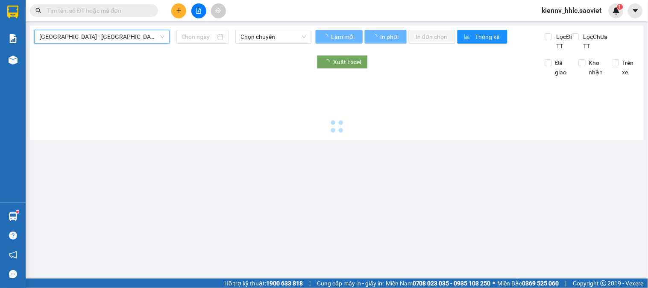
type input "[DATE]"
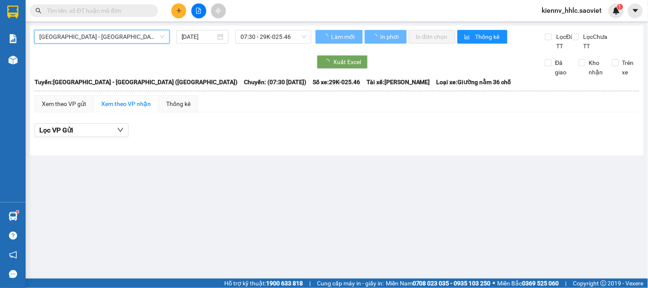
click at [138, 24] on main "Hà Nội - Lào Cai (Giường) Hà Nội - Lào Cai (Giường) 13/10/2025 07:30 - 29K-025.…" at bounding box center [324, 139] width 648 height 278
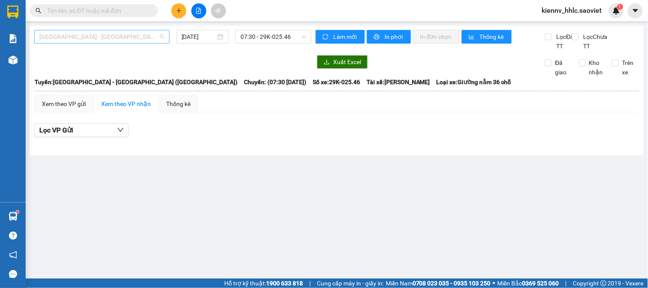
click at [138, 32] on span "[GEOGRAPHIC_DATA] - [GEOGRAPHIC_DATA] ([GEOGRAPHIC_DATA])" at bounding box center [101, 36] width 125 height 13
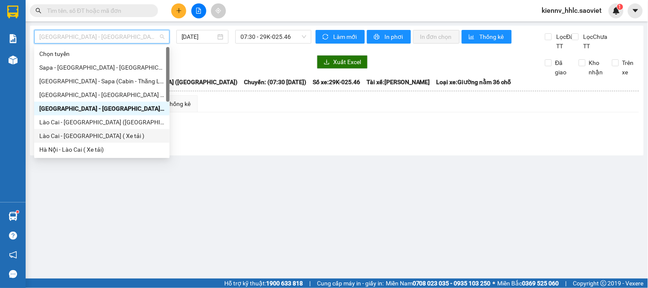
click at [116, 135] on div "Lào Cai - [GEOGRAPHIC_DATA] ( Xe tải )" at bounding box center [101, 135] width 125 height 9
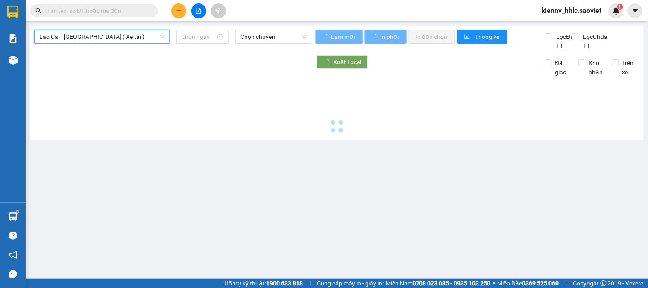
type input "[DATE]"
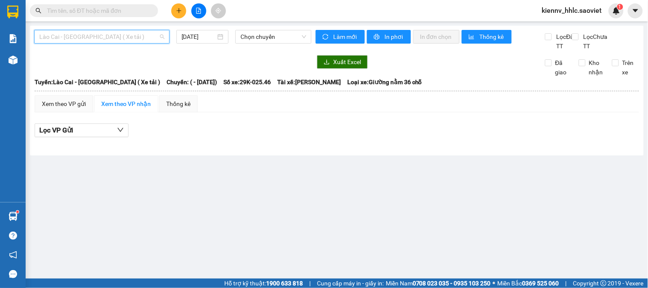
click at [136, 37] on span "Lào Cai - [GEOGRAPHIC_DATA] ( Xe tải )" at bounding box center [101, 36] width 125 height 13
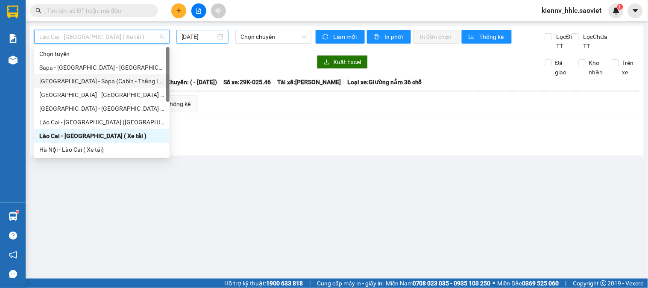
click at [185, 41] on input "[DATE]" at bounding box center [198, 36] width 35 height 9
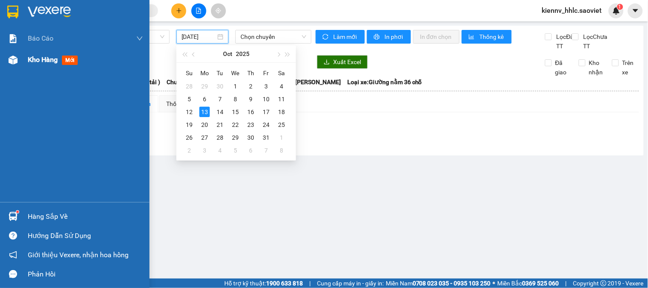
click at [44, 60] on span "Kho hàng" at bounding box center [43, 60] width 30 height 8
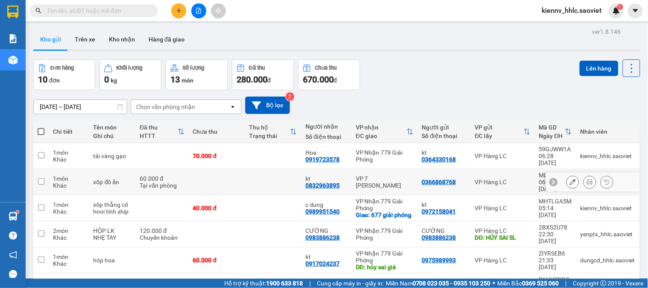
click at [278, 173] on td at bounding box center [273, 182] width 56 height 26
checkbox input "true"
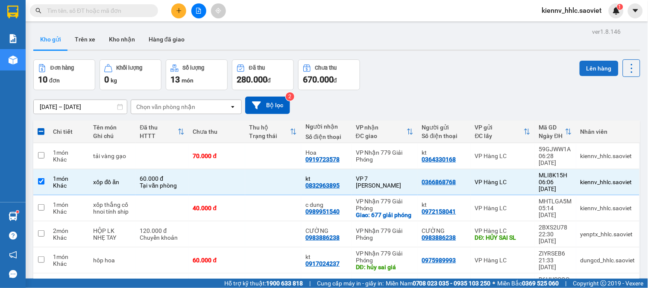
click at [589, 73] on button "Lên hàng" at bounding box center [599, 68] width 39 height 15
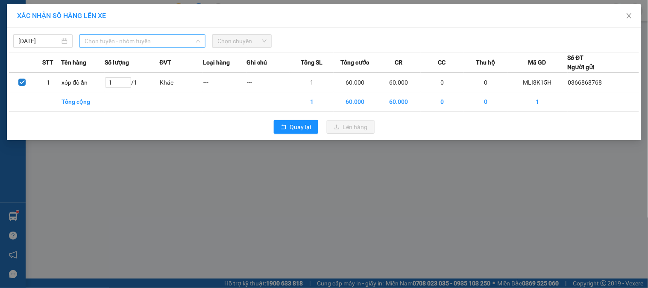
click at [172, 42] on span "Chọn tuyến - nhóm tuyến" at bounding box center [143, 41] width 116 height 13
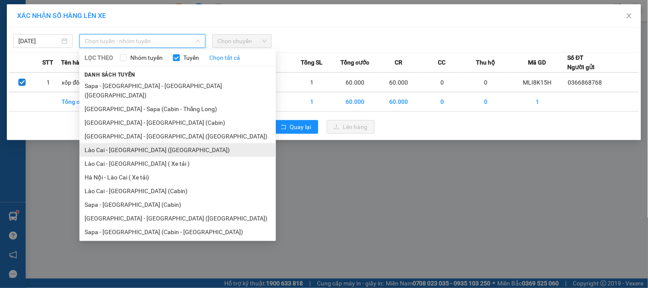
click at [126, 144] on li "Lào Cai - [GEOGRAPHIC_DATA] ([GEOGRAPHIC_DATA])" at bounding box center [177, 150] width 196 height 14
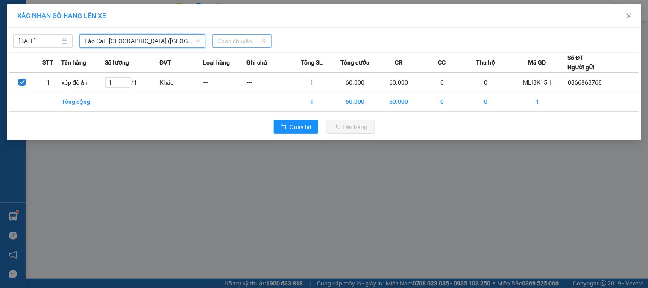
click at [220, 40] on span "Chọn chuyến" at bounding box center [241, 41] width 49 height 13
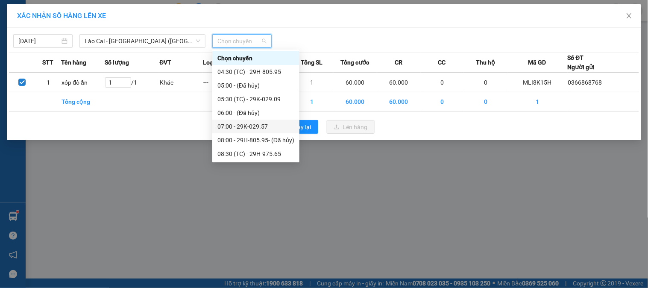
click at [262, 122] on div "07:00 - 29K-029.57" at bounding box center [255, 126] width 77 height 9
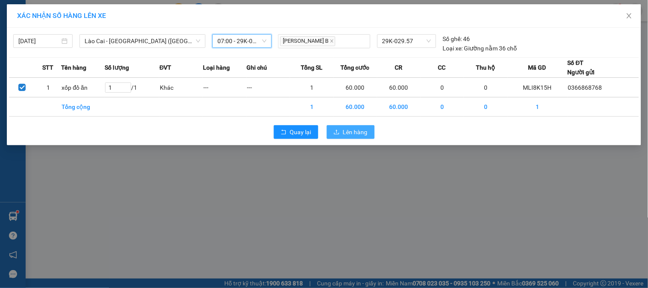
click at [339, 128] on button "Lên hàng" at bounding box center [351, 132] width 48 height 14
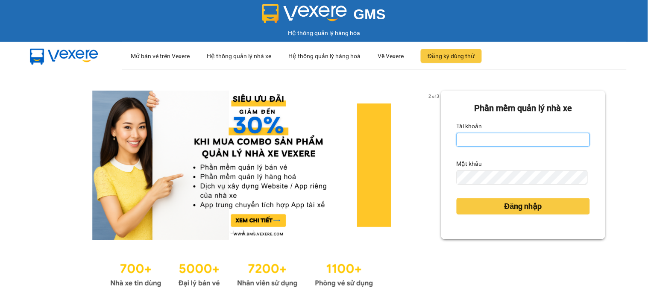
click at [524, 138] on input "Tài khoản" at bounding box center [523, 140] width 133 height 14
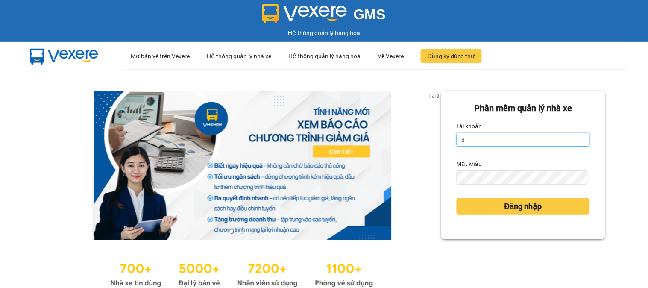
type input "dungcd_hhlc.saoviet"
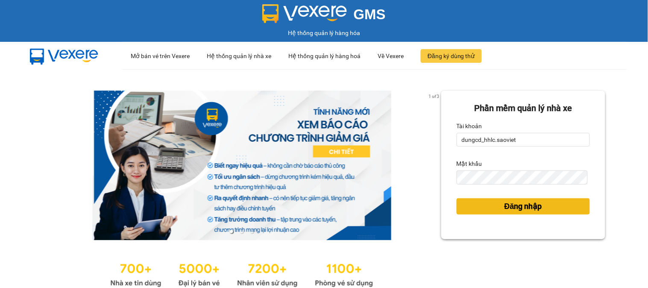
click at [520, 214] on button "Đăng nhập" at bounding box center [523, 206] width 133 height 16
click at [504, 208] on span "Đăng nhập" at bounding box center [523, 206] width 38 height 12
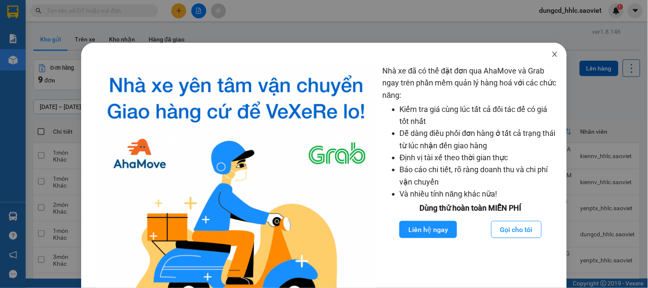
click at [551, 52] on icon "close" at bounding box center [554, 54] width 7 height 7
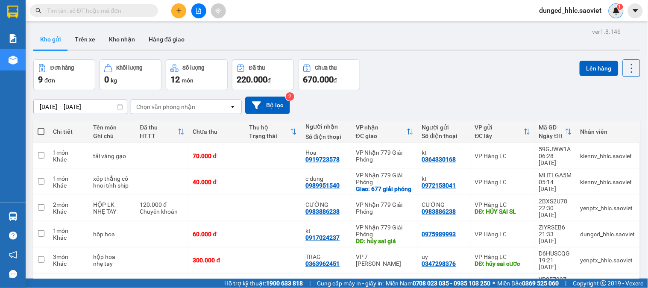
click at [610, 15] on div "1" at bounding box center [616, 10] width 15 height 15
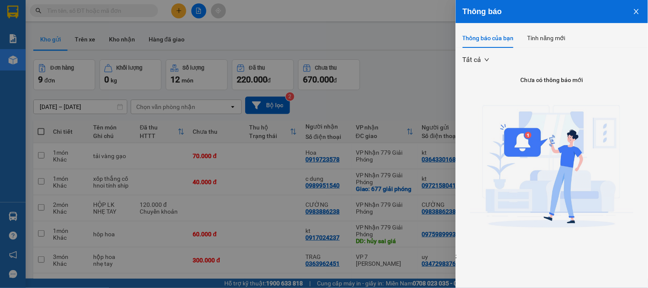
drag, startPoint x: 610, startPoint y: 15, endPoint x: 646, endPoint y: 11, distance: 36.0
click at [646, 11] on button "Close" at bounding box center [636, 11] width 23 height 22
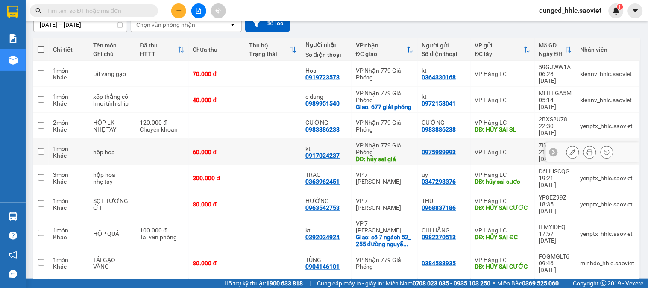
scroll to position [60, 0]
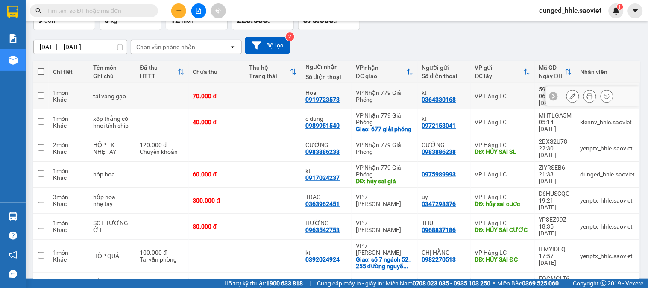
click at [257, 92] on td at bounding box center [273, 96] width 56 height 26
checkbox input "true"
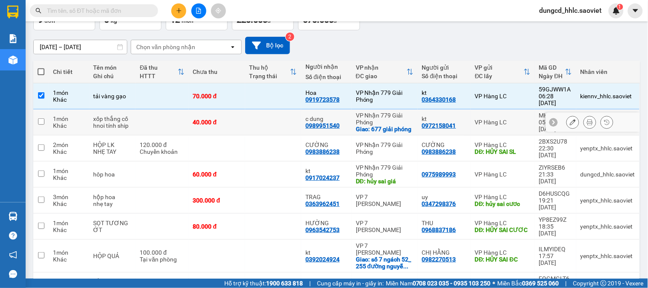
click at [257, 116] on td at bounding box center [273, 122] width 56 height 26
checkbox input "true"
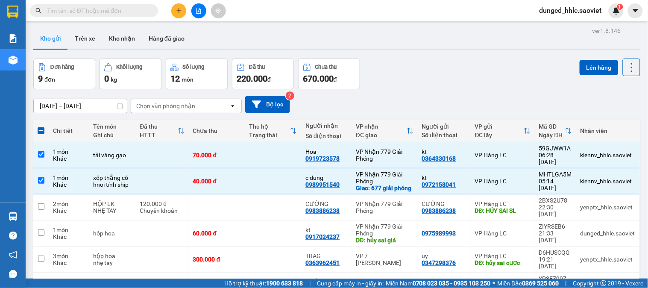
scroll to position [0, 0]
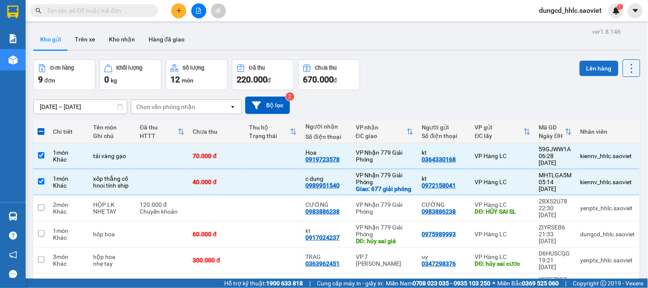
click at [582, 70] on button "Lên hàng" at bounding box center [599, 68] width 39 height 15
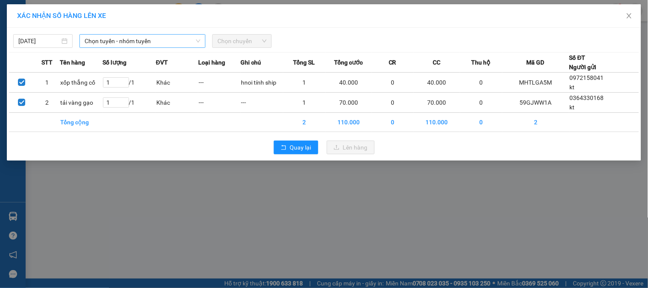
click at [131, 41] on span "Chọn tuyến - nhóm tuyến" at bounding box center [143, 41] width 116 height 13
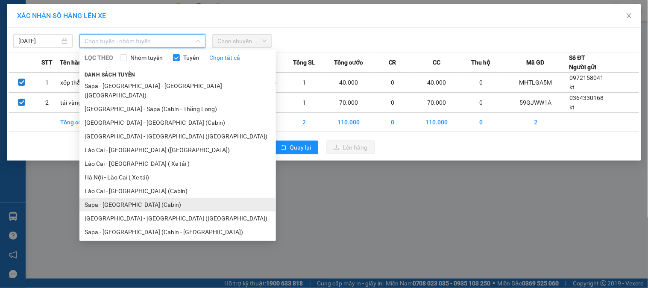
click at [132, 198] on li "Sapa - [GEOGRAPHIC_DATA] (Cabin)" at bounding box center [177, 205] width 196 height 14
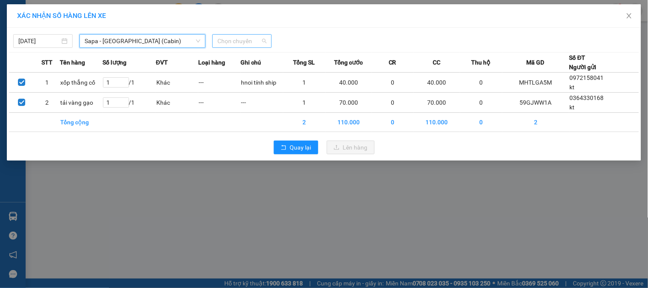
click at [228, 39] on span "Chọn chuyến" at bounding box center [241, 41] width 49 height 13
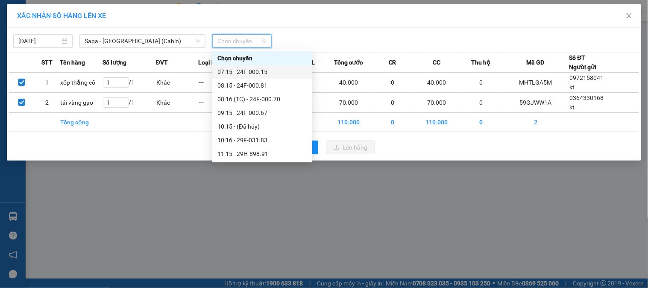
click at [257, 73] on div "07:15 - 24F-000.15" at bounding box center [262, 71] width 90 height 9
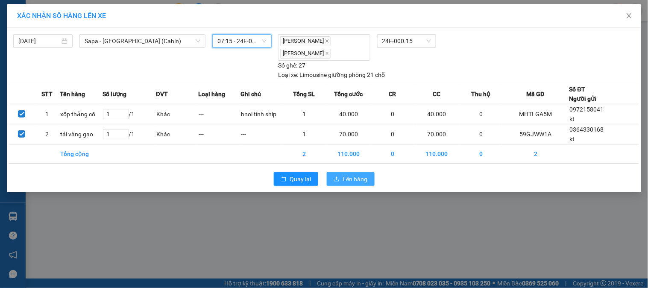
click at [342, 181] on button "Lên hàng" at bounding box center [351, 179] width 48 height 14
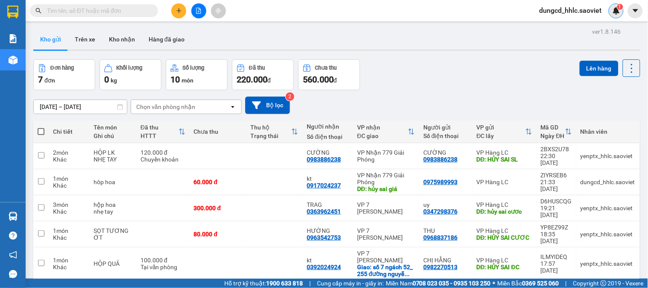
click at [614, 6] on div "1" at bounding box center [616, 10] width 15 height 15
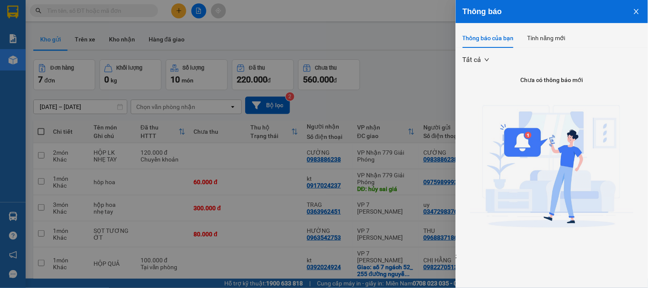
click at [647, 6] on button "Close" at bounding box center [636, 11] width 23 height 22
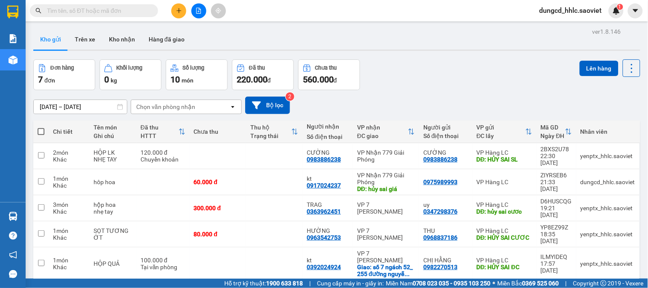
click at [140, 13] on input "text" at bounding box center [97, 10] width 101 height 9
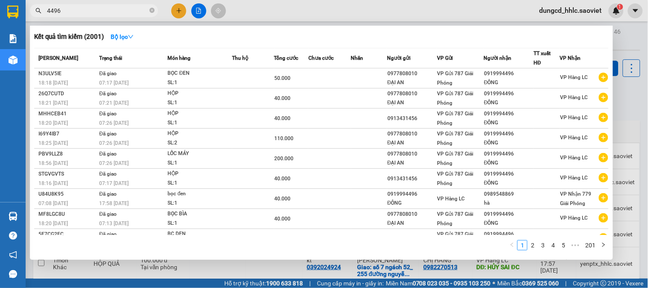
type input "4496"
click at [175, 15] on div at bounding box center [324, 144] width 648 height 288
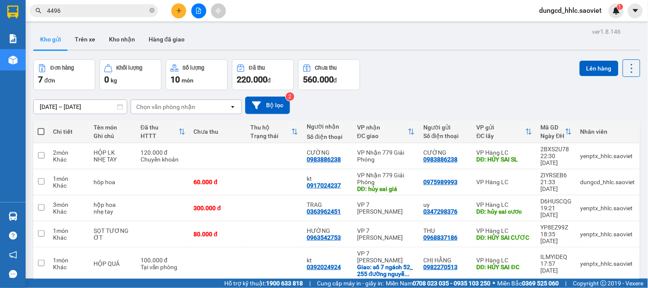
click at [174, 15] on button at bounding box center [178, 10] width 15 height 15
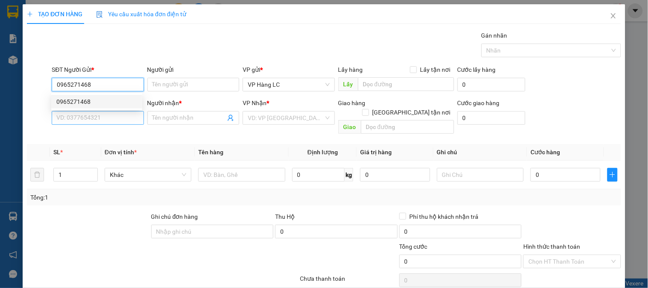
type input "0965271468"
click at [114, 118] on input "SĐT Người Nhận *" at bounding box center [98, 118] width 92 height 14
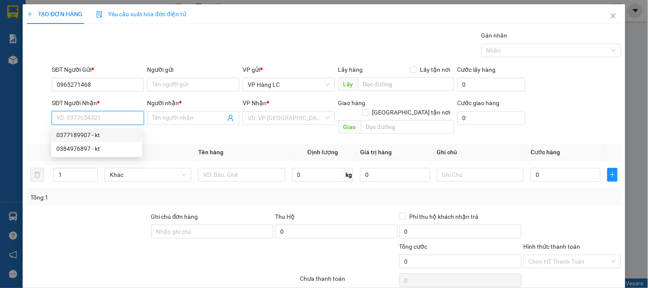
click at [120, 139] on div "0377189907 - kt" at bounding box center [96, 134] width 81 height 9
type input "0377189907"
type input "kt"
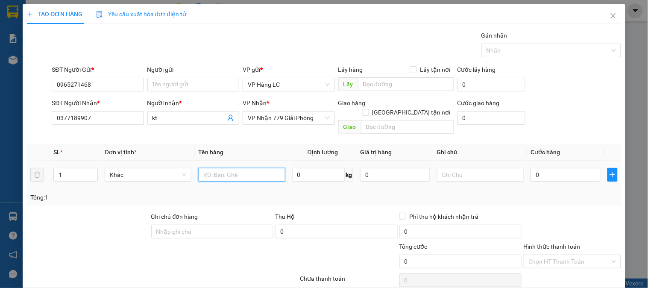
click at [249, 172] on input "text" at bounding box center [241, 175] width 87 height 14
type input "xốp đồ ăn"
click at [575, 168] on input "0" at bounding box center [565, 175] width 70 height 14
type input "4"
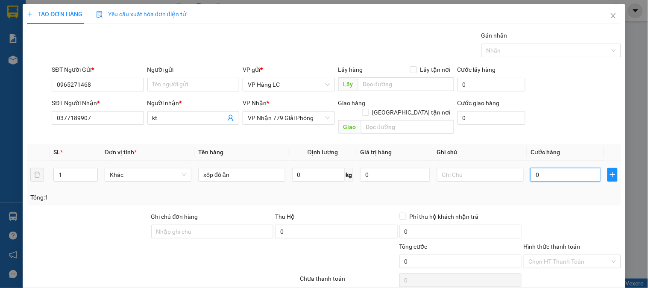
type input "4"
type input "40"
type input "400"
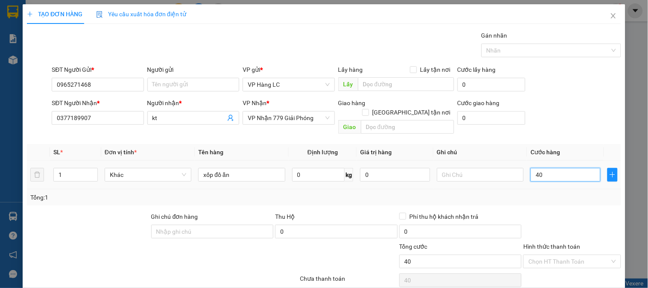
type input "400"
type input "4.000"
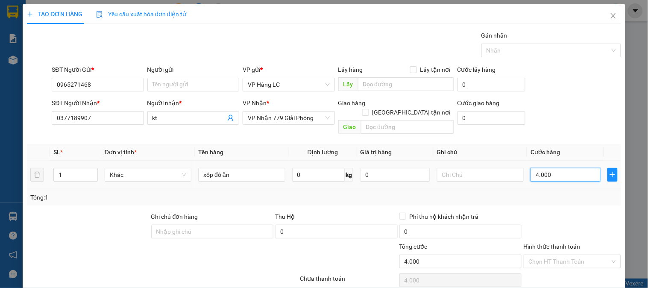
type input "40.000"
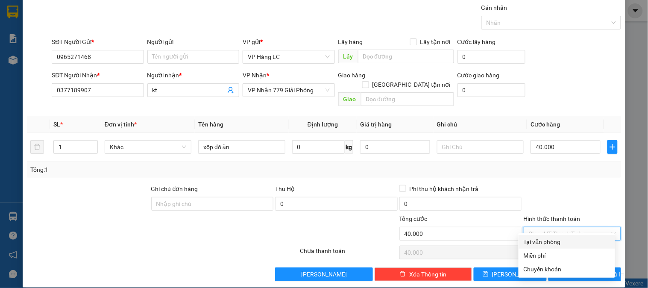
click at [577, 229] on input "Hình thức thanh toán" at bounding box center [568, 233] width 81 height 13
click at [560, 272] on div "Chuyển khoản" at bounding box center [567, 268] width 86 height 9
type input "0"
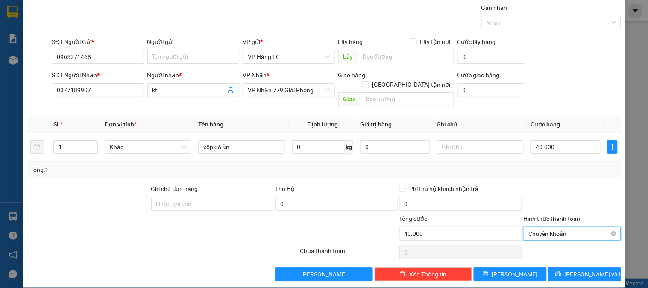
click at [567, 227] on span "Chuyển khoản" at bounding box center [571, 233] width 87 height 13
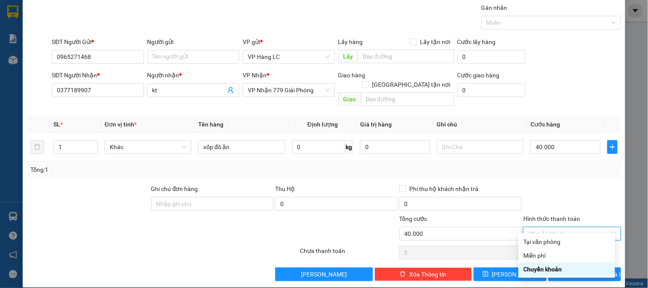
click at [577, 270] on div "Chuyển khoản" at bounding box center [567, 268] width 86 height 9
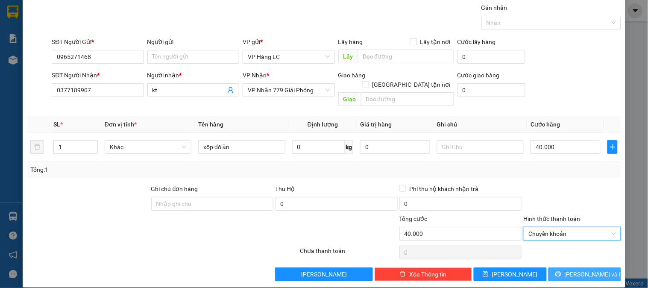
click at [577, 269] on span "[PERSON_NAME] và In" at bounding box center [595, 273] width 60 height 9
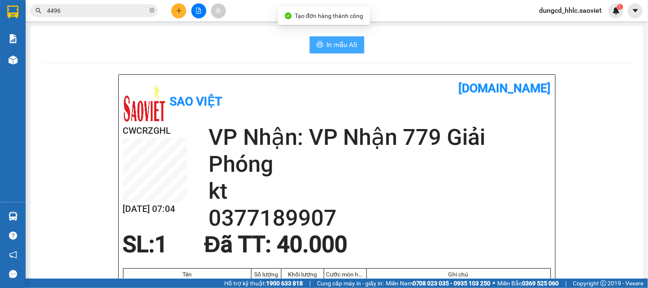
click at [331, 44] on span "In mẫu A5" at bounding box center [342, 44] width 31 height 11
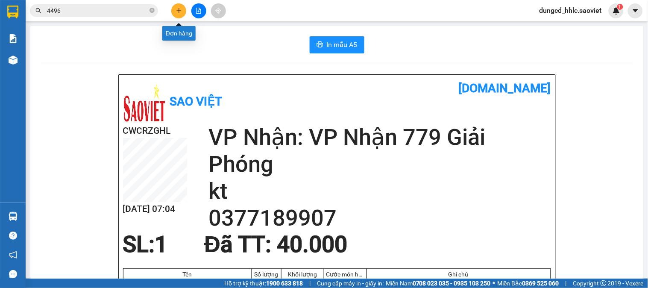
click at [177, 5] on button at bounding box center [178, 10] width 15 height 15
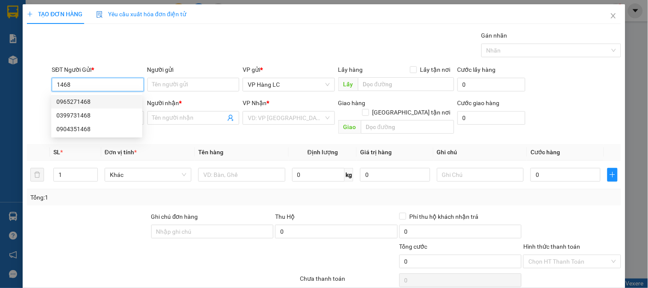
click at [117, 97] on div "0965271468" at bounding box center [96, 101] width 81 height 9
type input "0965271468"
type input "0377189907"
type input "kt"
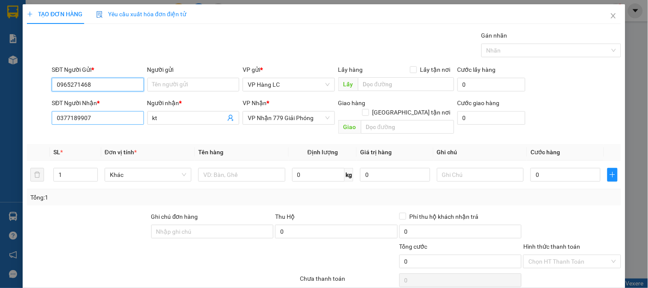
type input "0965271468"
click at [117, 114] on input "0377189907" at bounding box center [98, 118] width 92 height 14
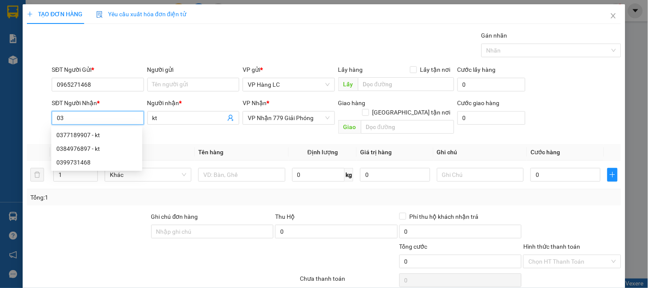
type input "0"
type input "0384976897"
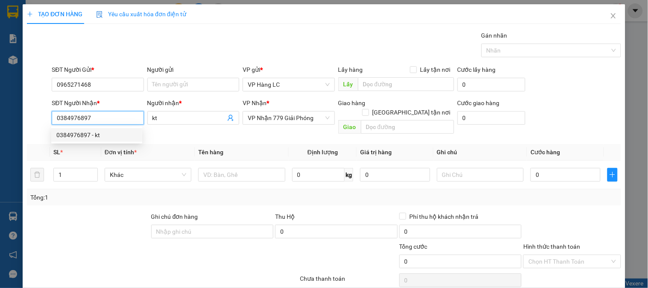
click at [108, 137] on div "0384976897 - kt" at bounding box center [96, 134] width 81 height 9
type input "ĐÃ GỌI 4/9"
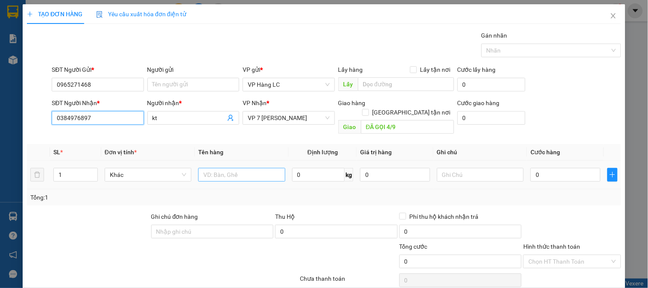
type input "0384976897"
click at [237, 168] on input "text" at bounding box center [241, 175] width 87 height 14
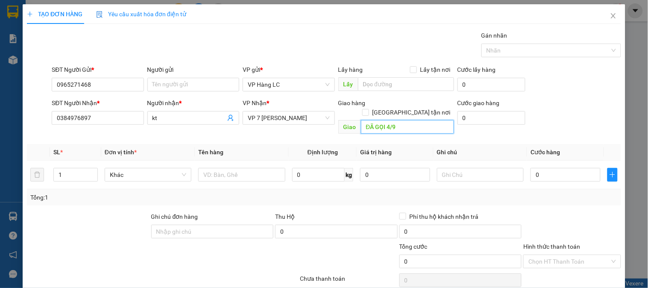
click at [413, 122] on input "ĐÃ GỌI 4/9" at bounding box center [407, 127] width 93 height 14
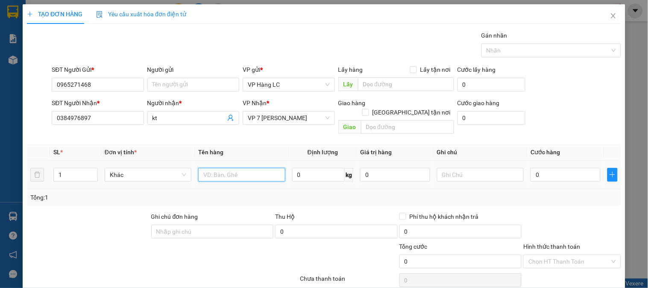
click at [219, 170] on input "text" at bounding box center [241, 175] width 87 height 14
type input "xốp đồ ăn"
click at [568, 168] on input "0" at bounding box center [565, 175] width 70 height 14
type input "4"
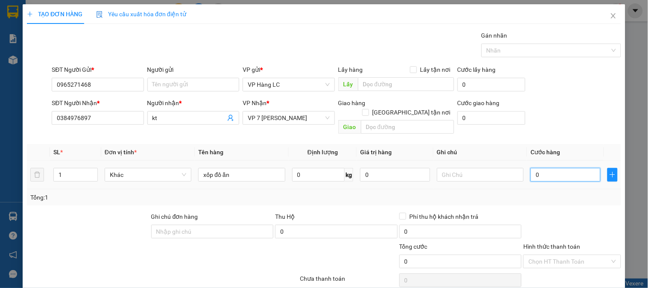
type input "4"
type input "40"
type input "400"
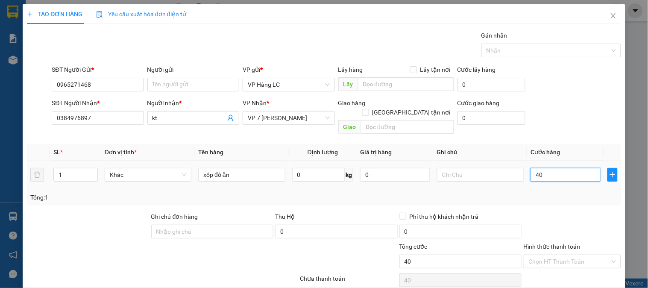
type input "400"
type input "4.000"
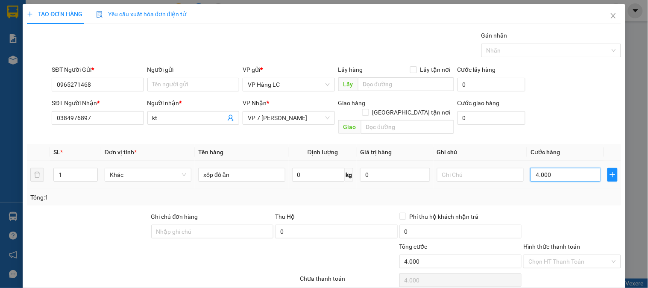
type input "40.000"
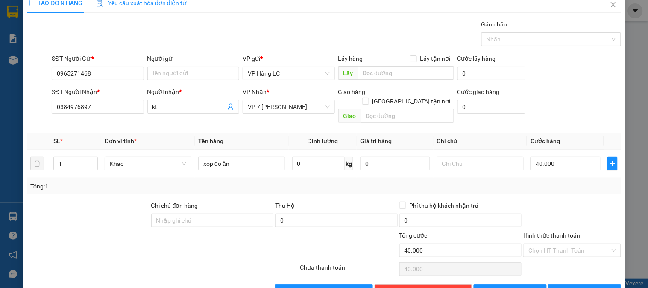
scroll to position [28, 0]
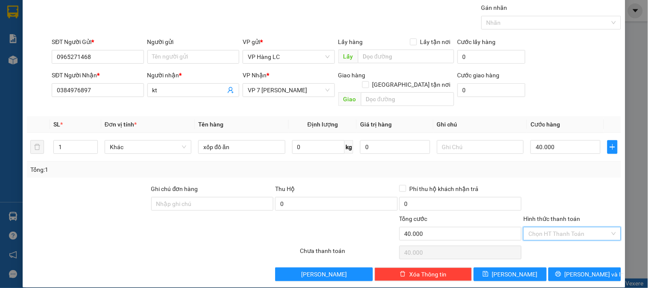
click at [582, 227] on input "Hình thức thanh toán" at bounding box center [568, 233] width 81 height 13
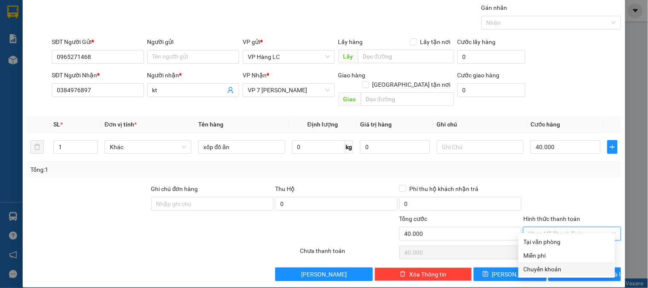
click at [561, 275] on div "Chuyển khoản" at bounding box center [566, 269] width 97 height 14
type input "0"
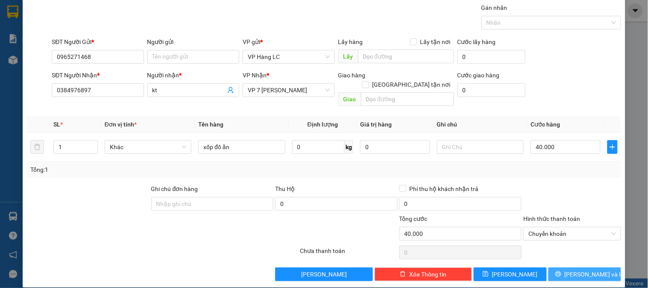
click at [579, 269] on span "Lưu và In" at bounding box center [595, 273] width 60 height 9
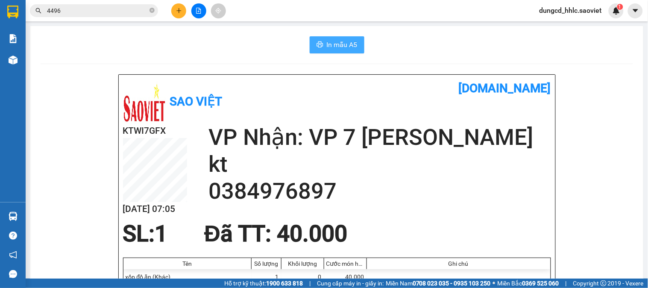
click at [328, 46] on span "In mẫu A5" at bounding box center [342, 44] width 31 height 11
click at [169, 11] on div at bounding box center [199, 10] width 64 height 15
click at [174, 10] on button at bounding box center [178, 10] width 15 height 15
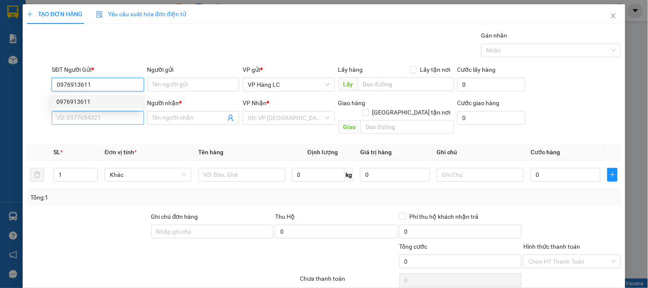
type input "0976913611"
drag, startPoint x: 105, startPoint y: 121, endPoint x: 98, endPoint y: 111, distance: 11.7
click at [104, 121] on input "SĐT Người Nhận *" at bounding box center [98, 118] width 92 height 14
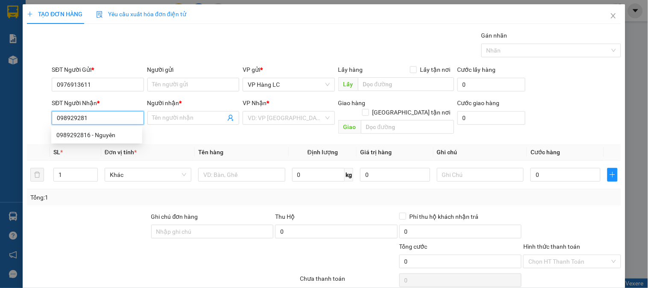
type input "0989292816"
click at [114, 133] on div "0989292816 - Nguyên" at bounding box center [96, 134] width 81 height 9
type input "Nguyên"
type input "0989292816"
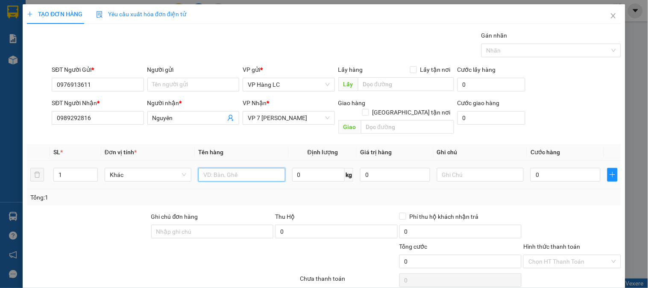
click at [231, 168] on input "text" at bounding box center [241, 175] width 87 height 14
type input "tải gạo trắng"
type input "2"
drag, startPoint x: 92, startPoint y: 161, endPoint x: 138, endPoint y: 153, distance: 47.3
click at [93, 170] on icon "up" at bounding box center [92, 171] width 3 height 3
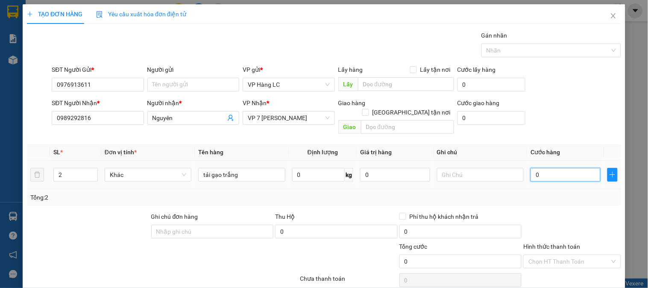
click at [581, 172] on input "0" at bounding box center [565, 175] width 70 height 14
type input "1"
type input "14"
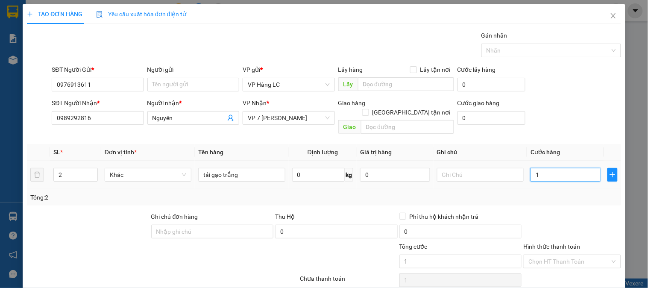
type input "14"
type input "140"
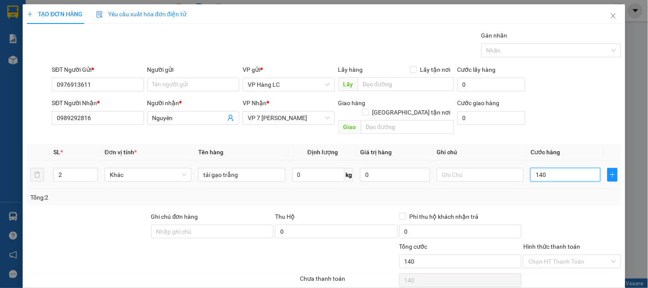
type input "1.400"
type input "14.000"
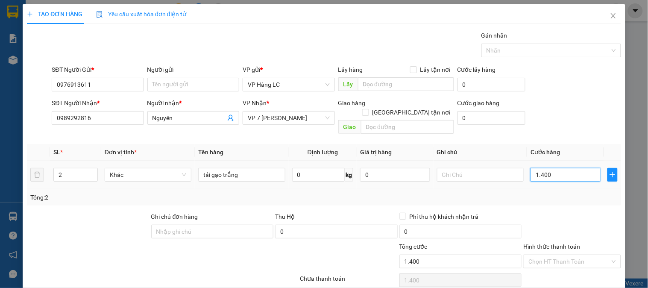
type input "14.000"
type input "140.000"
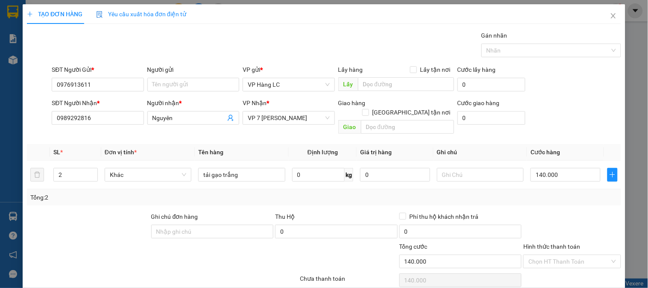
scroll to position [28, 0]
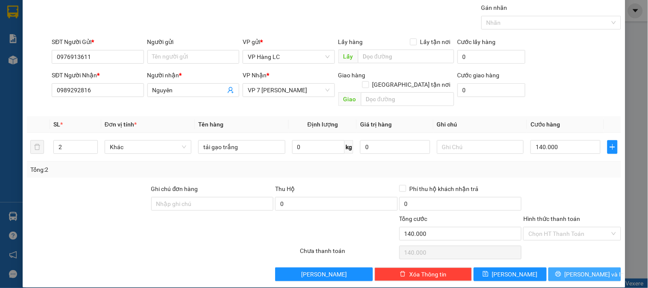
click at [561, 271] on icon "printer" at bounding box center [558, 274] width 6 height 6
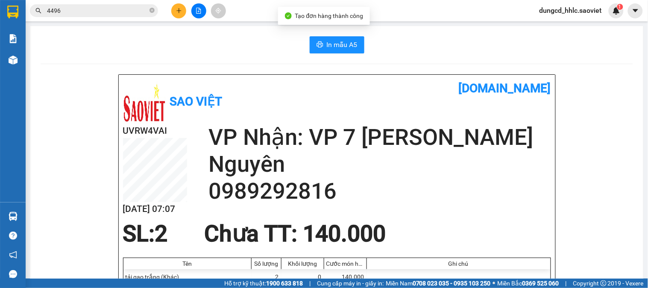
click at [342, 48] on span "In mẫu A5" at bounding box center [342, 44] width 31 height 11
click at [179, 11] on icon "plus" at bounding box center [179, 10] width 0 height 5
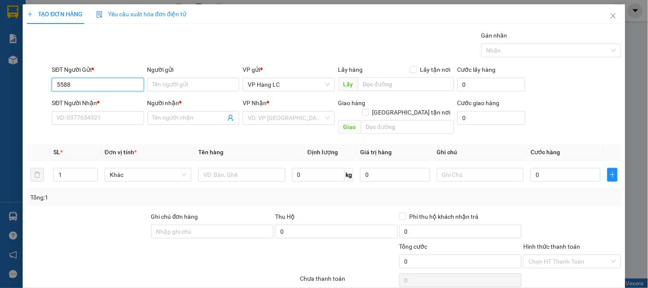
click at [83, 82] on input "5588" at bounding box center [98, 85] width 92 height 14
click at [87, 96] on div "0387445588" at bounding box center [96, 102] width 91 height 14
type input "0387445588"
type input "0363818678"
type input "kt"
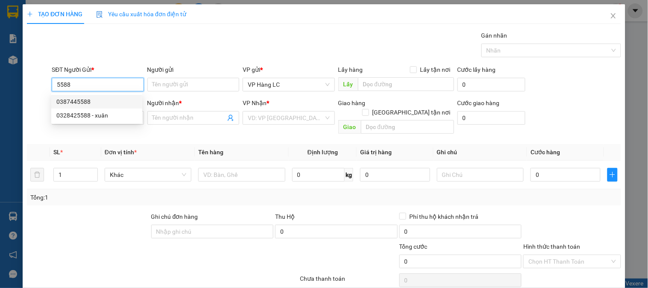
checkbox input "true"
type input "LH CTN"
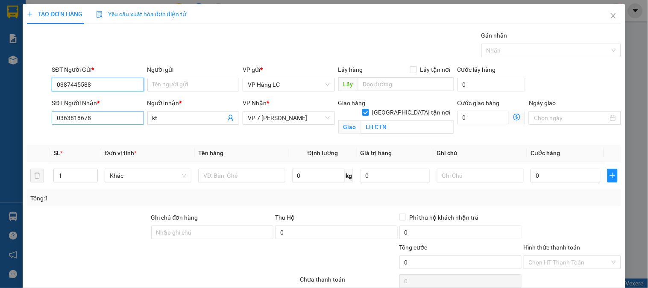
type input "0387445588"
click at [93, 118] on input "0363818678" at bounding box center [98, 118] width 92 height 14
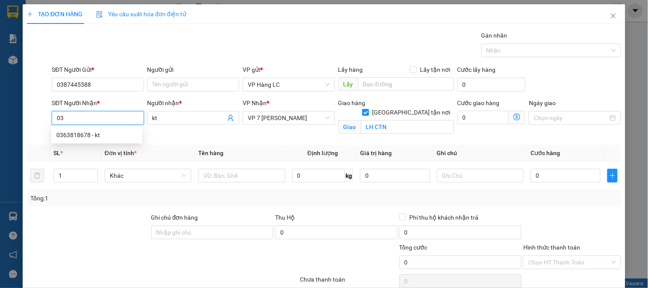
type input "0"
click at [313, 118] on span "VP 7 [PERSON_NAME]" at bounding box center [289, 117] width 82 height 13
type input "0984024877"
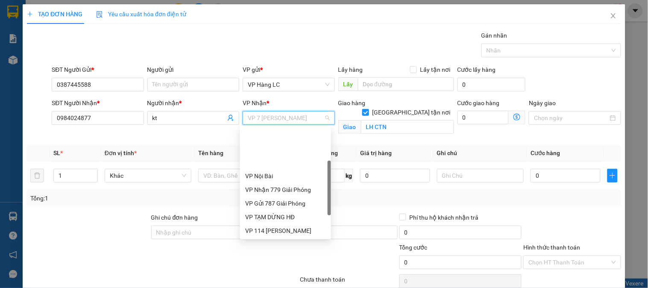
scroll to position [54, 0]
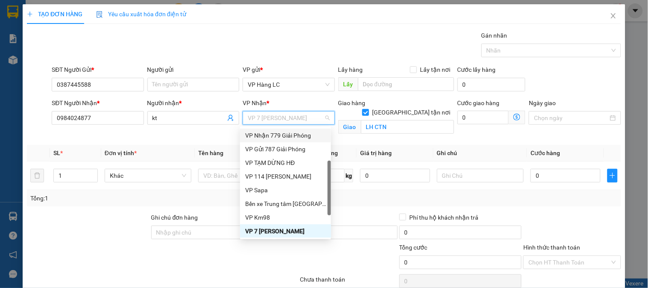
drag, startPoint x: 302, startPoint y: 131, endPoint x: 309, endPoint y: 130, distance: 7.3
click at [302, 131] on div "VP Nhận 779 Giải Phóng" at bounding box center [285, 135] width 81 height 9
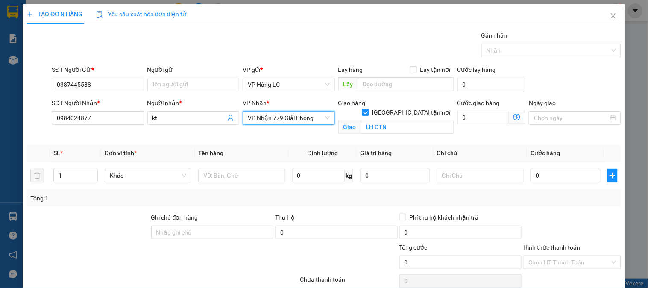
click at [368, 109] on input "[GEOGRAPHIC_DATA] tận nơi" at bounding box center [365, 112] width 6 height 6
checkbox input "false"
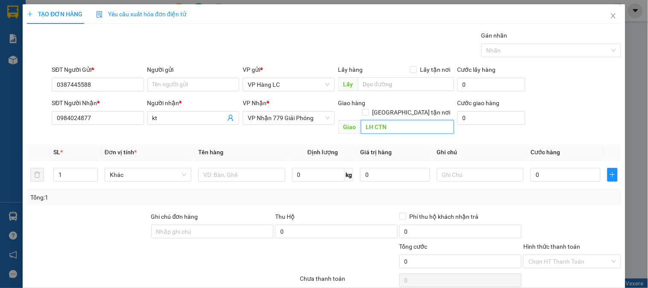
click at [400, 120] on input "LH CTN" at bounding box center [407, 127] width 93 height 14
type input "\"
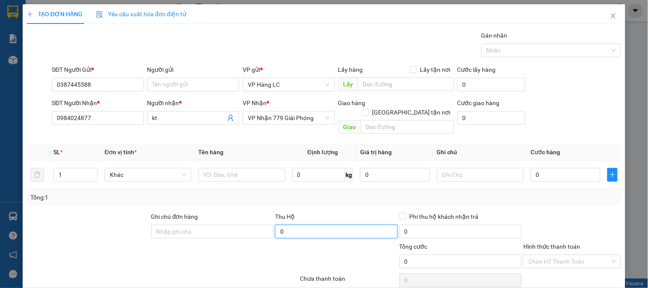
click at [348, 225] on input "0" at bounding box center [336, 232] width 123 height 14
type input "720.000"
type input "15.000"
click at [234, 161] on td at bounding box center [242, 175] width 94 height 29
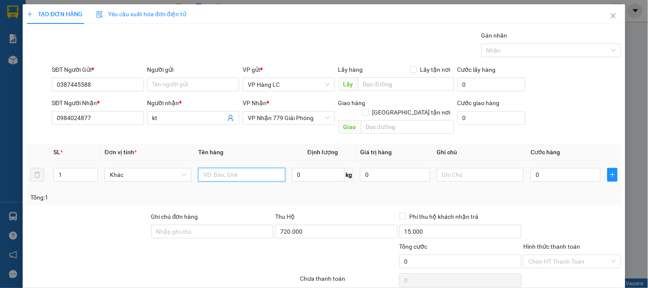
click at [231, 169] on input "text" at bounding box center [241, 175] width 87 height 14
type input "xốp đồ ăn"
click at [560, 168] on input "0" at bounding box center [565, 175] width 70 height 14
type input "4"
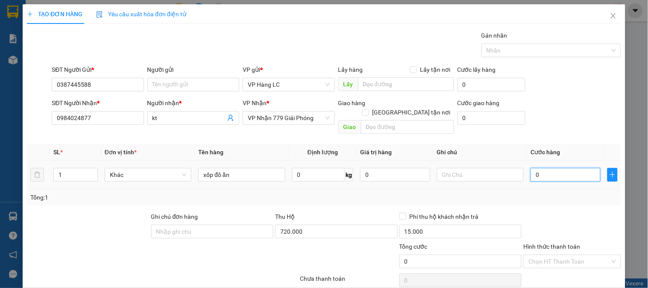
type input "4"
type input "40"
type input "400"
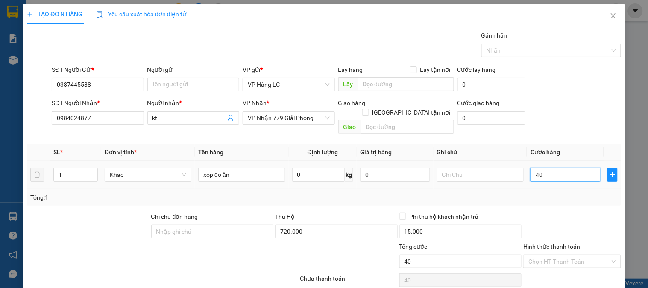
type input "400"
type input "4.000"
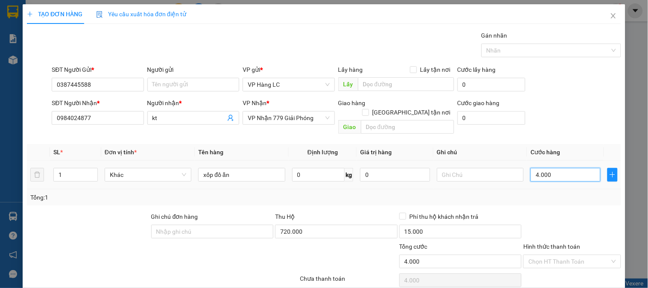
type input "40.000"
drag, startPoint x: 396, startPoint y: 206, endPoint x: 474, endPoint y: 155, distance: 93.8
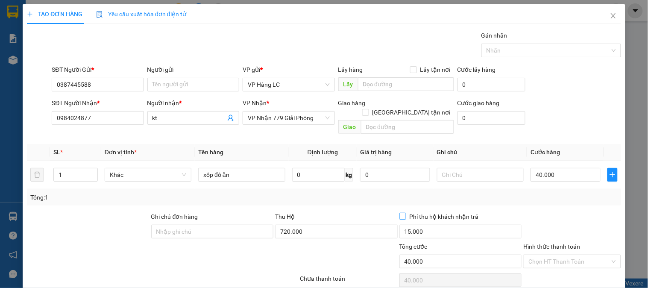
click at [399, 213] on input "Phí thu hộ khách nhận trả" at bounding box center [402, 216] width 6 height 6
checkbox input "true"
click at [466, 169] on input "text" at bounding box center [480, 175] width 87 height 14
type input "hn trả"
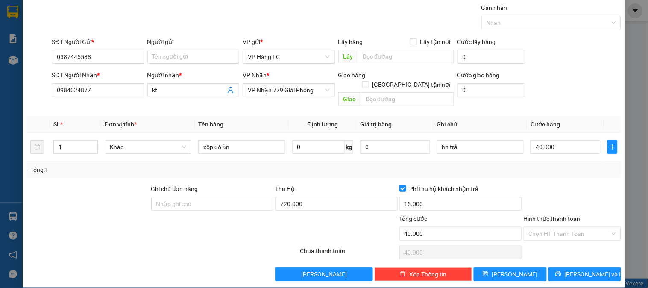
scroll to position [0, 0]
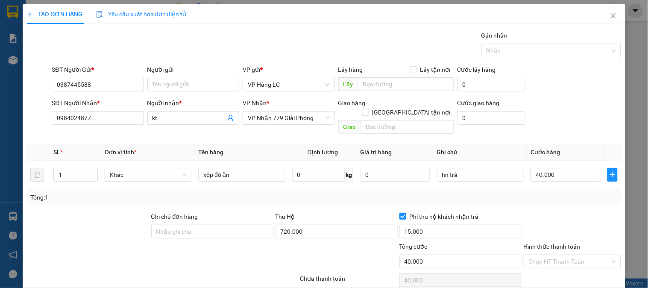
click at [571, 272] on div "Chọn HT Thanh Toán" at bounding box center [571, 280] width 99 height 17
drag, startPoint x: 638, startPoint y: 215, endPoint x: 640, endPoint y: 257, distance: 41.9
click at [640, 257] on div "TẠO ĐƠN HÀNG Yêu cầu xuất hóa đơn điện tử Transit Pickup Surcharge Ids Transit …" at bounding box center [324, 144] width 648 height 288
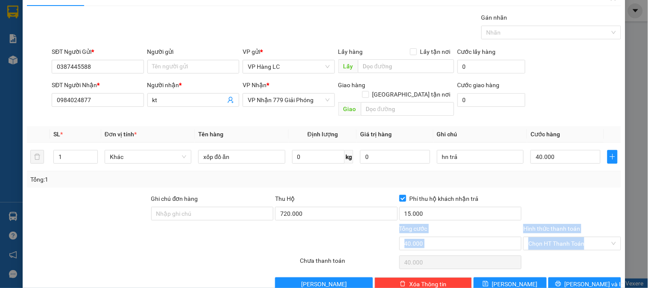
scroll to position [28, 0]
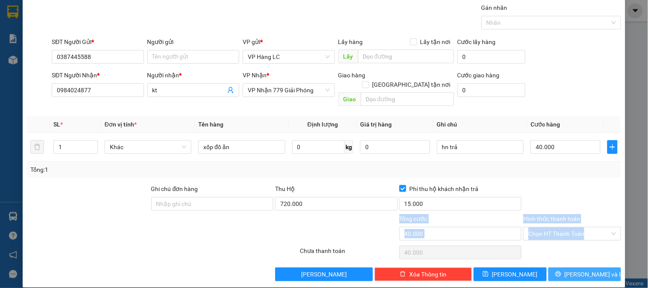
click at [589, 269] on span "[PERSON_NAME] và In" at bounding box center [595, 273] width 60 height 9
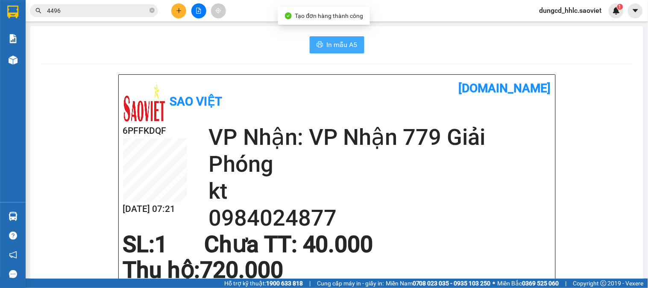
click at [322, 47] on button "In mẫu A5" at bounding box center [337, 44] width 55 height 17
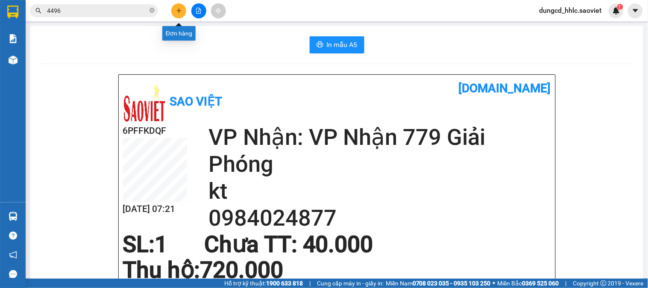
click at [173, 13] on button at bounding box center [178, 10] width 15 height 15
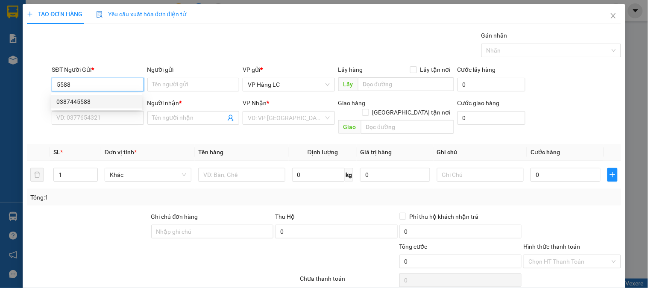
click at [91, 100] on div "0387445588" at bounding box center [96, 101] width 81 height 9
type input "0387445588"
type input "0984024877"
type input "kt"
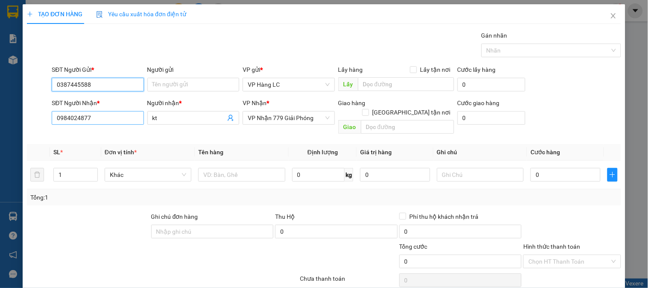
type input "0387445588"
click at [99, 120] on input "0984024877" at bounding box center [98, 118] width 92 height 14
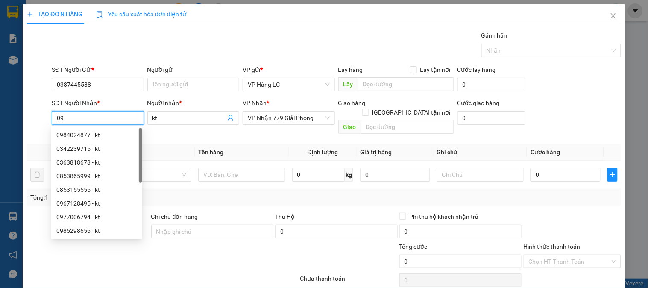
type input "0"
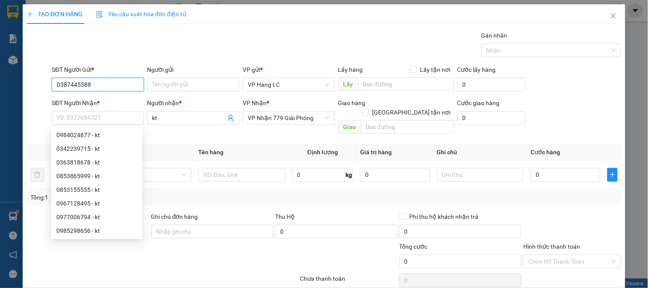
click at [118, 82] on input "0387445588" at bounding box center [98, 85] width 92 height 14
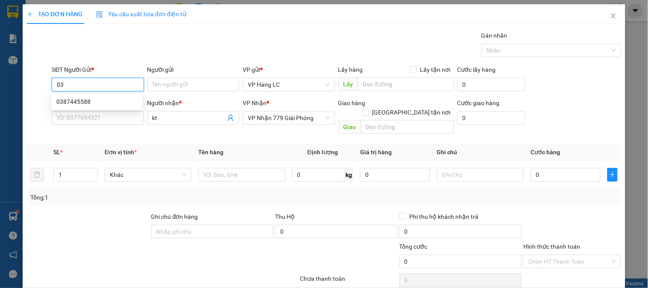
type input "0"
type input "0982149986"
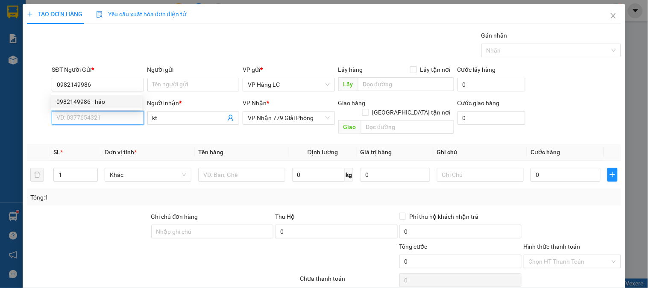
click at [105, 111] on input "SĐT Người Nhận *" at bounding box center [98, 118] width 92 height 14
click at [317, 120] on span "VP Nhận 779 Giải Phóng" at bounding box center [289, 117] width 82 height 13
type input "0971523590"
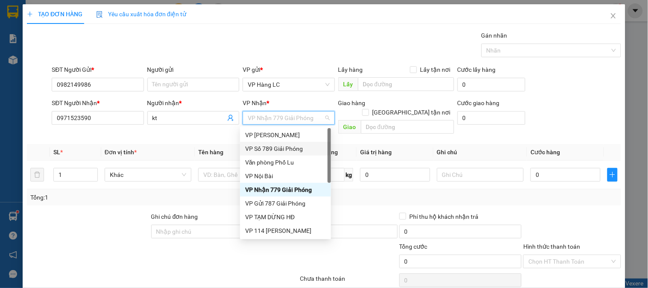
type input "7"
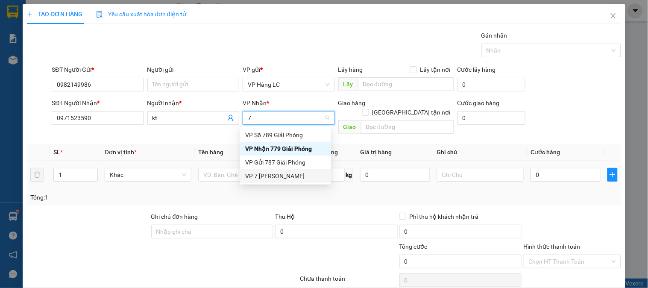
click at [283, 179] on div "VP 7 [PERSON_NAME]" at bounding box center [285, 175] width 81 height 9
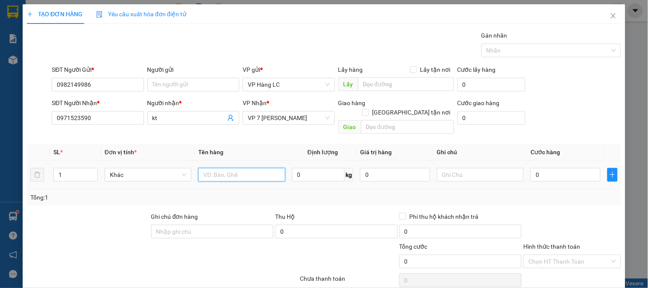
click at [231, 168] on input "text" at bounding box center [241, 175] width 87 height 14
type input "bọc quần áo"
click at [572, 170] on input "0" at bounding box center [565, 175] width 70 height 14
type input "4"
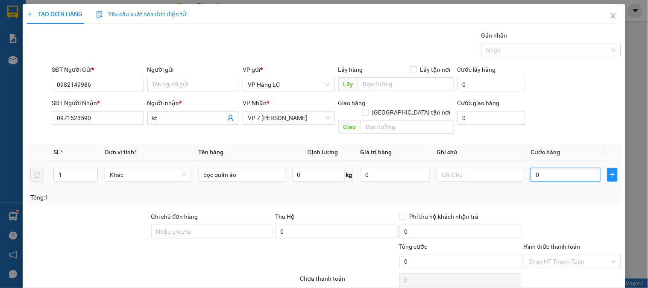
type input "4"
type input "40"
type input "400"
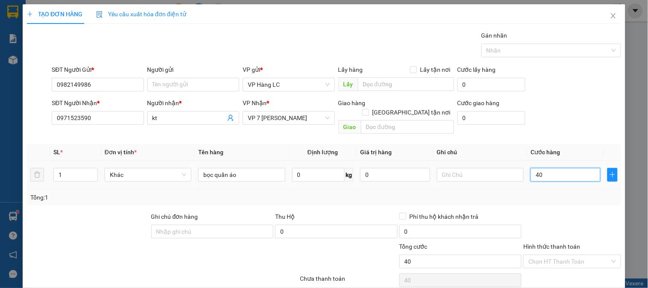
type input "400"
type input "4.000"
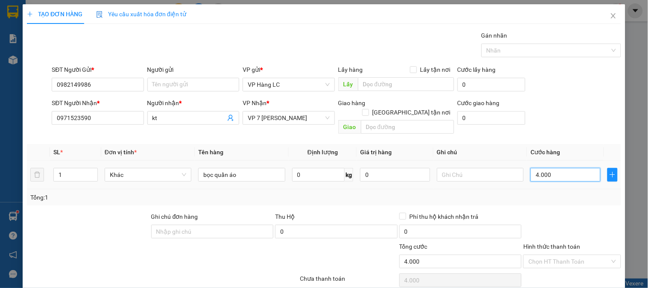
type input "40.000"
click at [599, 257] on input "Hình thức thanh toán" at bounding box center [568, 261] width 81 height 13
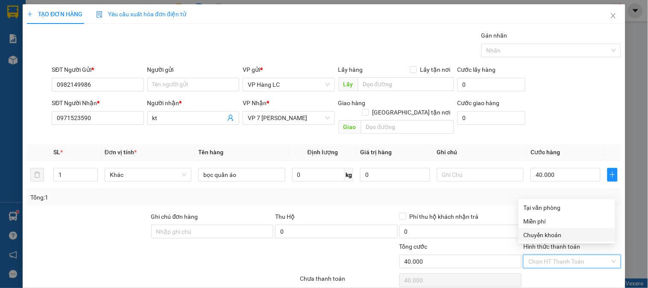
click at [539, 235] on div "Chuyển khoản" at bounding box center [567, 234] width 86 height 9
type input "0"
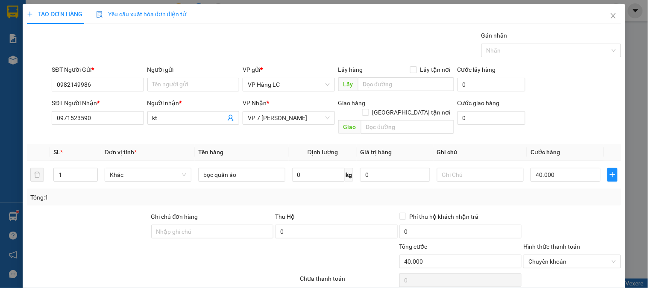
scroll to position [28, 0]
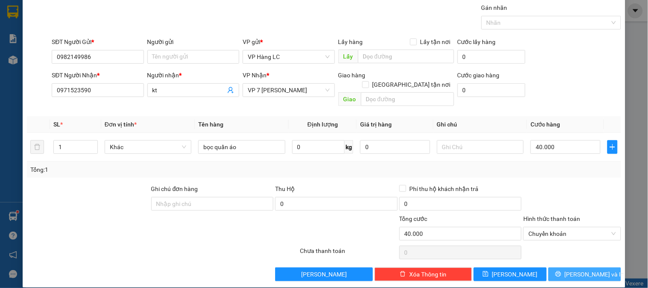
click at [591, 269] on span "[PERSON_NAME] và In" at bounding box center [595, 273] width 60 height 9
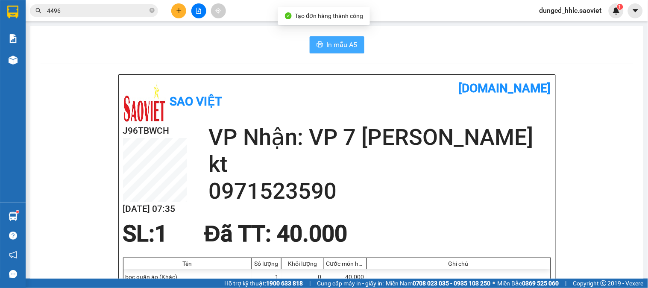
click at [327, 40] on span "In mẫu A5" at bounding box center [342, 44] width 31 height 11
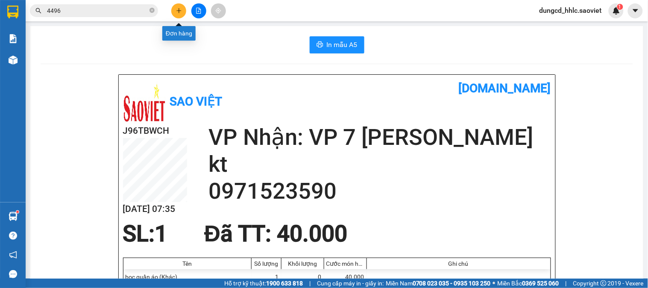
click at [183, 14] on button at bounding box center [178, 10] width 15 height 15
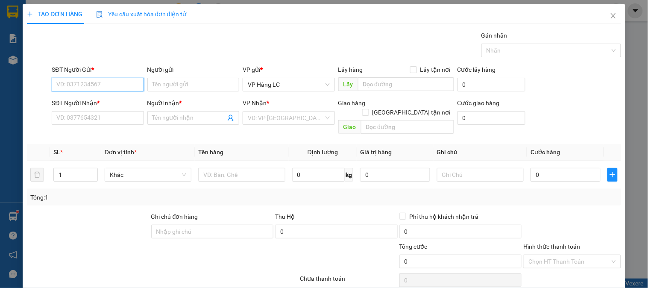
click at [122, 84] on input "SĐT Người Gửi *" at bounding box center [98, 85] width 92 height 14
type input "0812966326"
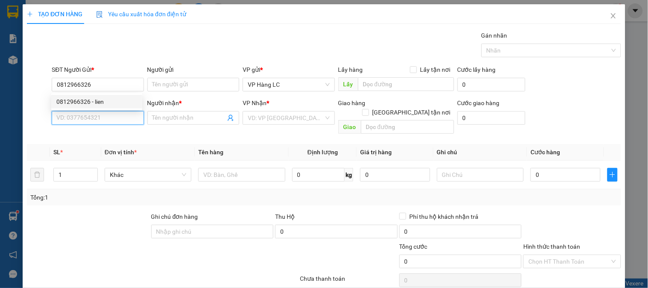
click at [104, 116] on input "SĐT Người Nhận *" at bounding box center [98, 118] width 92 height 14
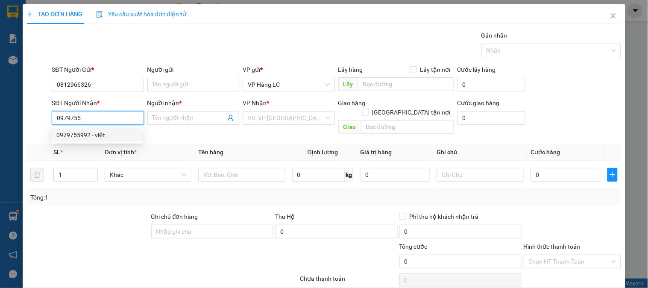
click at [125, 128] on div "0979755992 - việt" at bounding box center [96, 135] width 91 height 14
type input "0979755992"
type input "việt"
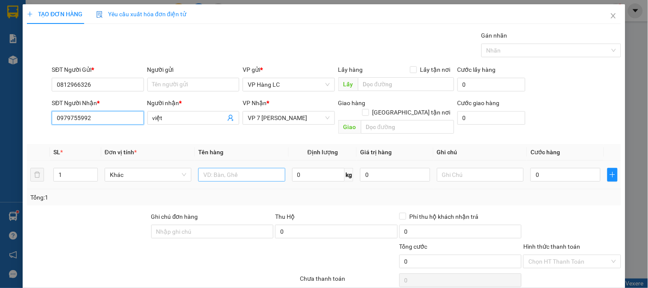
type input "0979755992"
click at [214, 170] on input "text" at bounding box center [241, 175] width 87 height 14
type input "xốp đồ ăn"
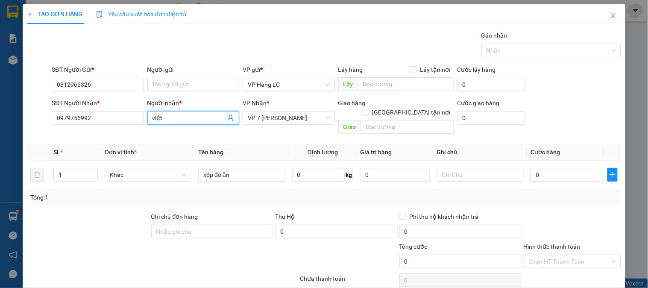
click at [171, 120] on input "việt" at bounding box center [188, 117] width 73 height 9
type input "v"
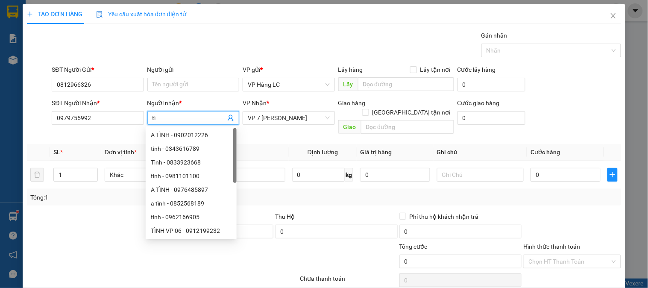
type input "t"
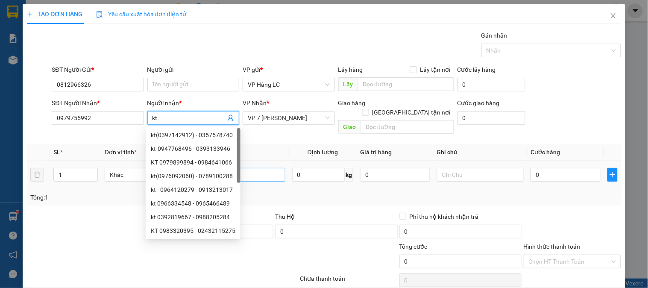
type input "kt"
click at [252, 168] on input "xốp đồ ăn" at bounding box center [241, 175] width 87 height 14
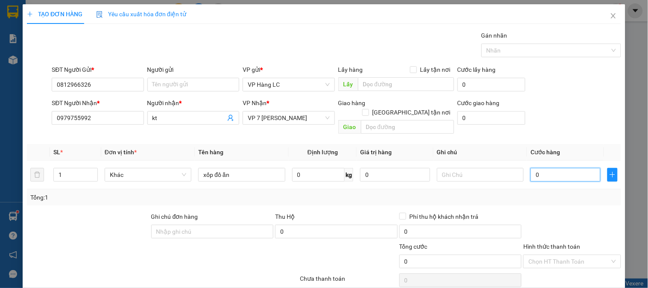
type input "5"
type input "50"
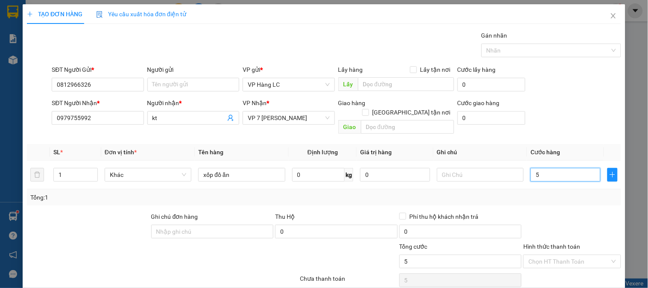
type input "50"
type input "500"
type input "5.000"
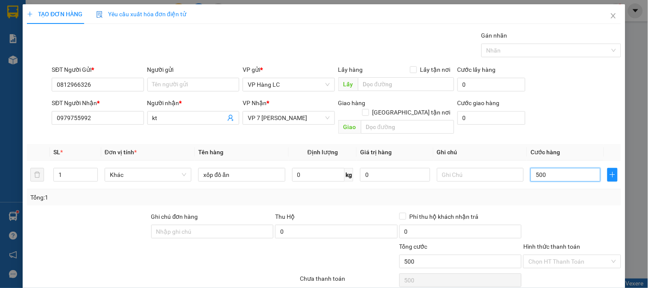
type input "5.000"
type input "50.000"
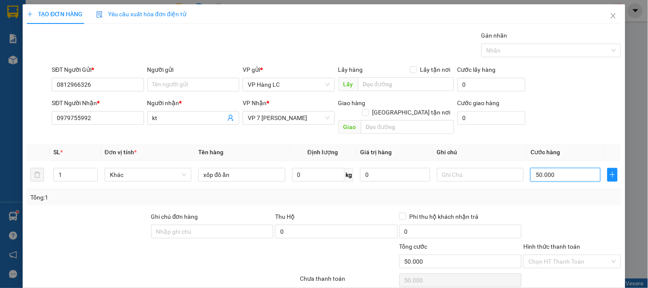
type input "50.000"
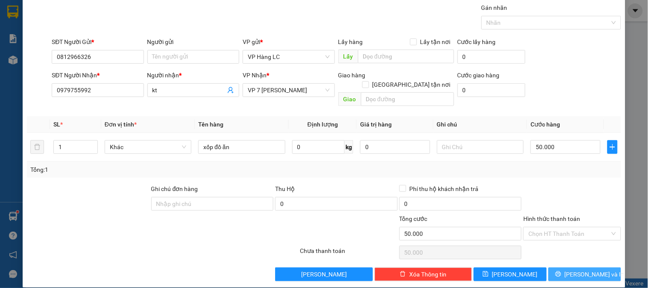
click at [588, 269] on span "[PERSON_NAME] và In" at bounding box center [595, 273] width 60 height 9
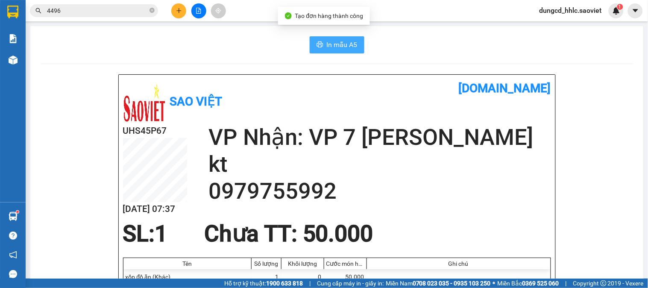
click at [339, 49] on span "In mẫu A5" at bounding box center [342, 44] width 31 height 11
click at [614, 15] on div "1" at bounding box center [616, 10] width 15 height 15
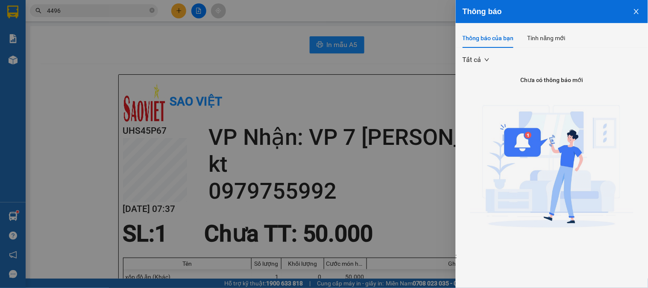
drag, startPoint x: 629, startPoint y: 10, endPoint x: 639, endPoint y: 3, distance: 12.0
click at [634, 7] on button "Close" at bounding box center [636, 11] width 23 height 22
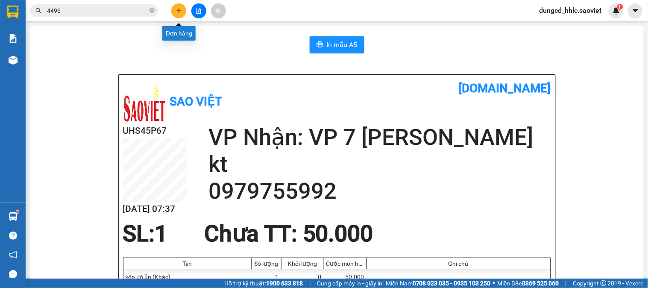
click at [176, 14] on button at bounding box center [178, 10] width 15 height 15
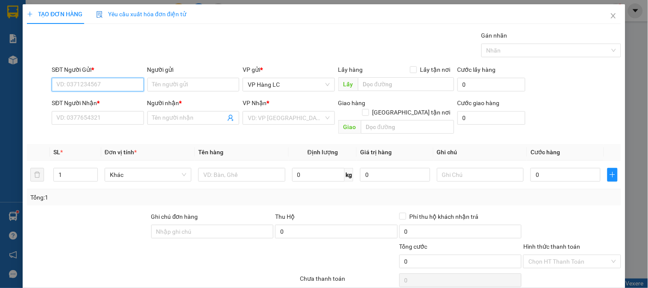
click at [136, 82] on input "SĐT Người Gửi *" at bounding box center [98, 85] width 92 height 14
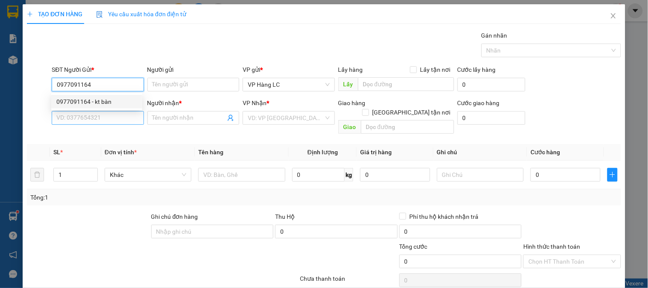
type input "0977091164"
click at [114, 120] on input "SĐT Người Nhận *" at bounding box center [98, 118] width 92 height 14
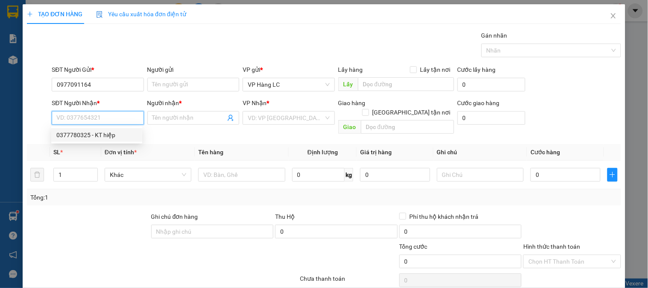
click at [112, 134] on div "0377780325 - KT hiệp" at bounding box center [96, 134] width 81 height 9
type input "0377780325"
type input "KT hiệp"
type input "vvtp"
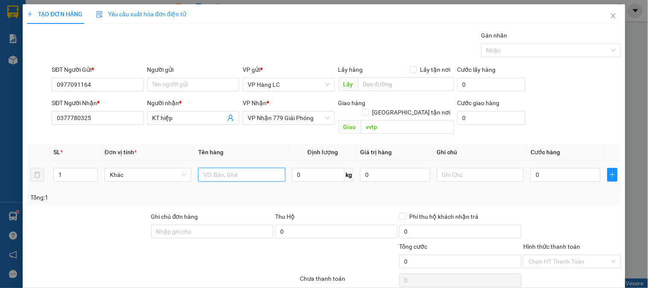
click at [276, 168] on input "text" at bounding box center [241, 175] width 87 height 14
type input "xốp lienf bọc đen"
click at [590, 168] on input "0" at bounding box center [565, 175] width 70 height 14
type input "6"
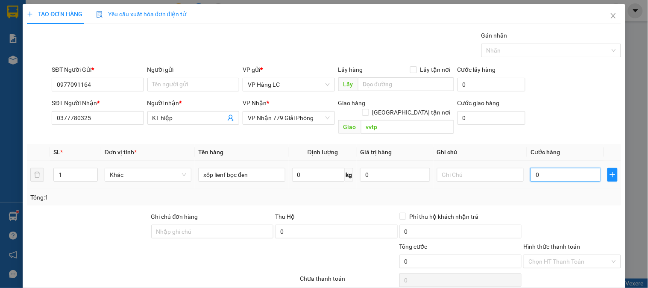
type input "6"
type input "60"
type input "600"
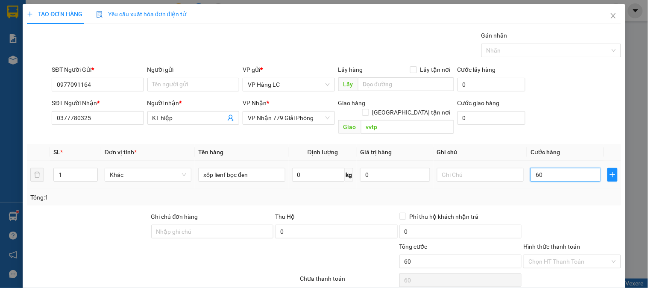
type input "600"
type input "6.000"
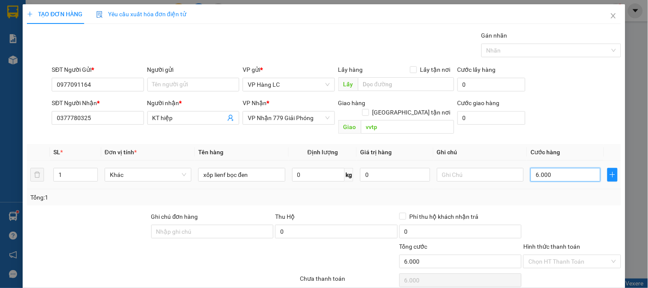
type input "60.000"
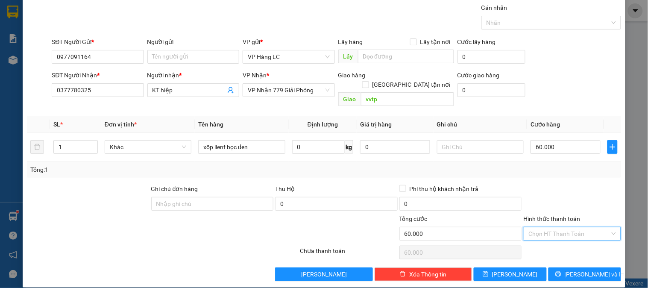
click at [584, 227] on input "Hình thức thanh toán" at bounding box center [568, 233] width 81 height 13
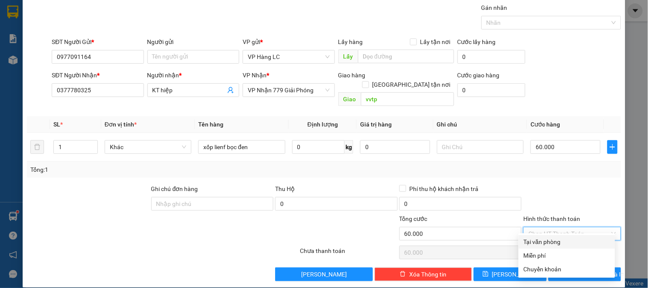
click at [571, 238] on div "Tại văn phòng" at bounding box center [567, 241] width 86 height 9
type input "0"
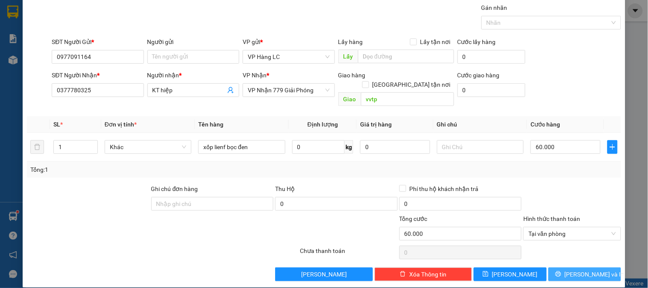
click at [600, 267] on button "[PERSON_NAME] và In" at bounding box center [584, 274] width 73 height 14
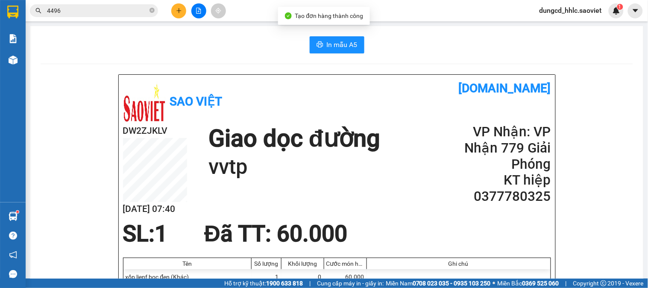
click at [302, 45] on div "In mẫu A5" at bounding box center [337, 44] width 592 height 17
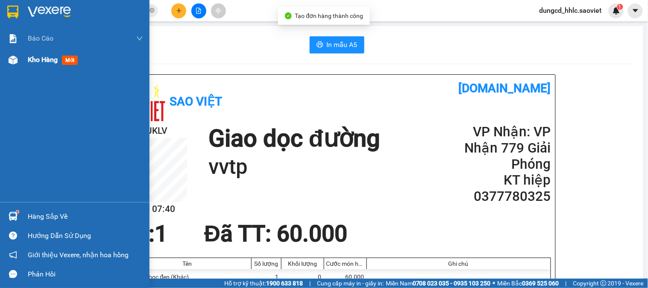
click at [6, 58] on div at bounding box center [13, 60] width 15 height 15
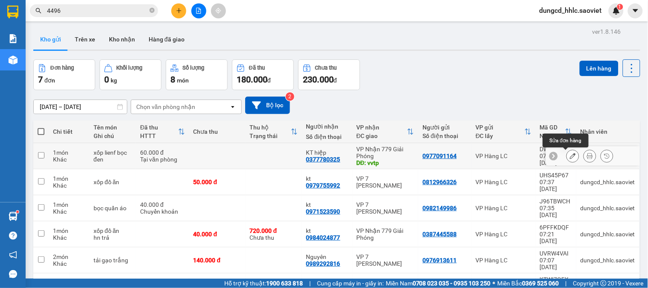
click at [567, 156] on button at bounding box center [573, 156] width 12 height 15
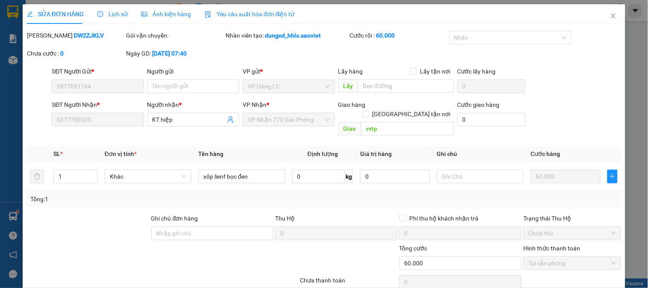
type input "0977091164"
type input "0377780325"
type input "KT hiệp"
type input "vvtp"
type input "0"
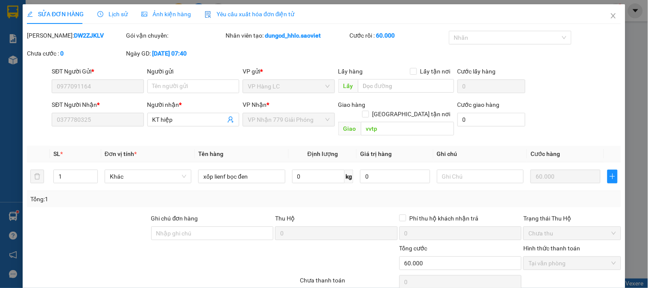
type input "60.000"
click at [389, 122] on input "vvtp" at bounding box center [407, 129] width 93 height 14
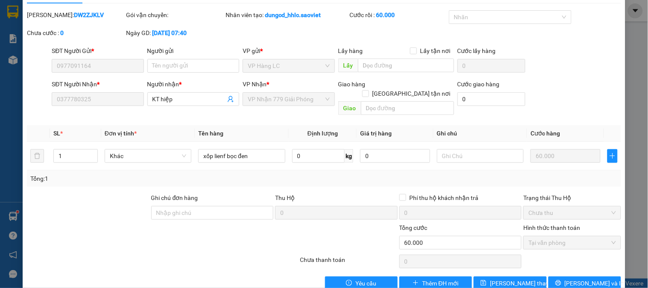
scroll to position [30, 0]
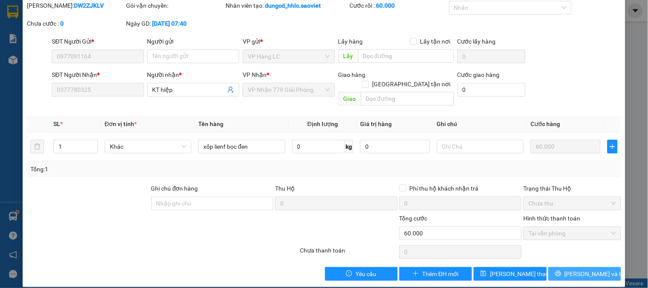
click at [577, 269] on span "[PERSON_NAME] và In" at bounding box center [595, 273] width 60 height 9
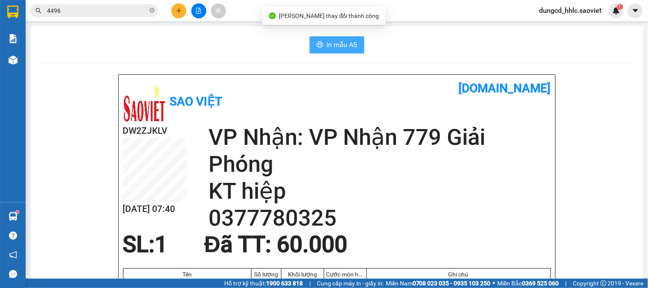
click at [343, 49] on span "In mẫu A5" at bounding box center [342, 44] width 31 height 11
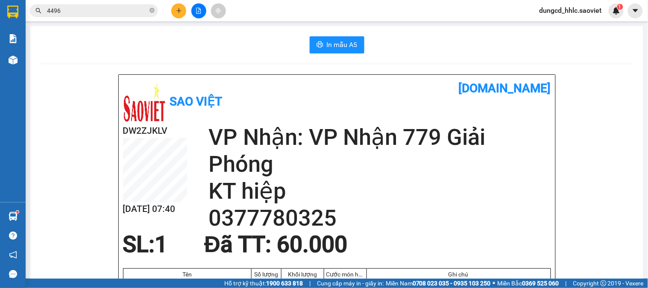
click at [182, 8] on button at bounding box center [178, 10] width 15 height 15
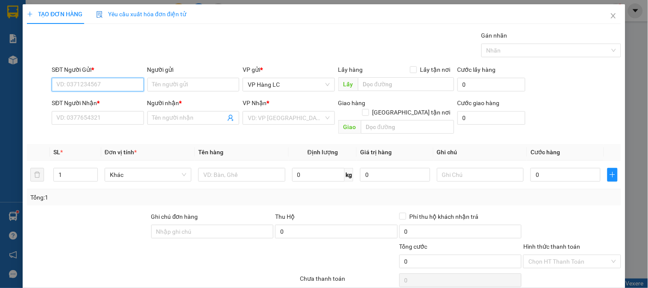
click at [82, 78] on input "SĐT Người Gửi *" at bounding box center [98, 85] width 92 height 14
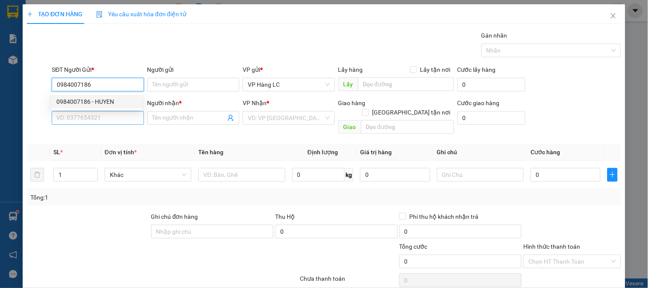
type input "0984007186"
click at [134, 120] on input "SĐT Người Nhận *" at bounding box center [98, 118] width 92 height 14
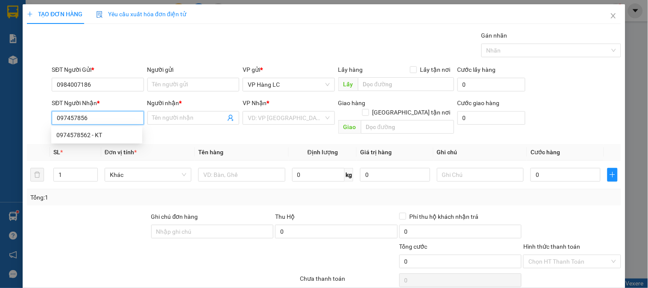
type input "0974578562"
click at [125, 129] on div "0974578562 - KT" at bounding box center [96, 135] width 91 height 14
type input "KT"
type input "0974578562"
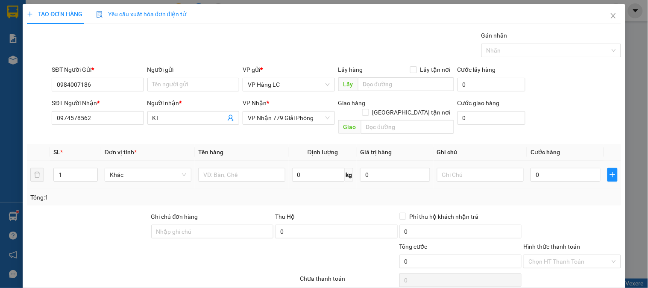
click at [226, 166] on div at bounding box center [241, 174] width 87 height 17
click at [227, 168] on input "text" at bounding box center [241, 175] width 87 height 14
type input "xốp liền hộp"
click at [571, 168] on input "0" at bounding box center [565, 175] width 70 height 14
type input "6"
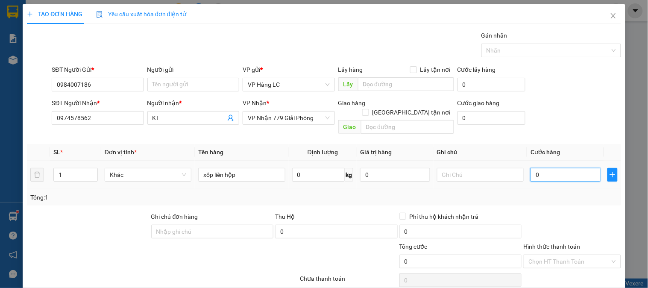
type input "6"
type input "60"
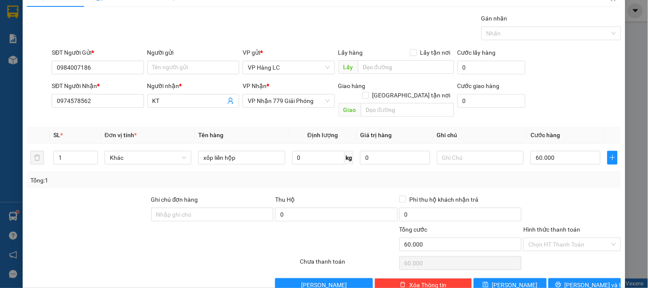
scroll to position [28, 0]
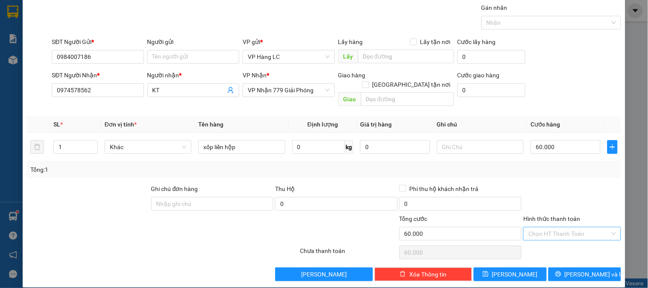
click at [583, 227] on input "Hình thức thanh toán" at bounding box center [568, 233] width 81 height 13
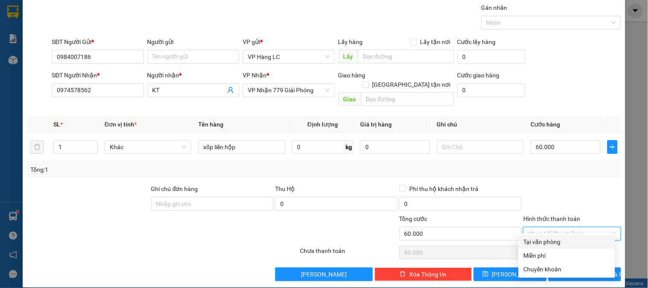
click at [571, 241] on div "Tại văn phòng" at bounding box center [567, 241] width 86 height 9
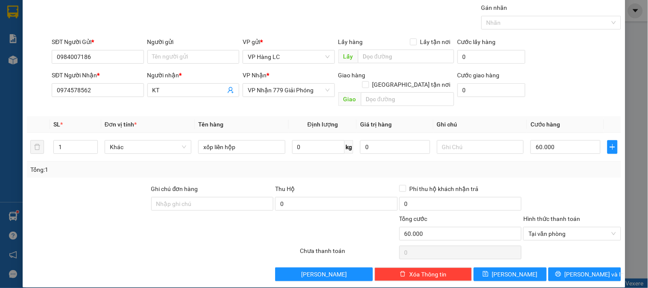
drag, startPoint x: 639, startPoint y: 239, endPoint x: 620, endPoint y: 263, distance: 30.1
click at [626, 259] on div "TẠO ĐƠN HÀNG Yêu cầu xuất hóa đơn điện tử Transit Pickup Surcharge Ids Transit …" at bounding box center [324, 144] width 648 height 288
click at [580, 272] on div "TẠO ĐƠN HÀNG Yêu cầu xuất hóa đơn điện tử Transit Pickup Surcharge Ids Transit …" at bounding box center [324, 132] width 603 height 311
click at [580, 270] on button "[PERSON_NAME] và In" at bounding box center [584, 274] width 73 height 14
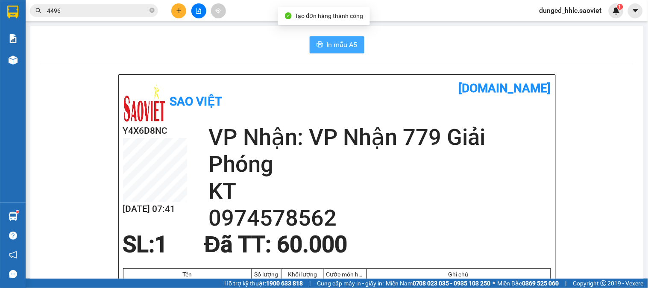
click at [327, 46] on span "In mẫu A5" at bounding box center [342, 44] width 31 height 11
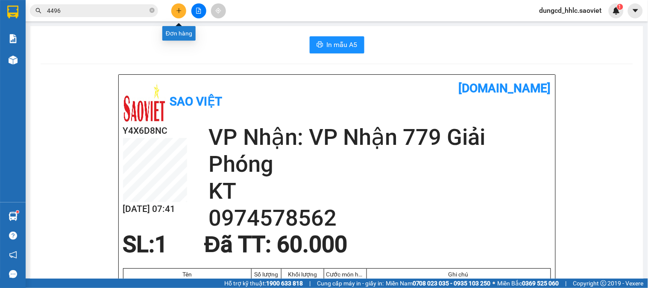
click at [181, 12] on icon "plus" at bounding box center [179, 11] width 6 height 6
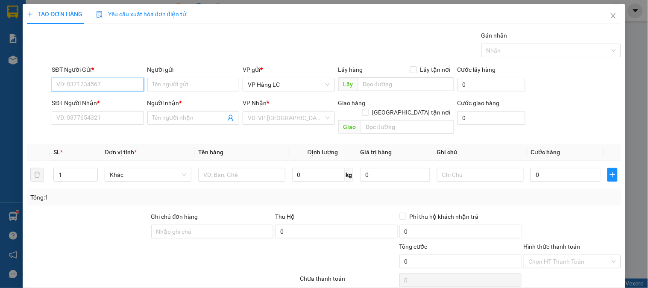
click at [117, 79] on input "SĐT Người Gửi *" at bounding box center [98, 85] width 92 height 14
click at [73, 104] on div "0965433836" at bounding box center [96, 101] width 81 height 9
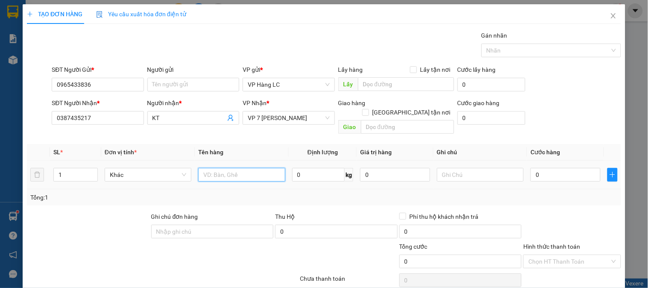
click at [222, 168] on input "text" at bounding box center [241, 175] width 87 height 14
click at [536, 168] on input "0" at bounding box center [565, 175] width 70 height 14
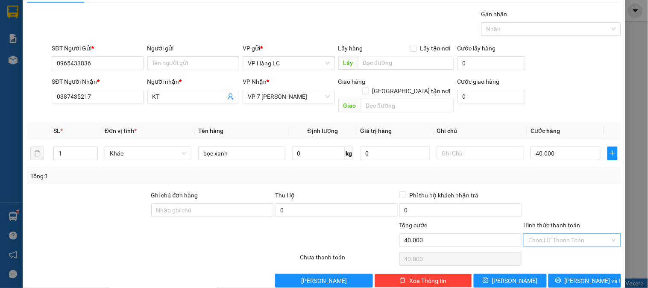
click at [588, 234] on input "Hình thức thanh toán" at bounding box center [568, 240] width 81 height 13
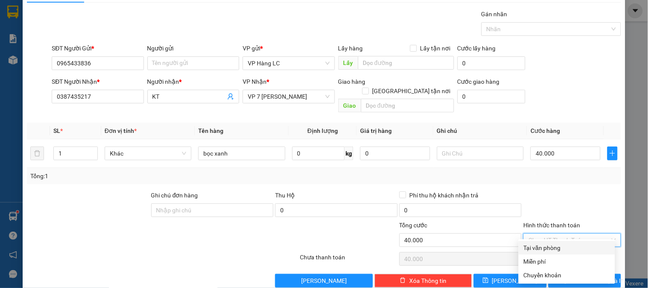
click at [592, 242] on div "Tại văn phòng" at bounding box center [566, 248] width 97 height 14
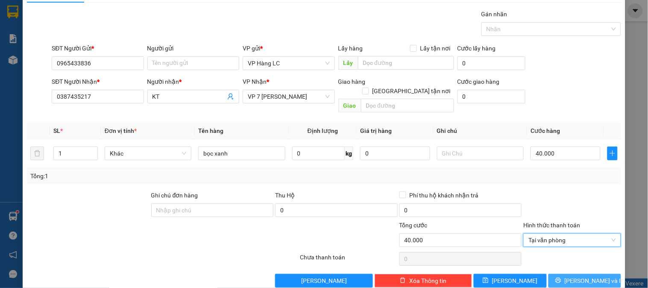
click at [578, 276] on span "[PERSON_NAME] và In" at bounding box center [595, 280] width 60 height 9
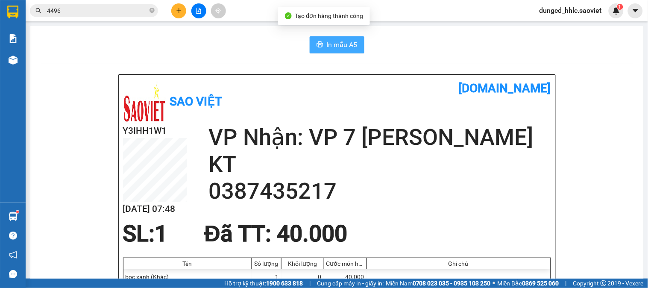
click at [334, 43] on span "In mẫu A5" at bounding box center [342, 44] width 31 height 11
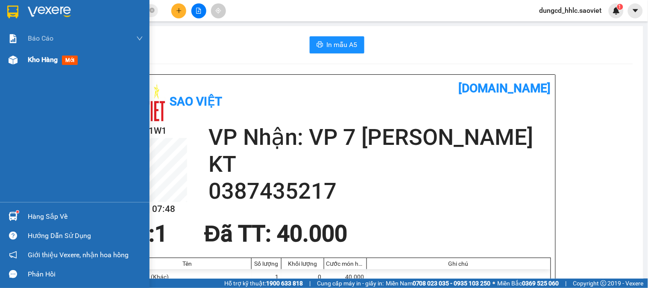
click at [36, 61] on span "Kho hàng" at bounding box center [43, 60] width 30 height 8
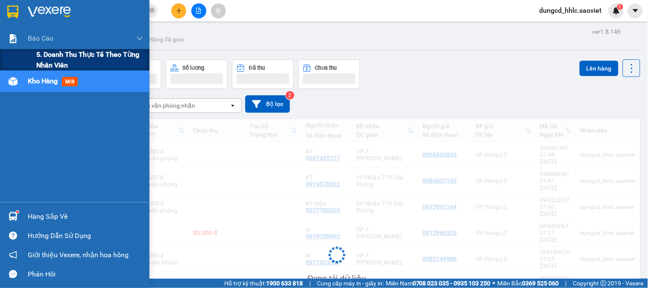
click at [67, 54] on span "5. Doanh thu thực tế theo từng nhân viên" at bounding box center [89, 59] width 107 height 21
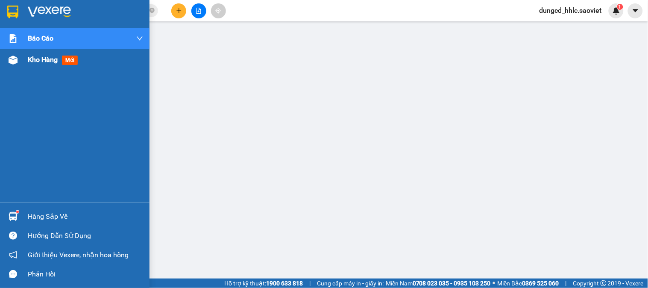
click at [20, 59] on div "Kho hàng mới" at bounding box center [74, 59] width 149 height 21
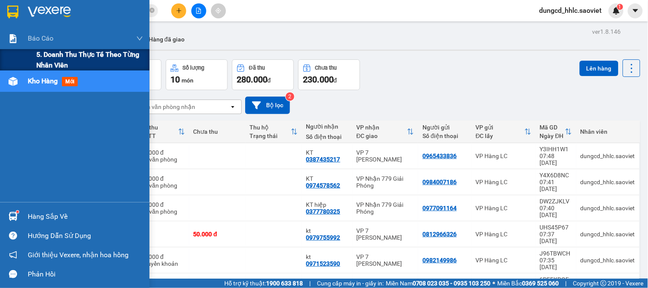
click at [43, 60] on span "5. Doanh thu thực tế theo từng nhân viên" at bounding box center [89, 59] width 107 height 21
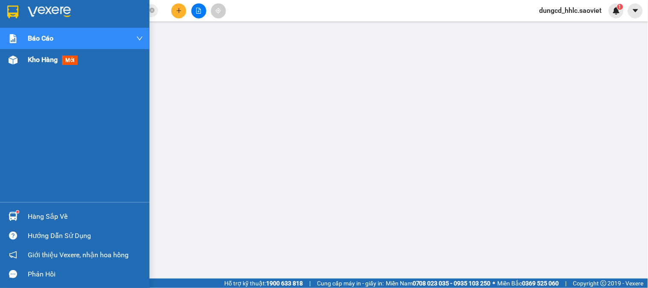
click at [6, 58] on div at bounding box center [13, 60] width 15 height 15
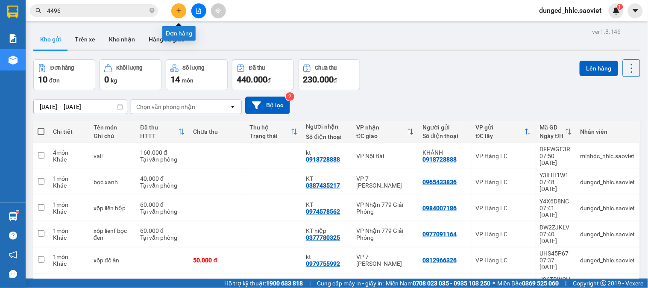
click at [178, 14] on button at bounding box center [178, 10] width 15 height 15
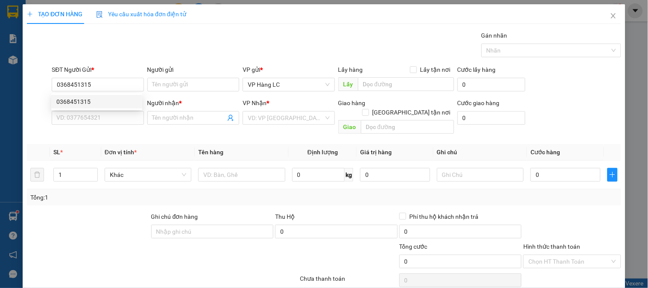
click at [110, 126] on div "SĐT Người Nhận * VD: 0377654321" at bounding box center [98, 113] width 92 height 30
click at [111, 120] on input "SĐT Người Nhận *" at bounding box center [98, 118] width 92 height 14
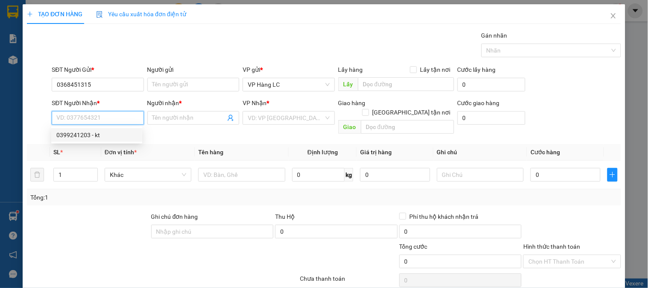
click at [101, 131] on div "0399241203 - kt" at bounding box center [96, 134] width 81 height 9
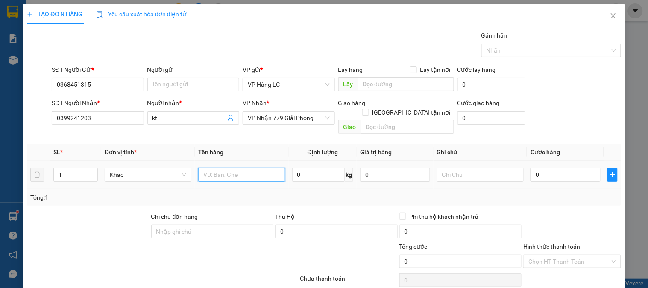
click at [233, 168] on input "text" at bounding box center [241, 175] width 87 height 14
click at [549, 168] on input "0" at bounding box center [565, 175] width 70 height 14
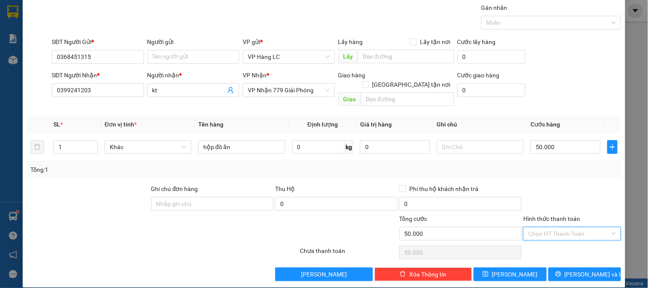
click at [595, 227] on input "Hình thức thanh toán" at bounding box center [568, 233] width 81 height 13
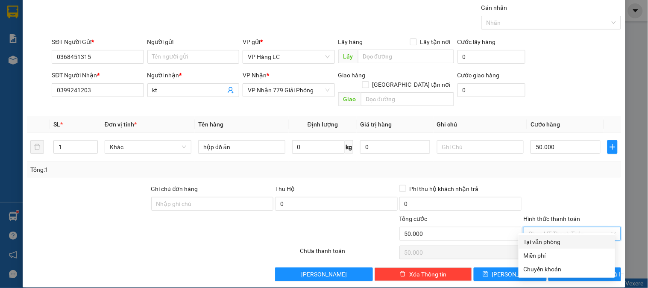
click at [591, 239] on div "Tại văn phòng" at bounding box center [567, 241] width 86 height 9
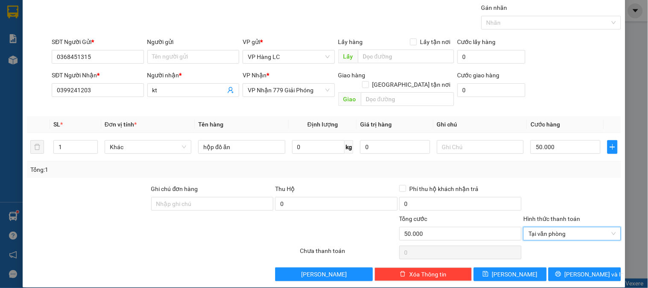
drag, startPoint x: 635, startPoint y: 245, endPoint x: 614, endPoint y: 278, distance: 39.6
click at [617, 277] on div "TẠO ĐƠN HÀNG Yêu cầu xuất hóa đơn điện tử Transit Pickup Surcharge Ids Transit …" at bounding box center [324, 144] width 648 height 288
click at [586, 269] on span "[PERSON_NAME] và In" at bounding box center [595, 273] width 60 height 9
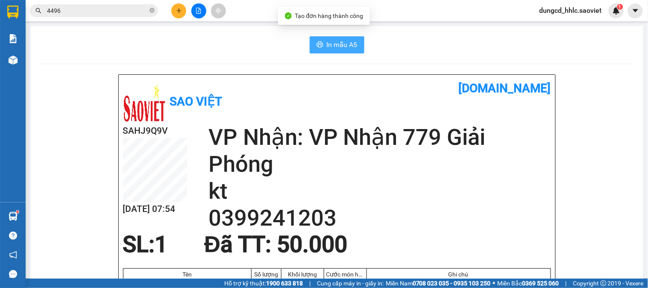
click at [318, 52] on button "In mẫu A5" at bounding box center [337, 44] width 55 height 17
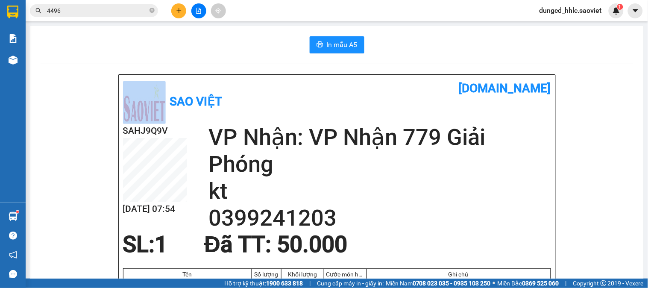
click at [139, 0] on html "Kết quả tìm kiếm ( 2001 ) Bộ lọc Mã ĐH Trạng thái Món hàng Thu hộ Tổng cước Chư…" at bounding box center [324, 144] width 648 height 288
click at [179, 13] on icon "plus" at bounding box center [179, 10] width 0 height 5
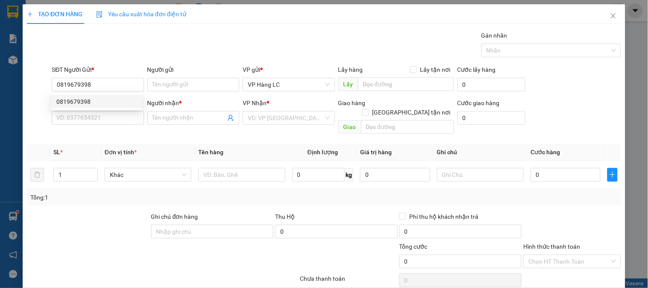
click at [118, 127] on div "SĐT Người Nhận * VD: 0377654321" at bounding box center [98, 113] width 92 height 30
click at [118, 124] on input "SĐT Người Nhận *" at bounding box center [98, 118] width 92 height 14
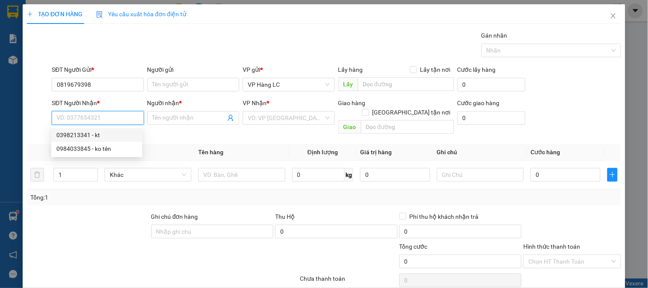
click at [93, 134] on div "0398213341 - kt" at bounding box center [96, 134] width 81 height 9
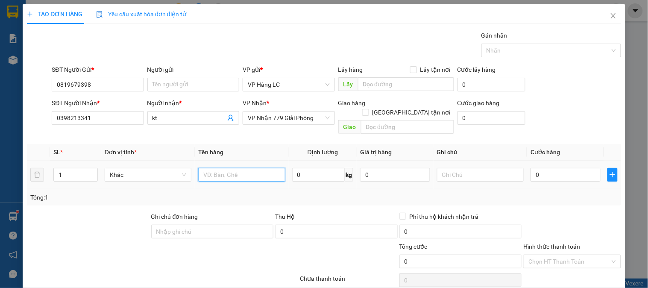
click at [255, 168] on input "text" at bounding box center [241, 175] width 87 height 14
click at [557, 168] on input "0" at bounding box center [565, 175] width 70 height 14
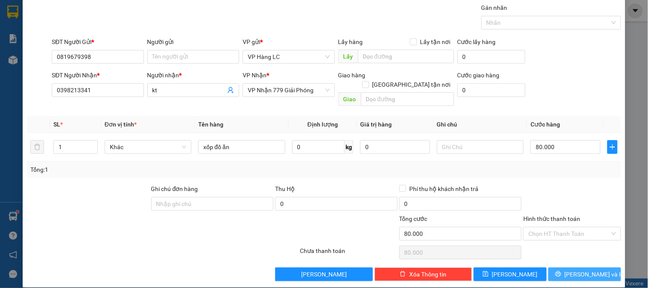
click at [602, 267] on button "[PERSON_NAME] và In" at bounding box center [584, 274] width 73 height 14
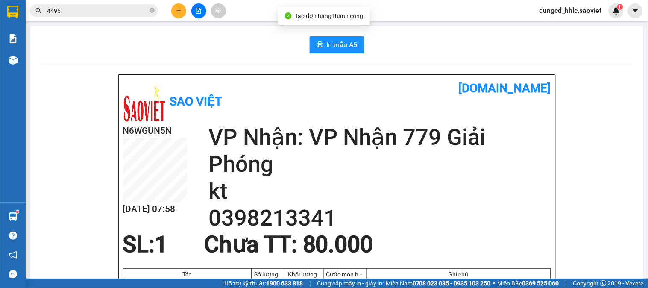
click at [312, 50] on button "In mẫu A5" at bounding box center [337, 44] width 55 height 17
click at [150, 12] on icon "close-circle" at bounding box center [151, 10] width 5 height 5
click at [128, 11] on input "text" at bounding box center [97, 10] width 101 height 9
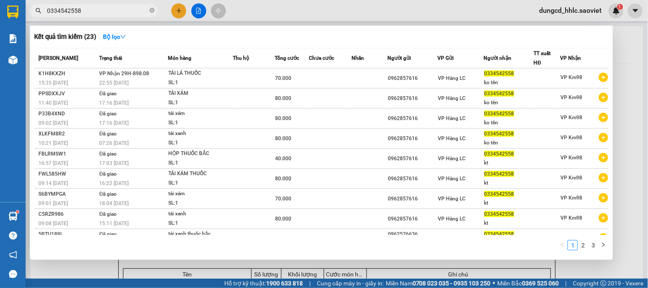
click at [630, 117] on div at bounding box center [324, 144] width 648 height 288
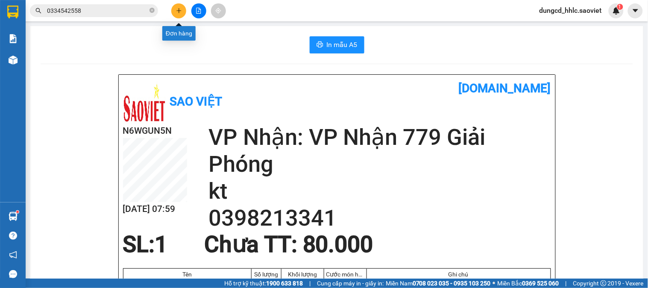
click at [177, 12] on icon "plus" at bounding box center [179, 11] width 6 height 6
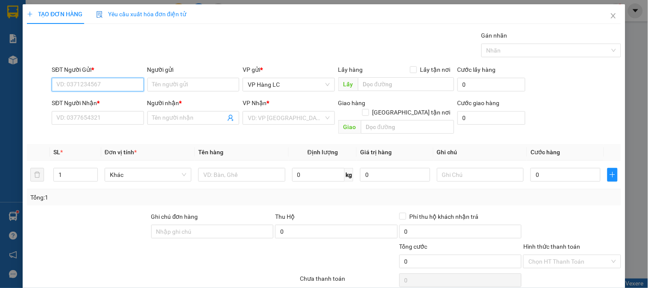
click at [117, 86] on input "SĐT Người Gửi *" at bounding box center [98, 85] width 92 height 14
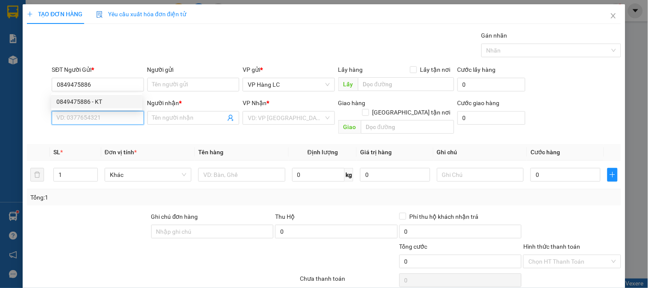
click at [126, 115] on input "SĐT Người Nhận *" at bounding box center [98, 118] width 92 height 14
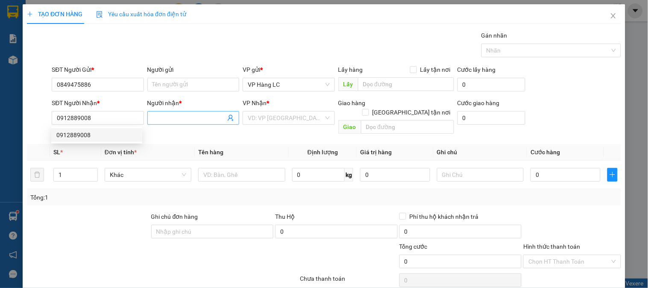
click at [159, 119] on input "Người nhận *" at bounding box center [188, 117] width 73 height 9
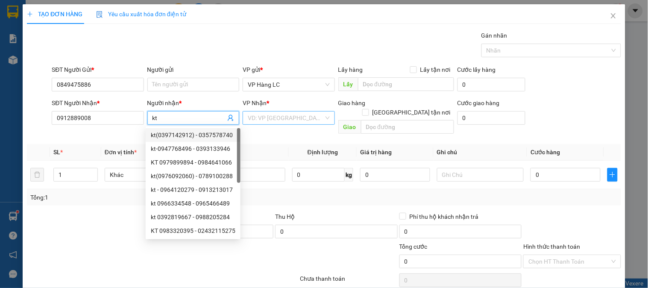
click at [267, 116] on input "search" at bounding box center [286, 117] width 76 height 13
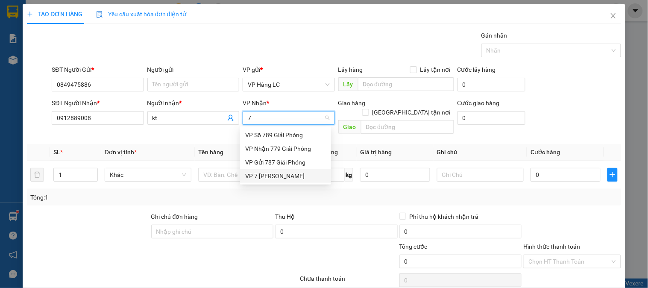
click at [289, 176] on div "VP 7 [PERSON_NAME]" at bounding box center [285, 175] width 81 height 9
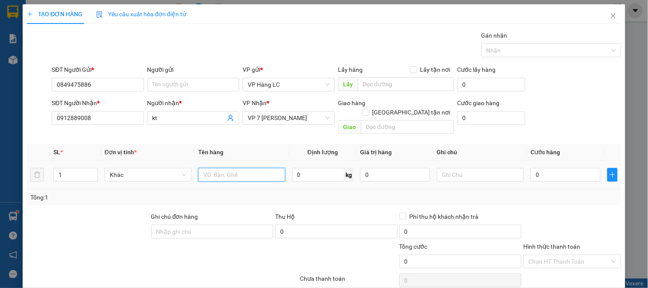
click at [249, 169] on input "text" at bounding box center [241, 175] width 87 height 14
click at [544, 168] on input "0" at bounding box center [565, 175] width 70 height 14
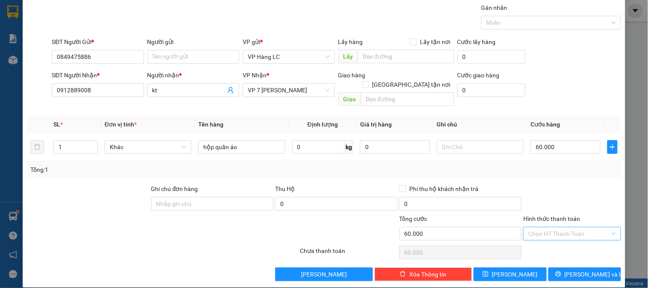
click at [568, 227] on input "Hình thức thanh toán" at bounding box center [568, 233] width 81 height 13
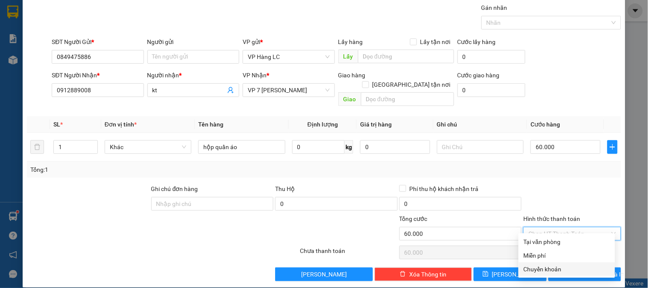
click at [571, 270] on div "Chuyển khoản" at bounding box center [567, 268] width 86 height 9
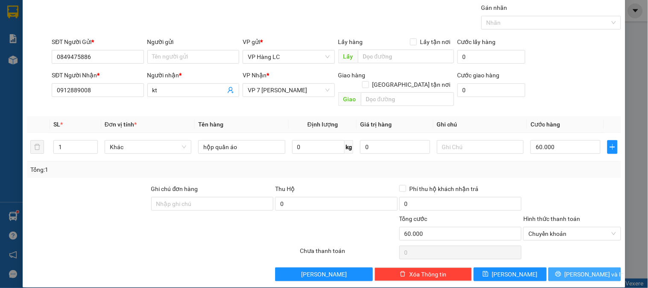
click at [595, 268] on button "[PERSON_NAME] và In" at bounding box center [584, 274] width 73 height 14
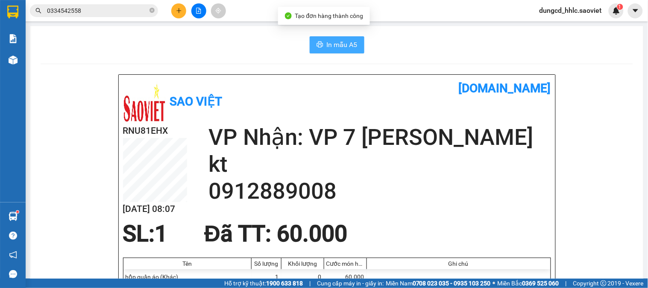
click at [321, 40] on button "In mẫu A5" at bounding box center [337, 44] width 55 height 17
click at [179, 9] on icon "plus" at bounding box center [179, 11] width 6 height 6
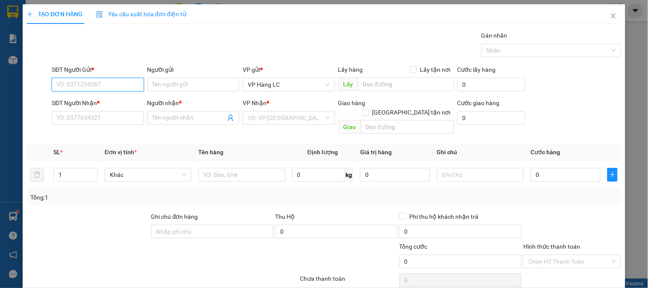
click at [114, 88] on input "SĐT Người Gửi *" at bounding box center [98, 85] width 92 height 14
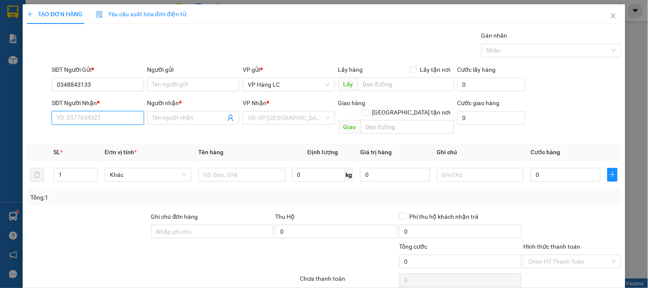
click at [90, 124] on input "SĐT Người Nhận *" at bounding box center [98, 118] width 92 height 14
click at [76, 116] on input "SĐT Người Nhận *" at bounding box center [98, 118] width 92 height 14
click at [107, 130] on div "0395493746 - hoàng" at bounding box center [96, 134] width 81 height 9
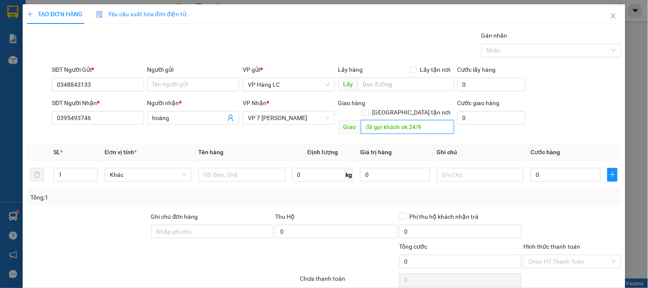
click at [444, 121] on input "đã gọi khách ok 24/9" at bounding box center [407, 127] width 93 height 14
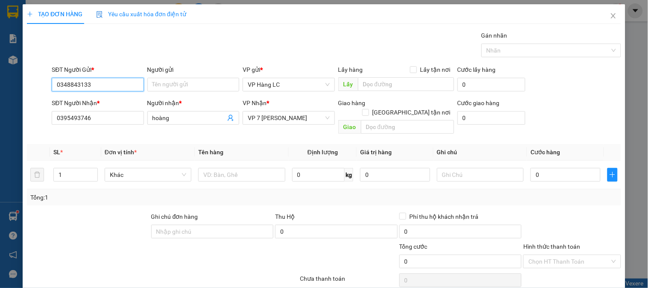
click at [104, 79] on input "0348843133" at bounding box center [98, 85] width 92 height 14
click at [97, 87] on input "034884313" at bounding box center [98, 85] width 92 height 14
drag, startPoint x: 249, startPoint y: 157, endPoint x: 249, endPoint y: 167, distance: 9.9
click at [249, 167] on div at bounding box center [241, 174] width 87 height 17
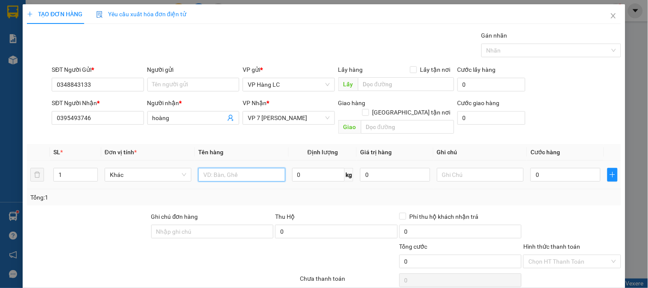
click at [249, 168] on input "text" at bounding box center [241, 175] width 87 height 14
click at [549, 168] on input "0" at bounding box center [565, 175] width 70 height 14
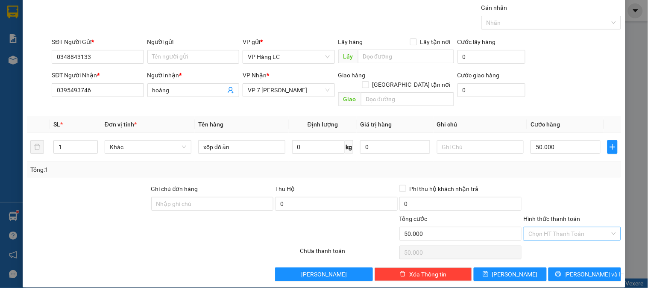
click at [577, 228] on input "Hình thức thanh toán" at bounding box center [568, 233] width 81 height 13
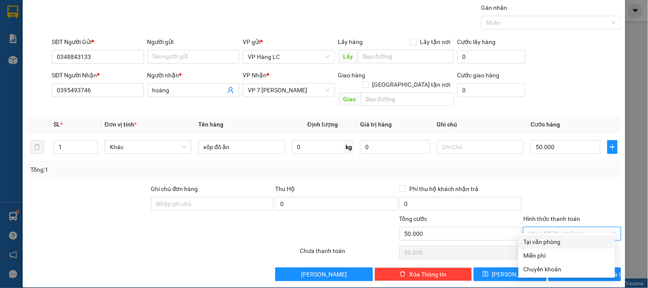
click at [577, 240] on div "Tại văn phòng" at bounding box center [567, 241] width 86 height 9
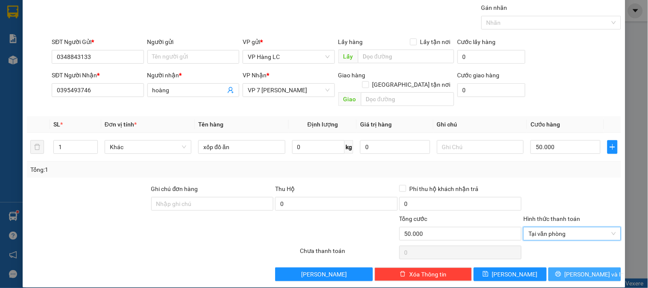
click at [591, 269] on span "[PERSON_NAME] và In" at bounding box center [595, 273] width 60 height 9
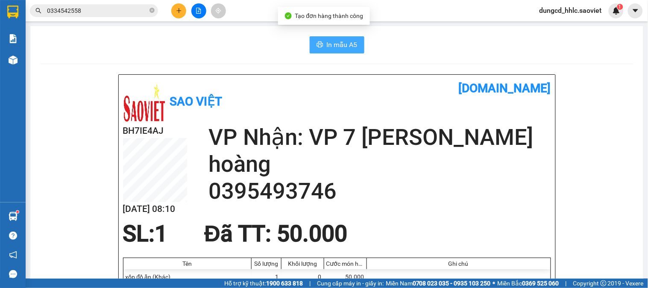
click at [339, 48] on span "In mẫu A5" at bounding box center [342, 44] width 31 height 11
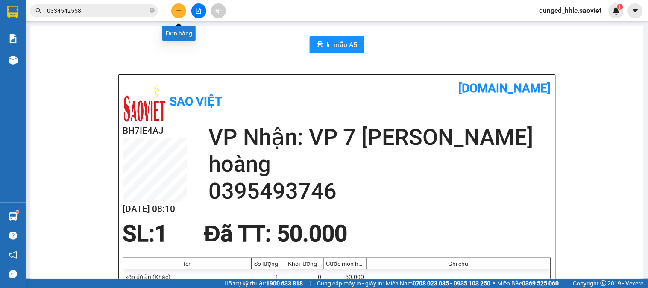
click at [177, 6] on button at bounding box center [178, 10] width 15 height 15
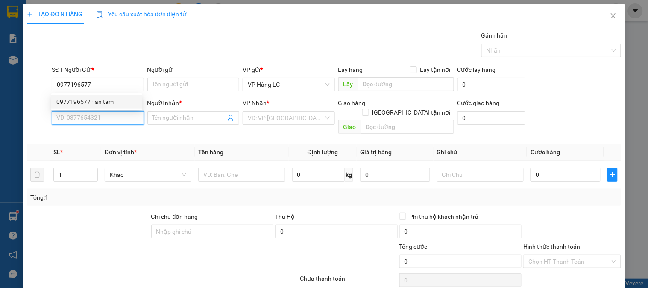
click at [98, 123] on input "SĐT Người Nhận *" at bounding box center [98, 118] width 92 height 14
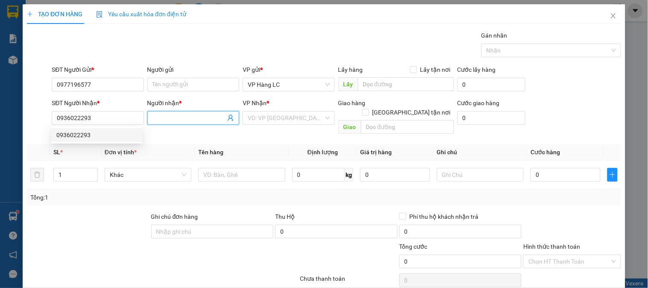
click at [169, 119] on input "Người nhận *" at bounding box center [188, 117] width 73 height 9
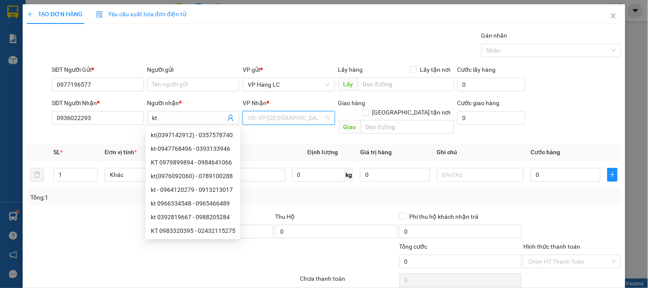
click at [274, 119] on input "search" at bounding box center [286, 117] width 76 height 13
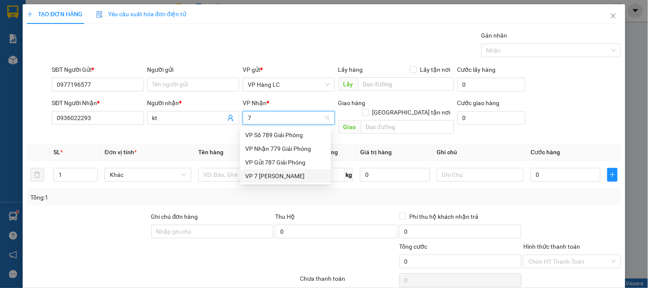
click at [265, 170] on div "VP 7 [PERSON_NAME]" at bounding box center [285, 176] width 91 height 14
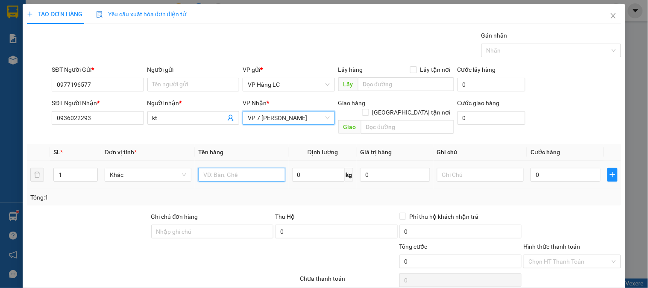
click at [237, 168] on input "text" at bounding box center [241, 175] width 87 height 14
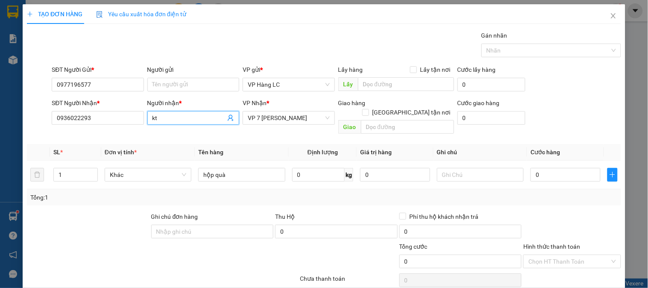
click at [178, 116] on input "kt" at bounding box center [188, 117] width 73 height 9
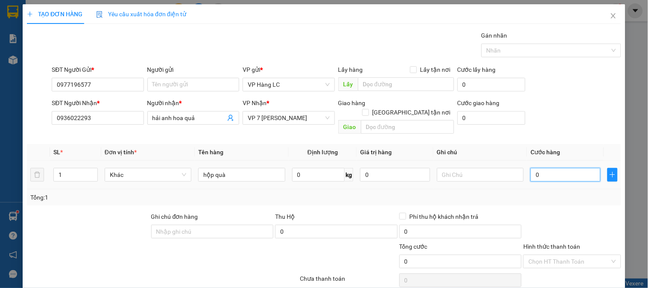
click at [567, 168] on input "0" at bounding box center [565, 175] width 70 height 14
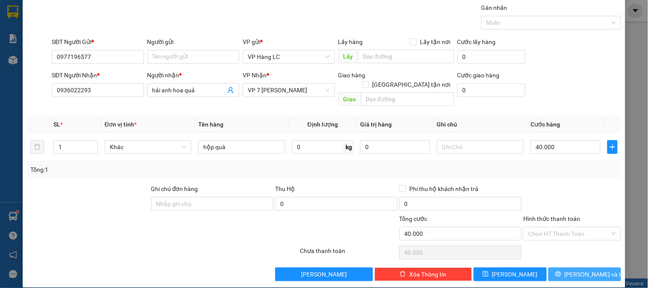
click at [582, 269] on span "[PERSON_NAME] và In" at bounding box center [595, 273] width 60 height 9
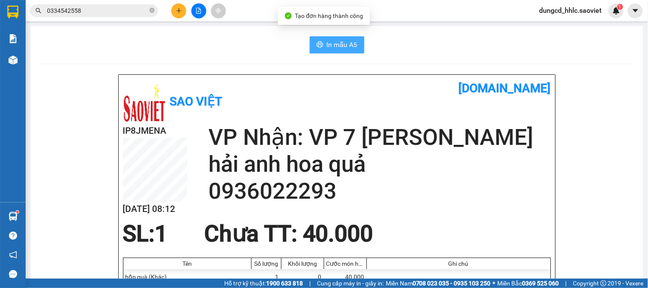
drag, startPoint x: 329, startPoint y: 41, endPoint x: 338, endPoint y: 44, distance: 9.7
click at [328, 42] on span "In mẫu A5" at bounding box center [342, 44] width 31 height 11
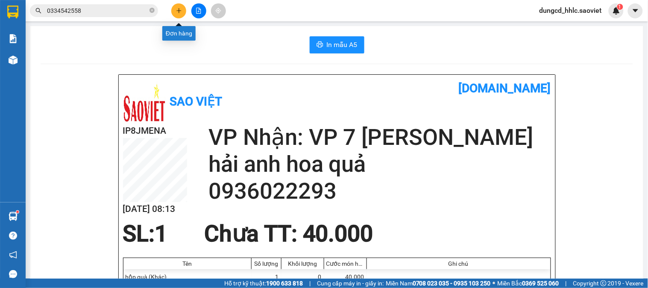
click at [182, 11] on button at bounding box center [178, 10] width 15 height 15
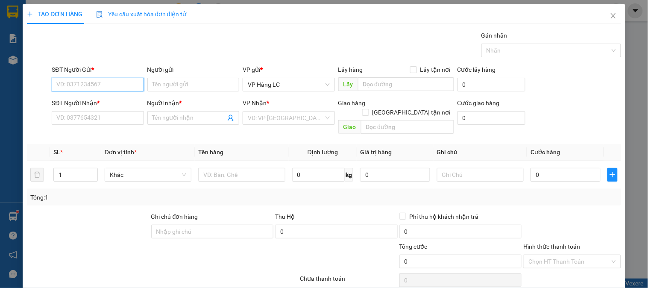
click at [138, 84] on input "SĐT Người Gửi *" at bounding box center [98, 85] width 92 height 14
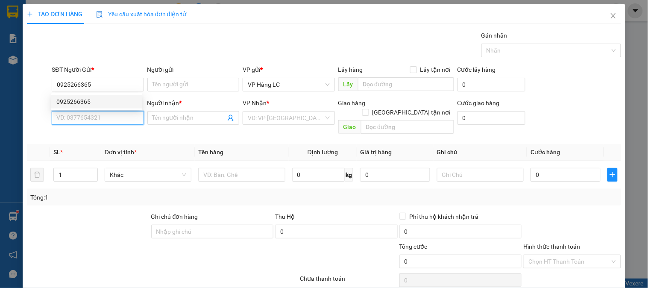
click at [93, 122] on input "SĐT Người Nhận *" at bounding box center [98, 118] width 92 height 14
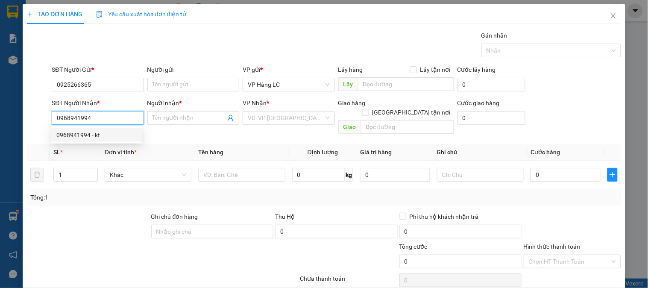
click at [117, 135] on div "0968941994 - kt" at bounding box center [96, 134] width 81 height 9
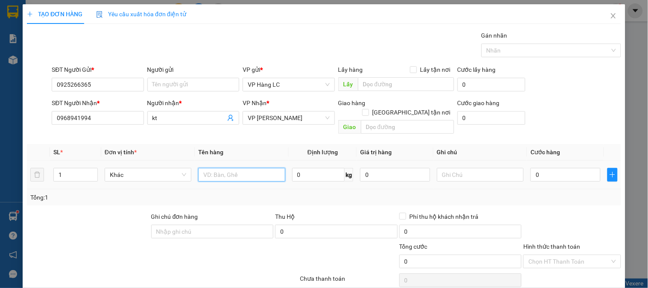
click at [233, 168] on input "text" at bounding box center [241, 175] width 87 height 14
click at [545, 168] on input "0" at bounding box center [565, 175] width 70 height 14
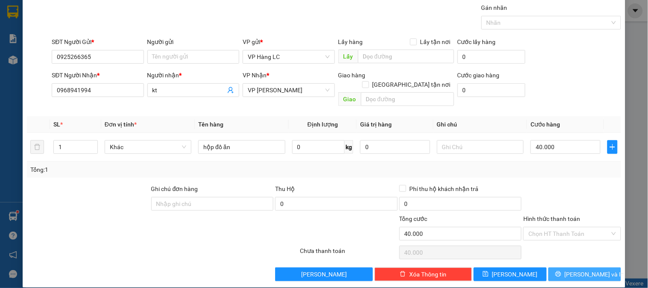
click at [553, 267] on button "[PERSON_NAME] và In" at bounding box center [584, 274] width 73 height 14
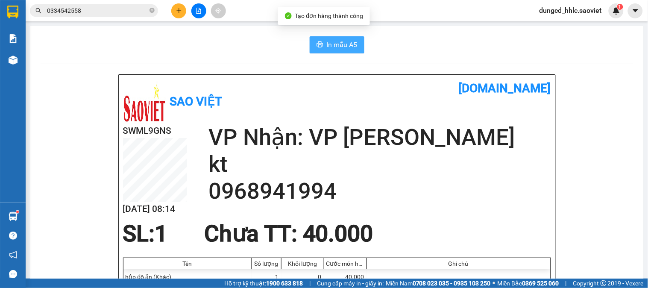
click at [332, 45] on span "In mẫu A5" at bounding box center [342, 44] width 31 height 11
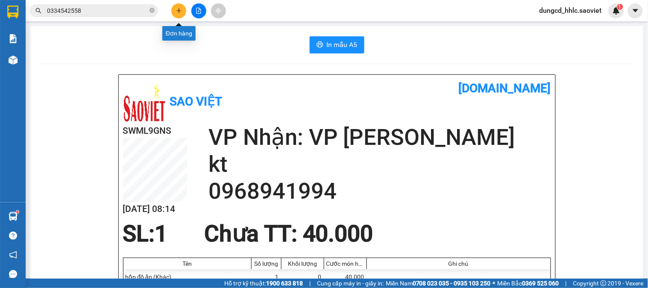
click at [177, 14] on button at bounding box center [178, 10] width 15 height 15
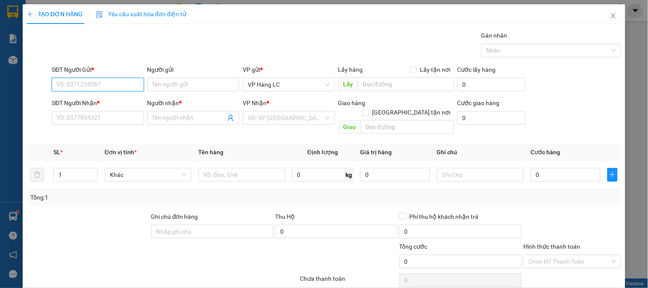
click at [98, 87] on input "SĐT Người Gửi *" at bounding box center [98, 85] width 92 height 14
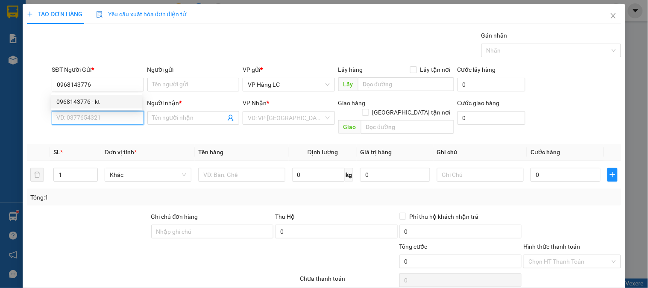
click at [80, 120] on input "SĐT Người Nhận *" at bounding box center [98, 118] width 92 height 14
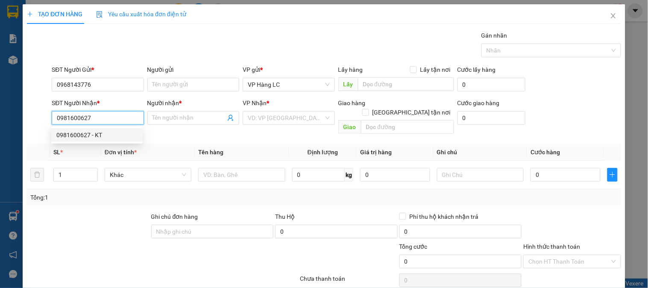
click at [120, 129] on div "0981600627 - KT" at bounding box center [96, 135] width 91 height 14
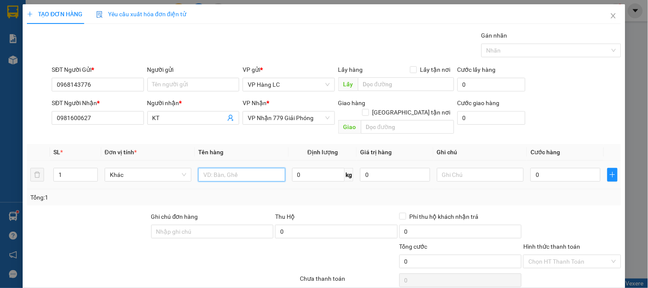
click at [240, 171] on input "text" at bounding box center [241, 175] width 87 height 14
click at [544, 170] on input "0" at bounding box center [565, 175] width 70 height 14
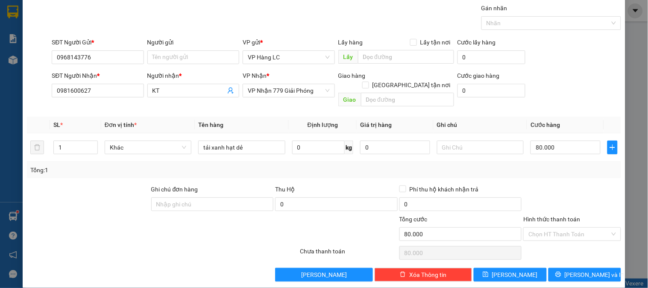
scroll to position [28, 0]
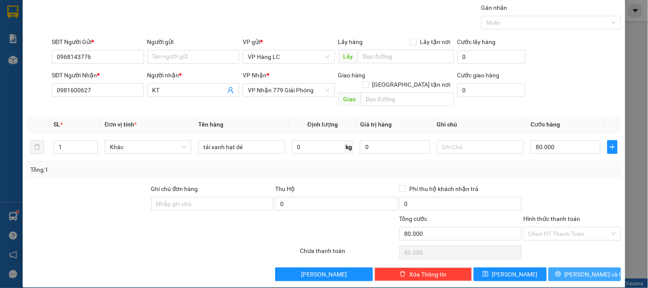
click at [556, 267] on button "[PERSON_NAME] và In" at bounding box center [584, 274] width 73 height 14
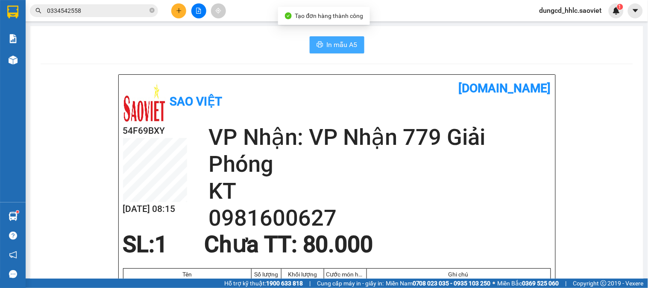
click at [332, 41] on span "In mẫu A5" at bounding box center [342, 44] width 31 height 11
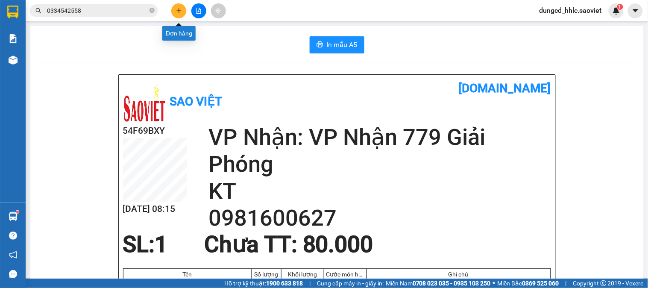
click at [177, 10] on icon "plus" at bounding box center [179, 11] width 6 height 6
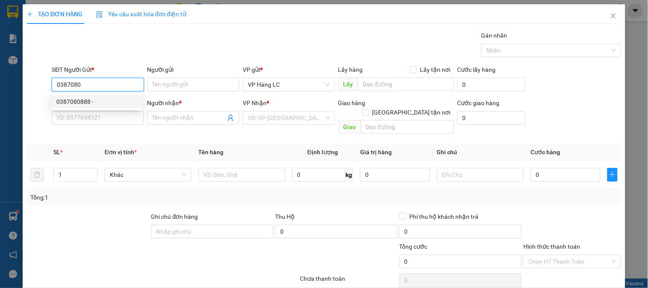
click at [101, 99] on div "0387080888 -" at bounding box center [96, 101] width 81 height 9
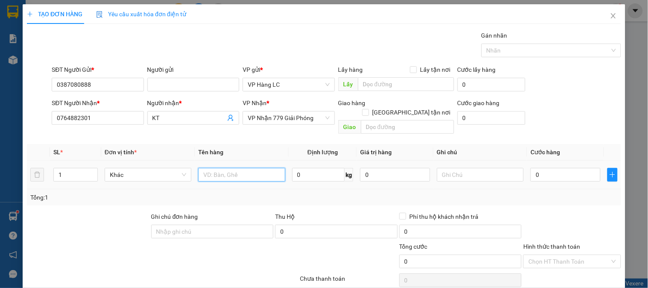
click at [245, 168] on input "text" at bounding box center [241, 175] width 87 height 14
click at [548, 168] on input "0" at bounding box center [565, 175] width 70 height 14
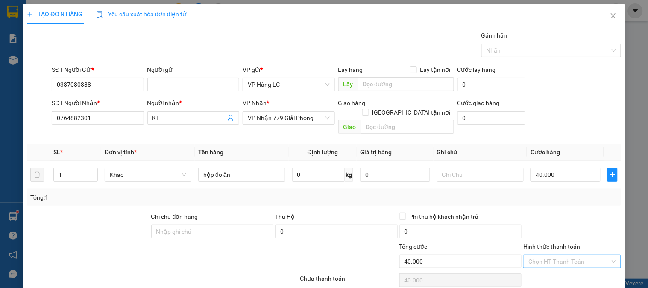
click at [601, 255] on input "Hình thức thanh toán" at bounding box center [568, 261] width 81 height 13
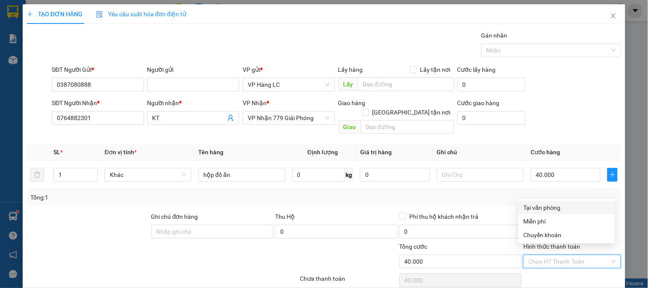
click at [545, 207] on div "Tại văn phòng" at bounding box center [567, 207] width 86 height 9
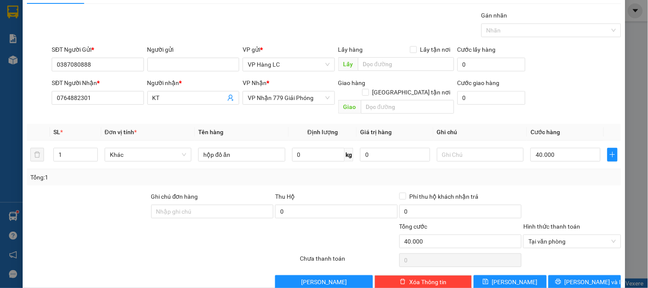
scroll to position [23, 0]
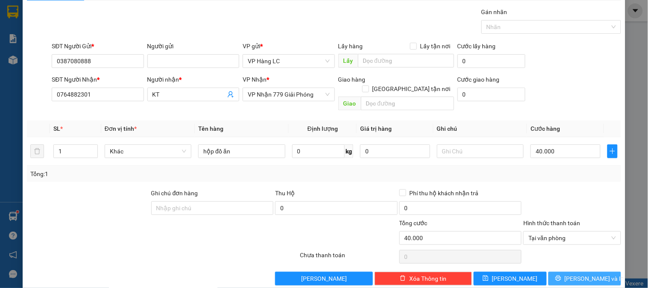
click at [599, 272] on button "[PERSON_NAME] và In" at bounding box center [584, 279] width 73 height 14
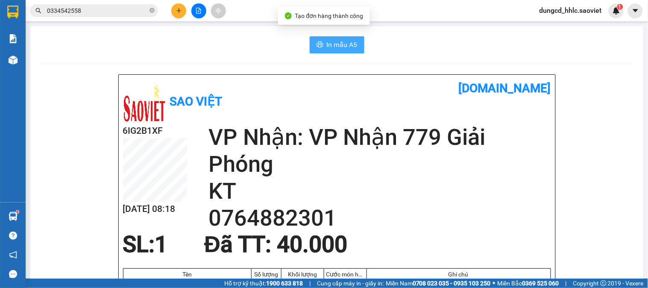
click at [348, 49] on span "In mẫu A5" at bounding box center [342, 44] width 31 height 11
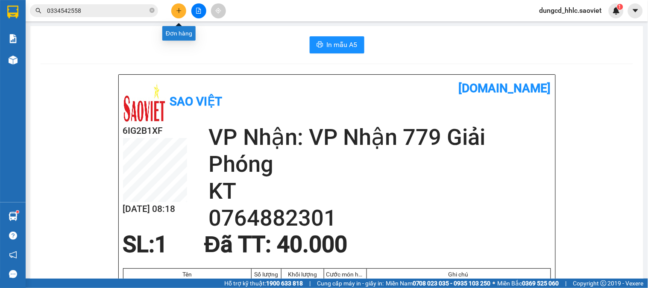
click at [176, 11] on button at bounding box center [178, 10] width 15 height 15
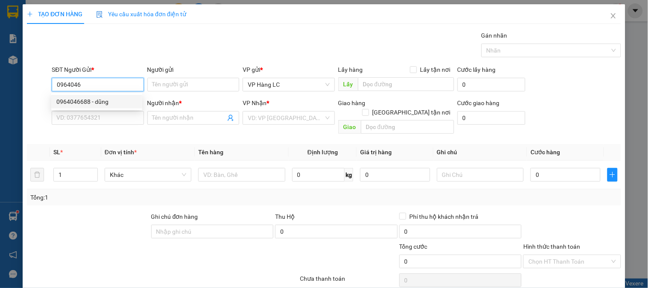
click at [113, 99] on div "0964046688 - dũng" at bounding box center [96, 101] width 81 height 9
click at [117, 87] on input "0964046688" at bounding box center [98, 85] width 92 height 14
click at [121, 100] on div "0964016023 - quang" at bounding box center [96, 101] width 81 height 9
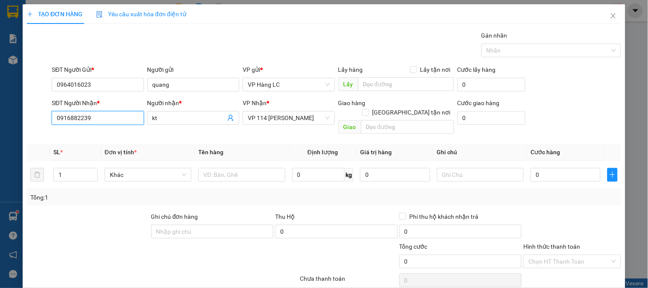
click at [122, 114] on input "0916882239" at bounding box center [98, 118] width 92 height 14
click at [228, 117] on icon "user-add" at bounding box center [230, 117] width 7 height 7
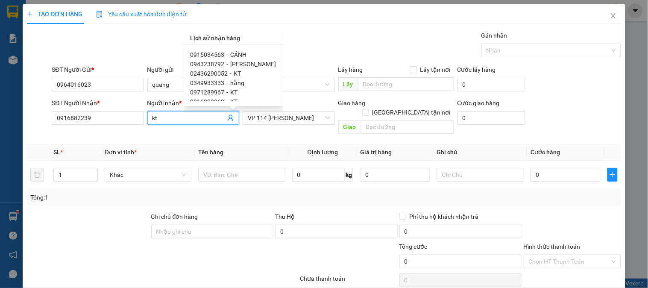
click at [245, 53] on div "0915034563 - CẢNH" at bounding box center [233, 54] width 86 height 9
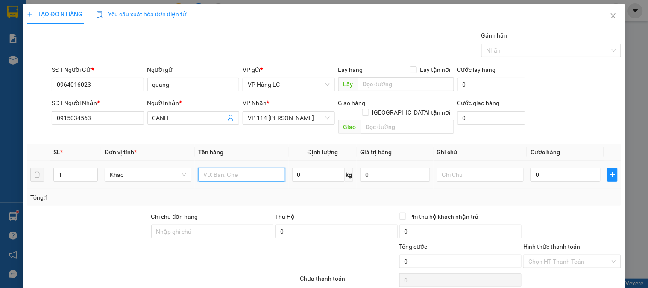
click at [248, 168] on input "text" at bounding box center [241, 175] width 87 height 14
click at [552, 170] on input "0" at bounding box center [565, 175] width 70 height 14
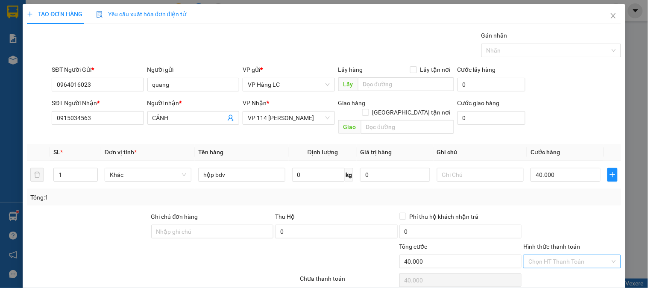
click at [571, 255] on input "Hình thức thanh toán" at bounding box center [568, 261] width 81 height 13
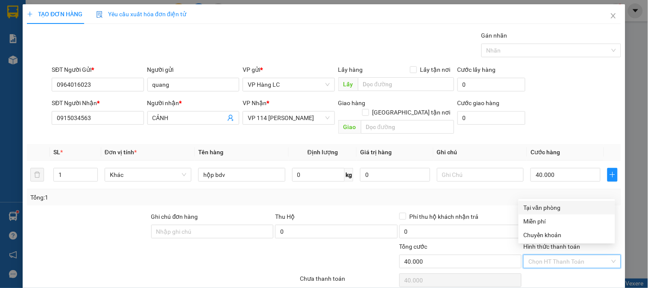
click at [559, 208] on div "Tại văn phòng" at bounding box center [567, 207] width 86 height 9
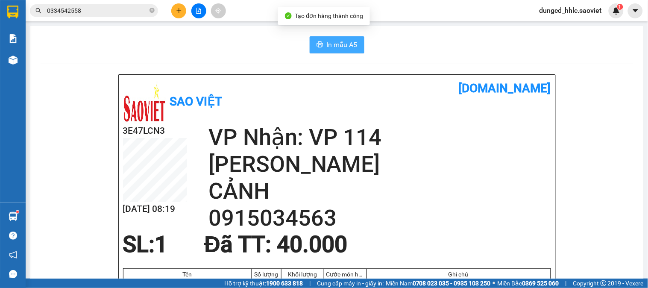
click at [328, 40] on span "In mẫu A5" at bounding box center [342, 44] width 31 height 11
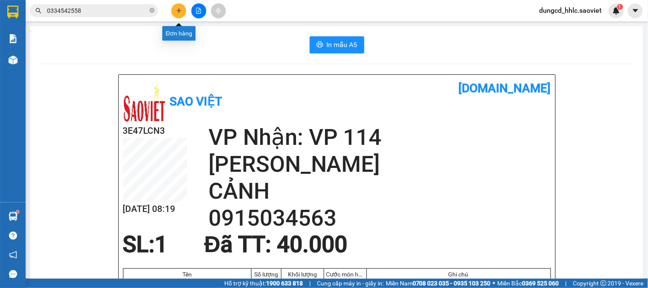
click at [175, 10] on button at bounding box center [178, 10] width 15 height 15
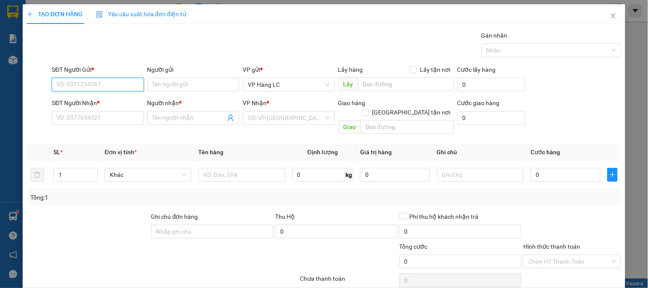
click at [97, 87] on input "SĐT Người Gửi *" at bounding box center [98, 85] width 92 height 14
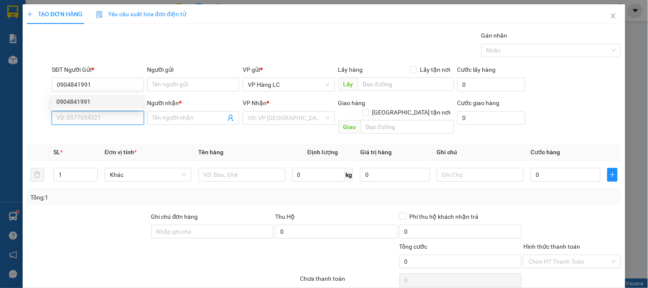
click at [84, 117] on input "SĐT Người Nhận *" at bounding box center [98, 118] width 92 height 14
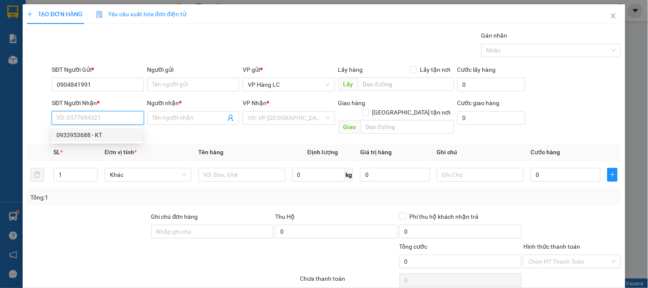
click at [91, 132] on div "0933953688 - KT" at bounding box center [96, 134] width 81 height 9
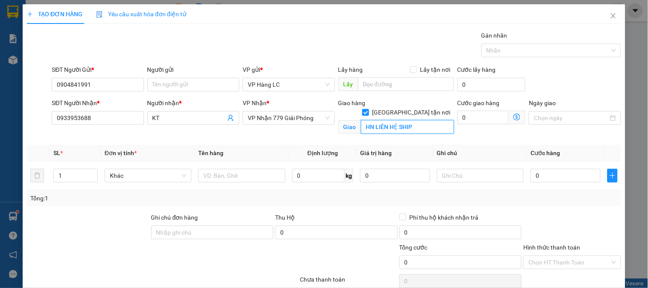
click at [418, 120] on input "HN LIÊN HỆ SHIP" at bounding box center [407, 127] width 93 height 14
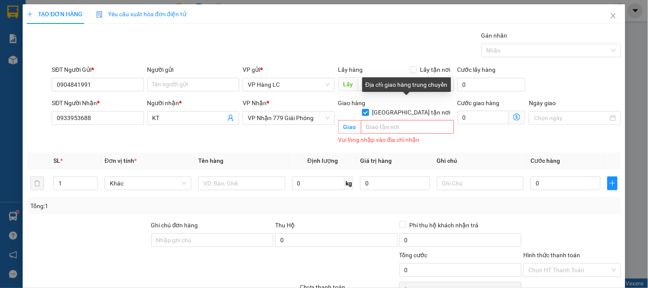
click at [368, 109] on input "[GEOGRAPHIC_DATA] tận nơi" at bounding box center [365, 112] width 6 height 6
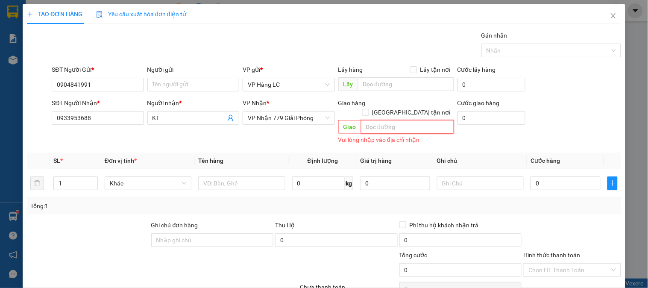
click at [394, 120] on input "text" at bounding box center [407, 127] width 93 height 14
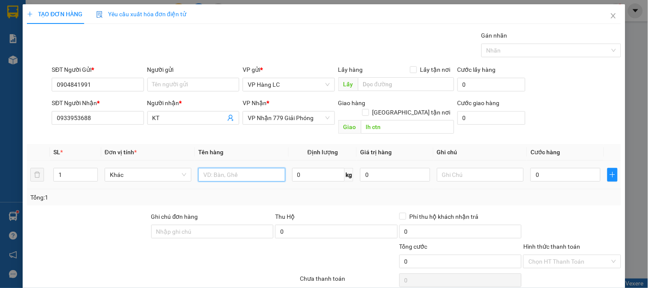
click at [239, 169] on input "text" at bounding box center [241, 175] width 87 height 14
click at [553, 168] on input "0" at bounding box center [565, 175] width 70 height 14
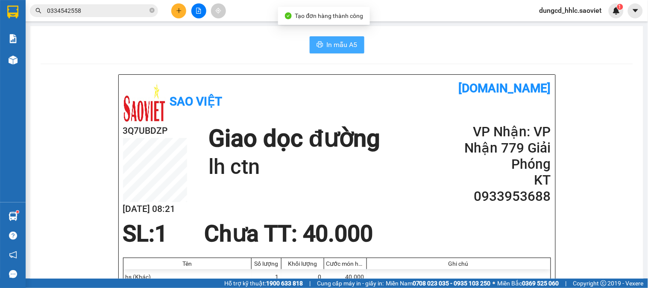
click at [349, 50] on button "In mẫu A5" at bounding box center [337, 44] width 55 height 17
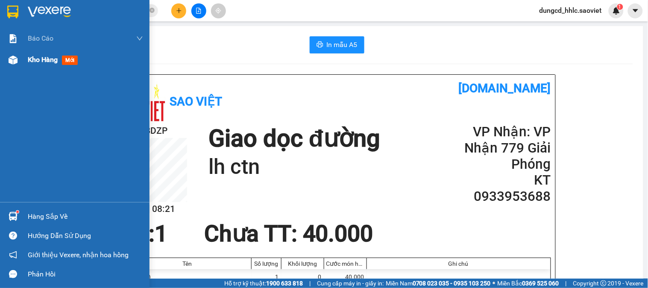
click at [18, 65] on div at bounding box center [13, 60] width 15 height 15
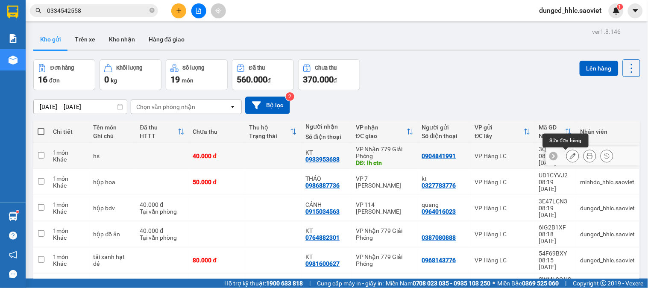
click at [567, 153] on button at bounding box center [573, 156] width 12 height 15
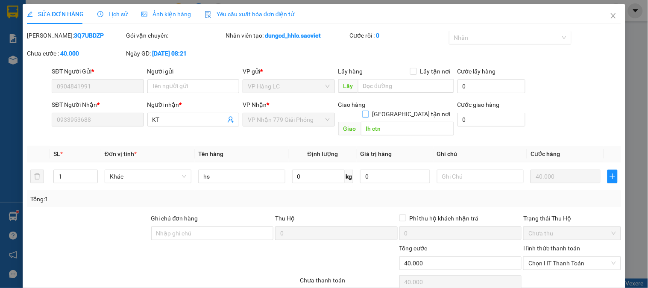
click at [368, 111] on input "[GEOGRAPHIC_DATA] tận nơi" at bounding box center [365, 114] width 6 height 6
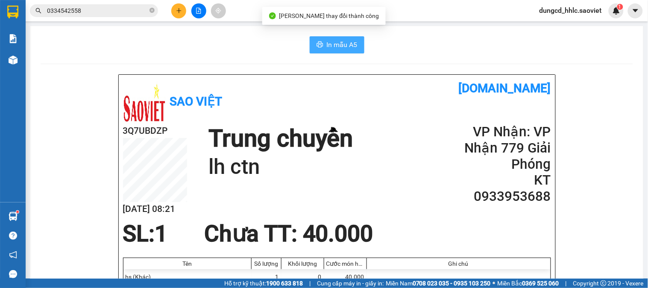
click at [337, 52] on button "In mẫu A5" at bounding box center [337, 44] width 55 height 17
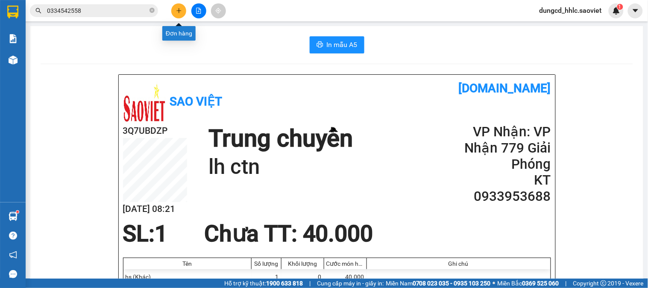
click at [181, 16] on button at bounding box center [178, 10] width 15 height 15
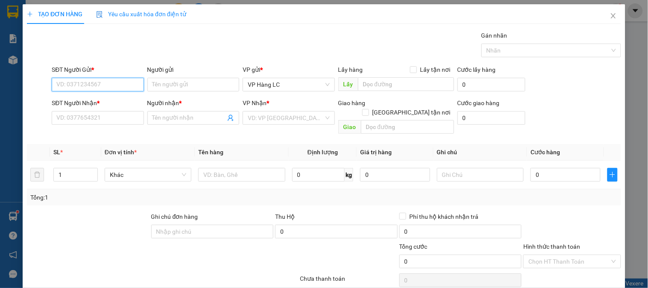
click at [102, 87] on input "SĐT Người Gửi *" at bounding box center [98, 85] width 92 height 14
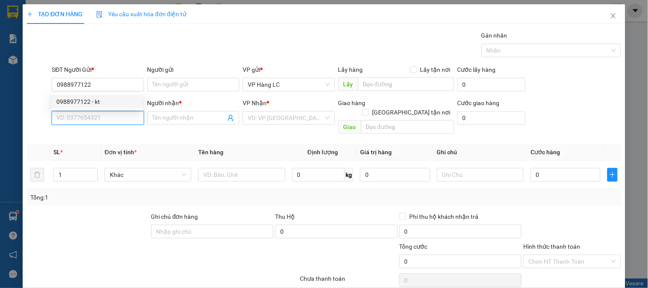
click at [107, 120] on input "SĐT Người Nhận *" at bounding box center [98, 118] width 92 height 14
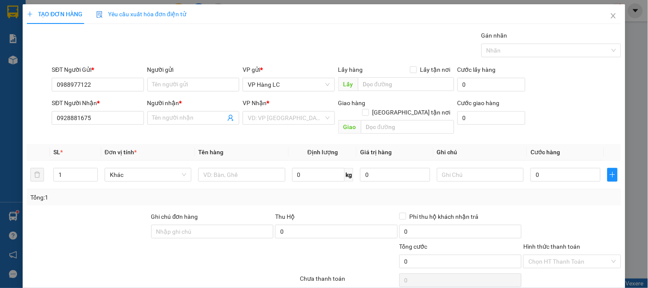
click at [179, 106] on b "*" at bounding box center [180, 103] width 3 height 7
click at [179, 113] on input "Người nhận *" at bounding box center [188, 117] width 73 height 9
click at [110, 122] on input "0928881675" at bounding box center [98, 118] width 92 height 14
click at [181, 122] on input "Người nhận *" at bounding box center [188, 117] width 73 height 9
click at [281, 123] on input "search" at bounding box center [286, 117] width 76 height 13
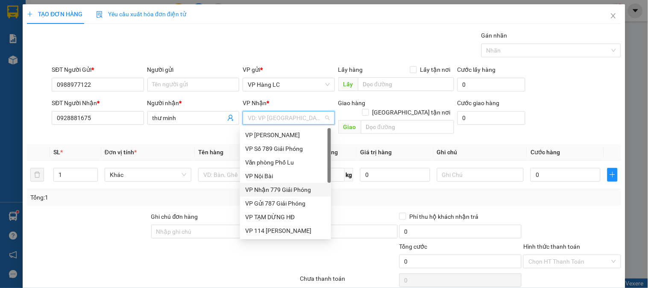
click at [279, 190] on div "VP Nhận 779 Giải Phóng" at bounding box center [285, 189] width 81 height 9
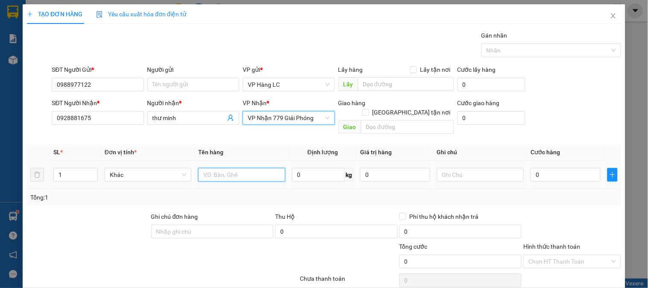
click at [227, 168] on input "text" at bounding box center [241, 175] width 87 height 14
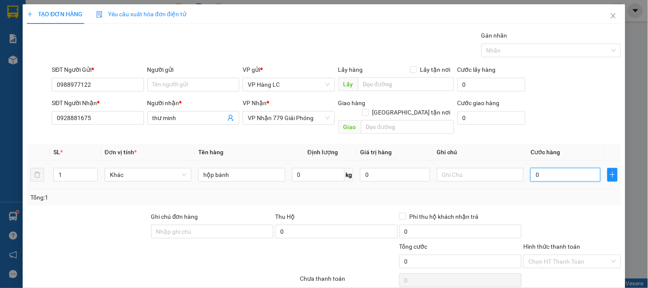
click at [540, 168] on input "0" at bounding box center [565, 175] width 70 height 14
click at [492, 168] on input "text" at bounding box center [480, 175] width 87 height 14
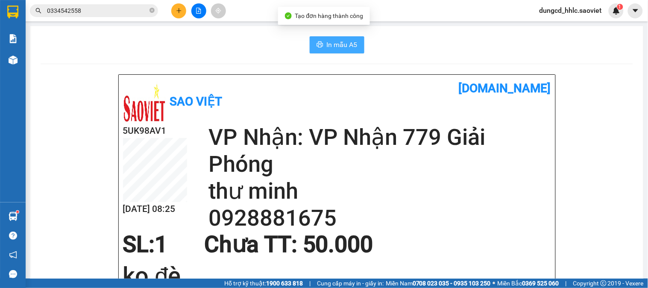
click at [325, 50] on button "In mẫu A5" at bounding box center [337, 44] width 55 height 17
drag, startPoint x: 428, startPoint y: 56, endPoint x: 176, endPoint y: 15, distance: 255.8
click at [176, 15] on button at bounding box center [178, 10] width 15 height 15
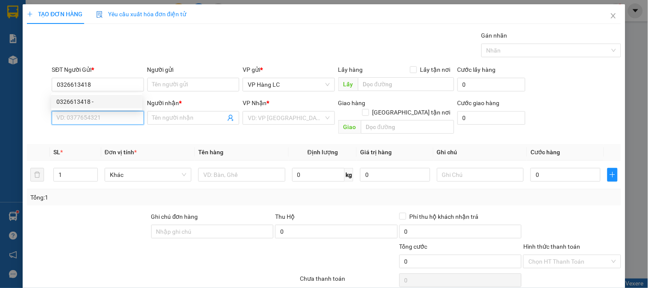
click at [126, 112] on input "SĐT Người Nhận *" at bounding box center [98, 118] width 92 height 14
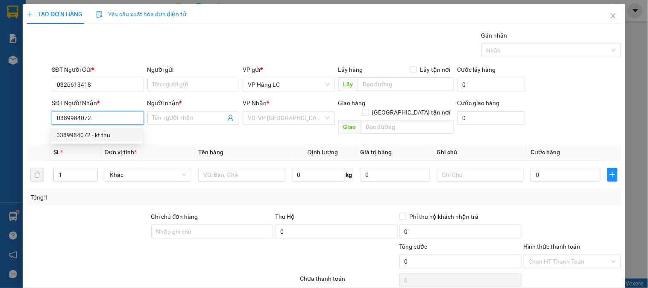
click at [107, 138] on div "0389984072 - kt thu" at bounding box center [96, 134] width 81 height 9
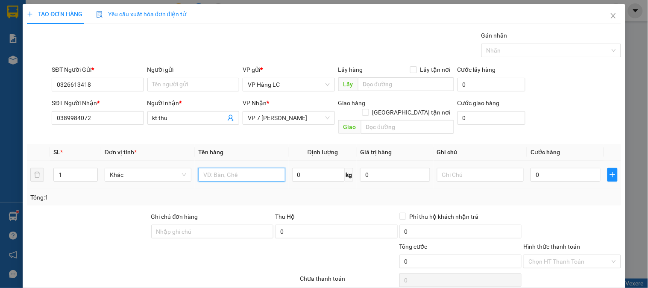
click at [225, 168] on input "text" at bounding box center [241, 175] width 87 height 14
click at [540, 168] on input "0" at bounding box center [565, 175] width 70 height 14
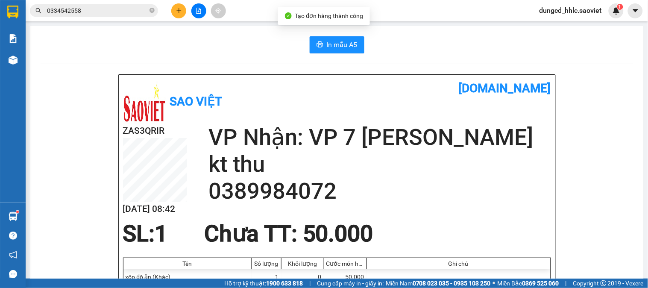
click at [339, 53] on button "In mẫu A5" at bounding box center [337, 44] width 55 height 17
click at [150, 11] on icon "close-circle" at bounding box center [151, 10] width 5 height 5
click at [135, 15] on input "text" at bounding box center [97, 10] width 101 height 9
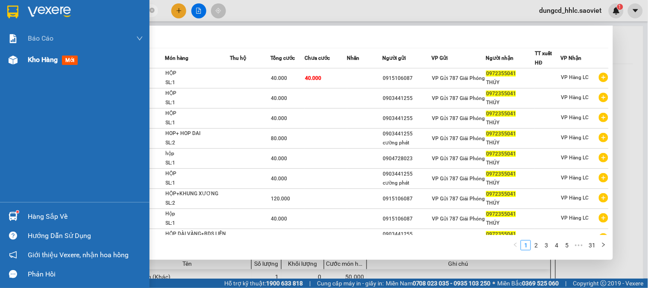
click at [42, 70] on div "Kho hàng mới" at bounding box center [85, 59] width 115 height 21
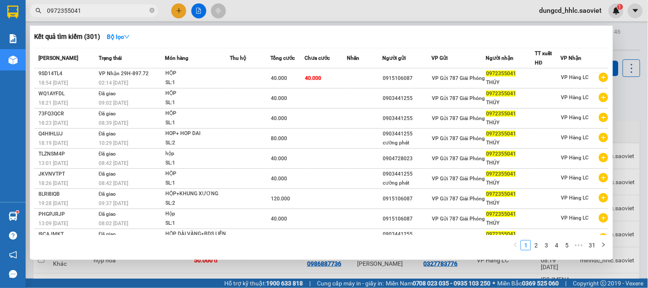
click at [647, 141] on div at bounding box center [324, 144] width 648 height 288
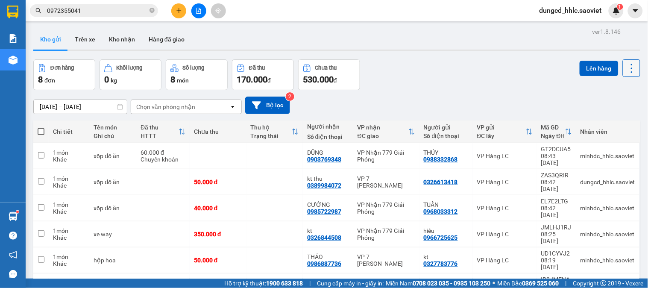
click at [626, 62] on icon at bounding box center [632, 68] width 12 height 12
click at [607, 118] on span "Làm mới" at bounding box center [611, 122] width 23 height 9
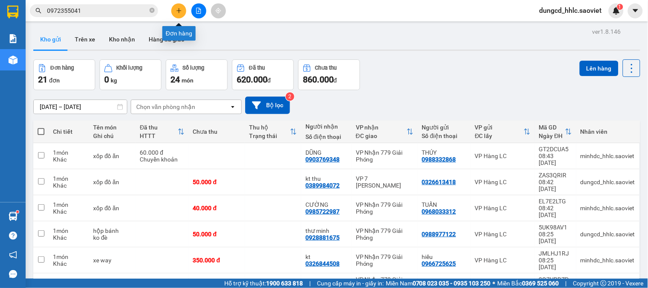
click at [176, 14] on button at bounding box center [178, 10] width 15 height 15
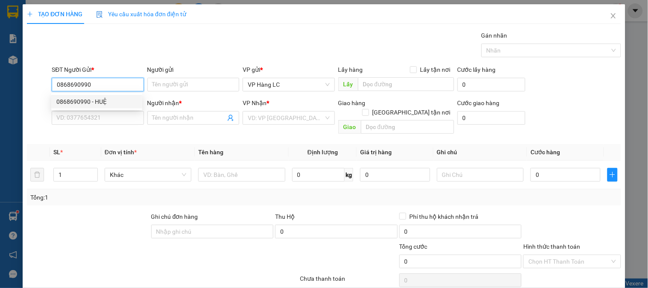
click at [111, 101] on div "0868690990 - HUỆ" at bounding box center [96, 101] width 81 height 9
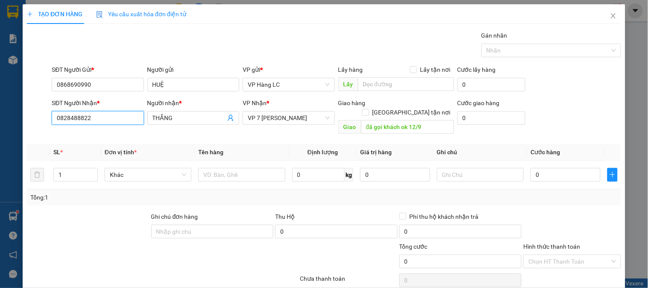
click at [113, 117] on input "0828488822" at bounding box center [98, 118] width 92 height 14
click at [205, 115] on input "THẮNG" at bounding box center [188, 117] width 73 height 9
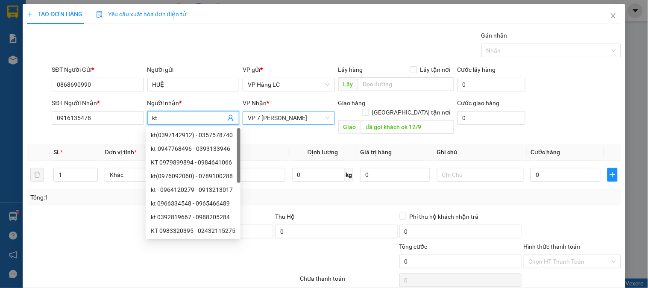
click at [314, 118] on span "VP 7 [PERSON_NAME]" at bounding box center [289, 117] width 82 height 13
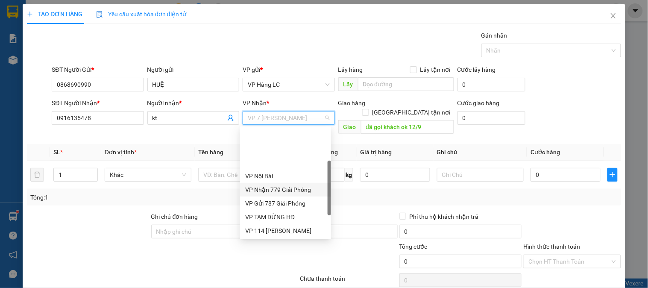
click at [302, 185] on div "VP Nhận 779 Giải Phóng" at bounding box center [285, 189] width 81 height 9
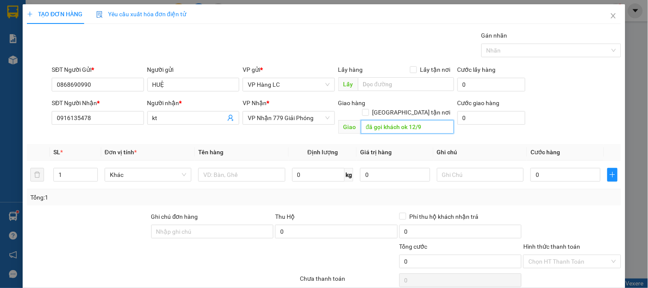
click at [430, 120] on input "đã gọi khách ok 12/9" at bounding box center [407, 127] width 93 height 14
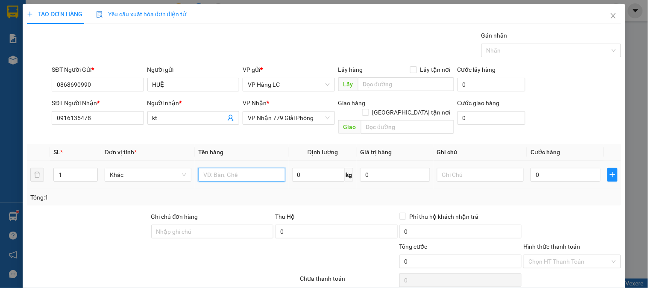
click at [236, 168] on input "text" at bounding box center [241, 175] width 87 height 14
click at [553, 166] on div "0" at bounding box center [565, 174] width 70 height 17
click at [552, 168] on input "0" at bounding box center [565, 175] width 70 height 14
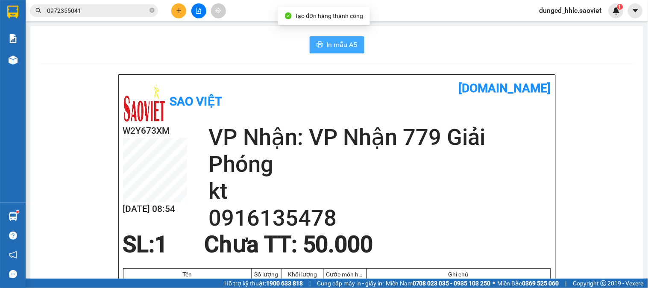
click at [331, 47] on span "In mẫu A5" at bounding box center [342, 44] width 31 height 11
click at [178, 6] on button at bounding box center [178, 10] width 15 height 15
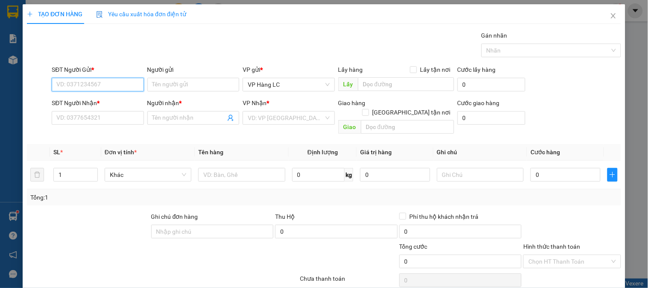
click at [94, 87] on input "SĐT Người Gửi *" at bounding box center [98, 85] width 92 height 14
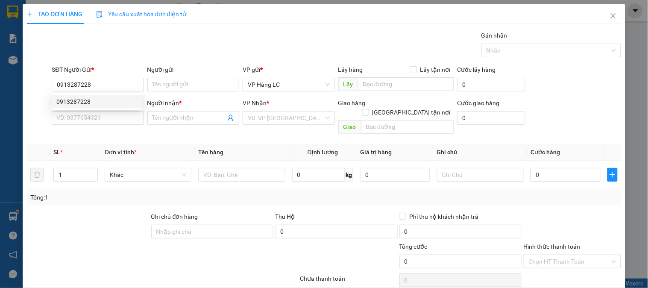
click at [92, 110] on body "Kết quả tìm kiếm ( 301 ) Bộ lọc Mã ĐH Trạng thái Món hàng Thu hộ Tổng cước Chưa…" at bounding box center [324, 144] width 648 height 288
drag, startPoint x: 88, startPoint y: 126, endPoint x: 91, endPoint y: 122, distance: 4.6
click at [88, 126] on div "SĐT Người Nhận * VD: 0377654321" at bounding box center [98, 113] width 92 height 30
click at [92, 118] on input "SĐT Người Nhận *" at bounding box center [98, 118] width 92 height 14
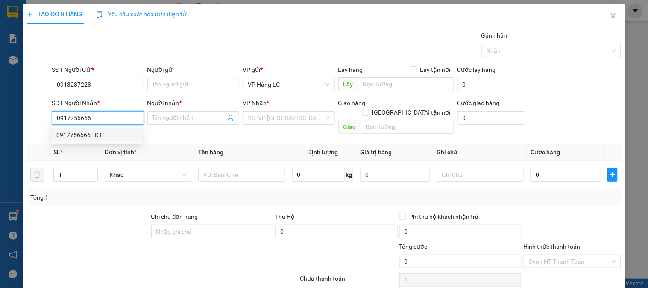
click at [112, 129] on div "0917756666 - KT" at bounding box center [96, 135] width 91 height 14
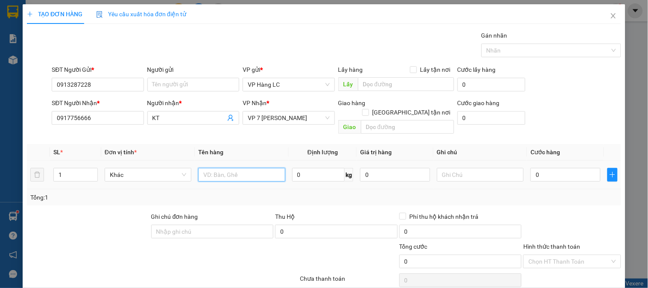
click at [216, 168] on input "text" at bounding box center [241, 175] width 87 height 14
click at [584, 168] on input "0" at bounding box center [565, 175] width 70 height 14
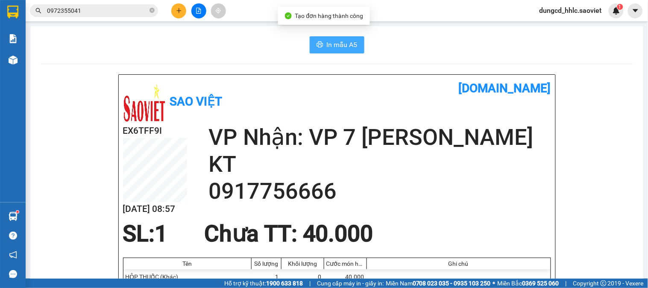
click at [348, 40] on span "In mẫu A5" at bounding box center [342, 44] width 31 height 11
click at [619, 11] on img at bounding box center [616, 11] width 8 height 8
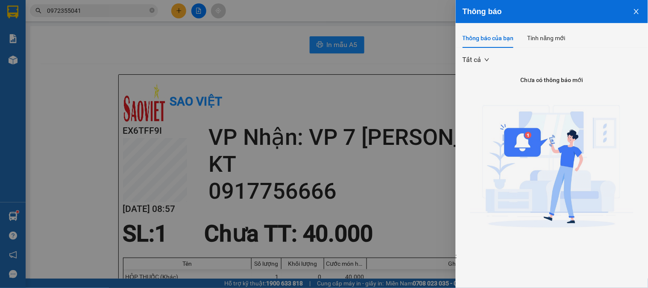
drag, startPoint x: 633, startPoint y: 9, endPoint x: 643, endPoint y: 17, distance: 12.7
click at [633, 11] on icon "close" at bounding box center [636, 11] width 7 height 7
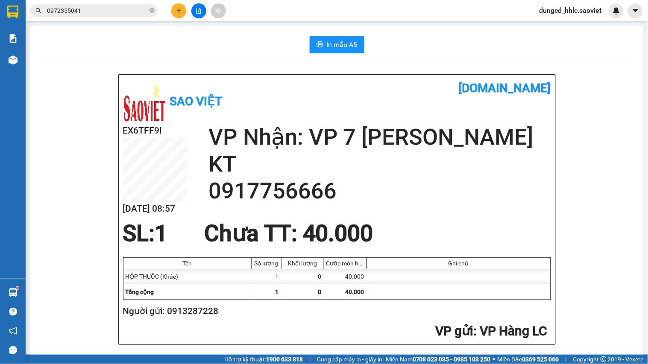
click at [436, 80] on h1 "[DOMAIN_NAME]" at bounding box center [444, 88] width 214 height 19
click at [121, 18] on div "Kết quả tìm kiếm ( 301 ) Bộ lọc Mã ĐH Trạng thái Món hàng Thu hộ Tổng cước Chưa…" at bounding box center [83, 10] width 167 height 15
drag, startPoint x: 310, startPoint y: 24, endPoint x: 304, endPoint y: 28, distance: 7.3
click at [305, 26] on main "In mẫu A5 Sao Việt vexere.com EX6TFF9I 13/10 08:57 VP Nhận: VP 7 Phạm Văn Đồng …" at bounding box center [324, 177] width 648 height 355
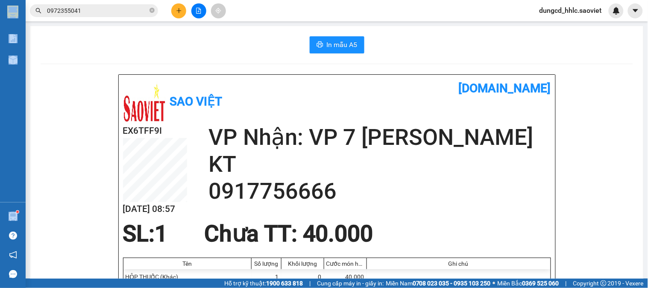
drag, startPoint x: 640, startPoint y: 10, endPoint x: 641, endPoint y: 34, distance: 24.4
click at [640, 31] on section "Kết quả tìm kiếm ( 301 ) Bộ lọc Mã ĐH Trạng thái Món hàng Thu hộ Tổng cước Chưa…" at bounding box center [324, 144] width 648 height 288
click at [635, 12] on icon "caret-down" at bounding box center [634, 10] width 5 height 3
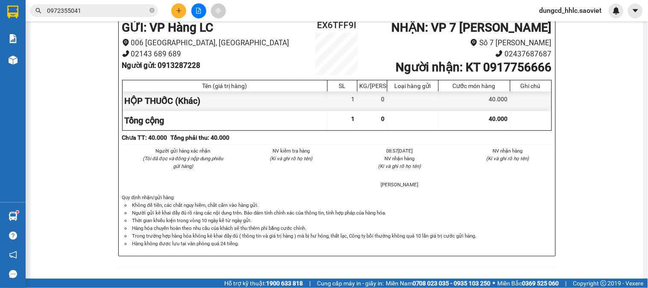
scroll to position [416, 0]
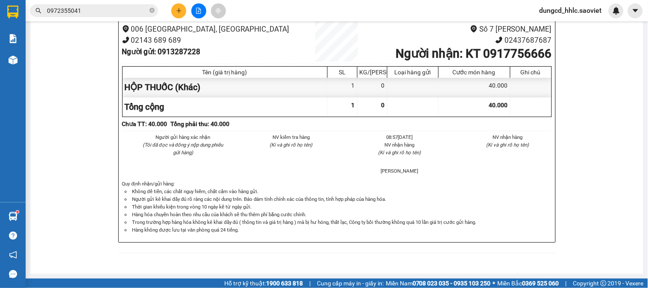
click at [637, 248] on main "In mẫu A5 Sao Việt vexere.com EX6TFF9I 13/10 08:57 VP Nhận: VP 7 Phạm Văn Đồng …" at bounding box center [324, 139] width 648 height 278
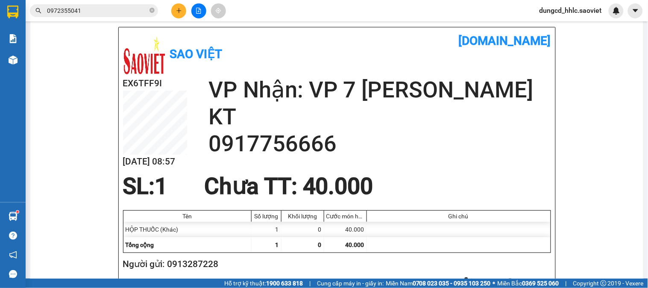
scroll to position [0, 0]
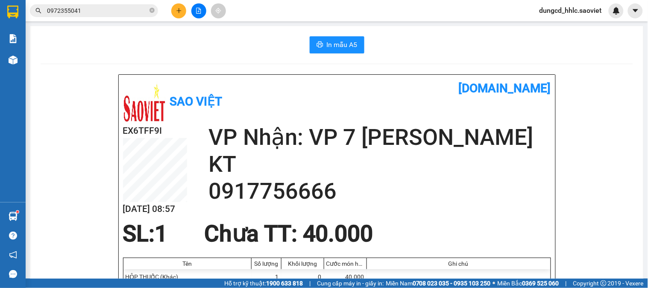
click at [571, 15] on span "dungcd_hhlc.saoviet" at bounding box center [571, 10] width 76 height 11
click at [564, 27] on span "Đăng xuất" at bounding box center [575, 26] width 58 height 9
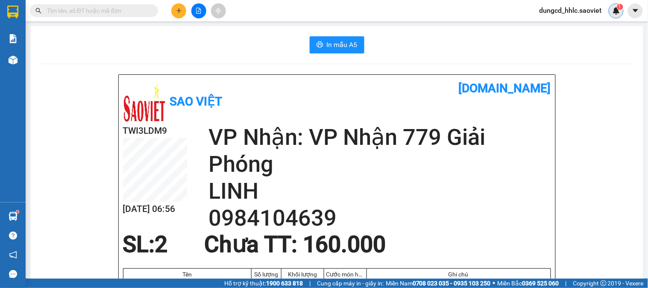
click at [613, 9] on img at bounding box center [616, 11] width 8 height 8
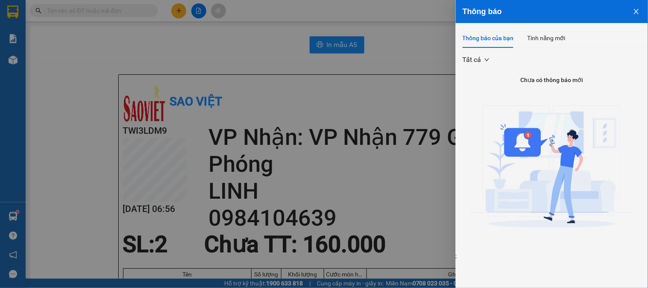
click at [634, 13] on icon "close" at bounding box center [636, 11] width 7 height 7
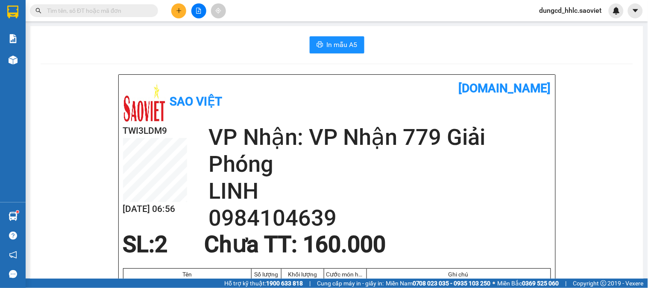
click at [180, 12] on icon "plus" at bounding box center [179, 11] width 6 height 6
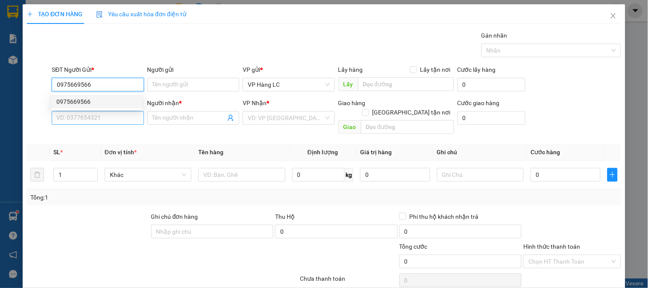
type input "0975669566"
click at [91, 125] on input "SĐT Người Nhận *" at bounding box center [98, 118] width 92 height 14
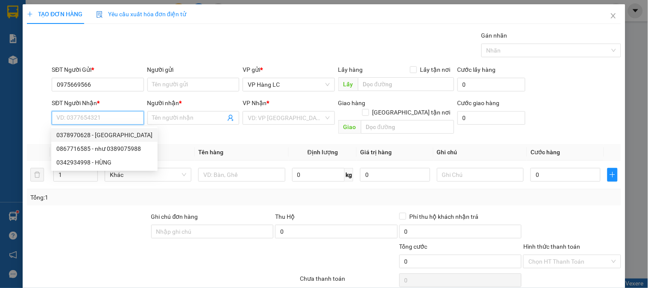
click at [97, 133] on div "0378970628 - [GEOGRAPHIC_DATA]" at bounding box center [104, 134] width 96 height 9
type input "0378970628"
type input "[PERSON_NAME]"
checkbox input "true"
type input "TOÀ NHÀ C6 VINCOM [PERSON_NAME] ( HN TINH SHIP )"
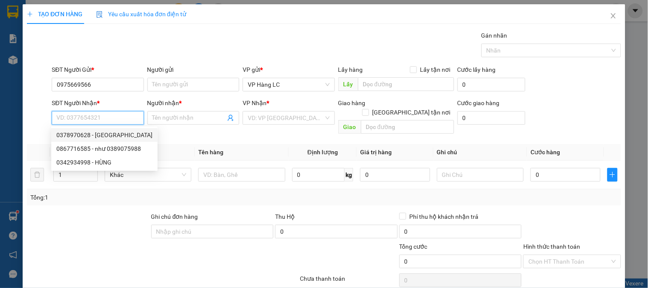
type input "70.000"
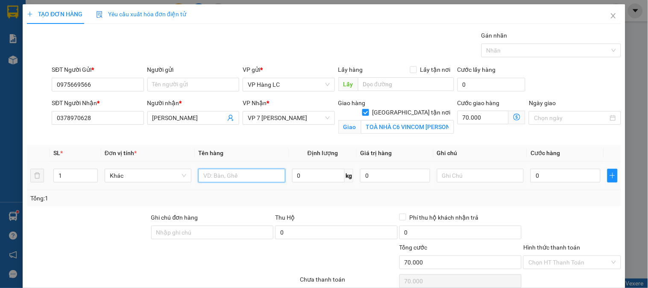
click at [240, 172] on input "text" at bounding box center [241, 176] width 87 height 14
type input "H"
type input "1 HỘP 1 tải"
click at [558, 178] on input "0" at bounding box center [565, 176] width 70 height 14
type input "1"
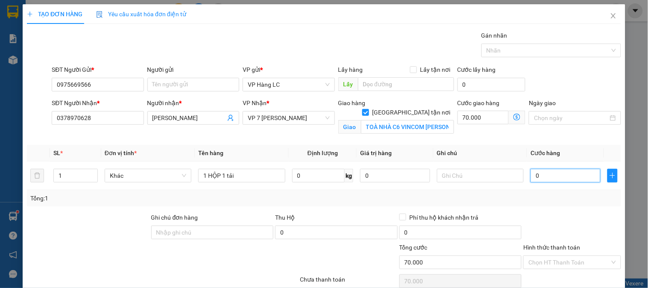
type input "70.001"
type input "12"
type input "70.012"
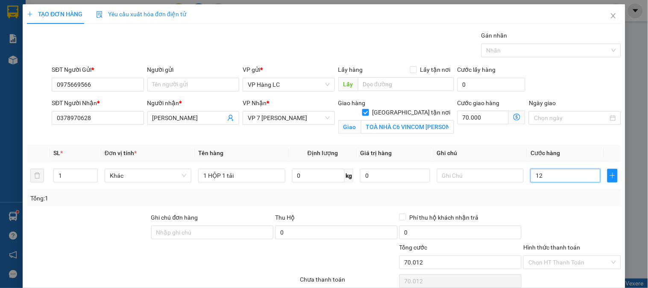
type input "120"
type input "70.120"
type input "1.200"
type input "71.200"
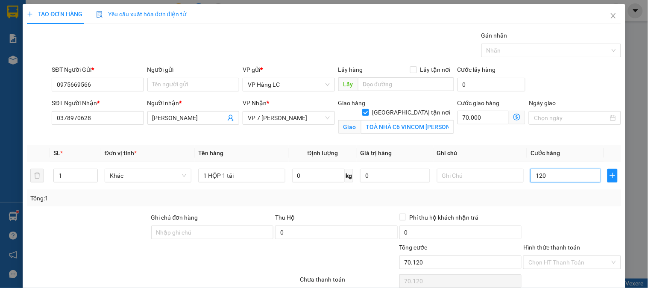
type input "71.200"
type input "12.000"
type input "82.000"
type input "120.000"
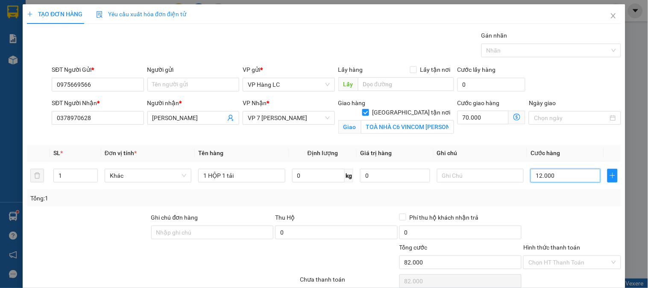
type input "190.000"
type input "120.000"
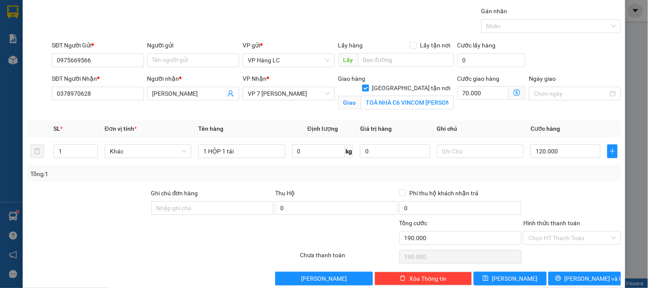
scroll to position [38, 0]
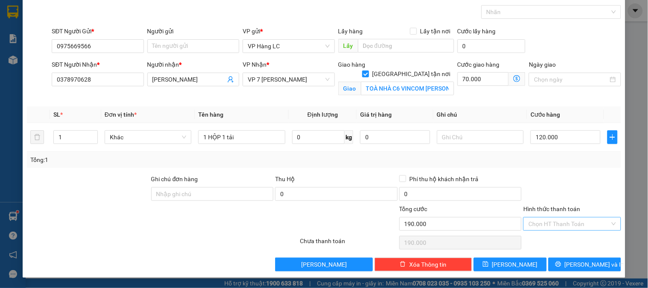
click at [536, 228] on input "Hình thức thanh toán" at bounding box center [568, 223] width 81 height 13
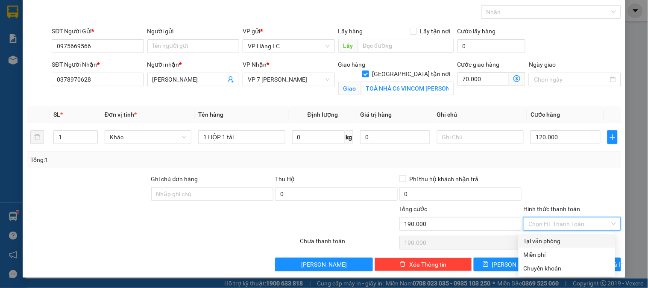
click at [545, 240] on div "Tại văn phòng" at bounding box center [567, 240] width 86 height 9
type input "0"
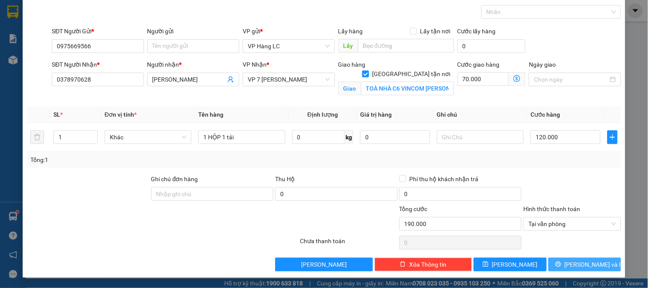
click at [605, 269] on button "[PERSON_NAME] và In" at bounding box center [584, 265] width 73 height 14
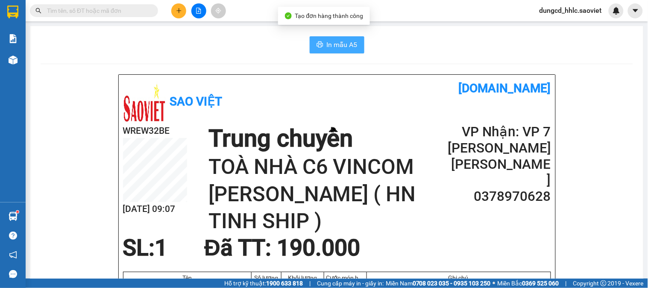
click at [327, 47] on span "In mẫu A5" at bounding box center [342, 44] width 31 height 11
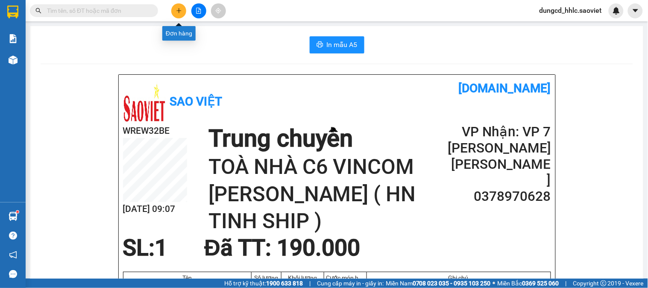
click at [181, 8] on icon "plus" at bounding box center [179, 11] width 6 height 6
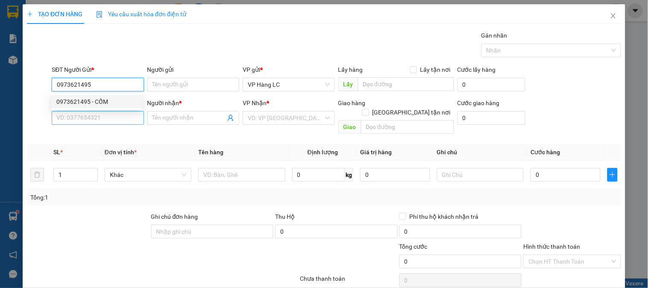
type input "0973621495"
click at [93, 121] on input "SĐT Người Nhận *" at bounding box center [98, 118] width 92 height 14
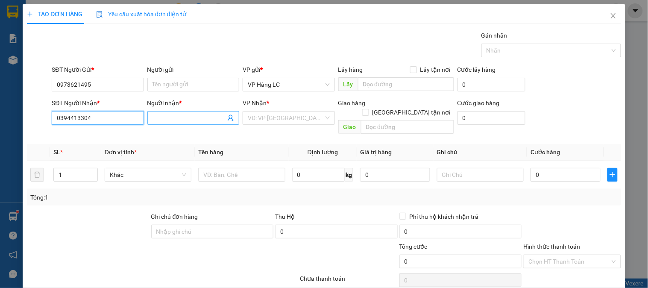
type input "0394413304"
click at [149, 117] on span at bounding box center [193, 118] width 92 height 14
click at [114, 117] on input "0394413304" at bounding box center [98, 118] width 92 height 14
click at [168, 114] on input "Người nhận *" at bounding box center [188, 117] width 73 height 9
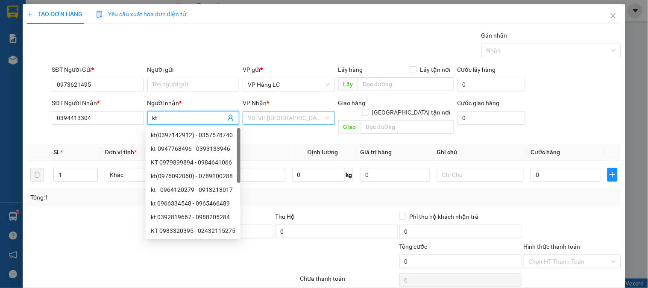
type input "kt"
click at [287, 116] on input "search" at bounding box center [286, 117] width 76 height 13
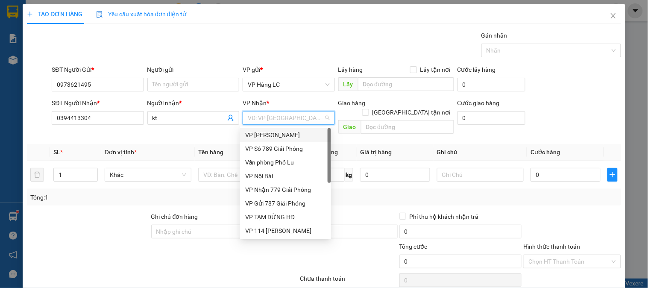
type input "7"
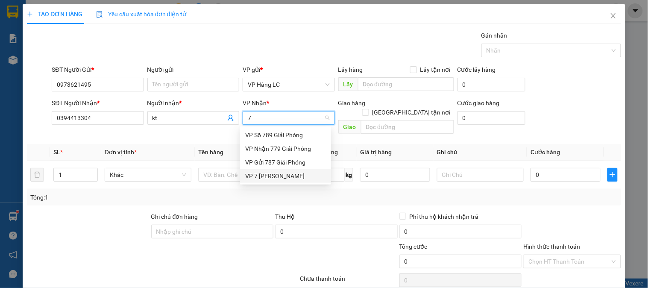
click at [295, 173] on div "VP 7 [PERSON_NAME]" at bounding box center [285, 175] width 81 height 9
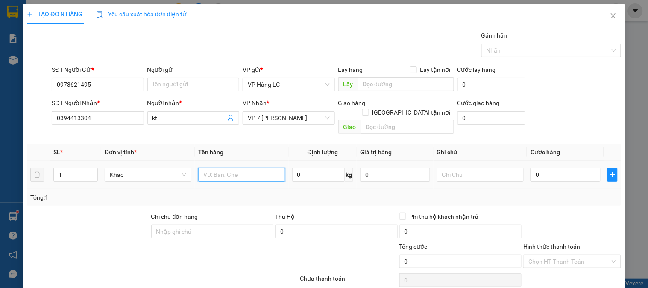
click at [230, 170] on input "text" at bounding box center [241, 175] width 87 height 14
type input "hộp đồ ăn"
click at [466, 169] on input "text" at bounding box center [480, 175] width 87 height 14
type input "dễ vỡ"
click at [543, 168] on input "0" at bounding box center [565, 175] width 70 height 14
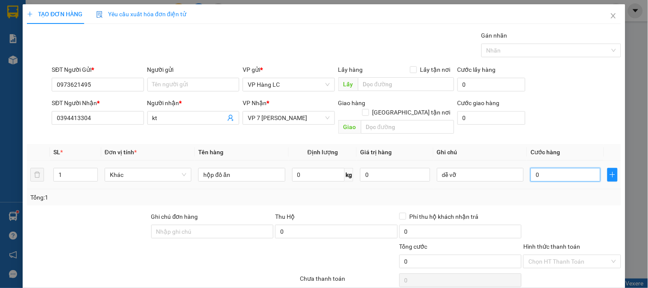
type input "5"
type input "50"
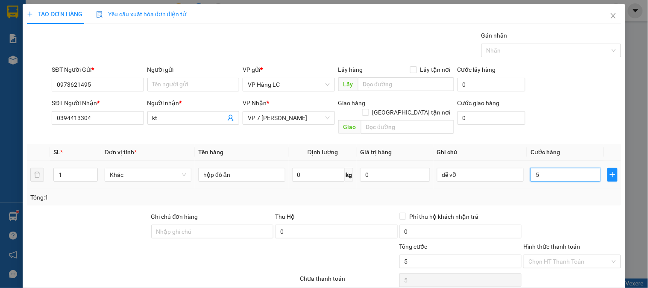
type input "50"
type input "500"
type input "5.000"
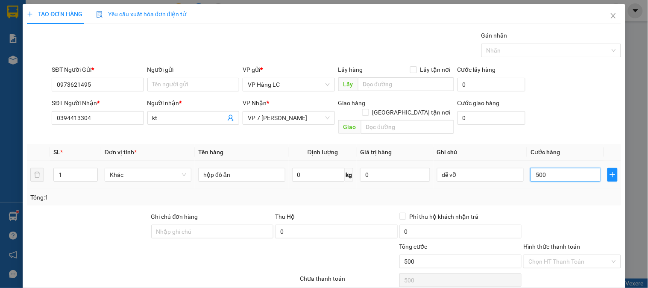
type input "5.000"
type input "50.000"
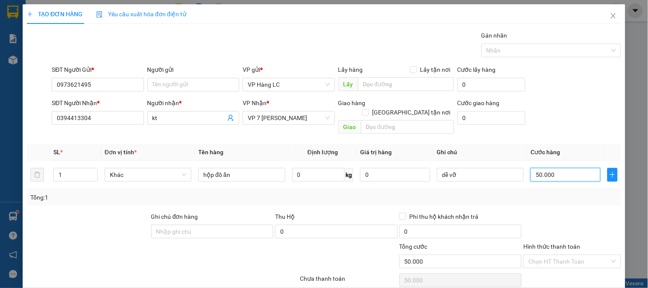
type input "50.000"
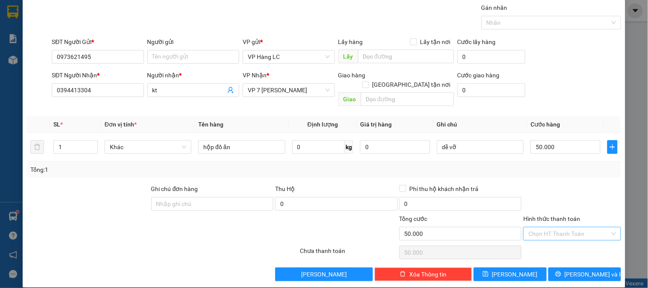
click at [591, 230] on input "Hình thức thanh toán" at bounding box center [568, 233] width 81 height 13
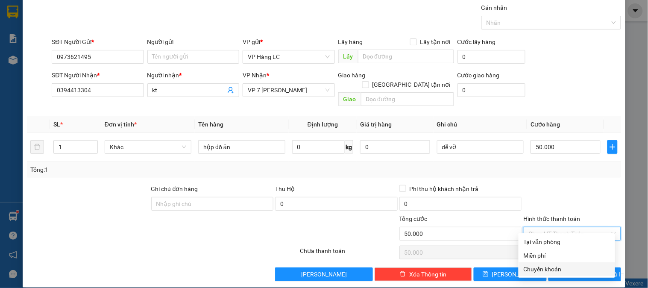
click at [579, 270] on div "Chuyển khoản" at bounding box center [567, 268] width 86 height 9
type input "0"
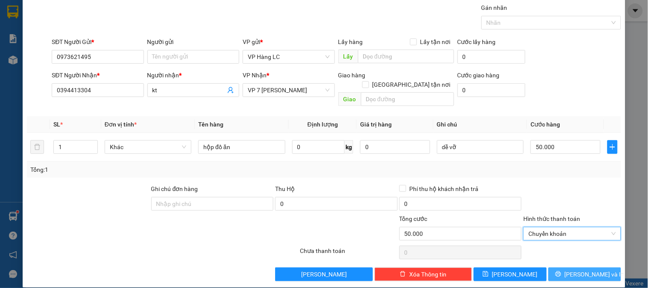
click at [586, 270] on button "[PERSON_NAME] và In" at bounding box center [584, 274] width 73 height 14
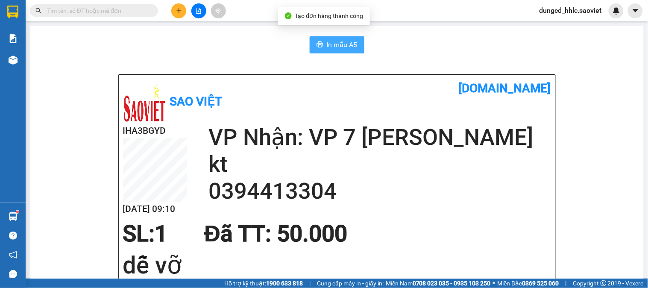
click at [343, 52] on button "In mẫu A5" at bounding box center [337, 44] width 55 height 17
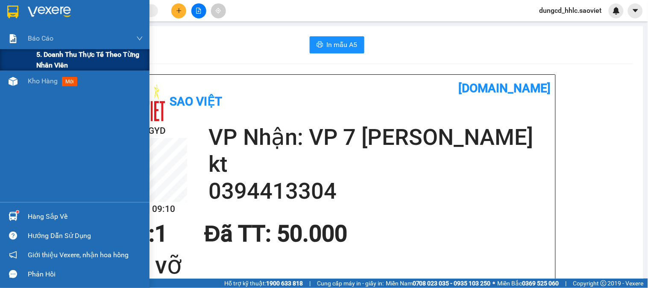
click at [50, 60] on span "5. Doanh thu thực tế theo từng nhân viên" at bounding box center [89, 59] width 107 height 21
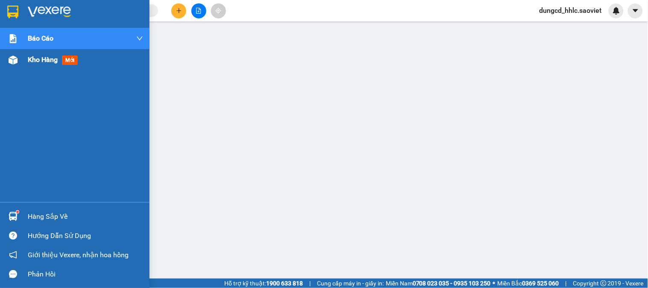
click at [3, 61] on div "Kho hàng mới" at bounding box center [74, 59] width 149 height 21
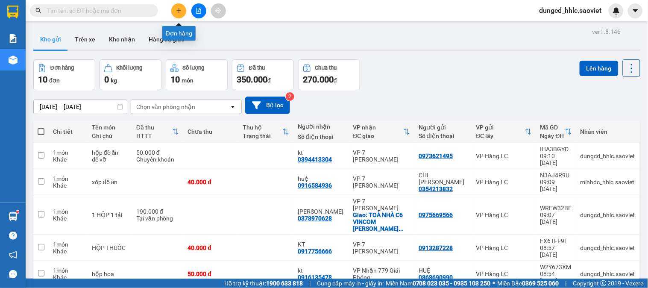
click at [177, 10] on icon "plus" at bounding box center [179, 11] width 6 height 6
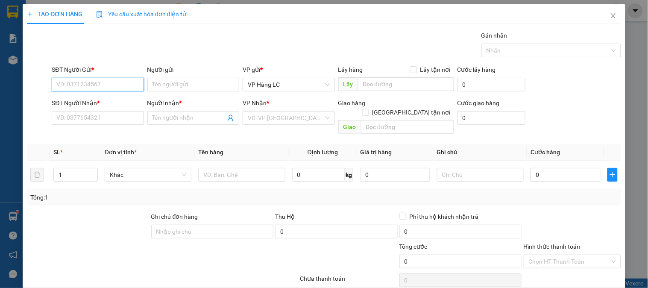
click at [124, 83] on input "SĐT Người Gửi *" at bounding box center [98, 85] width 92 height 14
click at [114, 97] on div "0357297532" at bounding box center [96, 101] width 81 height 9
type input "0357297532"
type input "0978507838"
type input "kt"
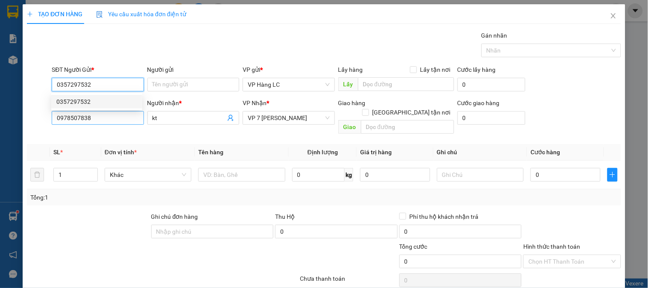
type input "0357297532"
click at [118, 113] on input "0978507838" at bounding box center [98, 118] width 92 height 14
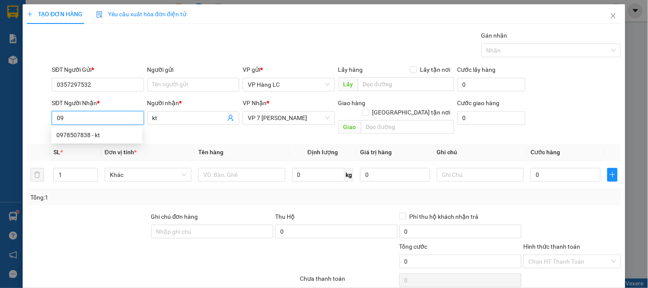
type input "0"
click at [116, 129] on div "0906203777 - a tuấn" at bounding box center [96, 135] width 91 height 14
type input "0906203777"
type input "a tuấn"
type input "0906203777"
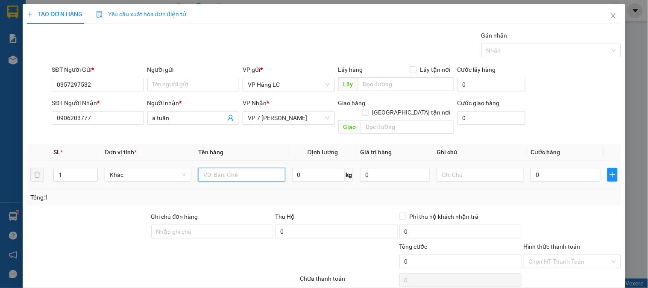
click at [251, 168] on input "text" at bounding box center [241, 175] width 87 height 14
type input "2"
drag, startPoint x: 91, startPoint y: 159, endPoint x: 129, endPoint y: 167, distance: 38.4
click at [93, 168] on span "Increase Value" at bounding box center [92, 171] width 9 height 6
click at [219, 168] on input "text" at bounding box center [241, 175] width 87 height 14
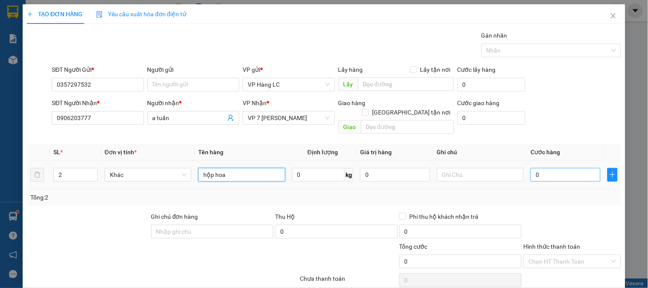
type input "hộp hoa"
click at [553, 168] on input "0" at bounding box center [565, 175] width 70 height 14
type input "1"
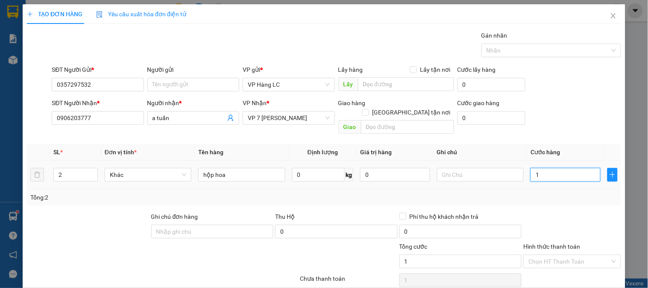
type input "12"
type input "120"
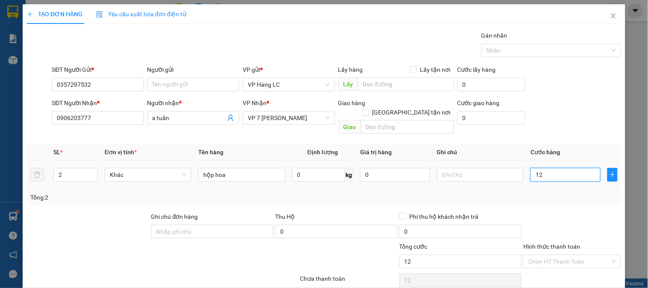
type input "120"
type input "1.200"
type input "12.000"
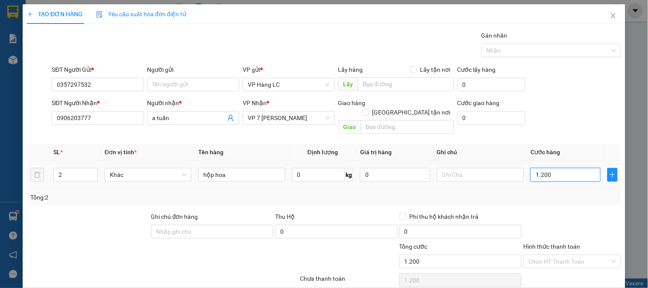
type input "12.000"
type input "120.000"
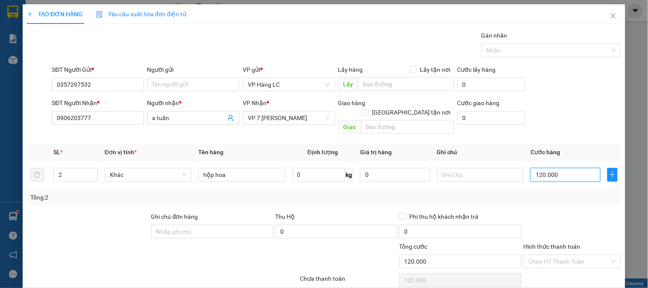
type input "120.000"
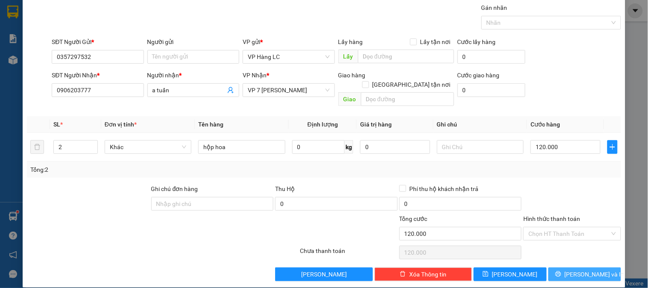
click at [565, 267] on button "[PERSON_NAME] và In" at bounding box center [584, 274] width 73 height 14
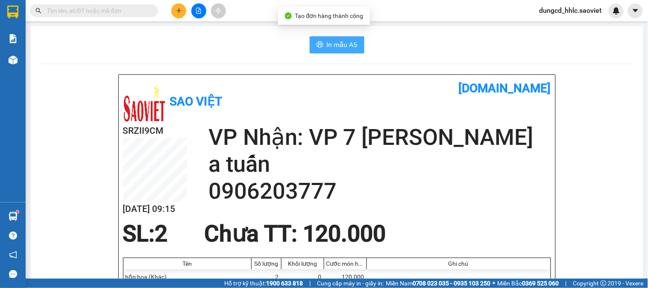
click at [317, 45] on icon "printer" at bounding box center [319, 44] width 6 height 6
click at [173, 13] on button at bounding box center [178, 10] width 15 height 15
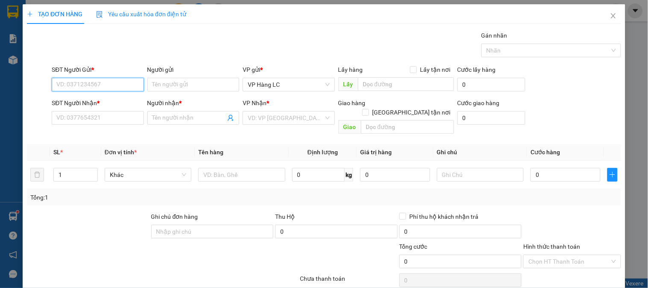
click at [130, 87] on input "SĐT Người Gửi *" at bounding box center [98, 85] width 92 height 14
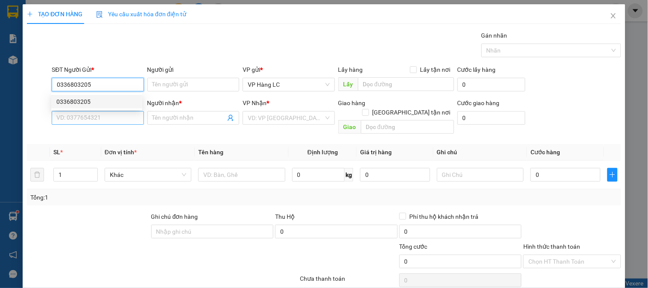
type input "0336803205"
click at [124, 121] on input "SĐT Người Nhận *" at bounding box center [98, 118] width 92 height 14
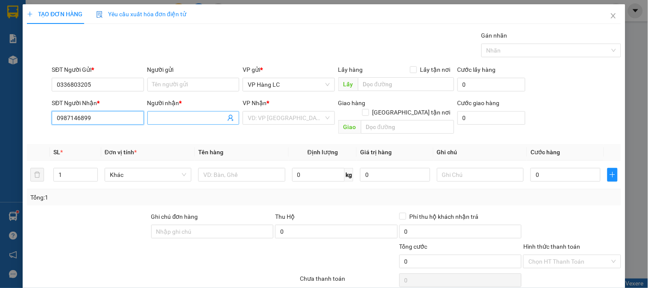
type input "0987146899"
click at [152, 116] on input "Người nhận *" at bounding box center [188, 117] width 73 height 9
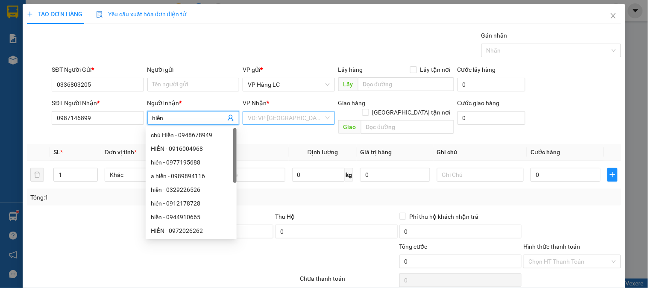
type input "hiển"
click at [305, 117] on input "search" at bounding box center [286, 117] width 76 height 13
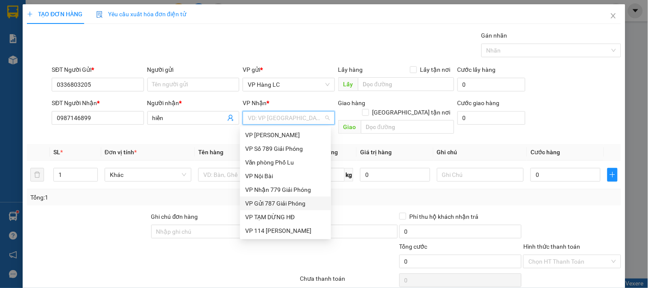
type input "g"
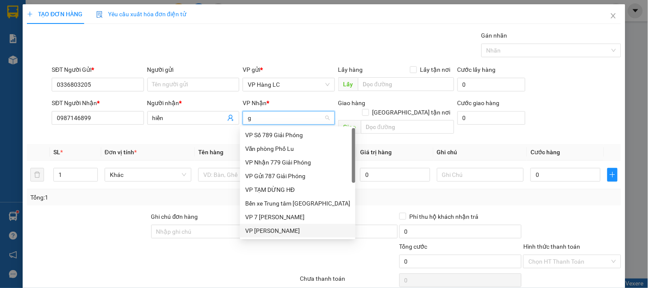
click at [300, 227] on div "VP [PERSON_NAME]" at bounding box center [297, 230] width 105 height 9
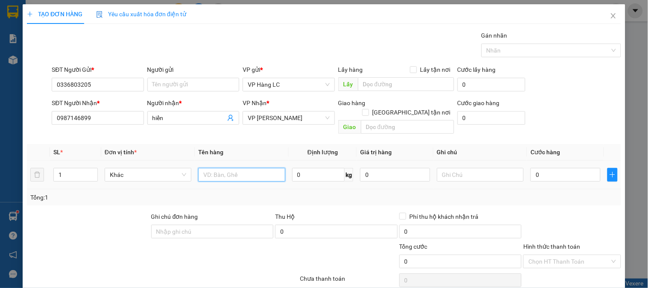
click at [263, 168] on input "text" at bounding box center [241, 175] width 87 height 14
type input "hs"
click at [549, 168] on input "0" at bounding box center [565, 175] width 70 height 14
type input "4"
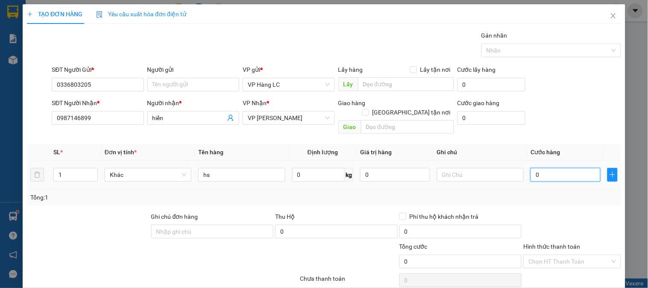
type input "4"
type input "40"
type input "400"
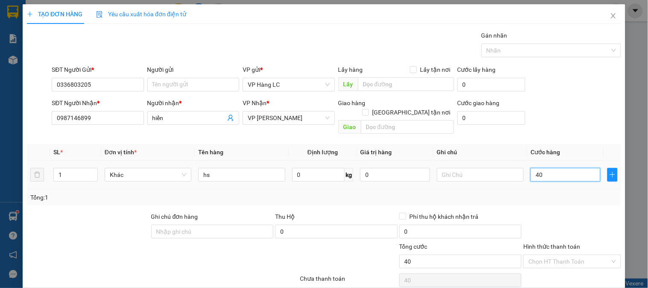
type input "400"
type input "4.000"
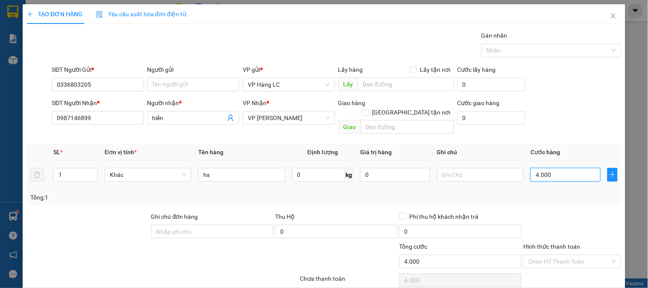
type input "40.000"
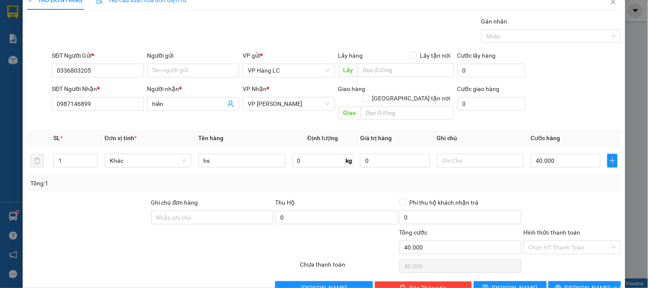
scroll to position [28, 0]
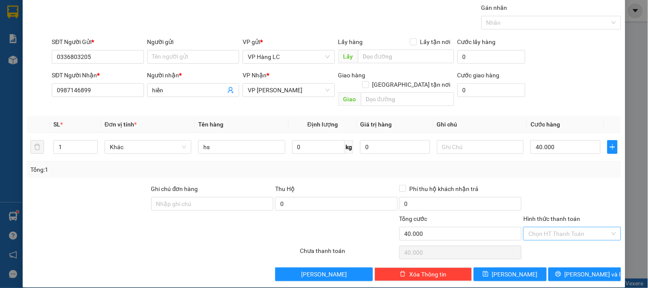
click at [571, 228] on input "Hình thức thanh toán" at bounding box center [568, 233] width 81 height 13
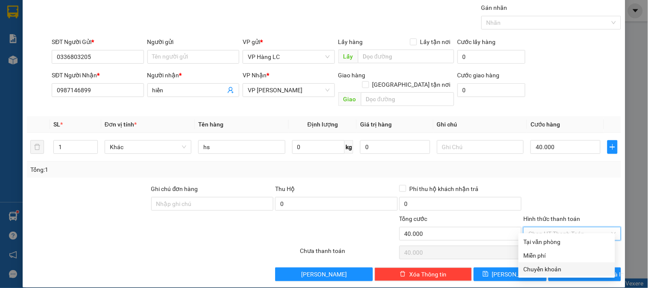
click at [553, 267] on div "Chuyển khoản" at bounding box center [567, 268] width 86 height 9
type input "0"
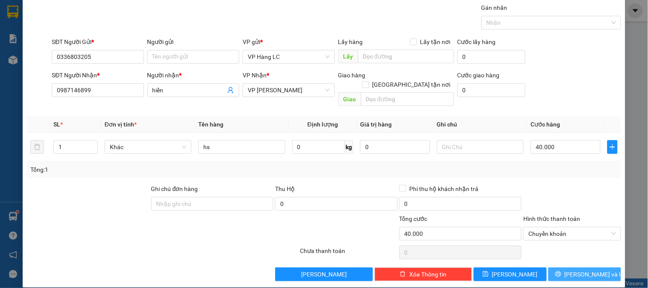
click at [574, 267] on button "[PERSON_NAME] và In" at bounding box center [584, 274] width 73 height 14
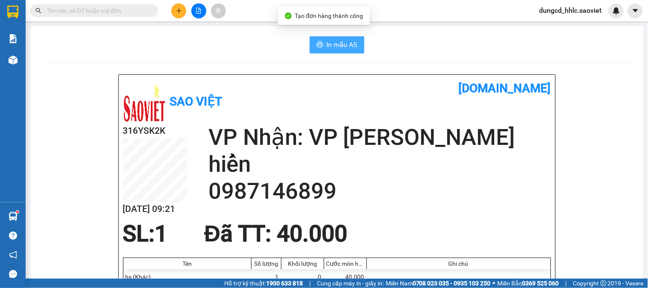
click at [331, 43] on span "In mẫu A5" at bounding box center [342, 44] width 31 height 11
click at [569, 12] on span "dungcd_hhlc.saoviet" at bounding box center [571, 10] width 76 height 11
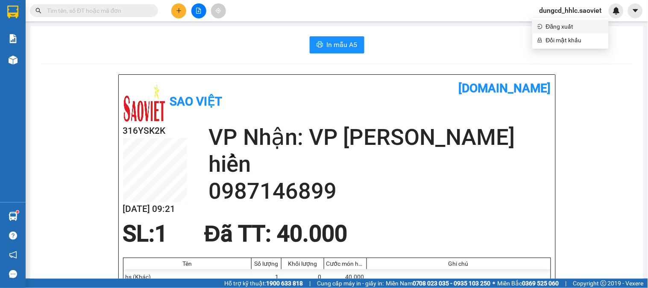
click at [558, 31] on li "Đăng xuất" at bounding box center [570, 27] width 76 height 14
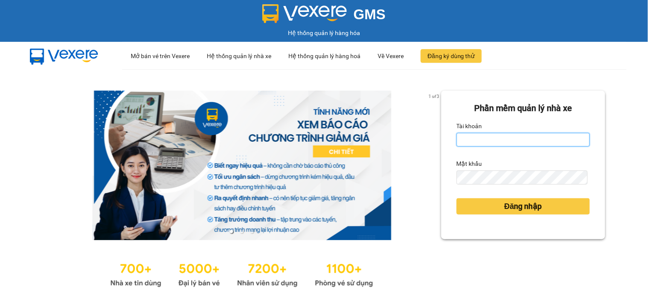
click at [492, 142] on input "Tài khoản" at bounding box center [523, 140] width 133 height 14
type input "huyennthhlc.saoviet"
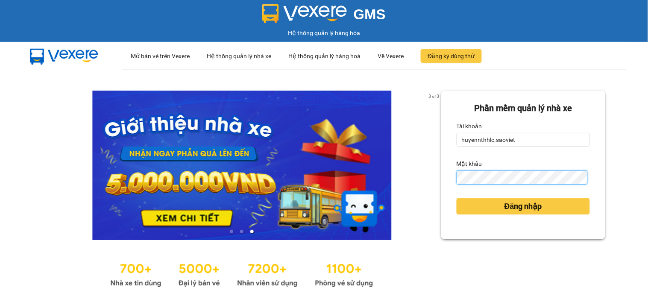
click at [457, 198] on button "Đăng nhập" at bounding box center [523, 206] width 133 height 16
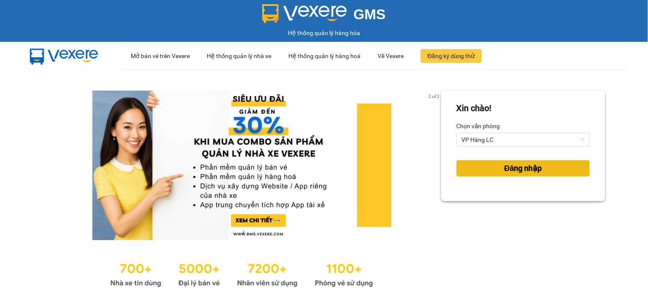
click at [504, 169] on span "Đăng nhập" at bounding box center [523, 168] width 38 height 12
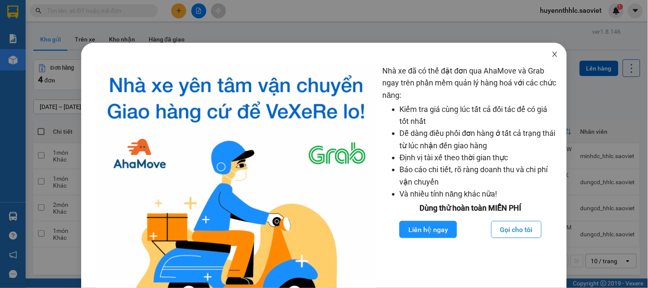
click at [551, 58] on icon "close" at bounding box center [554, 54] width 7 height 7
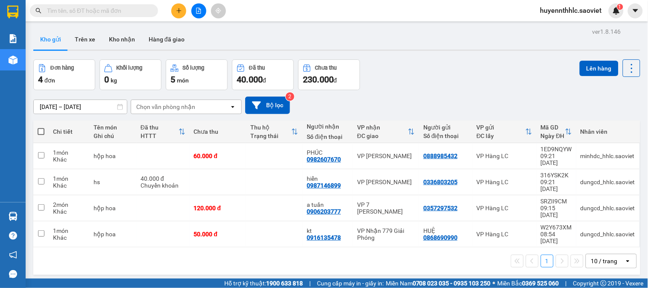
click at [109, 10] on input "text" at bounding box center [97, 10] width 101 height 9
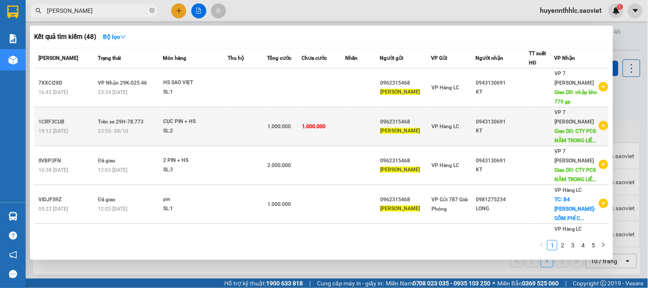
type input "[PERSON_NAME]"
click at [506, 126] on div "0943130691" at bounding box center [502, 121] width 53 height 9
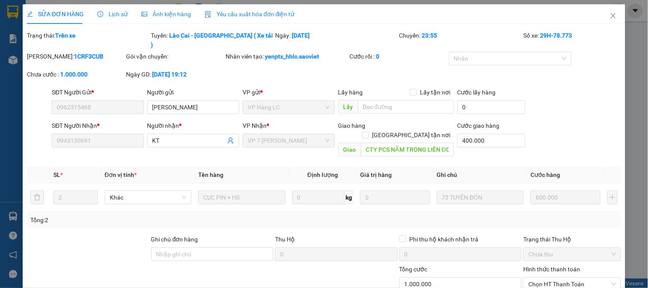
type input "0962315468"
type input "[PERSON_NAME]"
type input "0943130691"
type input "KT"
type input "CTY PCS NẰM TRONG LIÊN ĐOÀN BÓNG ĐÁ VIỆT NAM ĐƯỜNG [PERSON_NAME] [GEOGRAPHIC_DA…"
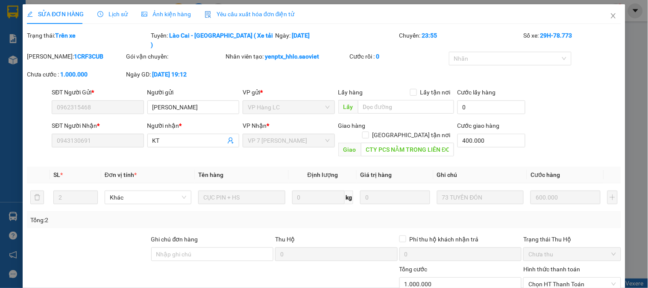
type input "400.000"
type input "0"
type input "1.000.000"
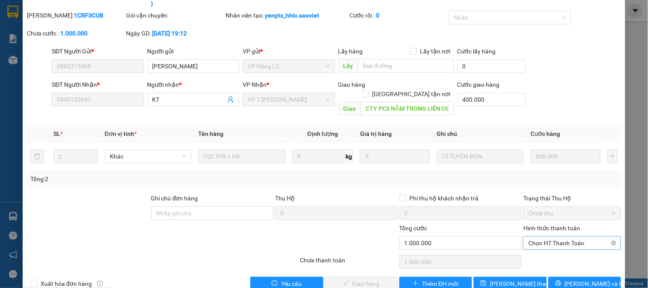
click at [558, 237] on span "Chọn HT Thanh Toán" at bounding box center [571, 243] width 87 height 13
click at [544, 252] on div "Chuyển khoản" at bounding box center [567, 254] width 86 height 9
type input "0"
drag, startPoint x: 366, startPoint y: 265, endPoint x: 365, endPoint y: 251, distance: 14.1
click at [366, 279] on span "[PERSON_NAME] và Giao hàng" at bounding box center [382, 283] width 82 height 9
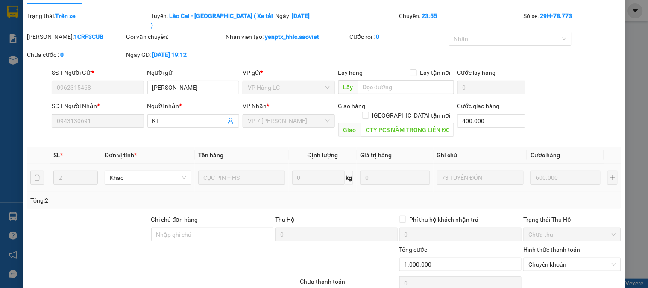
scroll to position [0, 0]
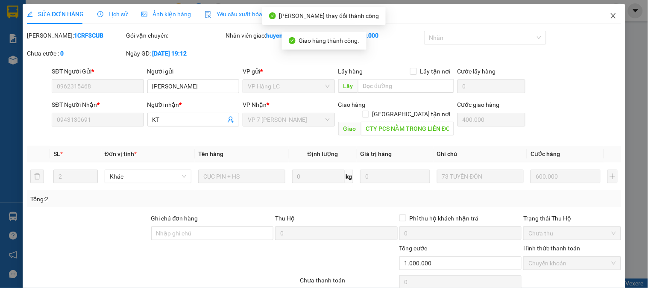
click at [605, 12] on span "Close" at bounding box center [613, 16] width 24 height 24
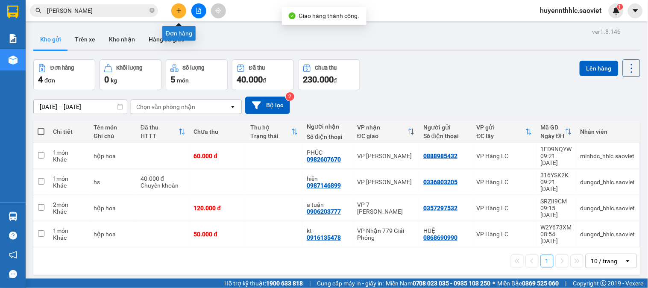
click at [178, 11] on icon "plus" at bounding box center [178, 10] width 5 height 0
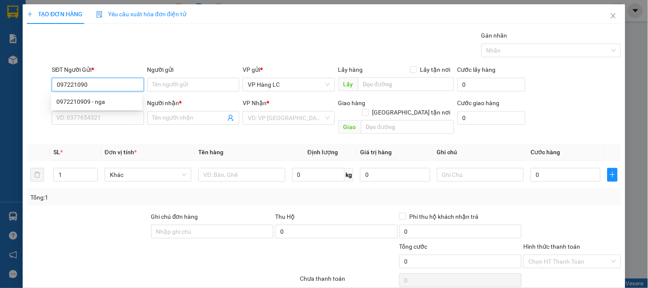
type input "0972210909"
drag, startPoint x: 99, startPoint y: 102, endPoint x: 104, endPoint y: 100, distance: 5.6
click at [99, 102] on div "0972210909 - nga" at bounding box center [96, 101] width 81 height 9
type input "nga"
type input "0377125870"
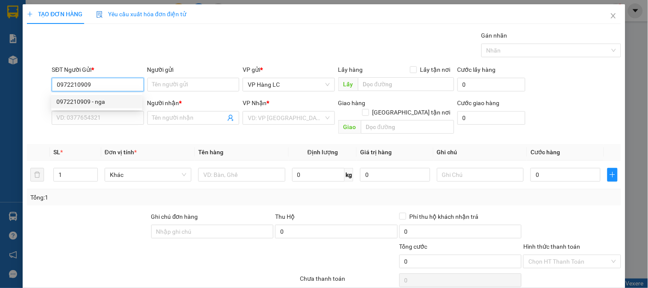
type input "nguyệt anh"
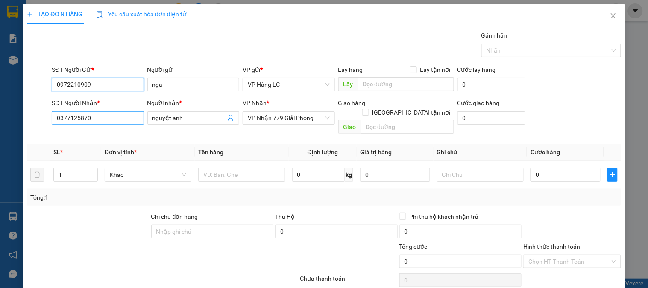
type input "0972210909"
drag, startPoint x: 113, startPoint y: 121, endPoint x: 46, endPoint y: 128, distance: 67.4
click at [0, 140] on div "TẠO ĐƠN HÀNG Yêu cầu xuất hóa đơn điện tử Transit Pickup Surcharge Ids Transit …" at bounding box center [324, 144] width 648 height 288
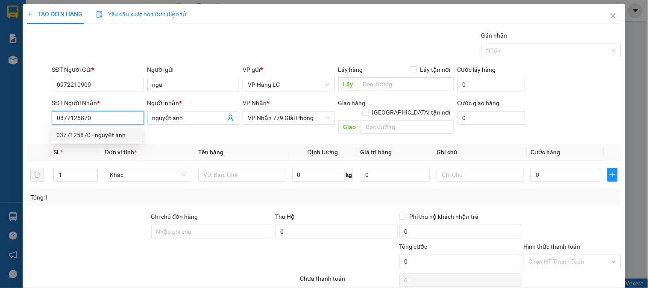
click at [113, 135] on div "0377125870 - nguyệt anh" at bounding box center [96, 134] width 81 height 9
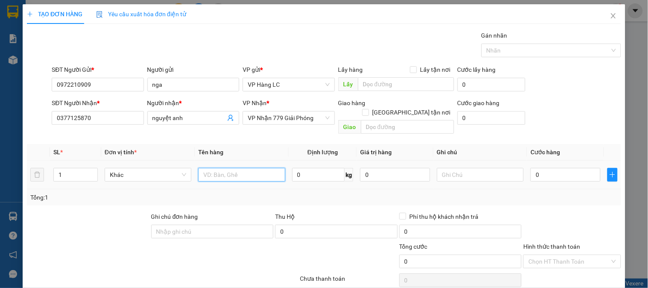
click at [268, 168] on input "text" at bounding box center [241, 175] width 87 height 14
type input "xốp đồ ăn"
click at [555, 168] on input "0" at bounding box center [565, 175] width 70 height 14
type input "6"
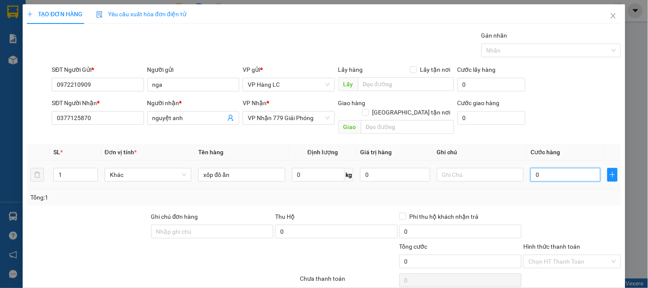
type input "6"
type input "60"
type input "600"
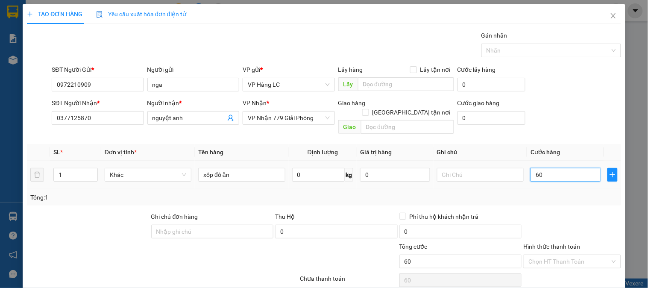
type input "600"
type input "6.000"
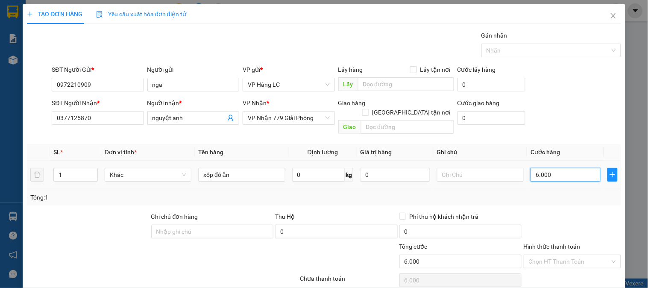
type input "60.000"
type input "6.000"
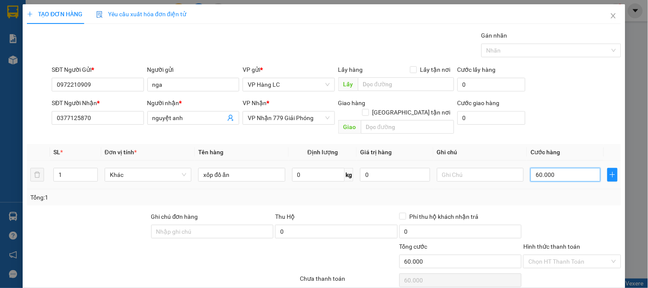
type input "6.000"
type input "60"
type input "6"
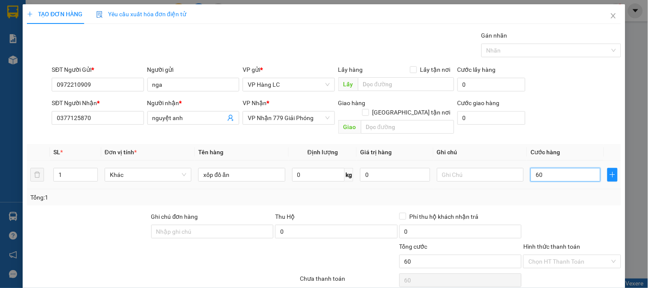
type input "6"
type input "0"
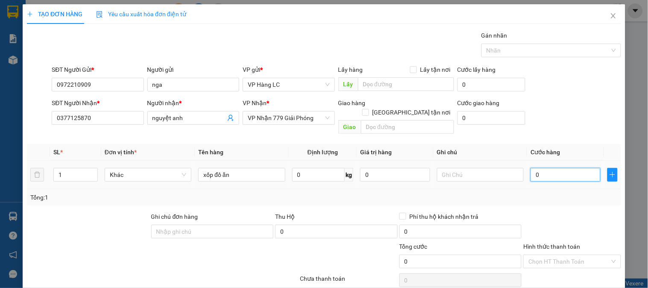
type input "05"
type input "5"
type input "050"
type input "50"
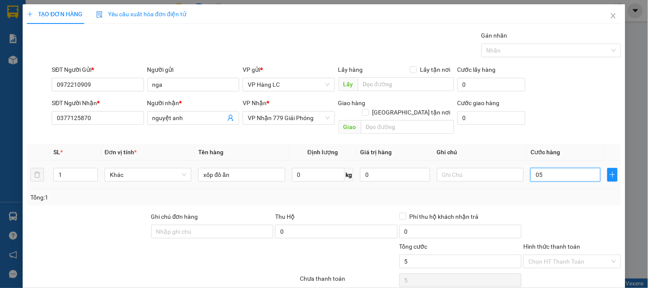
type input "50"
type input "0.500"
type input "500"
type input "05.000"
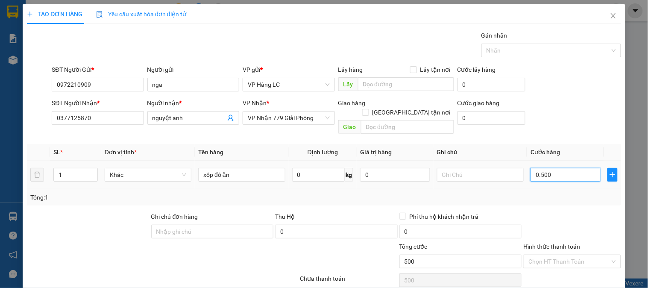
type input "5.000"
type input "050.000"
type input "50.000"
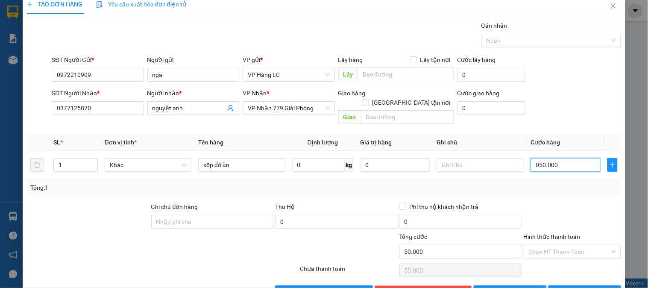
scroll to position [28, 0]
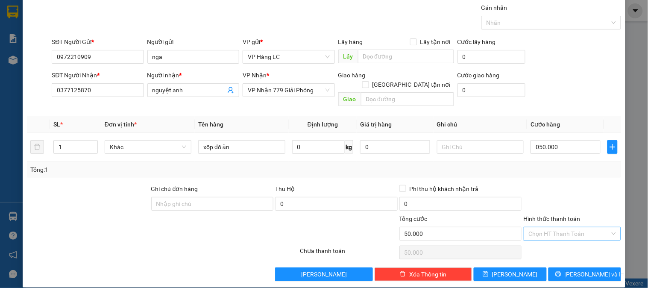
type input "50.000"
click at [537, 227] on input "Hình thức thanh toán" at bounding box center [568, 233] width 81 height 13
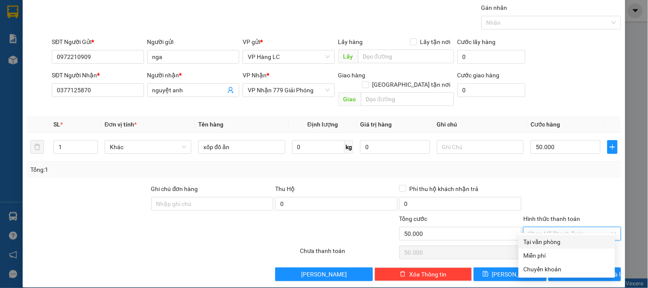
click at [548, 237] on div "Tại văn phòng" at bounding box center [567, 241] width 86 height 9
type input "0"
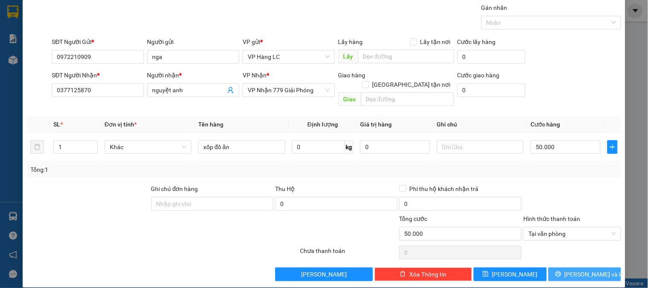
click at [579, 269] on span "[PERSON_NAME] và In" at bounding box center [595, 273] width 60 height 9
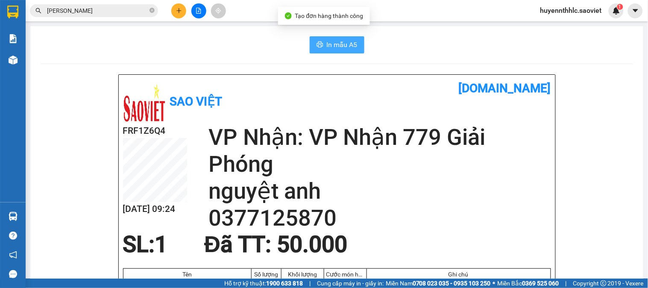
click at [346, 45] on span "In mẫu A5" at bounding box center [342, 44] width 31 height 11
